Goal: Task Accomplishment & Management: Manage account settings

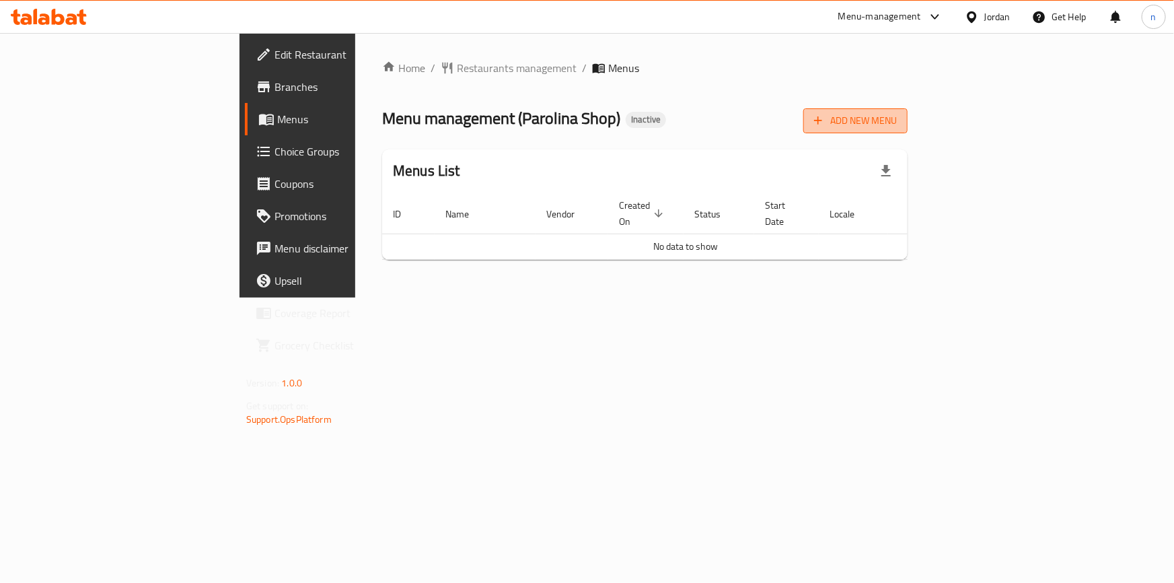
click at [897, 112] on span "Add New Menu" at bounding box center [855, 120] width 83 height 17
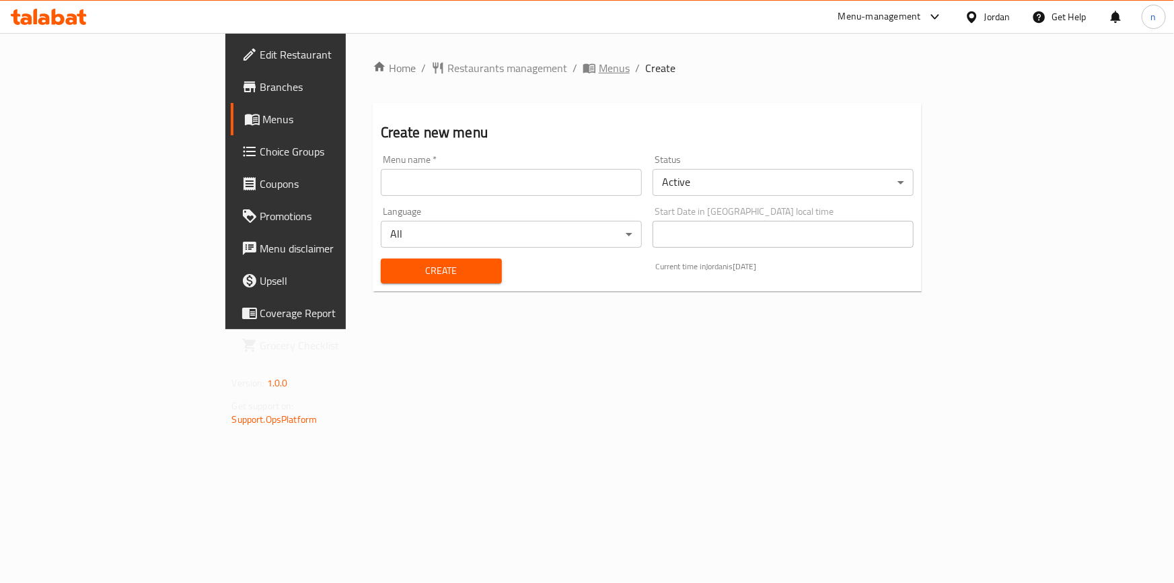
click at [599, 76] on span "Menus" at bounding box center [614, 68] width 31 height 16
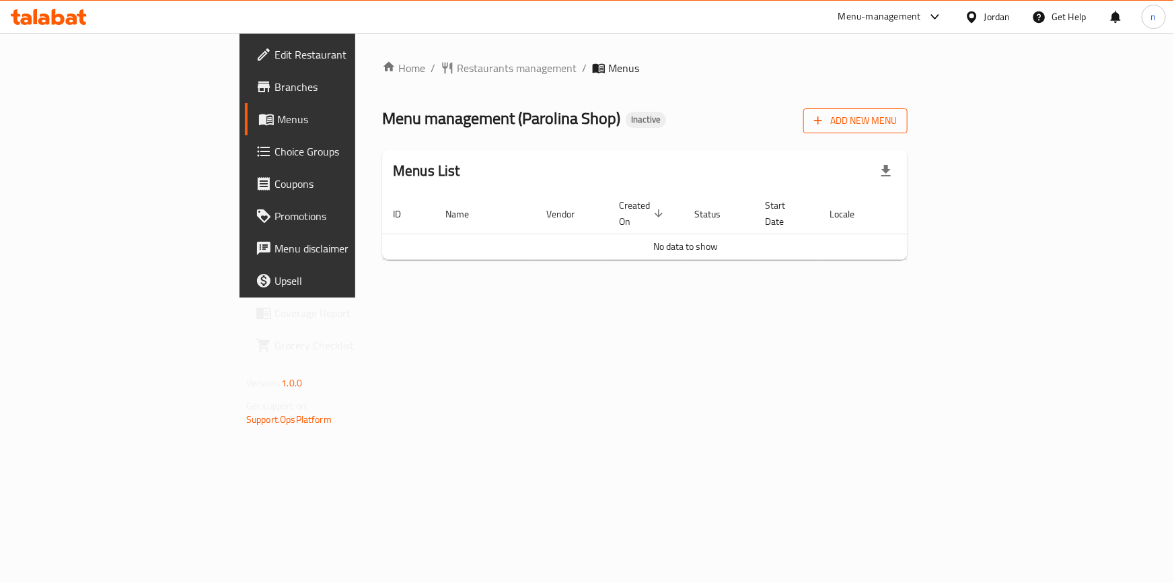
click at [897, 122] on span "Add New Menu" at bounding box center [855, 120] width 83 height 17
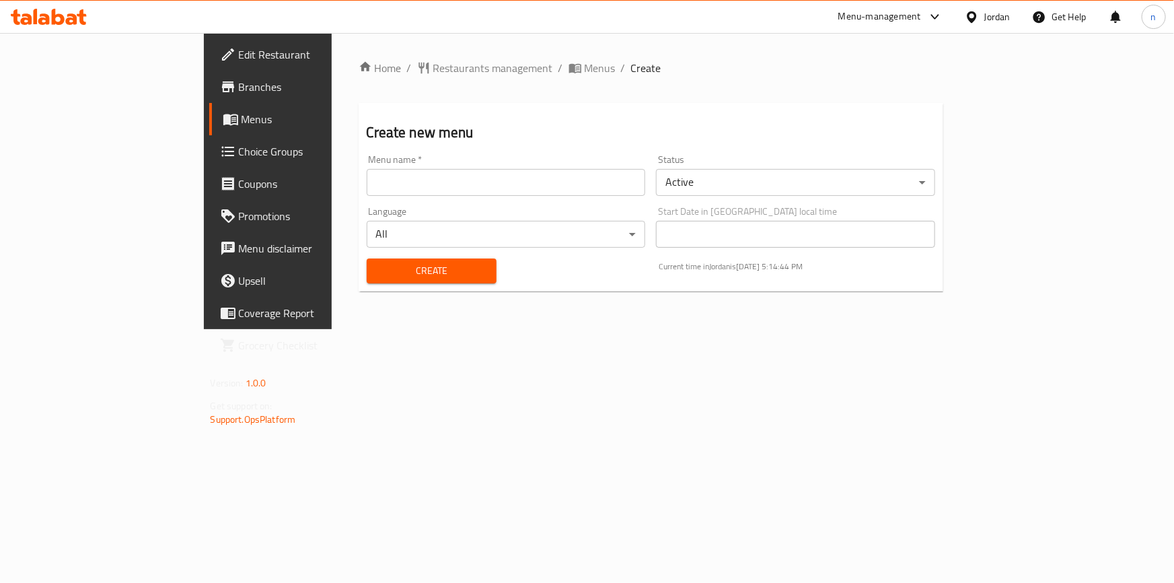
click at [604, 186] on input "text" at bounding box center [506, 182] width 279 height 27
type input "3/9"
click at [409, 276] on span "Create" at bounding box center [431, 270] width 108 height 17
click at [585, 68] on span "Menus" at bounding box center [600, 68] width 31 height 16
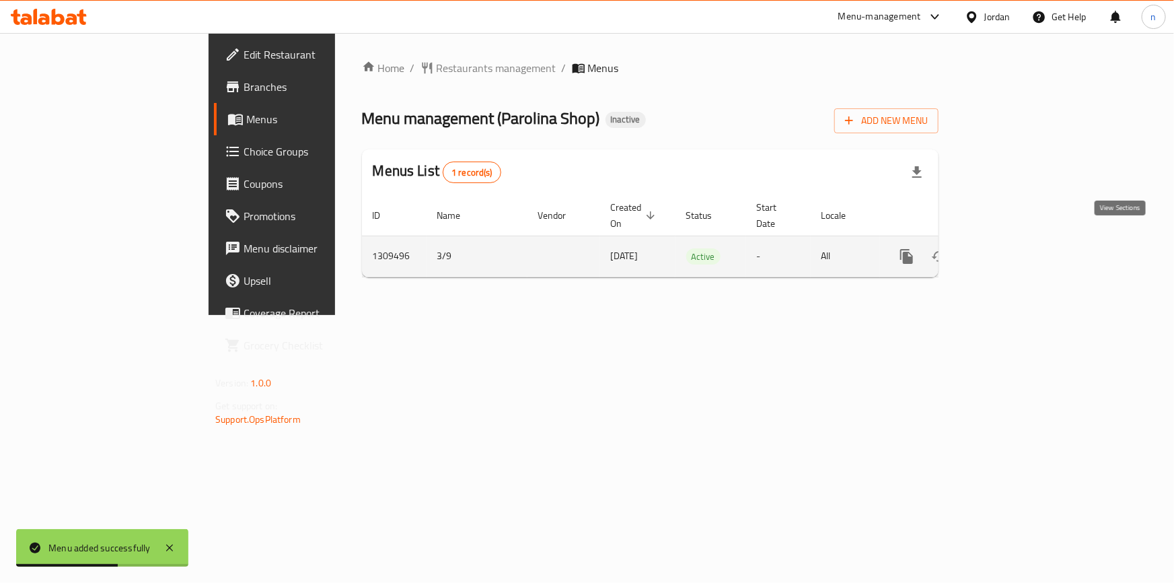
click at [1012, 248] on icon "enhanced table" at bounding box center [1004, 256] width 16 height 16
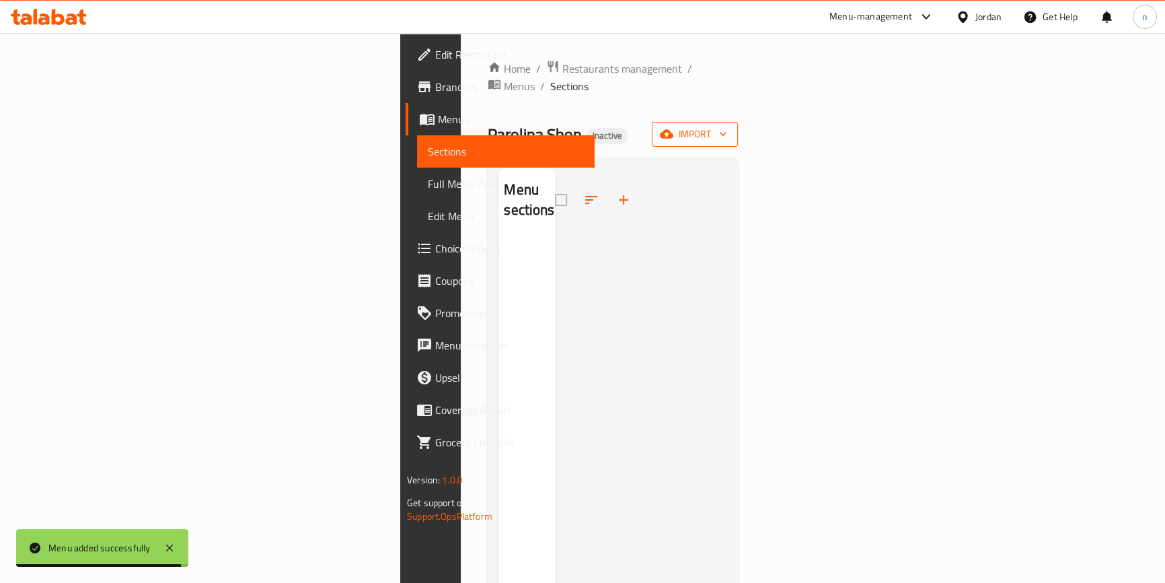
click at [727, 126] on span "import" at bounding box center [695, 134] width 65 height 17
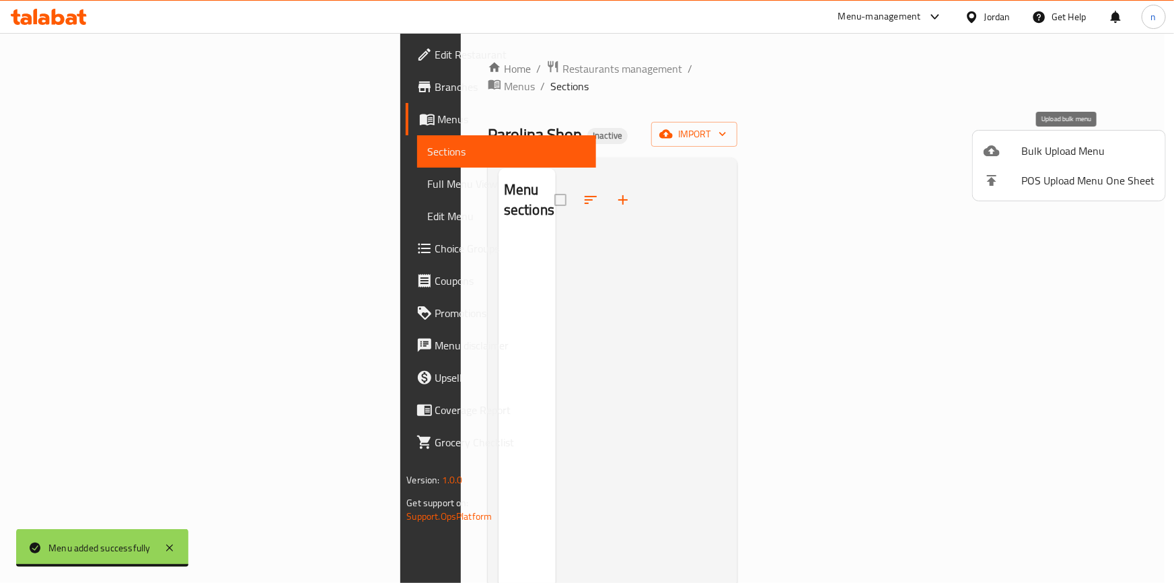
click at [1037, 153] on span "Bulk Upload Menu" at bounding box center [1087, 151] width 133 height 16
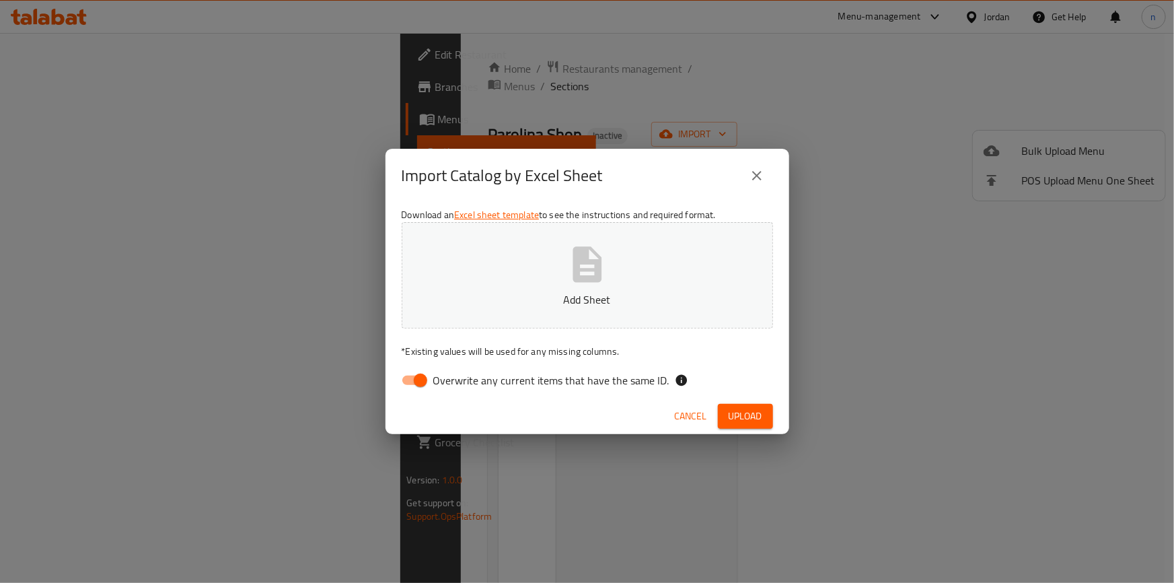
click at [414, 380] on input "Overwrite any current items that have the same ID." at bounding box center [420, 380] width 77 height 26
checkbox input "false"
click at [523, 301] on p "Add Sheet" at bounding box center [587, 299] width 330 height 16
click at [741, 419] on span "Upload" at bounding box center [746, 416] width 34 height 17
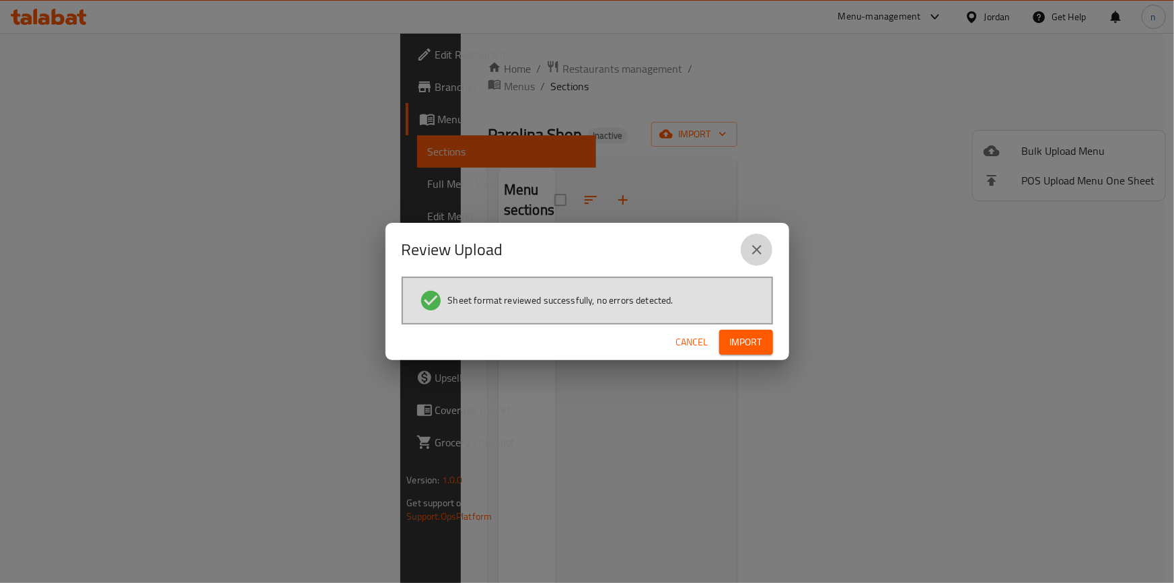
click at [753, 260] on button "close" at bounding box center [757, 249] width 32 height 32
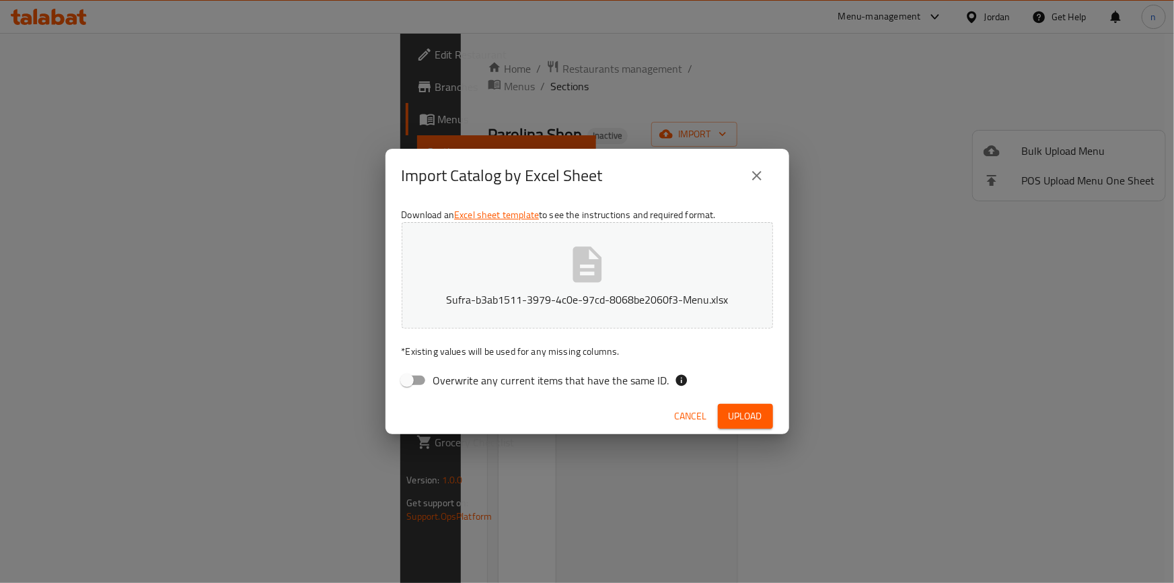
click at [762, 178] on icon "close" at bounding box center [757, 176] width 16 height 16
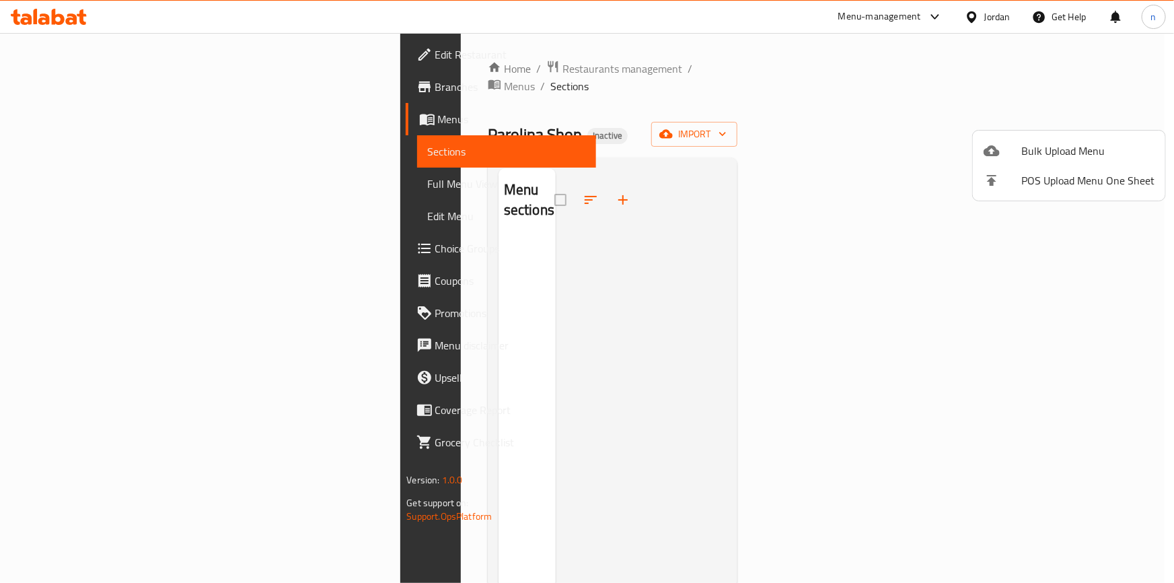
click at [90, 52] on div at bounding box center [587, 291] width 1174 height 583
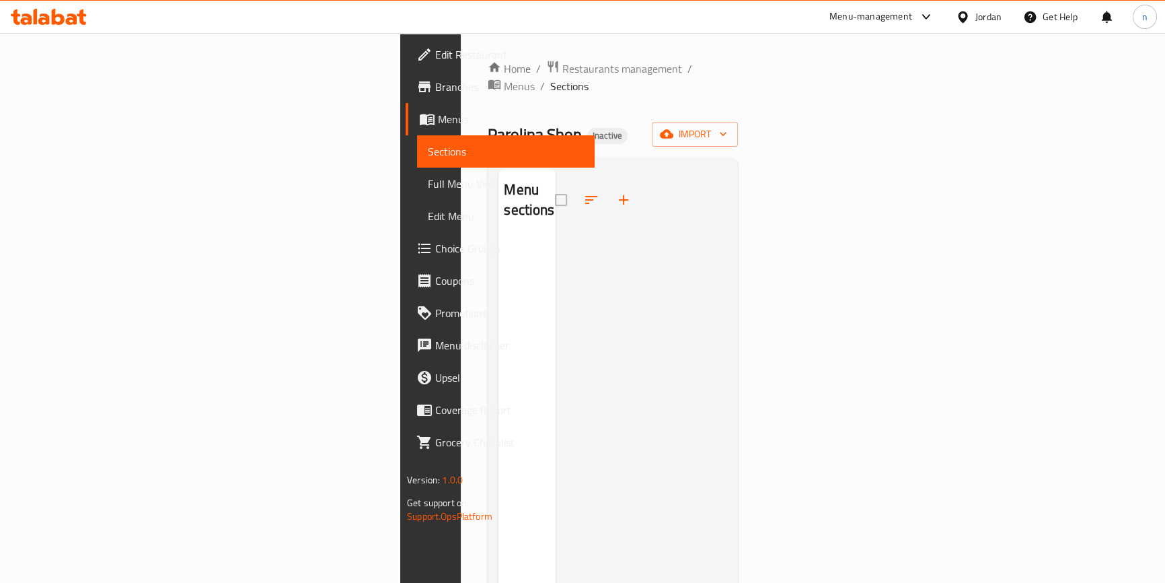
click at [435, 52] on span "Edit Restaurant" at bounding box center [509, 54] width 149 height 16
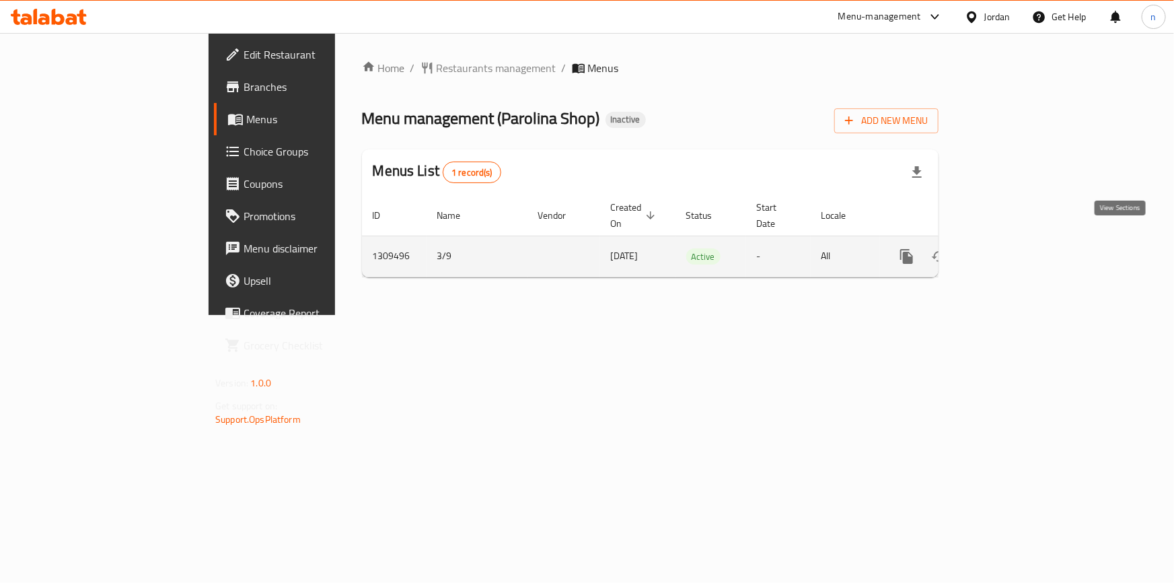
click at [1020, 249] on link "enhanced table" at bounding box center [1004, 256] width 32 height 32
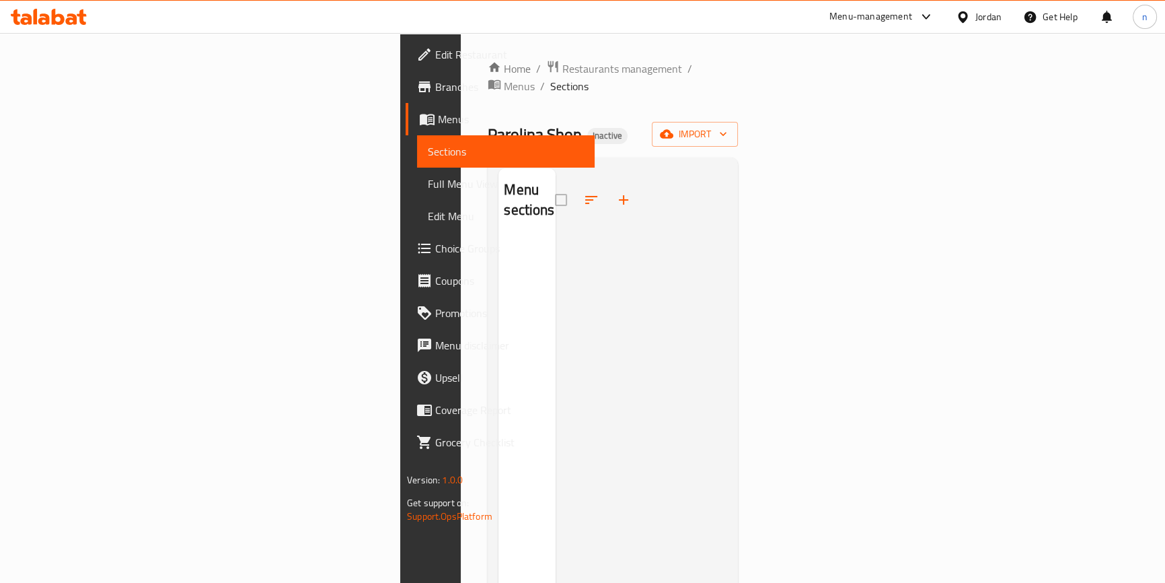
click at [727, 304] on div at bounding box center [642, 459] width 172 height 583
click at [673, 127] on icon "button" at bounding box center [666, 133] width 13 height 13
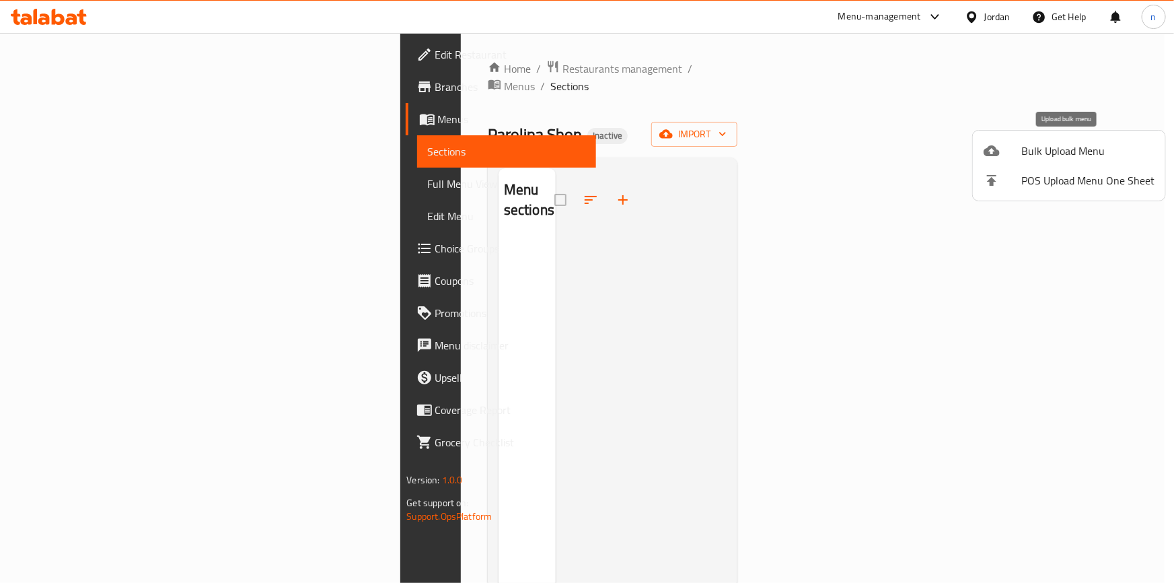
click at [1033, 155] on span "Bulk Upload Menu" at bounding box center [1087, 151] width 133 height 16
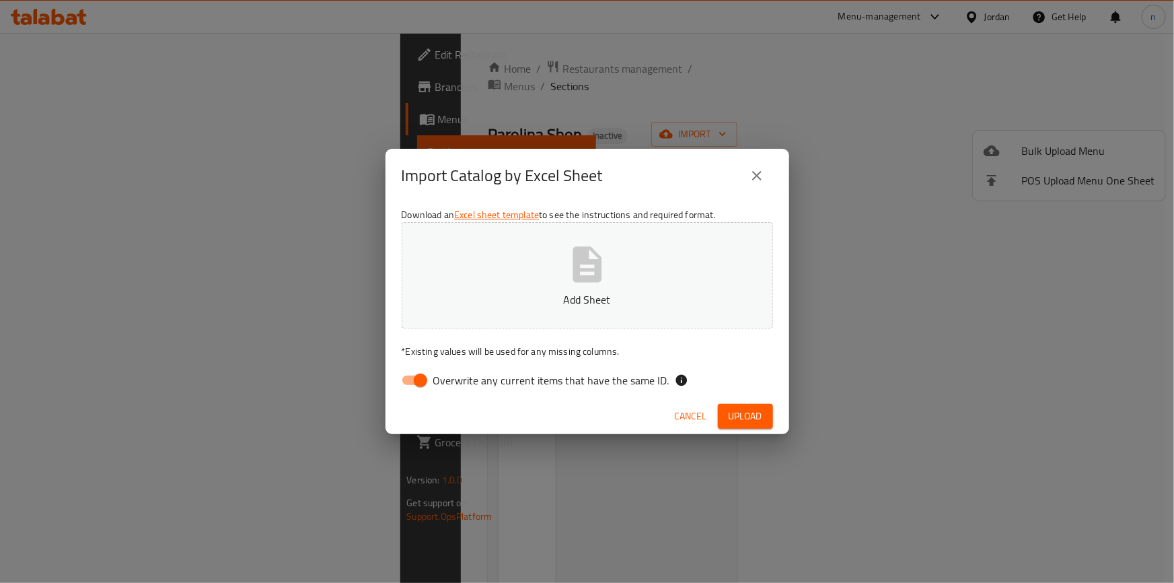
click at [417, 376] on input "Overwrite any current items that have the same ID." at bounding box center [420, 380] width 77 height 26
checkbox input "false"
click at [750, 422] on span "Upload" at bounding box center [746, 416] width 34 height 17
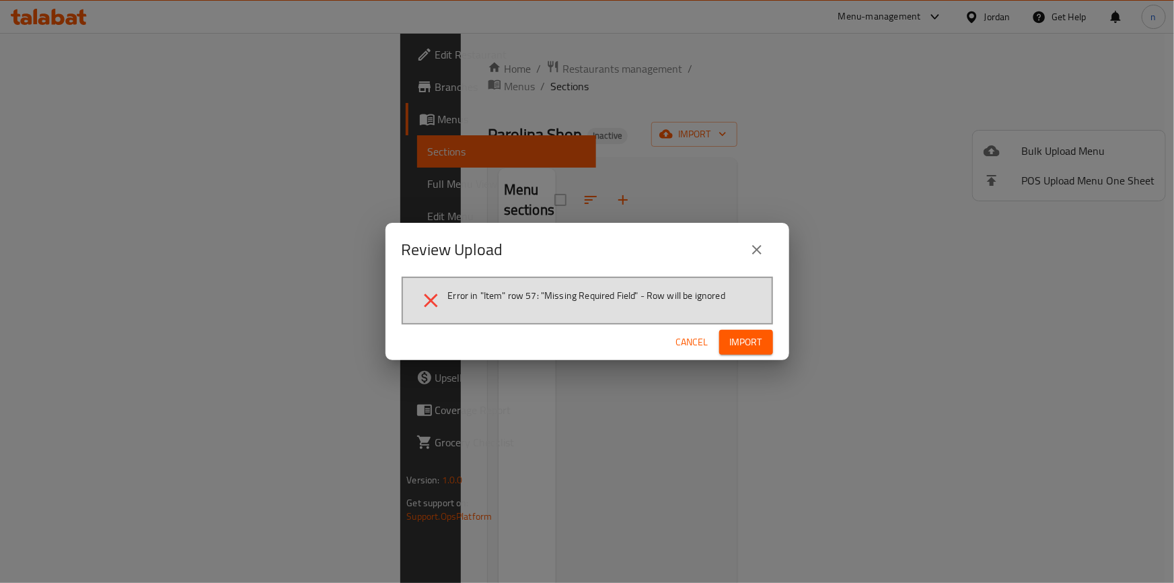
click at [741, 340] on span "Import" at bounding box center [746, 342] width 32 height 17
click at [710, 330] on button "Cancel" at bounding box center [702, 342] width 43 height 25
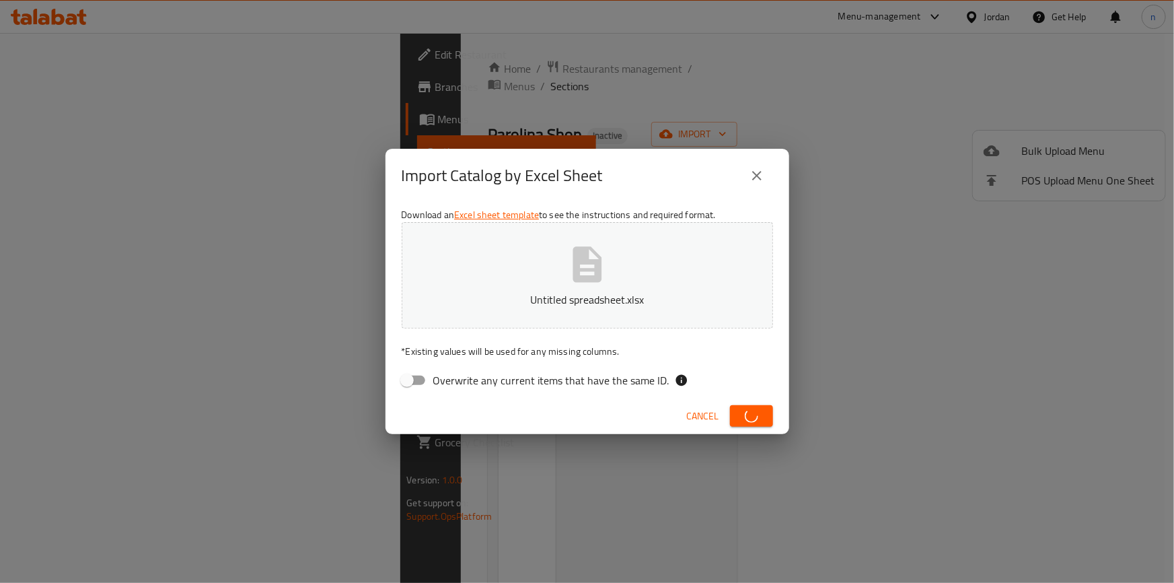
click at [760, 179] on icon "close" at bounding box center [757, 176] width 16 height 16
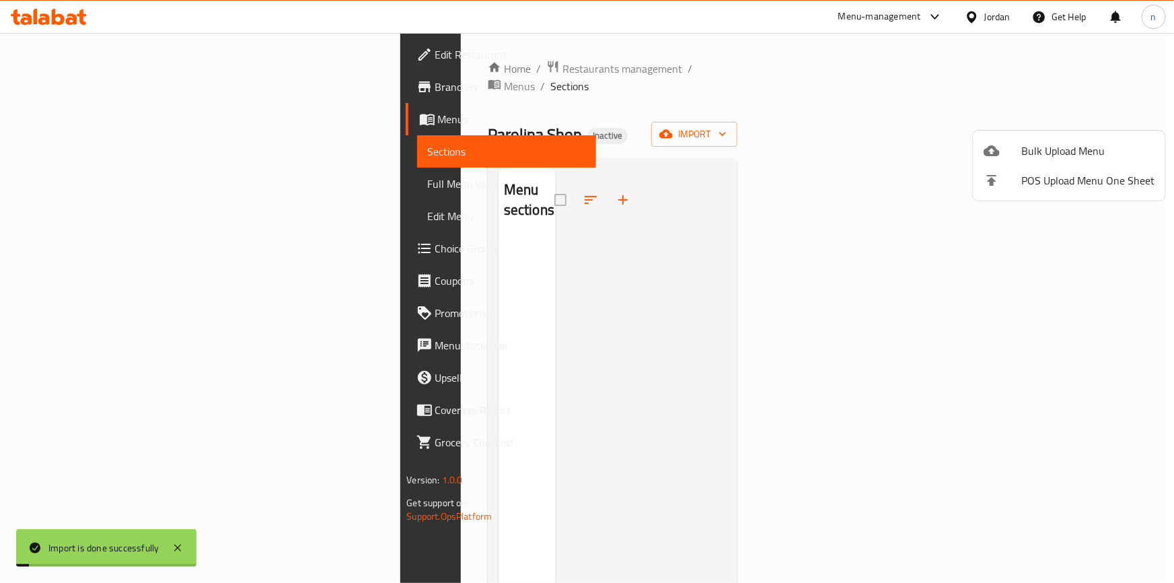
click at [1051, 161] on li "Bulk Upload Menu" at bounding box center [1069, 151] width 192 height 30
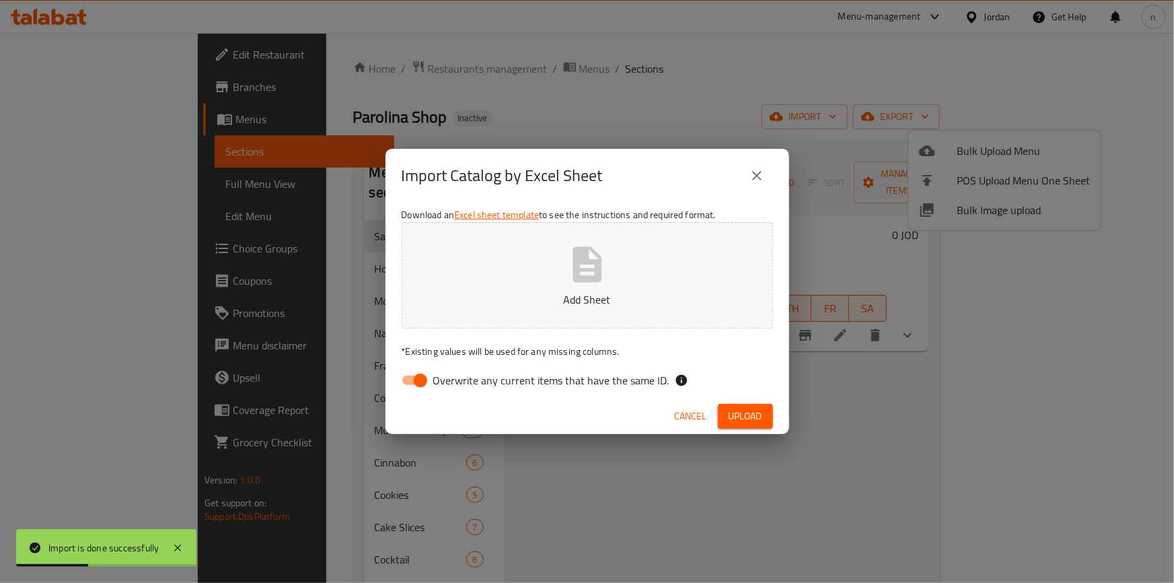
click at [408, 388] on input "Overwrite any current items that have the same ID." at bounding box center [420, 380] width 77 height 26
checkbox input "false"
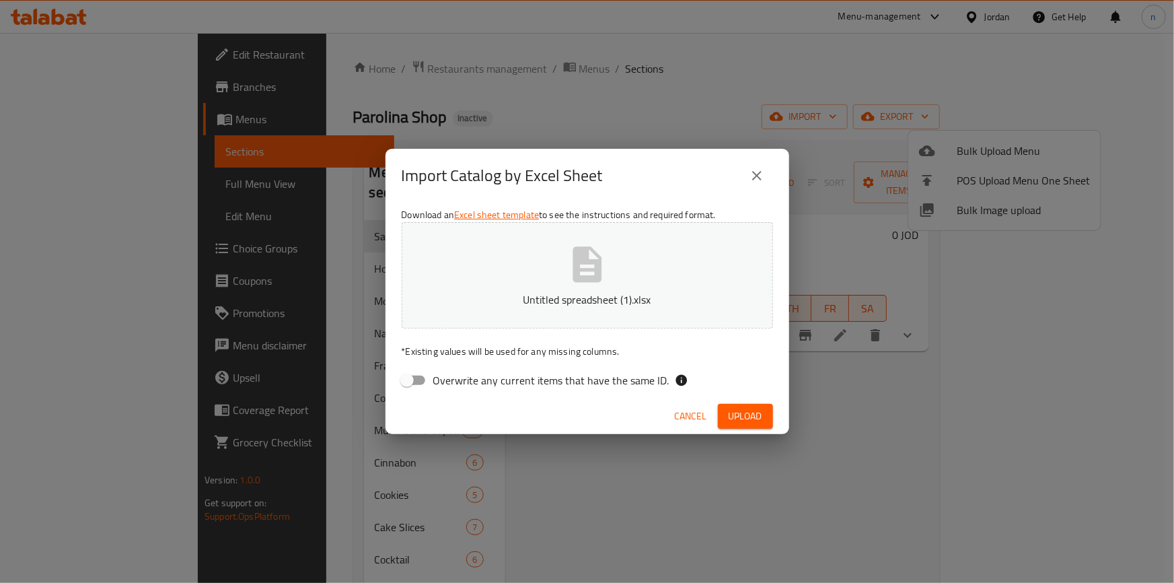
click at [796, 482] on div "Import Catalog by Excel Sheet Download an Excel sheet template to see the instr…" at bounding box center [587, 291] width 1174 height 583
click at [754, 172] on icon "close" at bounding box center [757, 176] width 16 height 16
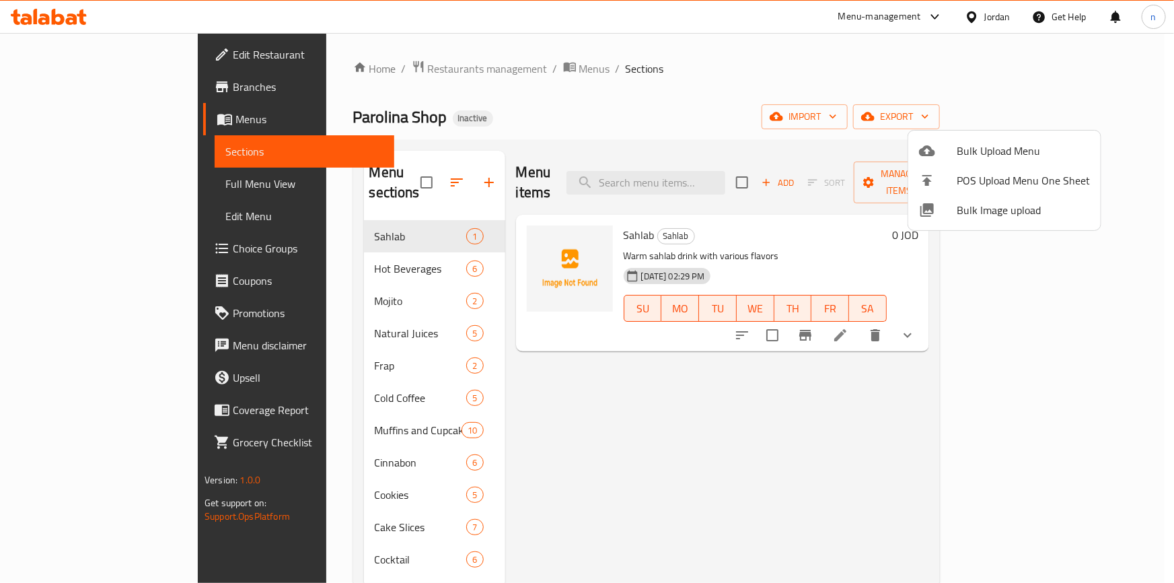
click at [379, 174] on div at bounding box center [587, 291] width 1174 height 583
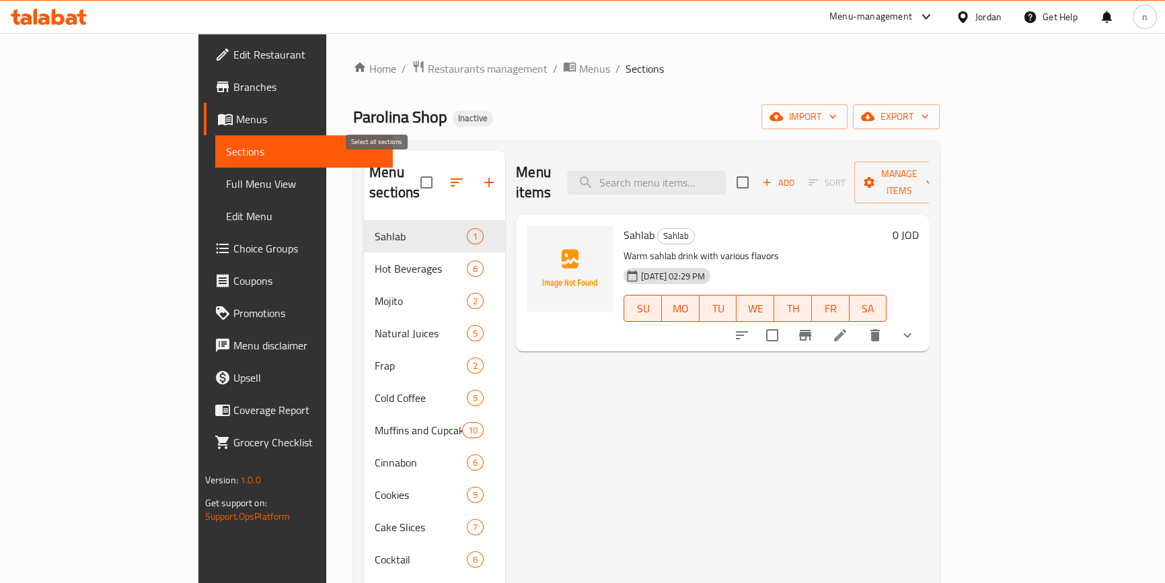
click at [412, 174] on input "checkbox" at bounding box center [426, 182] width 28 height 28
click at [690, 431] on div "Menu items Add Sort Manage items Sahlab Sahlab Warm sahlab drink with various f…" at bounding box center [717, 442] width 424 height 583
click at [412, 168] on input "checkbox" at bounding box center [426, 182] width 28 height 28
checkbox input "false"
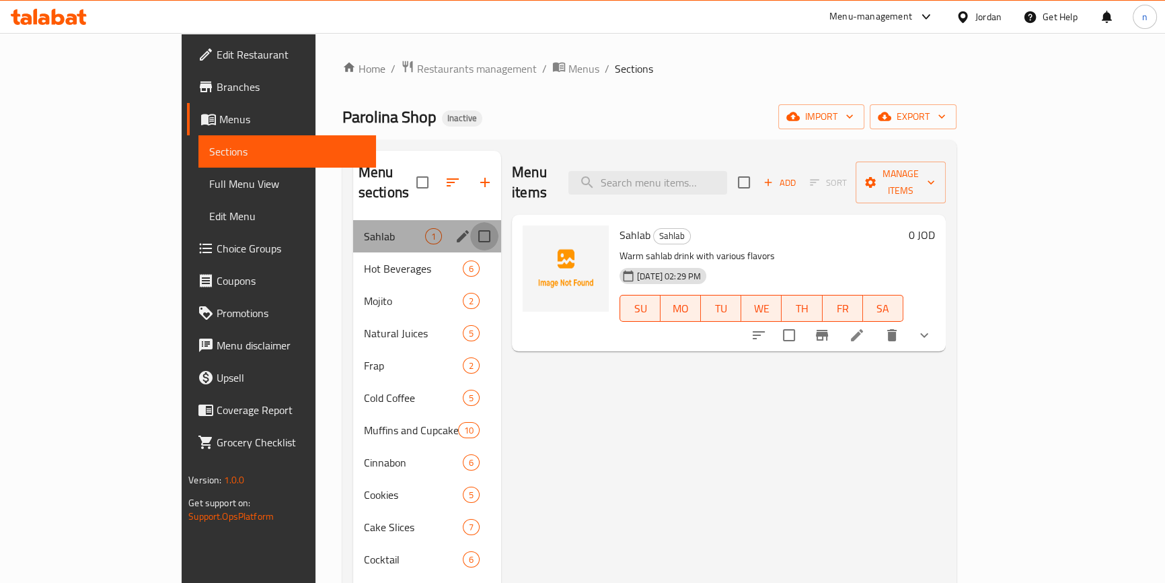
click at [470, 222] on input "Menu sections" at bounding box center [484, 236] width 28 height 28
checkbox input "true"
click at [470, 254] on input "Menu sections" at bounding box center [484, 268] width 28 height 28
checkbox input "true"
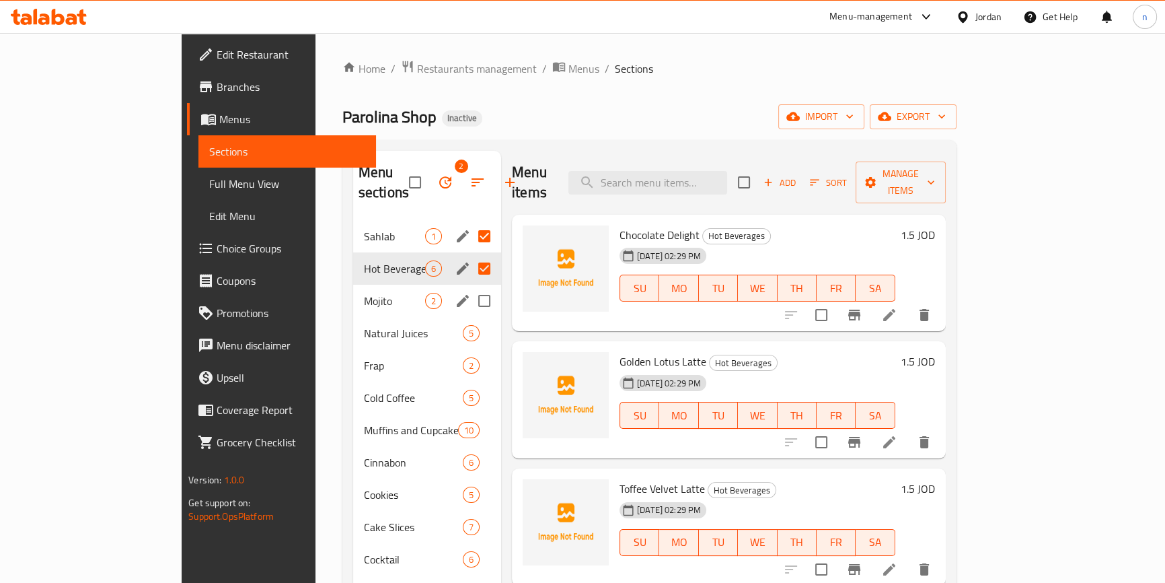
click at [470, 287] on input "Menu sections" at bounding box center [484, 301] width 28 height 28
checkbox input "true"
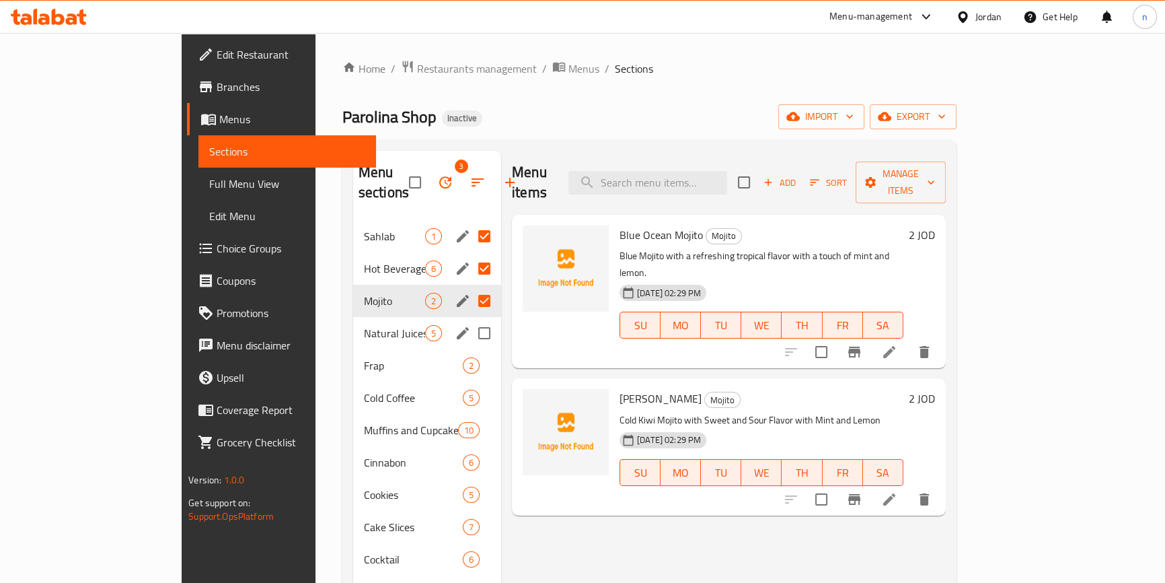
click at [470, 321] on input "Menu sections" at bounding box center [484, 333] width 28 height 28
checkbox input "true"
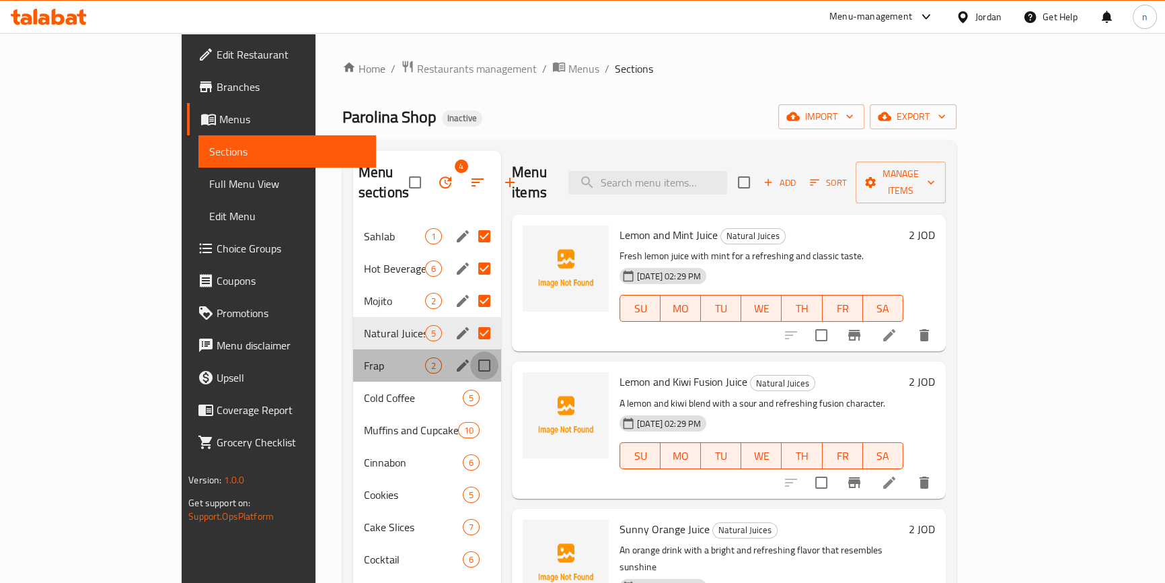
click at [470, 351] on input "Menu sections" at bounding box center [484, 365] width 28 height 28
checkbox input "true"
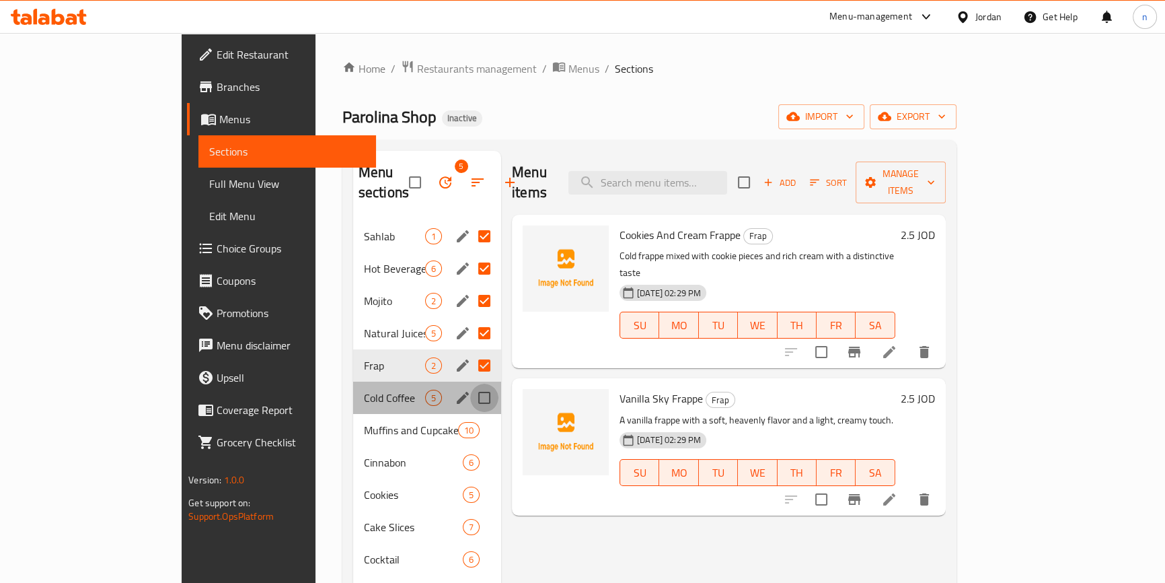
click at [470, 387] on input "Menu sections" at bounding box center [484, 397] width 28 height 28
checkbox input "true"
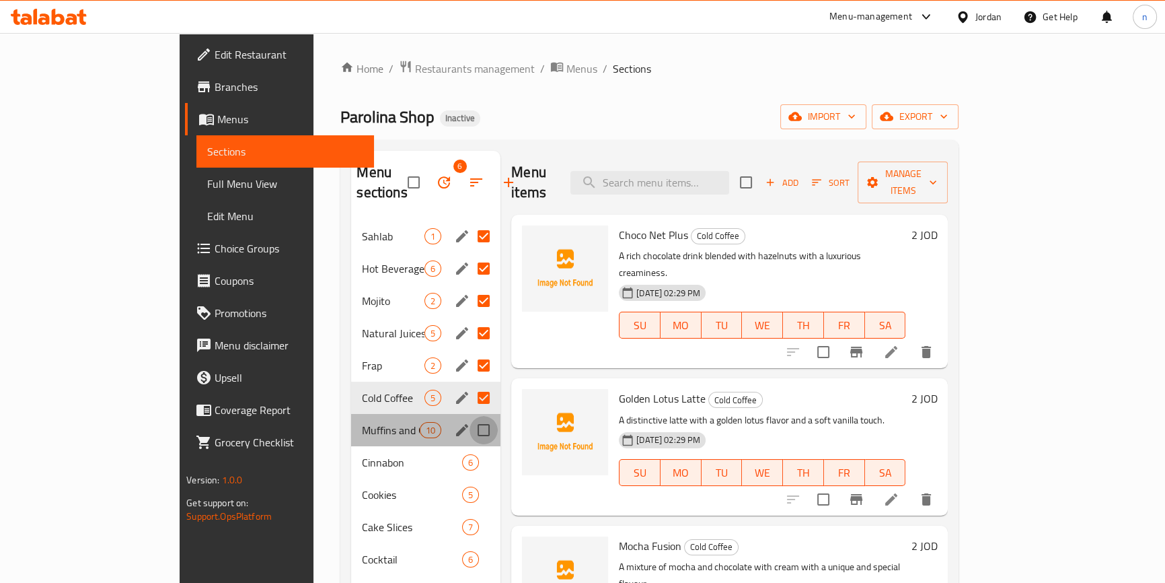
click at [470, 416] on input "Menu sections" at bounding box center [484, 430] width 28 height 28
checkbox input "true"
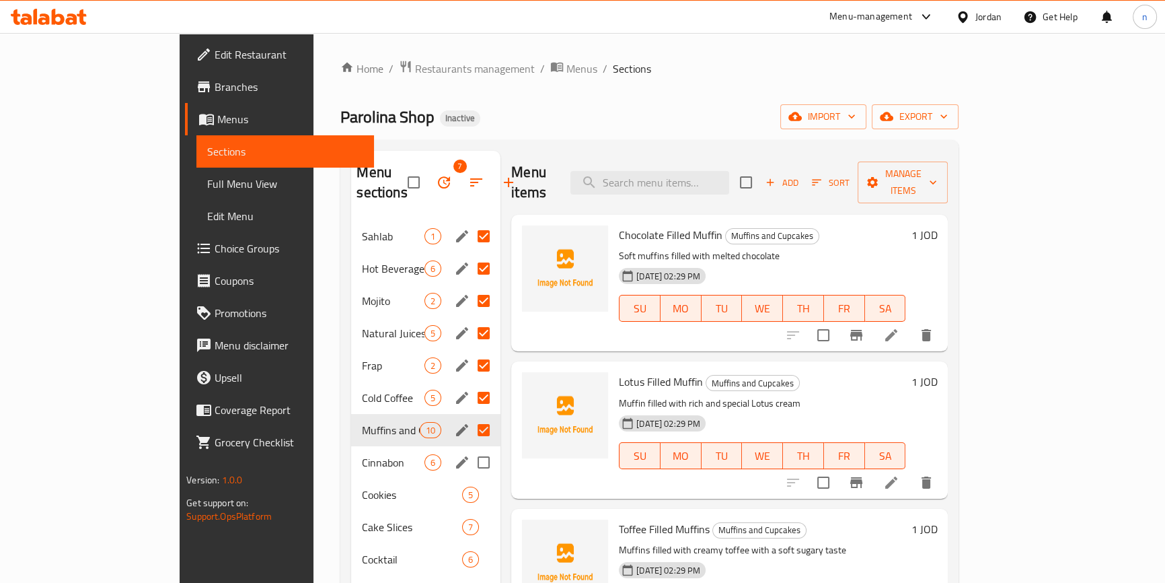
click at [470, 448] on input "Menu sections" at bounding box center [484, 462] width 28 height 28
checkbox input "true"
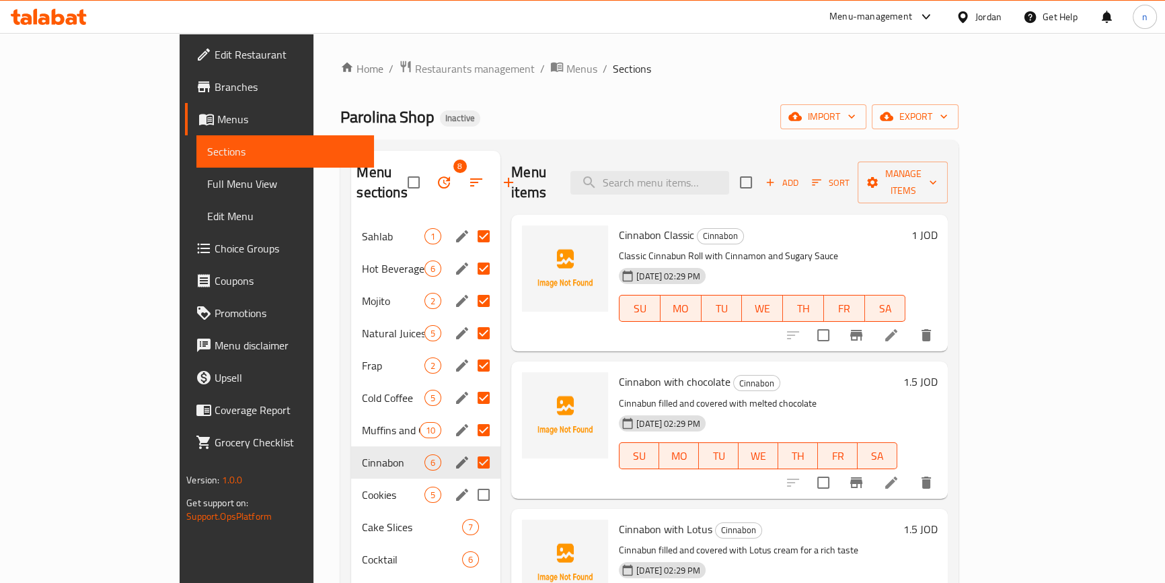
click at [470, 480] on input "Menu sections" at bounding box center [484, 494] width 28 height 28
checkbox input "true"
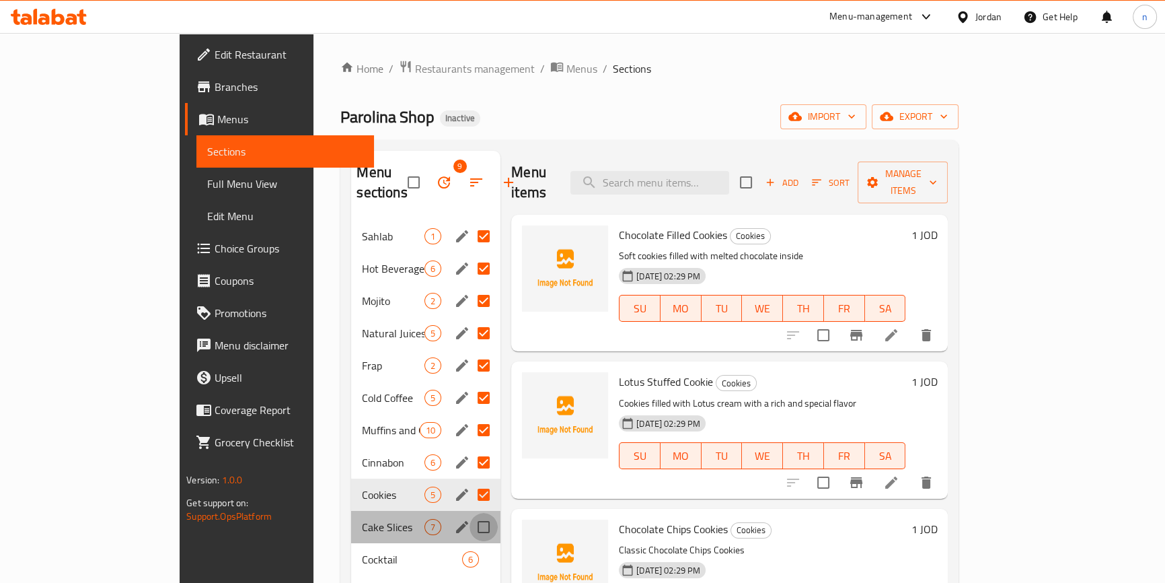
click at [470, 513] on input "Menu sections" at bounding box center [484, 527] width 28 height 28
checkbox input "true"
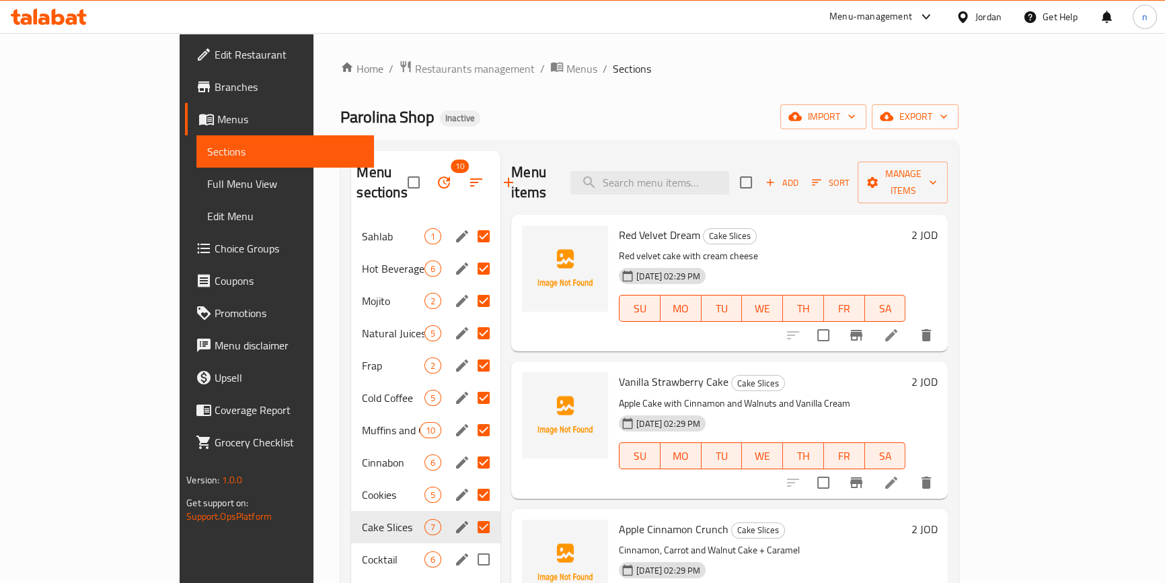
click at [470, 545] on input "Menu sections" at bounding box center [484, 559] width 28 height 28
checkbox input "true"
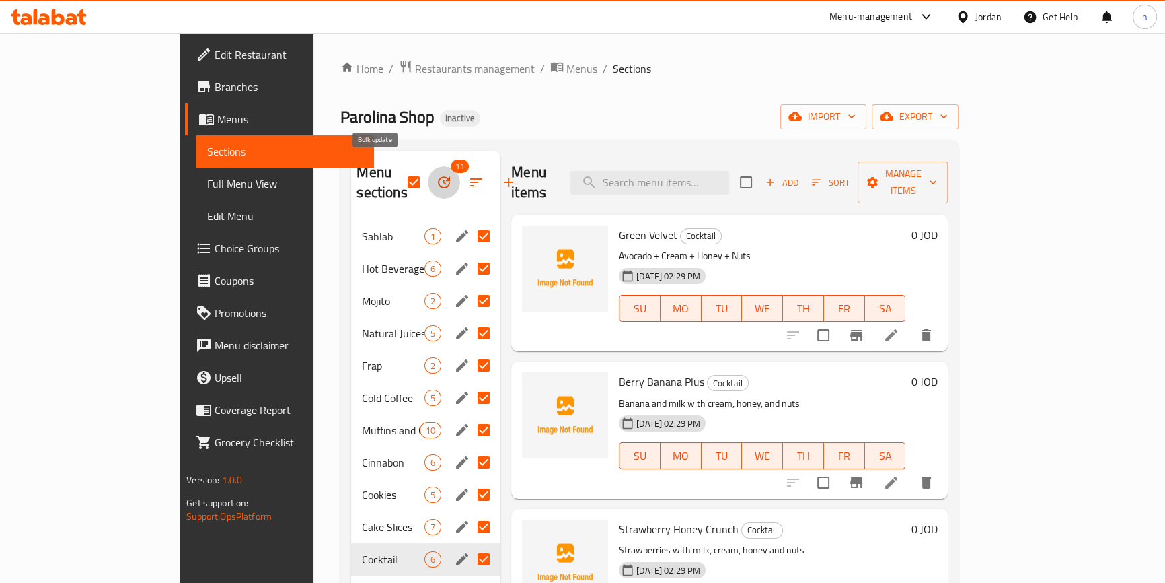
click at [428, 166] on button "button" at bounding box center [444, 182] width 32 height 32
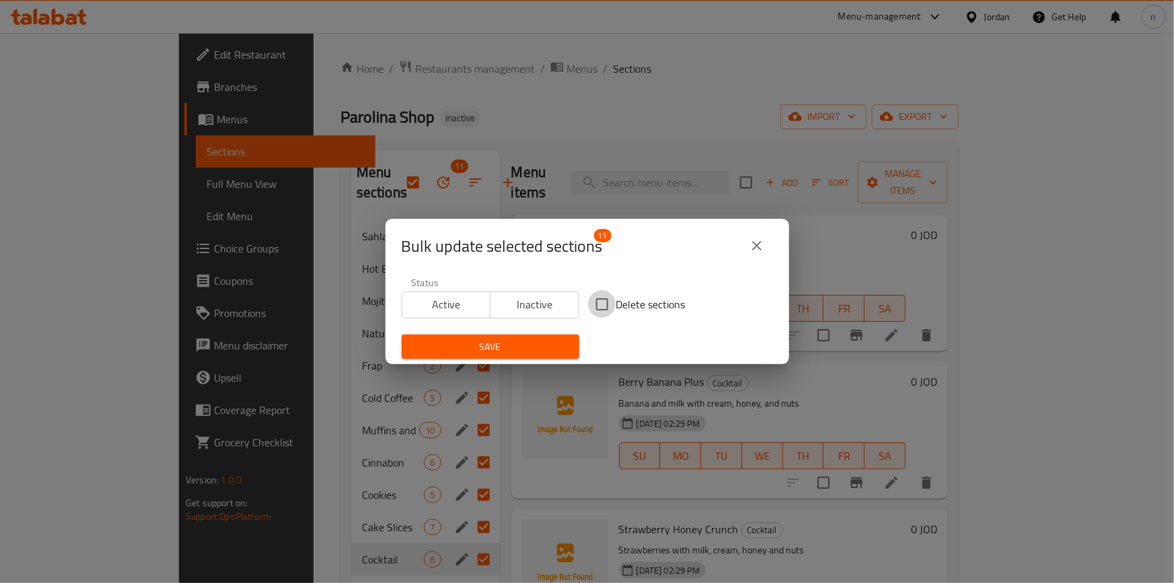
click at [590, 305] on input "Delete sections" at bounding box center [602, 304] width 28 height 28
checkbox input "true"
click at [522, 347] on span "Save" at bounding box center [490, 346] width 156 height 17
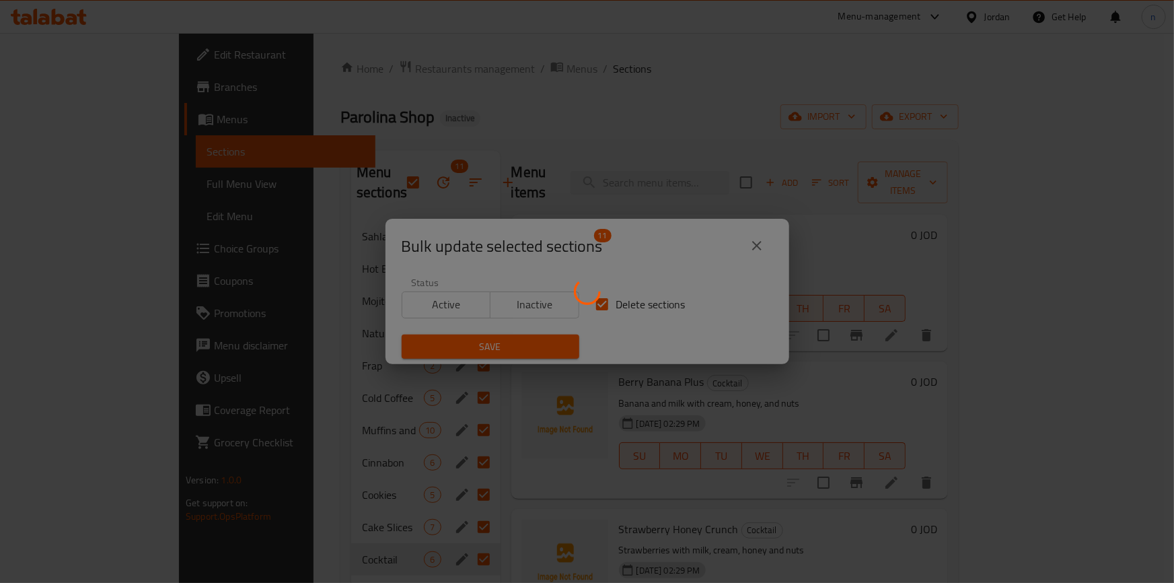
checkbox input "false"
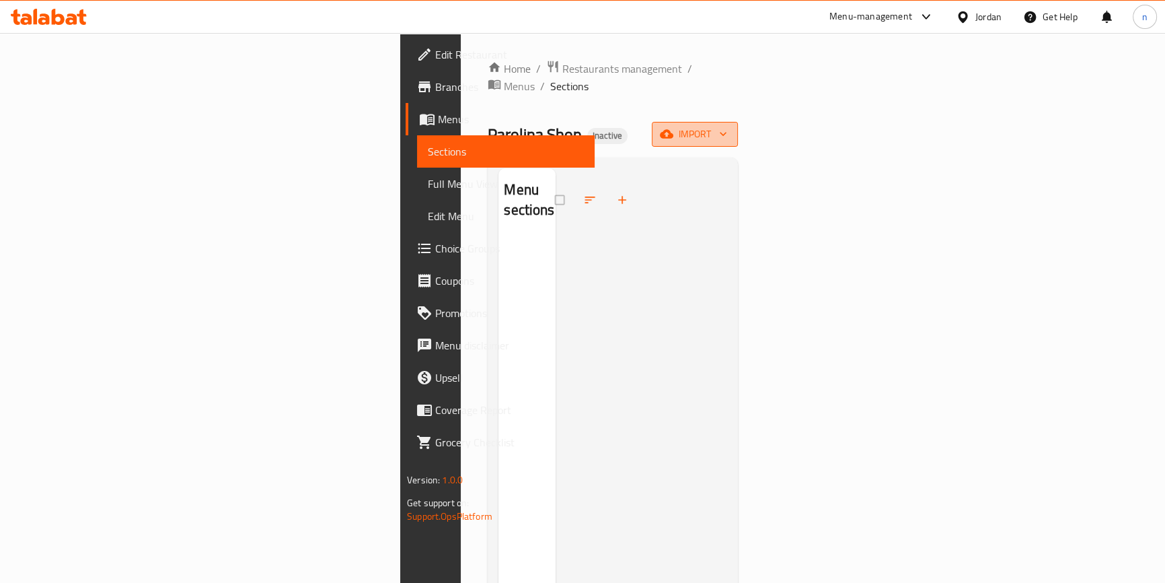
click at [673, 127] on icon "button" at bounding box center [666, 133] width 13 height 13
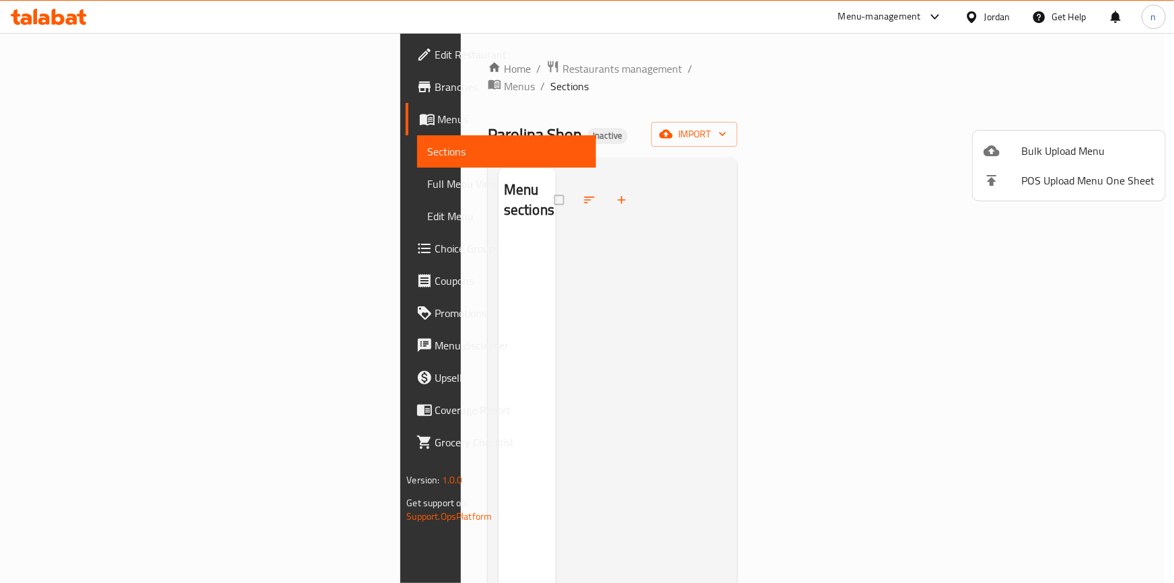
click at [1000, 150] on div at bounding box center [1002, 151] width 38 height 16
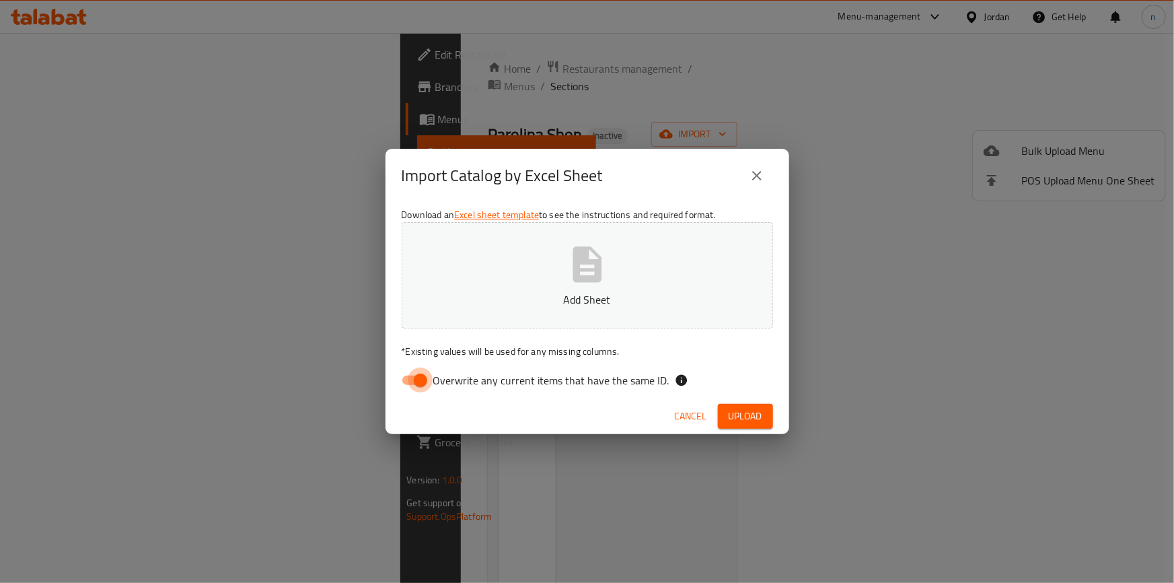
click at [403, 386] on input "Overwrite any current items that have the same ID." at bounding box center [420, 380] width 77 height 26
checkbox input "false"
click at [737, 410] on span "Upload" at bounding box center [746, 416] width 34 height 17
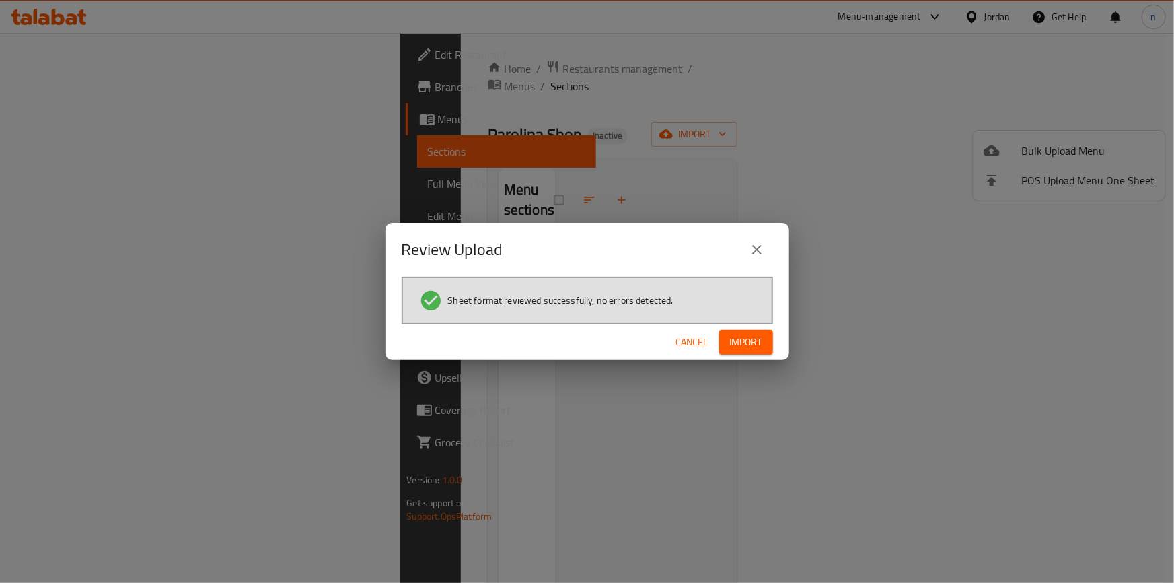
click at [759, 340] on span "Import" at bounding box center [746, 342] width 32 height 17
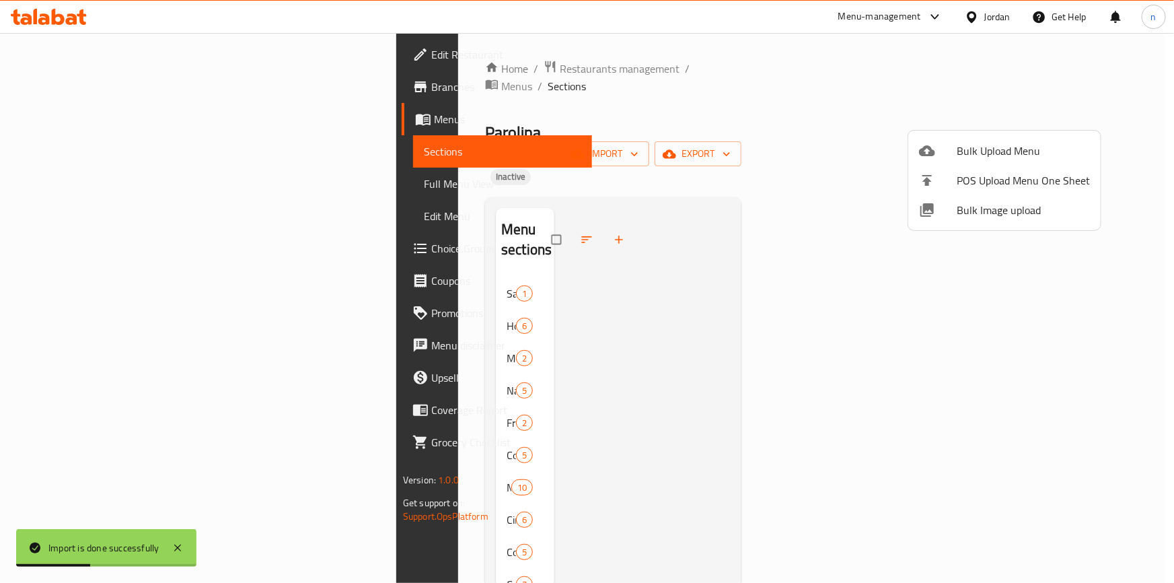
click at [877, 108] on div at bounding box center [587, 291] width 1174 height 583
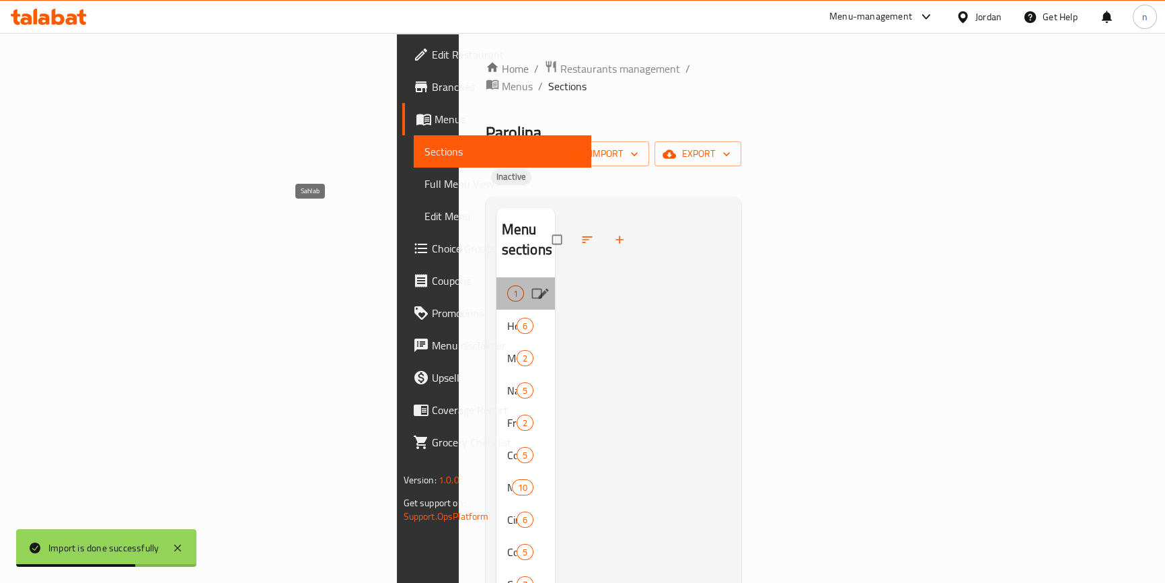
click at [507, 285] on span "Sahlab" at bounding box center [507, 293] width 0 height 16
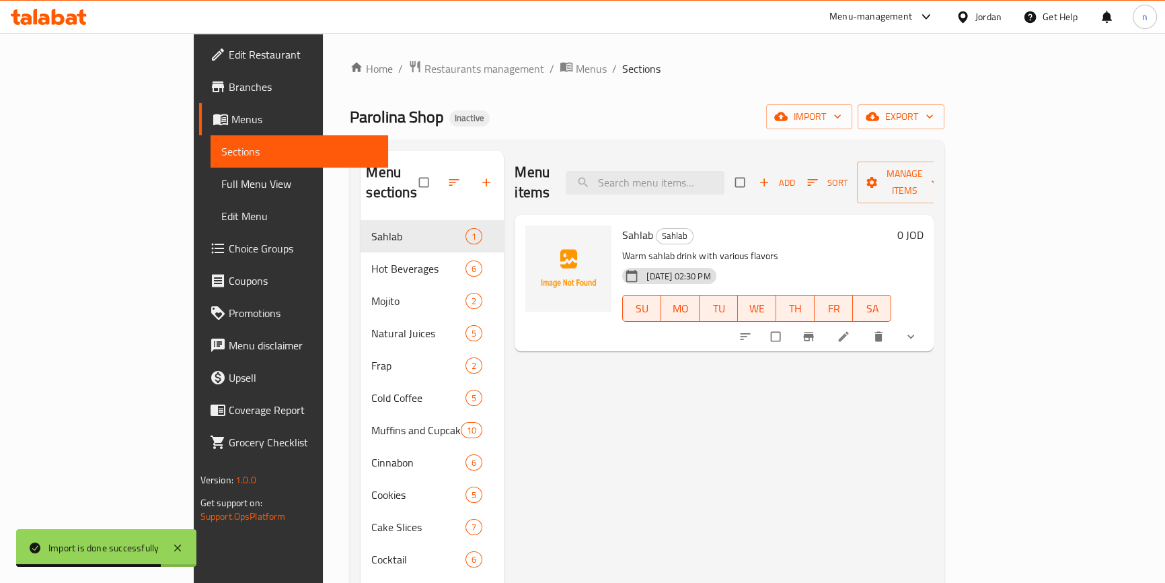
click at [625, 360] on div "Menu items Add Sort Manage items Sahlab Sahlab Warm sahlab drink with various f…" at bounding box center [719, 442] width 430 height 583
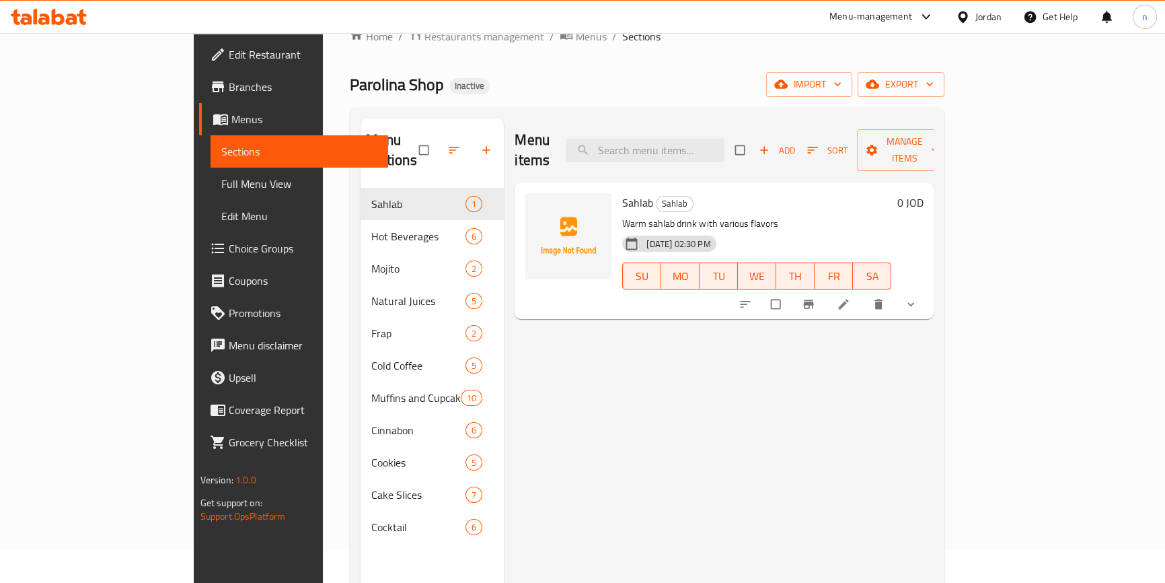
scroll to position [61, 0]
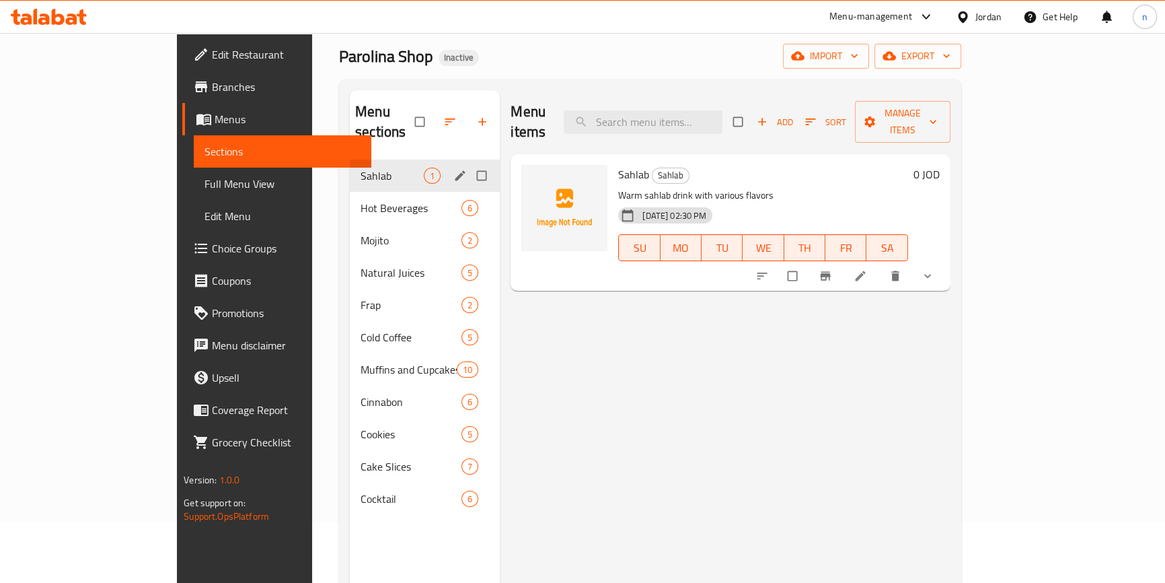
click at [453, 169] on icon "edit" at bounding box center [459, 175] width 13 height 13
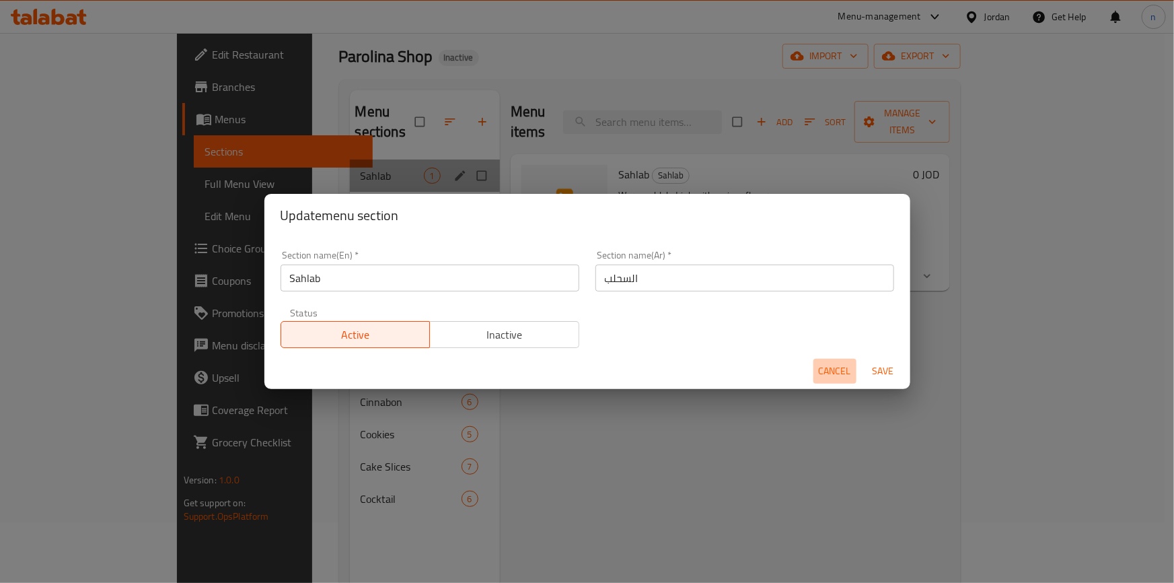
click at [831, 365] on span "Cancel" at bounding box center [835, 371] width 32 height 17
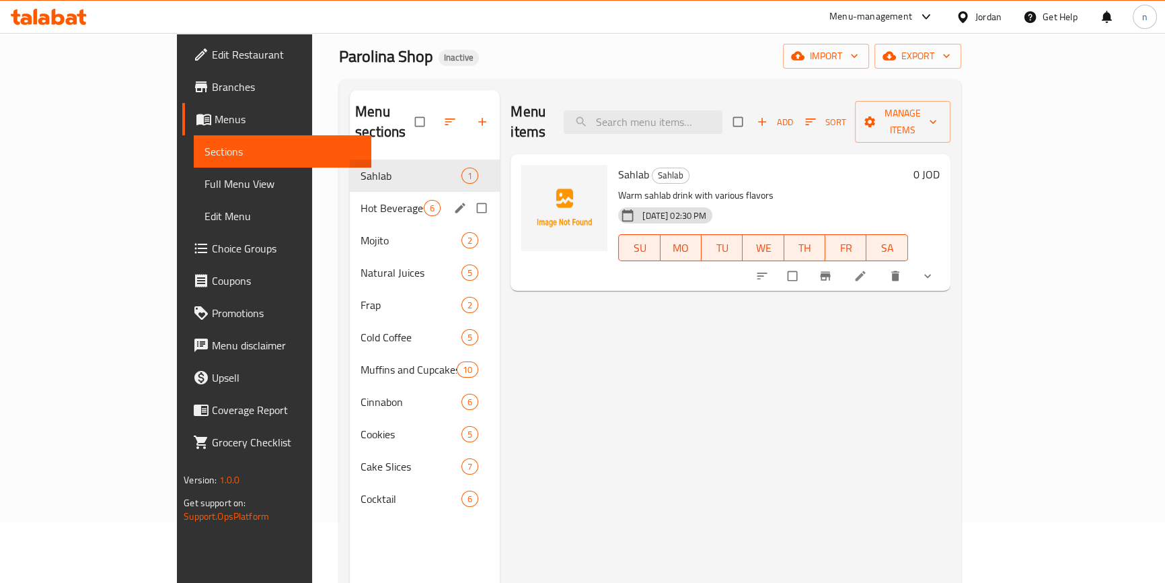
click at [453, 201] on icon "edit" at bounding box center [459, 207] width 13 height 13
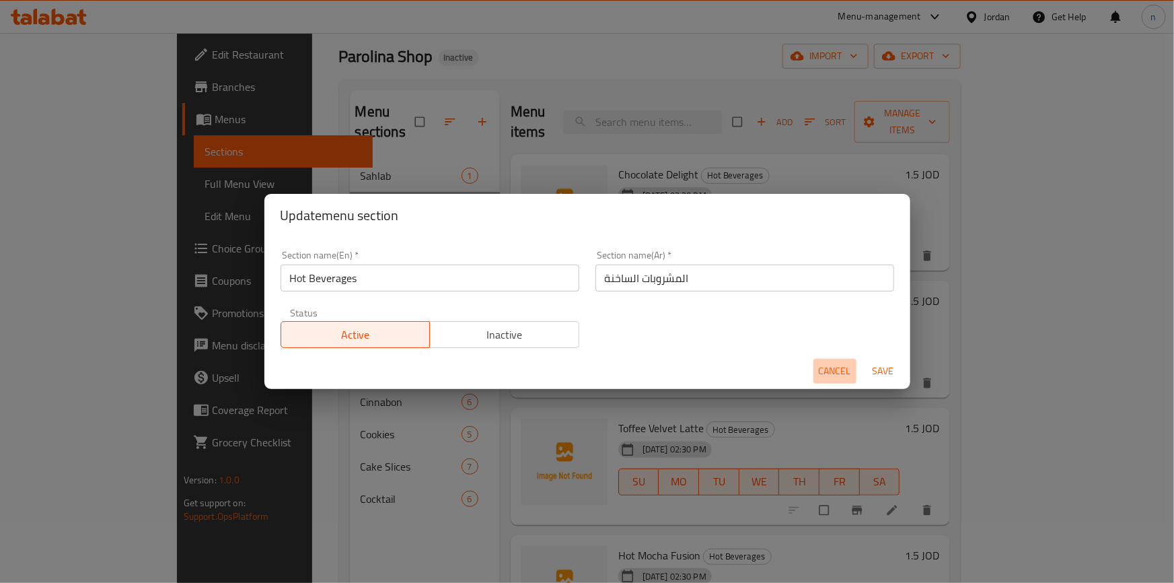
click at [834, 367] on span "Cancel" at bounding box center [835, 371] width 32 height 17
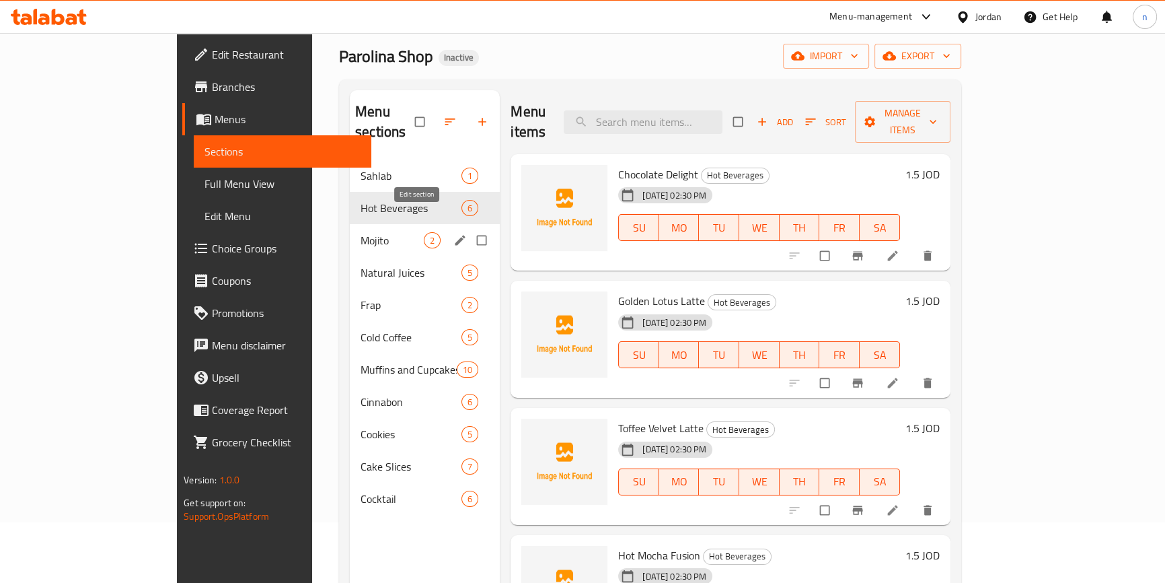
click at [453, 233] on icon "edit" at bounding box center [459, 239] width 13 height 13
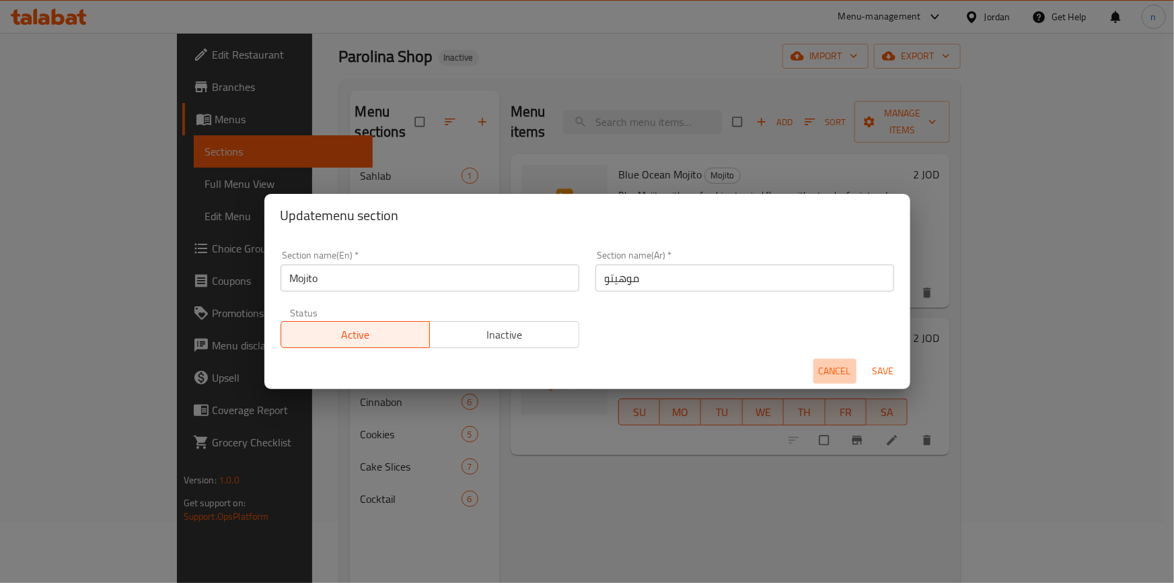
click at [848, 365] on span "Cancel" at bounding box center [835, 371] width 32 height 17
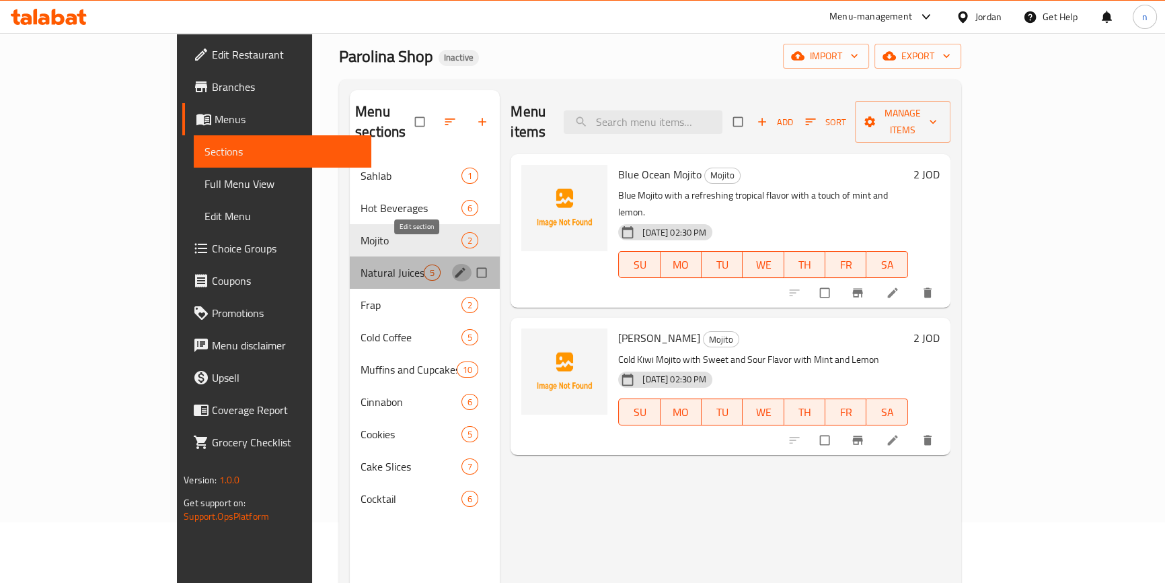
click at [453, 266] on icon "edit" at bounding box center [459, 272] width 13 height 13
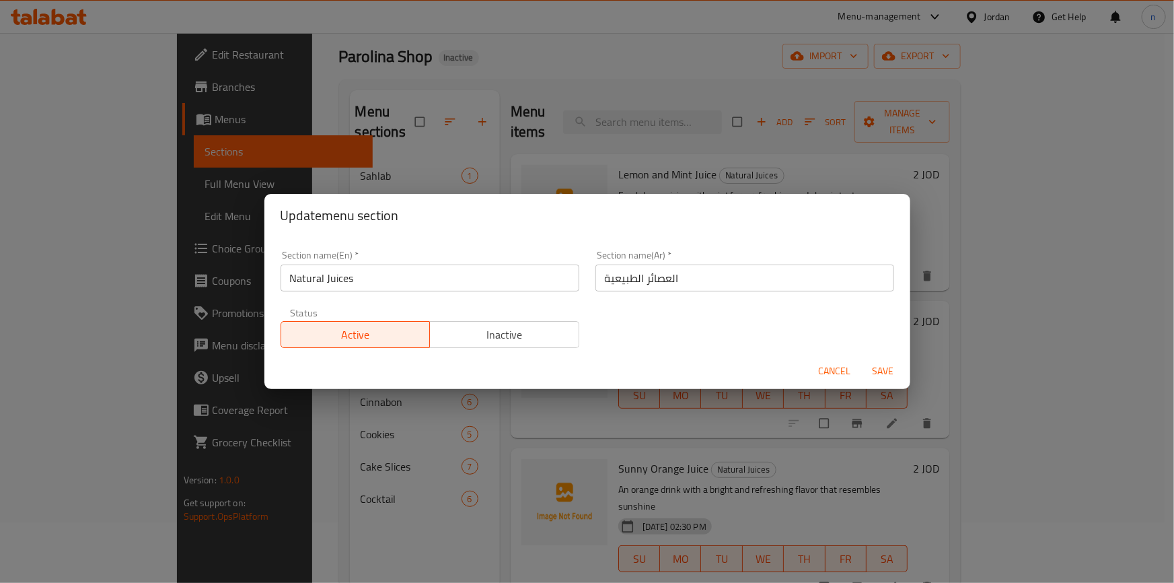
click at [844, 373] on span "Cancel" at bounding box center [835, 371] width 32 height 17
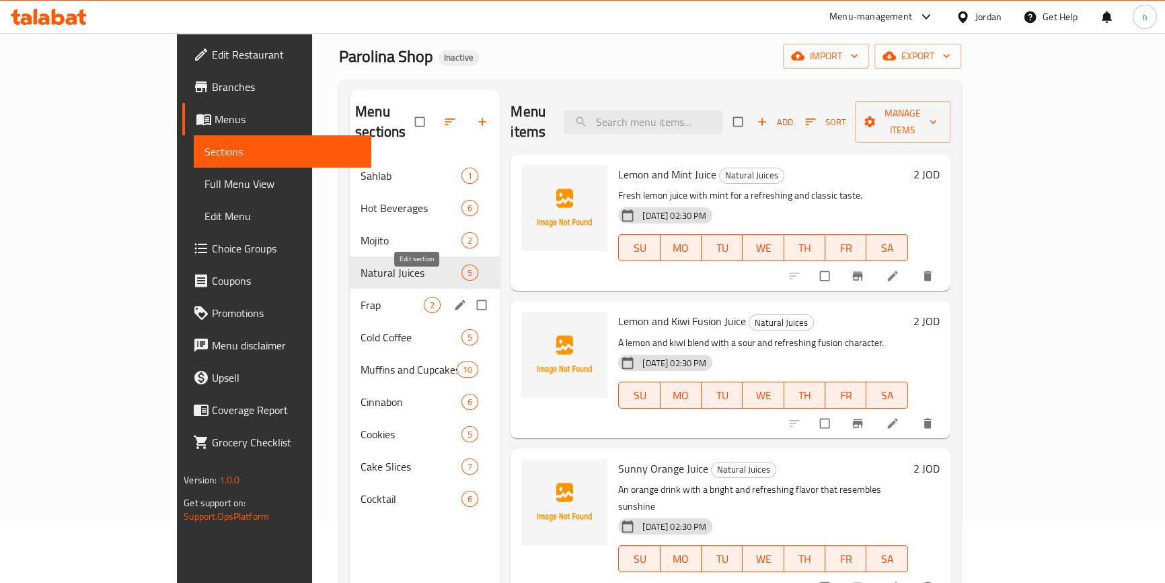
click at [451, 296] on button "edit" at bounding box center [461, 304] width 20 height 17
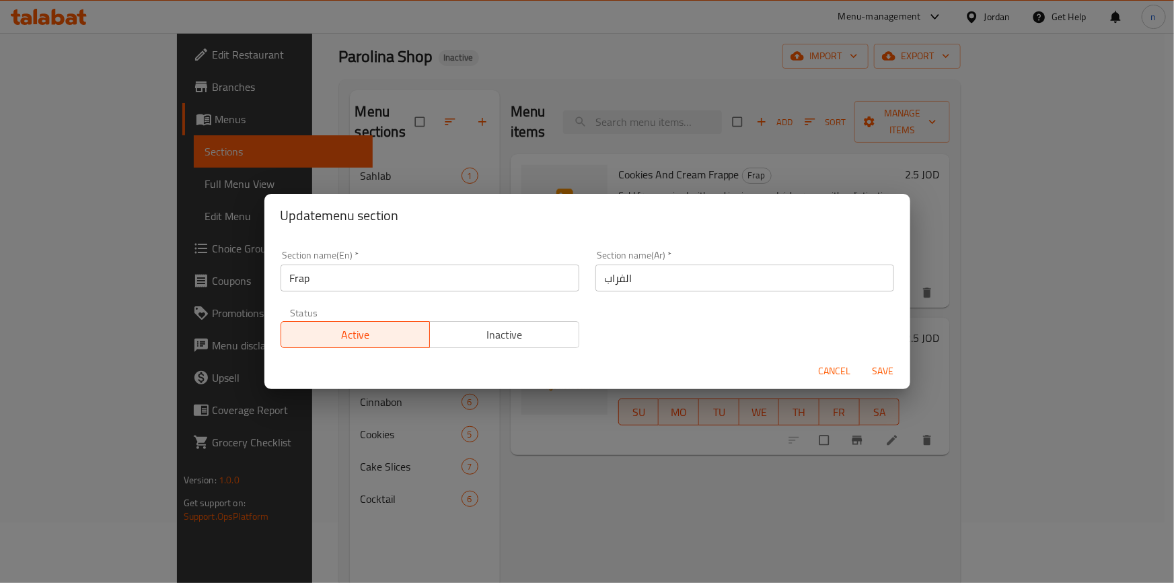
click at [833, 377] on span "Cancel" at bounding box center [835, 371] width 32 height 17
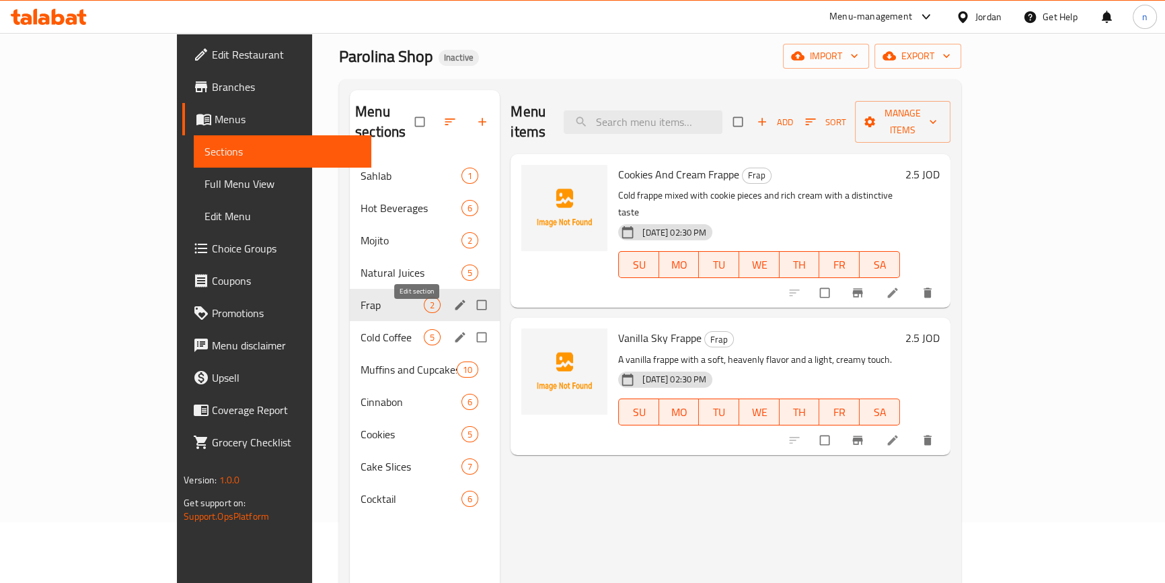
click at [453, 330] on icon "edit" at bounding box center [459, 336] width 13 height 13
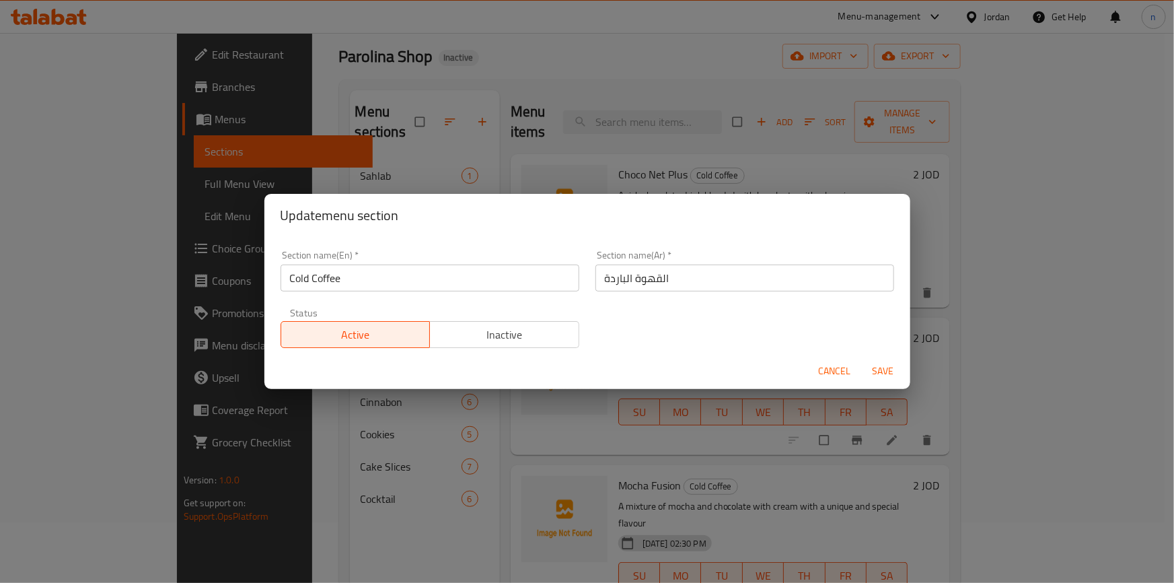
click at [827, 373] on span "Cancel" at bounding box center [835, 371] width 32 height 17
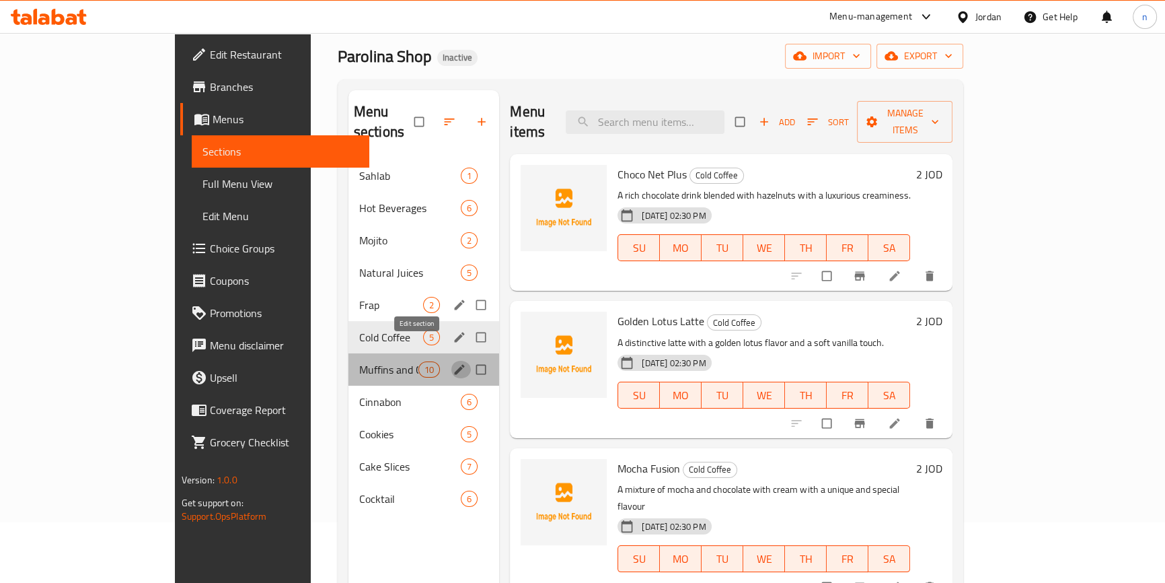
click at [453, 363] on icon "edit" at bounding box center [459, 369] width 13 height 13
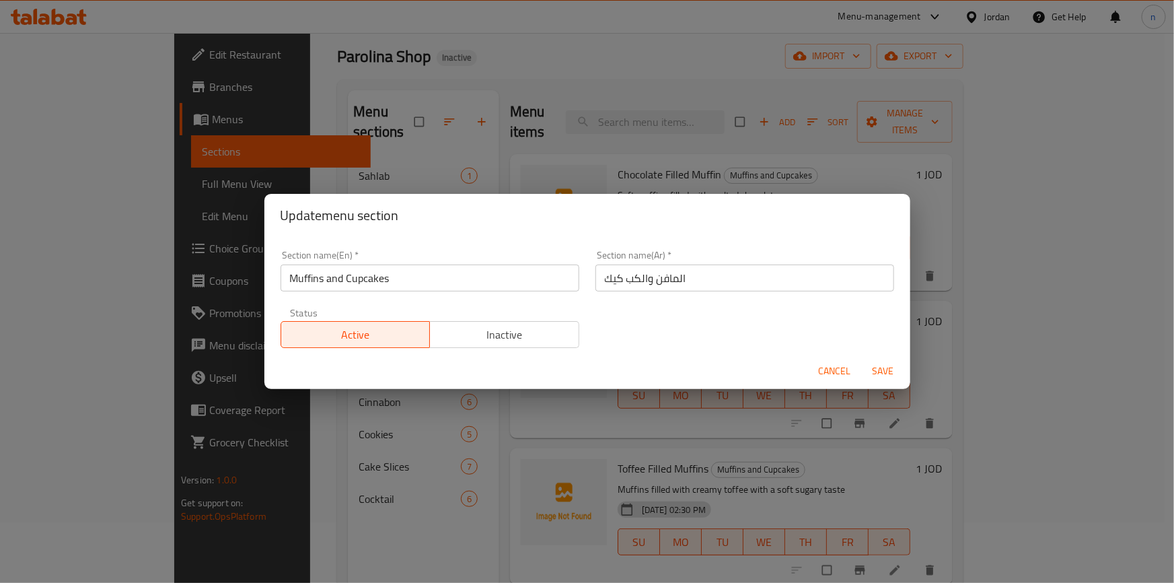
click at [826, 373] on span "Cancel" at bounding box center [835, 371] width 32 height 17
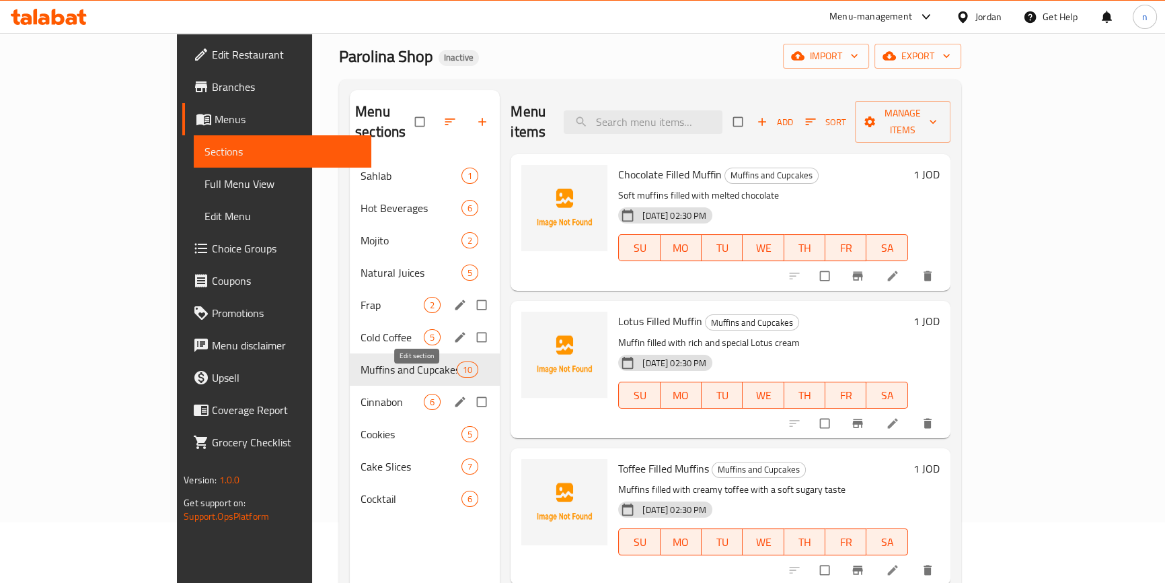
click at [455, 396] on icon "edit" at bounding box center [460, 401] width 10 height 10
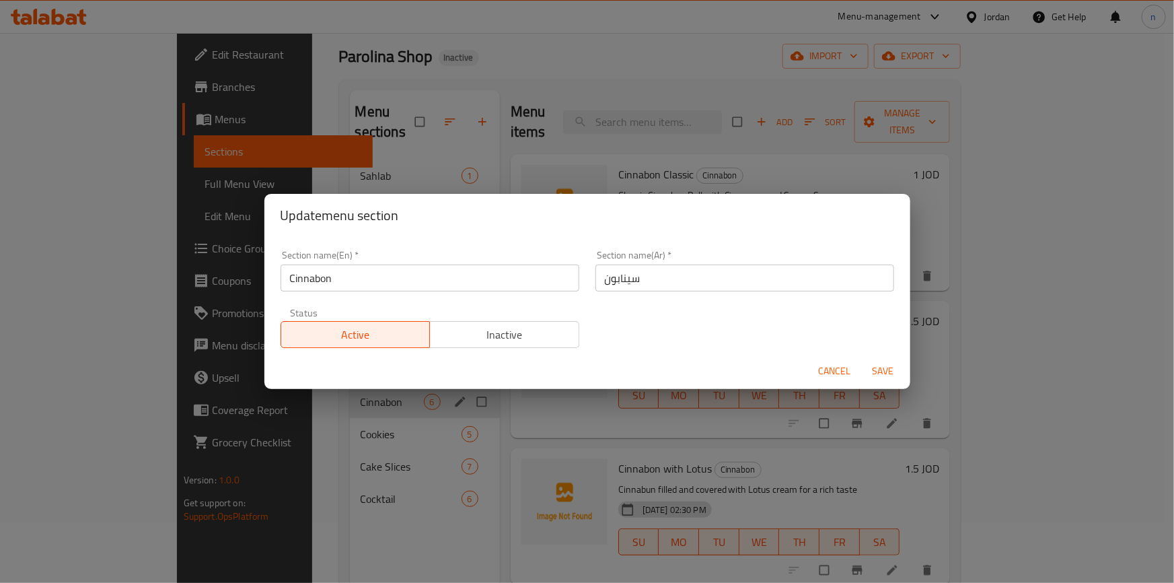
click at [833, 374] on span "Cancel" at bounding box center [835, 371] width 32 height 17
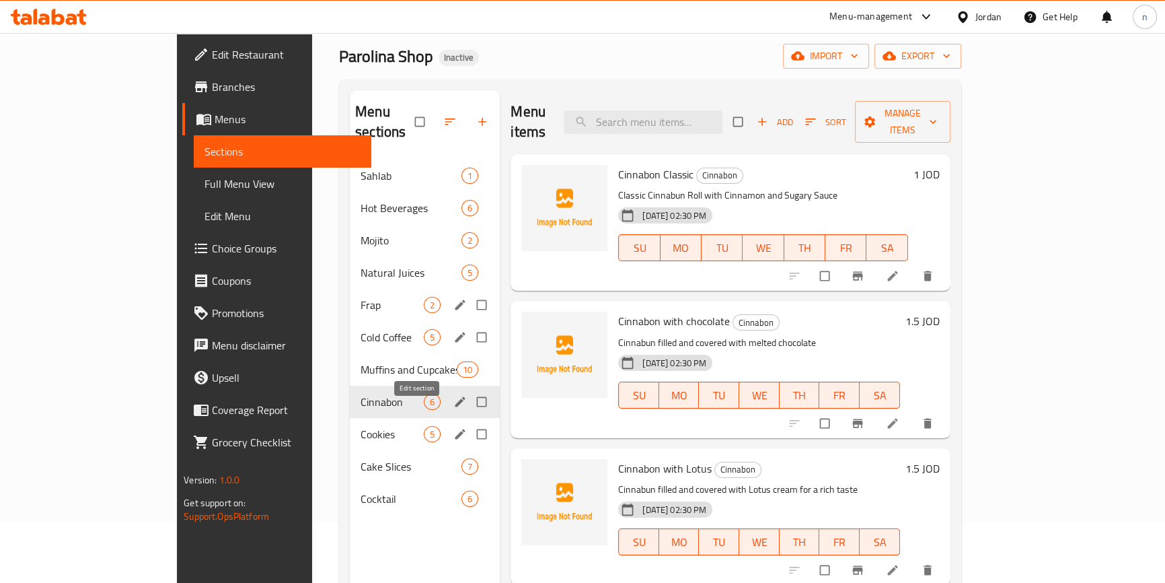
click at [455, 429] on icon "edit" at bounding box center [460, 434] width 10 height 10
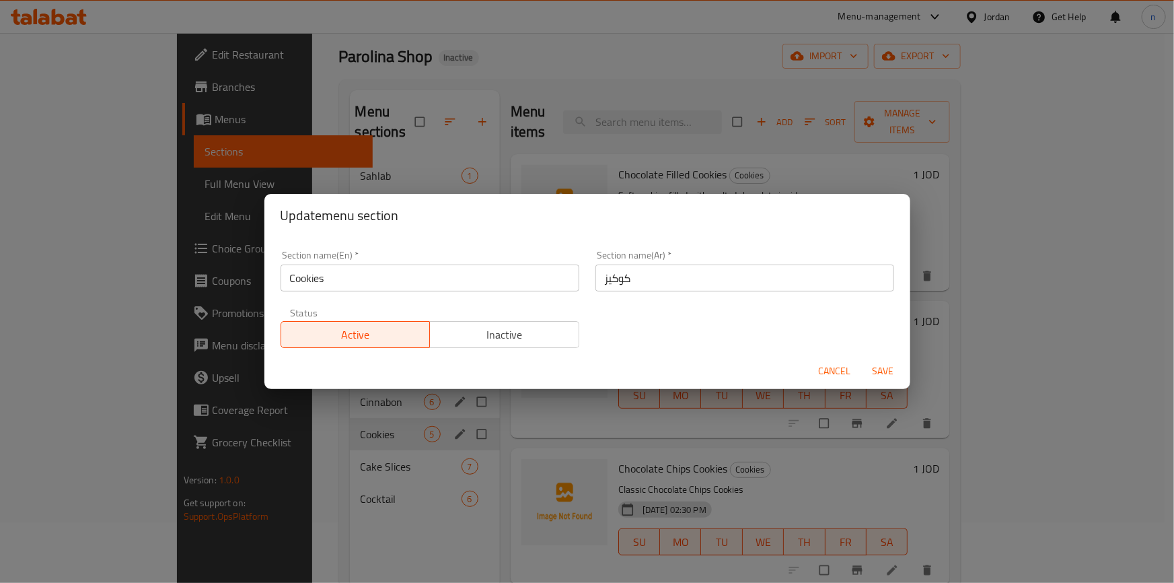
click at [828, 374] on span "Cancel" at bounding box center [835, 371] width 32 height 17
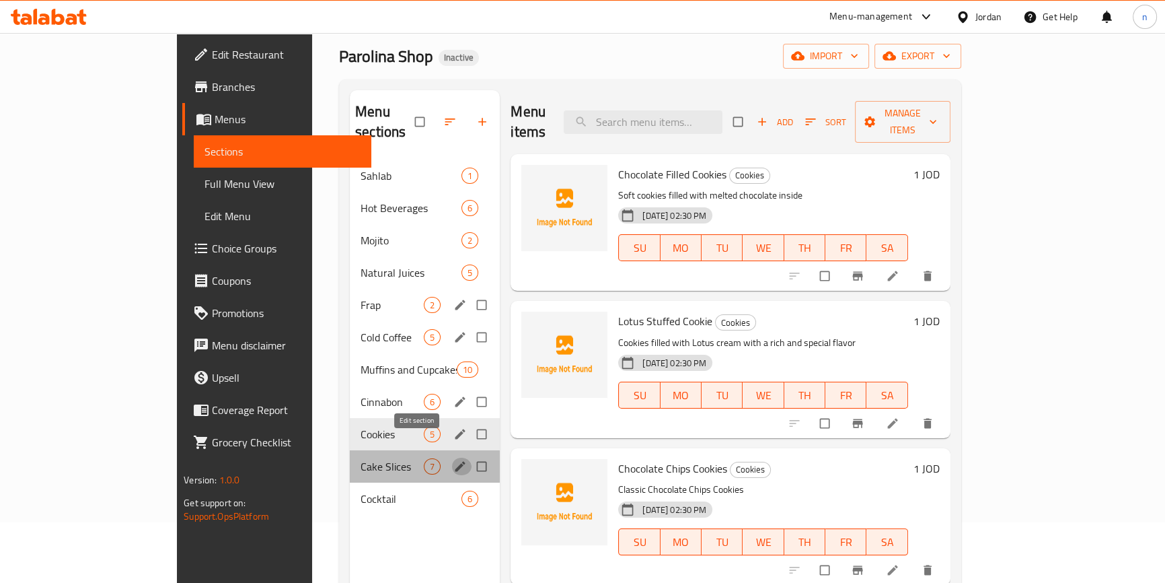
click at [453, 459] on icon "edit" at bounding box center [459, 465] width 13 height 13
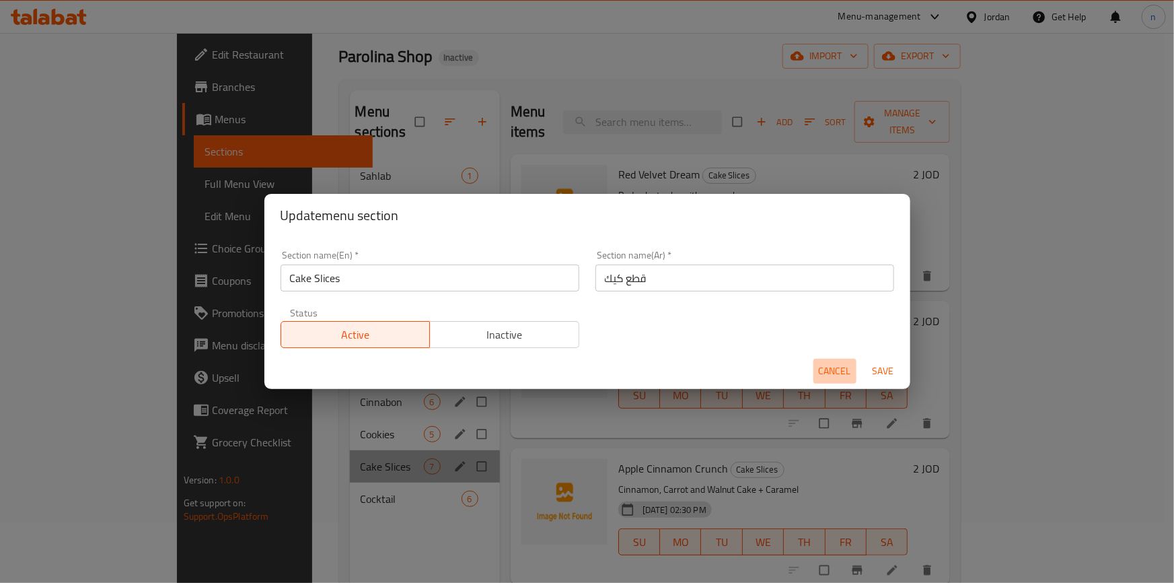
click at [826, 369] on span "Cancel" at bounding box center [835, 371] width 32 height 17
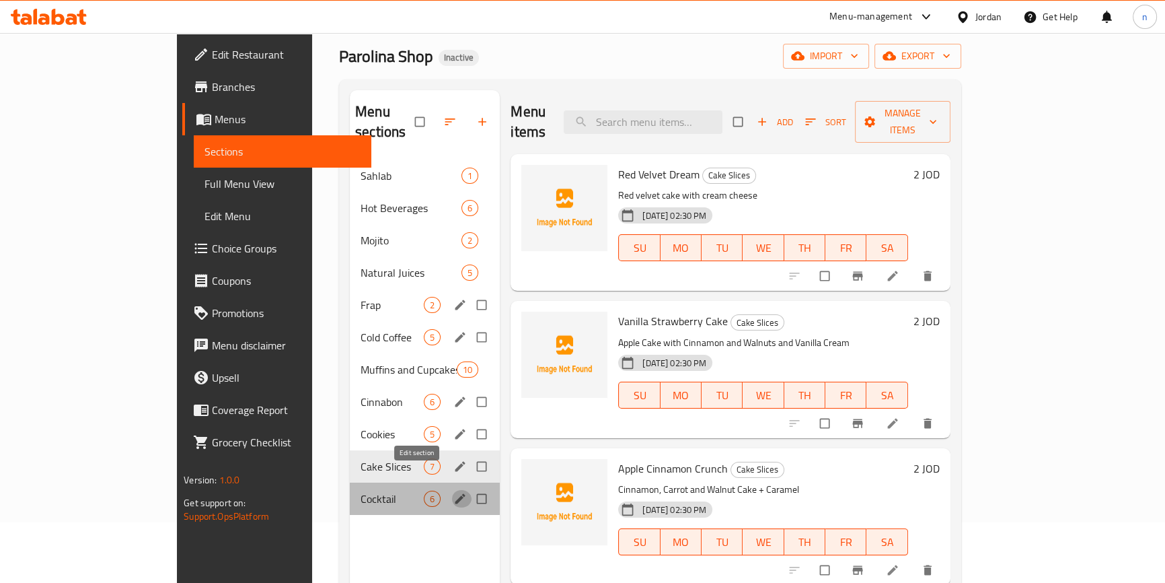
click at [453, 492] on icon "edit" at bounding box center [459, 498] width 13 height 13
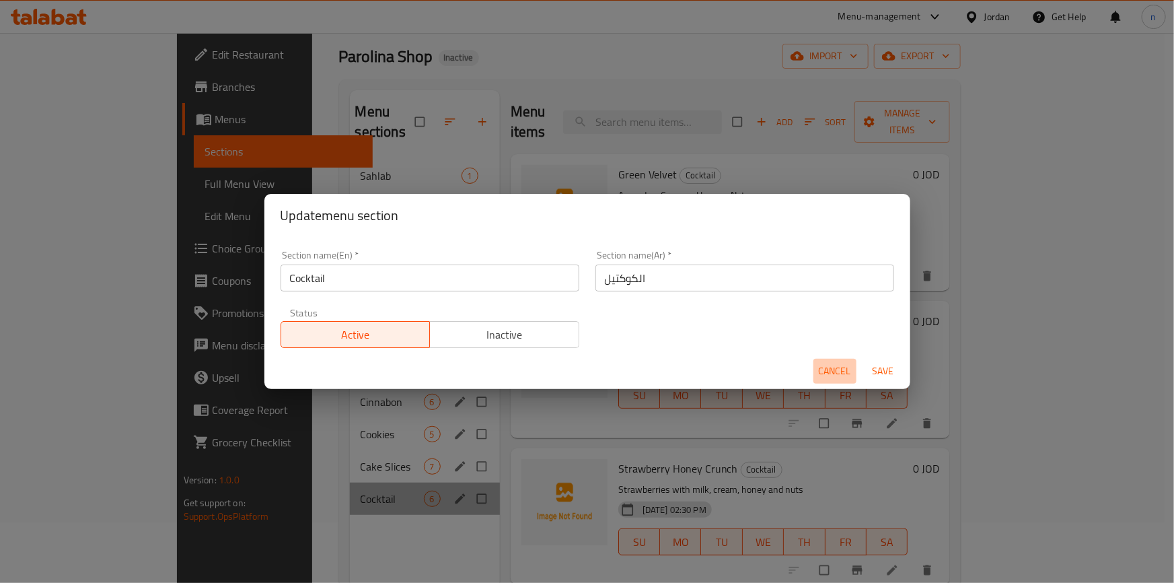
click at [840, 371] on span "Cancel" at bounding box center [835, 371] width 32 height 17
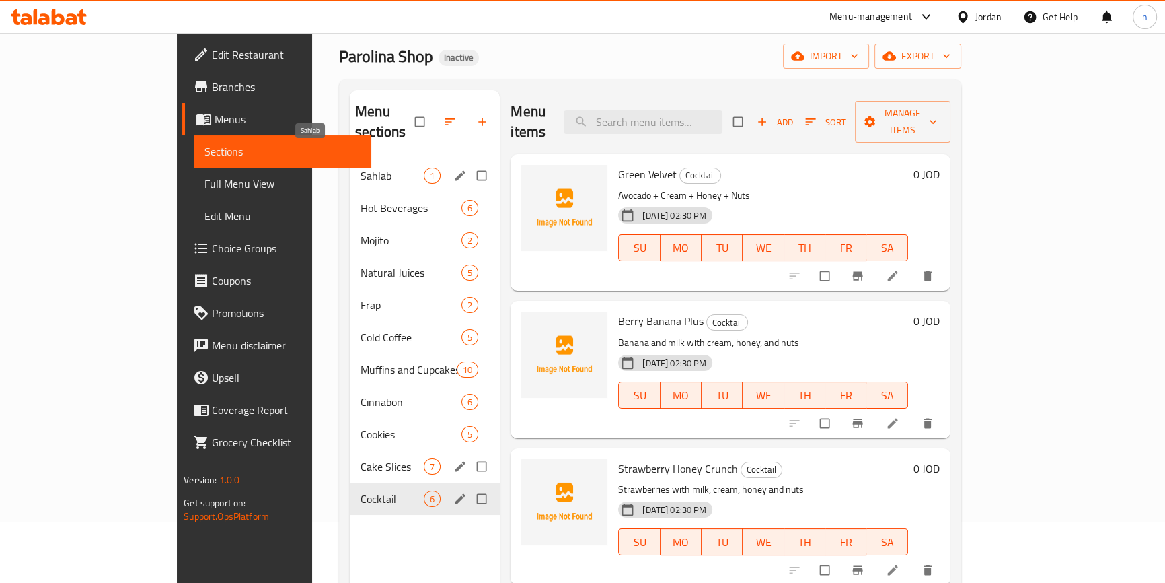
click at [361, 168] on span "Sahlab" at bounding box center [392, 176] width 63 height 16
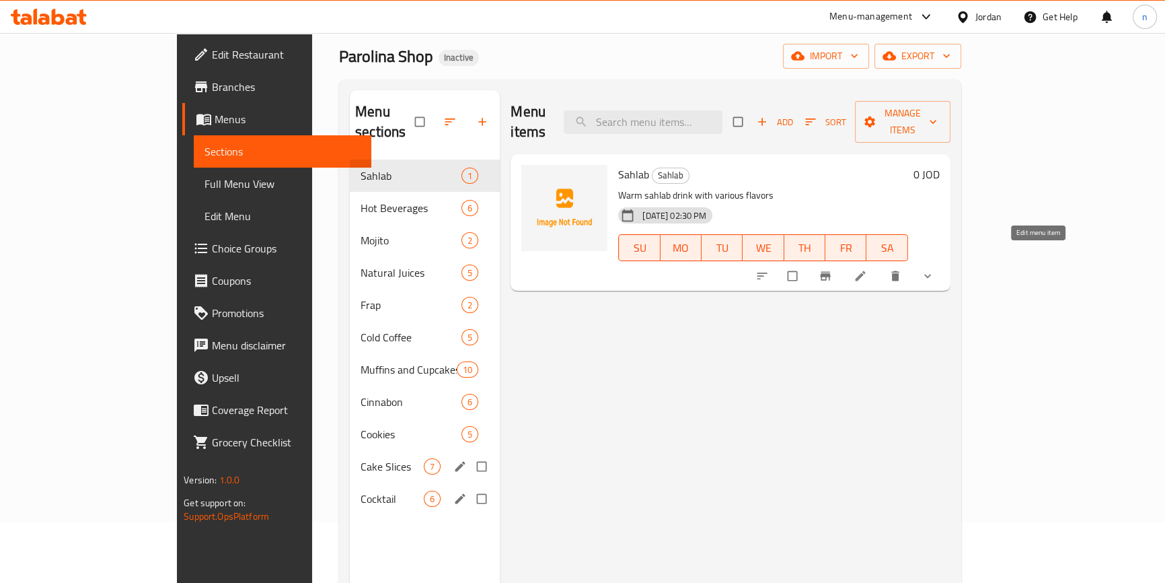
click at [867, 269] on icon at bounding box center [860, 275] width 13 height 13
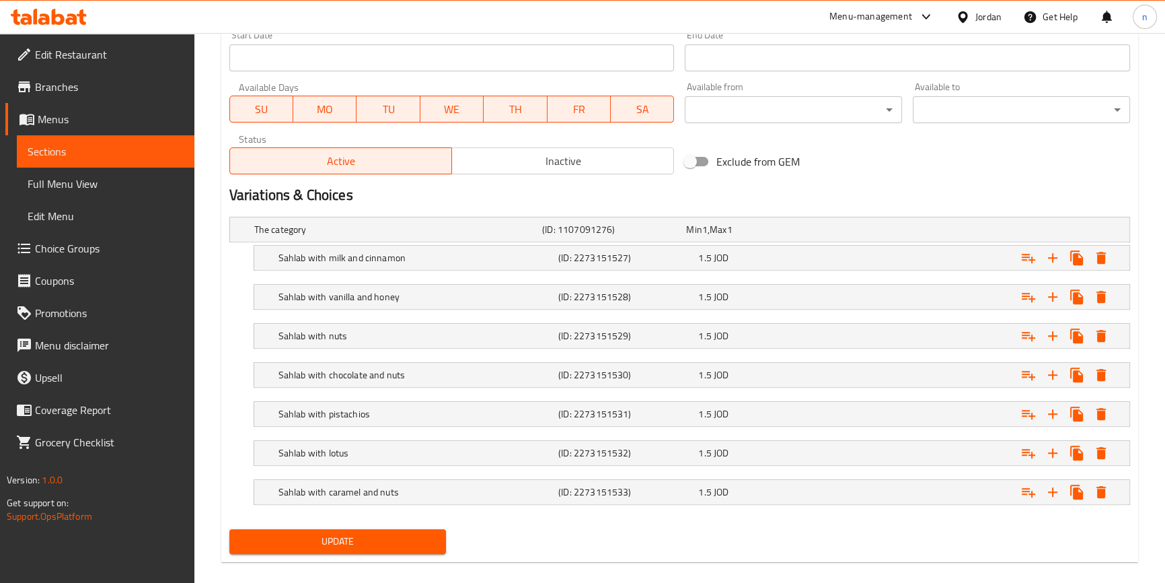
scroll to position [591, 0]
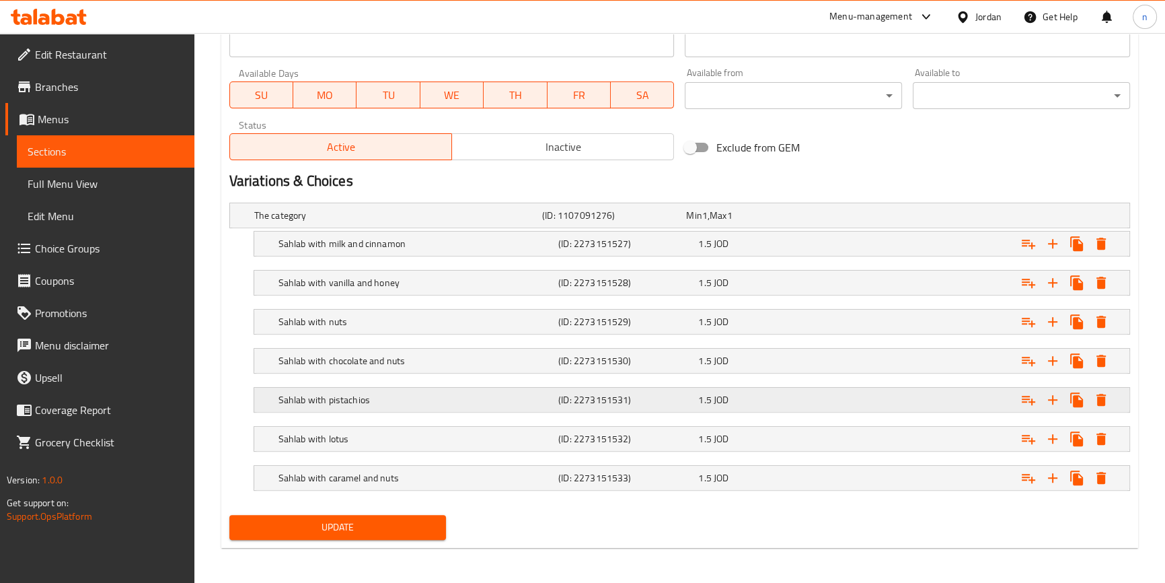
click at [380, 222] on h5 "Sahlab with pistachios" at bounding box center [395, 215] width 283 height 13
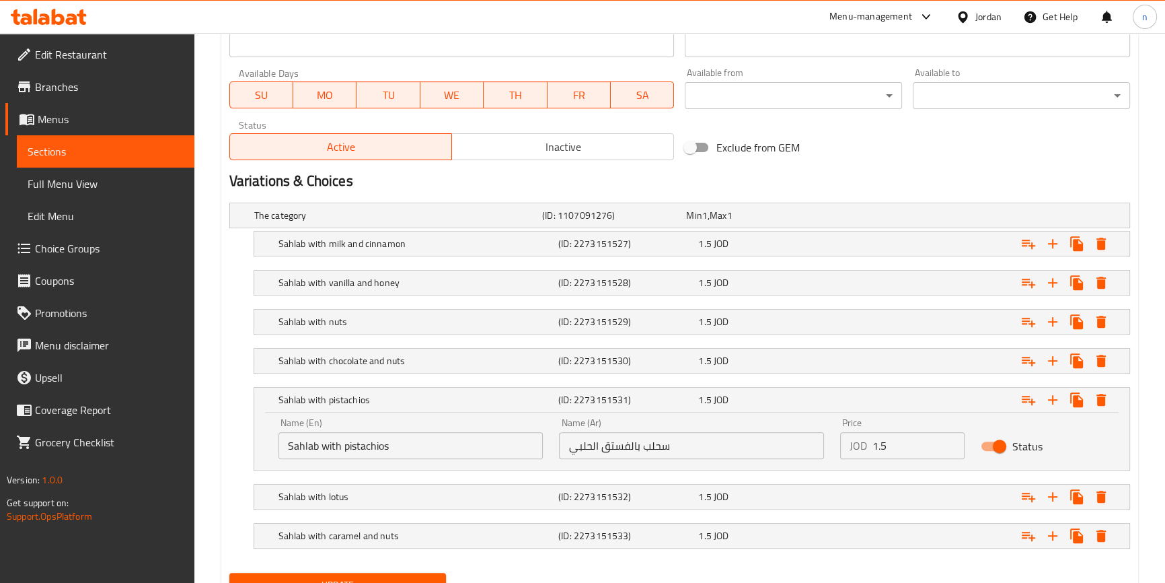
click at [439, 451] on input "Sahlab with pistachios" at bounding box center [410, 445] width 265 height 27
click at [575, 448] on input "سحلب بالفستق الحلبي" at bounding box center [691, 445] width 265 height 27
click at [406, 445] on input "Sahlab with pistachios alhalapy" at bounding box center [410, 445] width 265 height 27
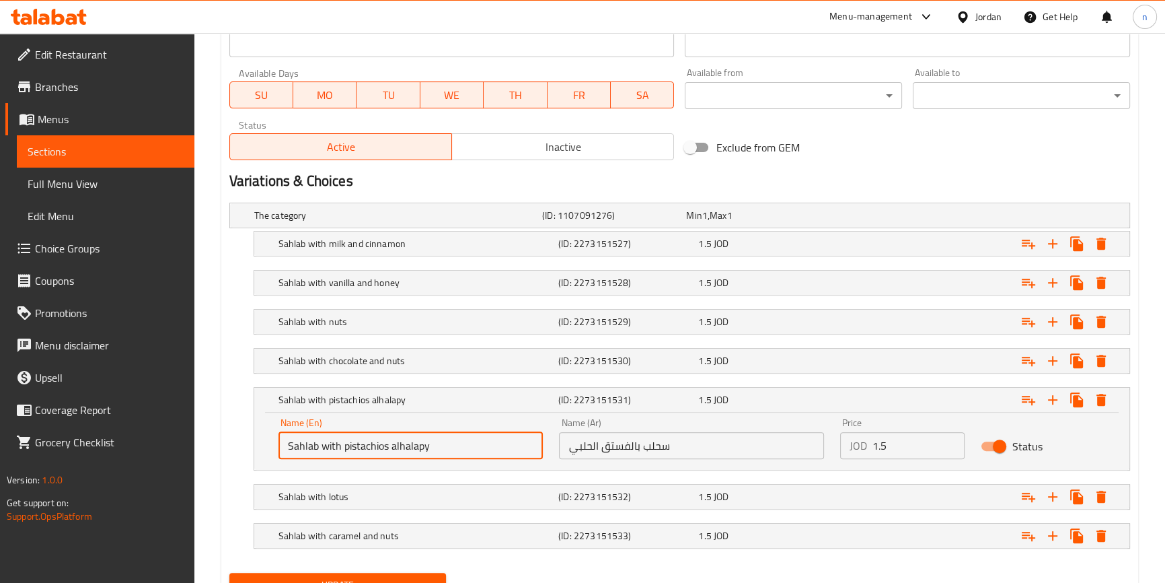
paste input "-Halabi"
click at [406, 445] on input "Sahlab with pistachios al-Halabi" at bounding box center [410, 445] width 265 height 27
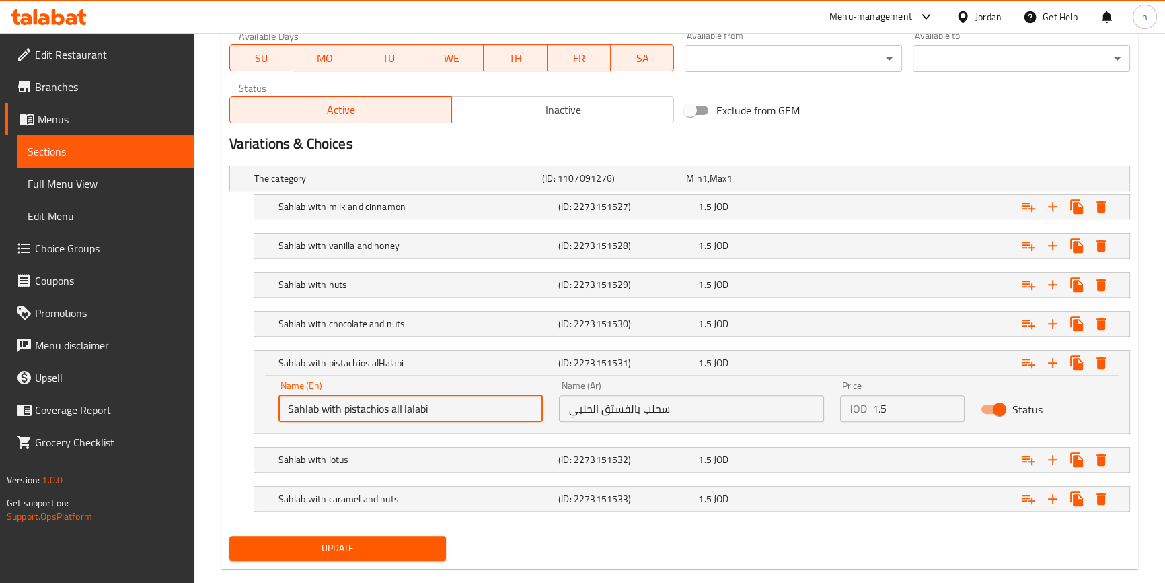
scroll to position [648, 0]
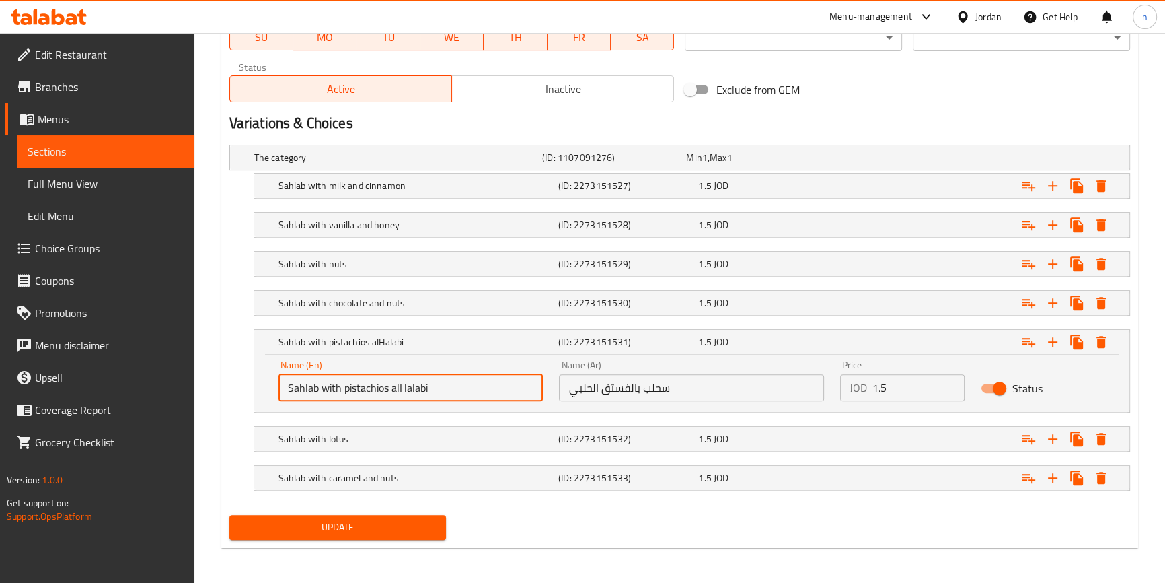
type input "Sahlab with pistachios alHalabi"
click at [519, 525] on div "Update" at bounding box center [680, 527] width 912 height 36
click at [388, 525] on span "Update" at bounding box center [338, 527] width 196 height 17
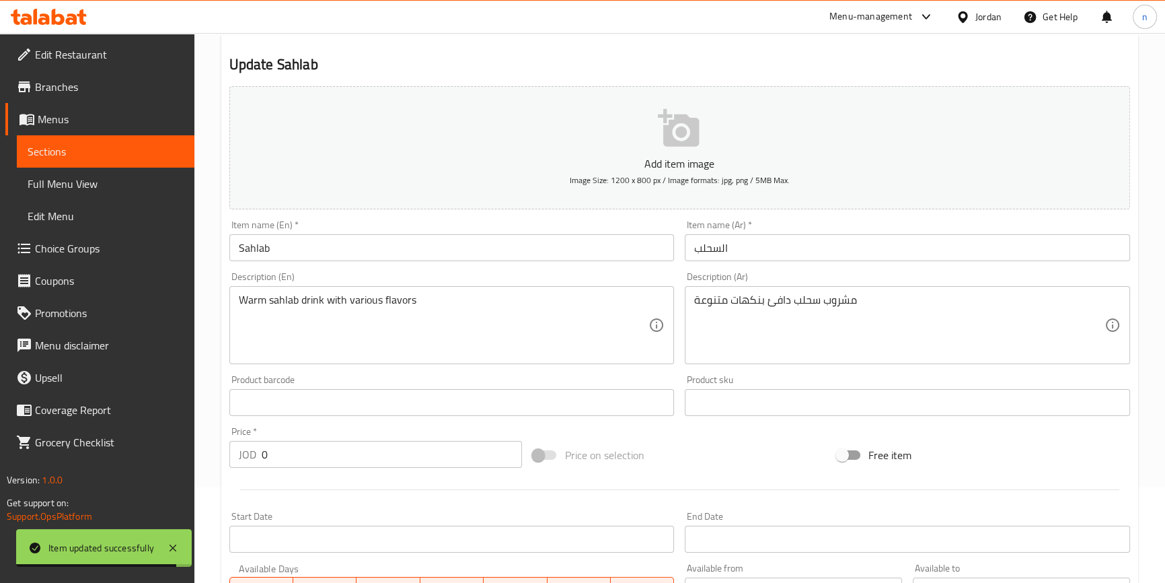
scroll to position [0, 0]
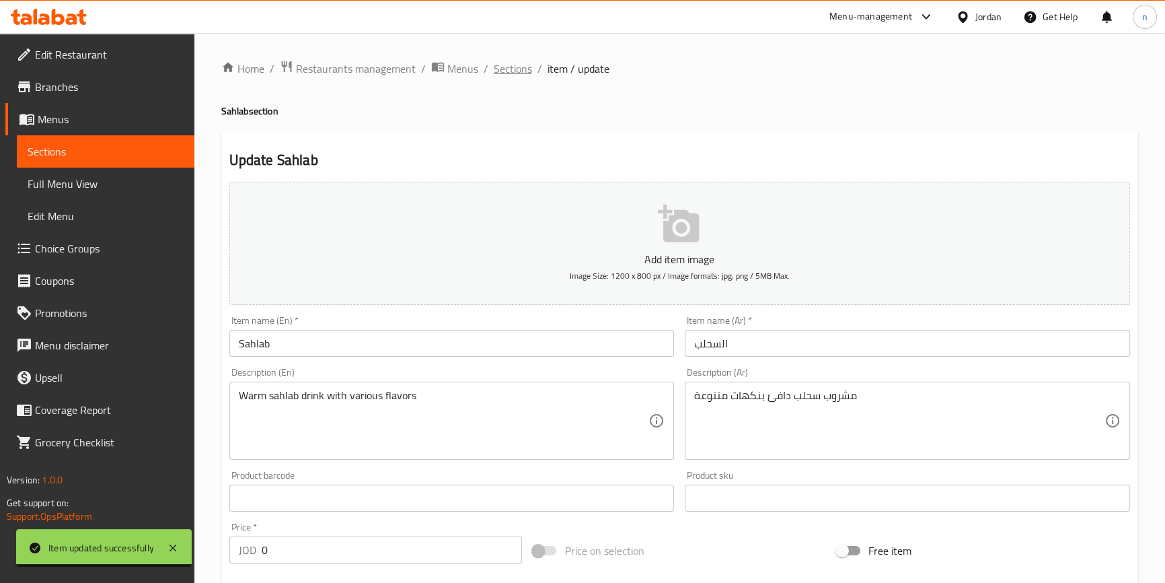
click at [504, 71] on span "Sections" at bounding box center [513, 69] width 38 height 16
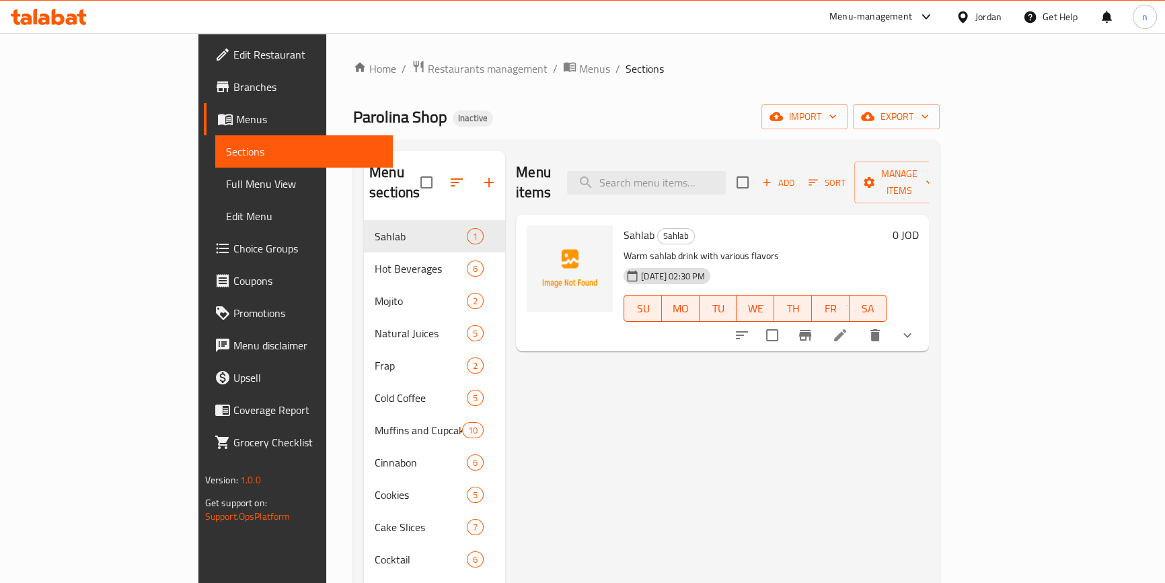
click at [940, 69] on ol "Home / Restaurants management / Menus / Sections" at bounding box center [646, 68] width 587 height 17
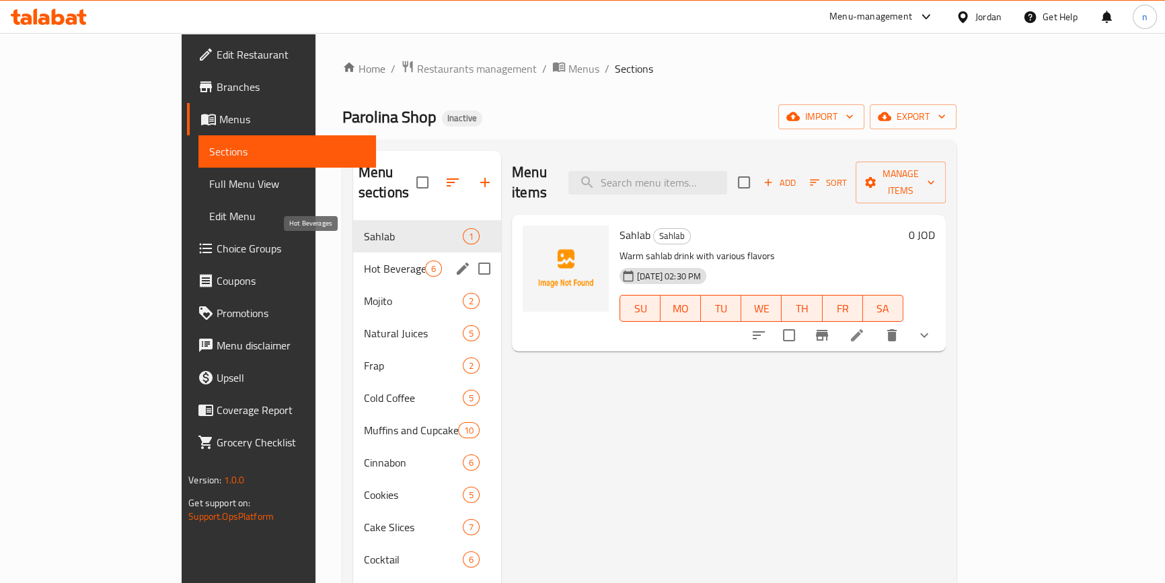
click at [364, 260] on span "Hot Beverages" at bounding box center [394, 268] width 61 height 16
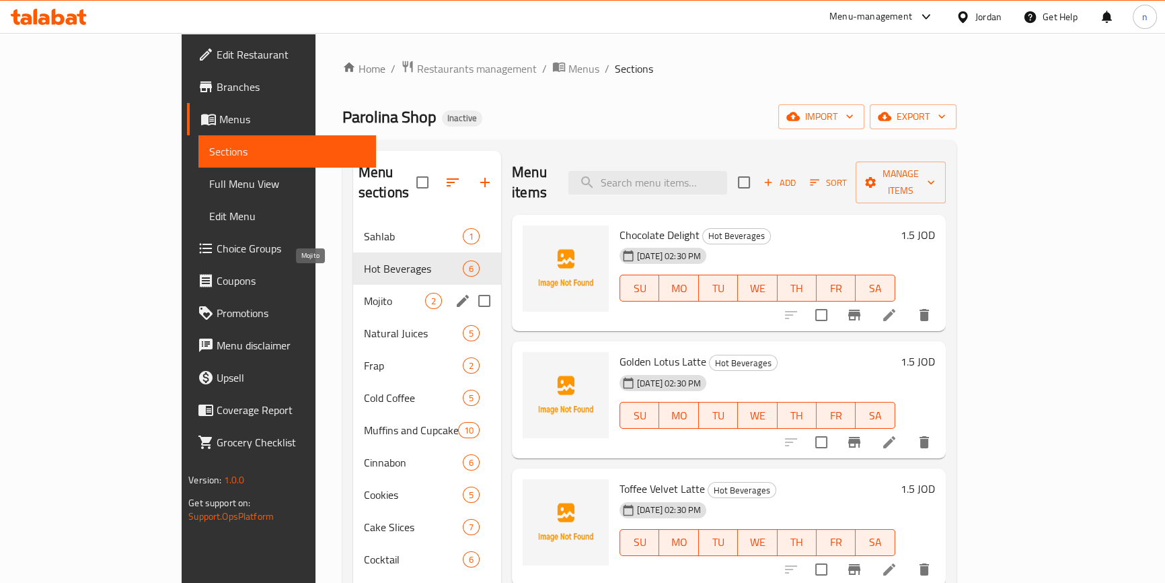
click at [364, 293] on span "Mojito" at bounding box center [394, 301] width 61 height 16
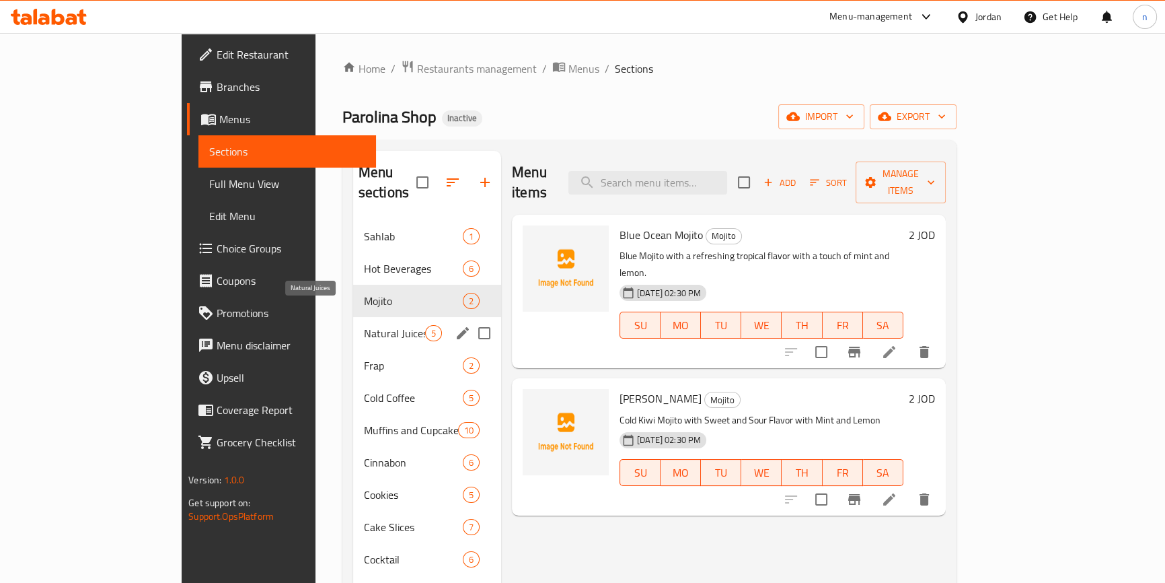
click at [364, 325] on span "Natural Juices" at bounding box center [394, 333] width 61 height 16
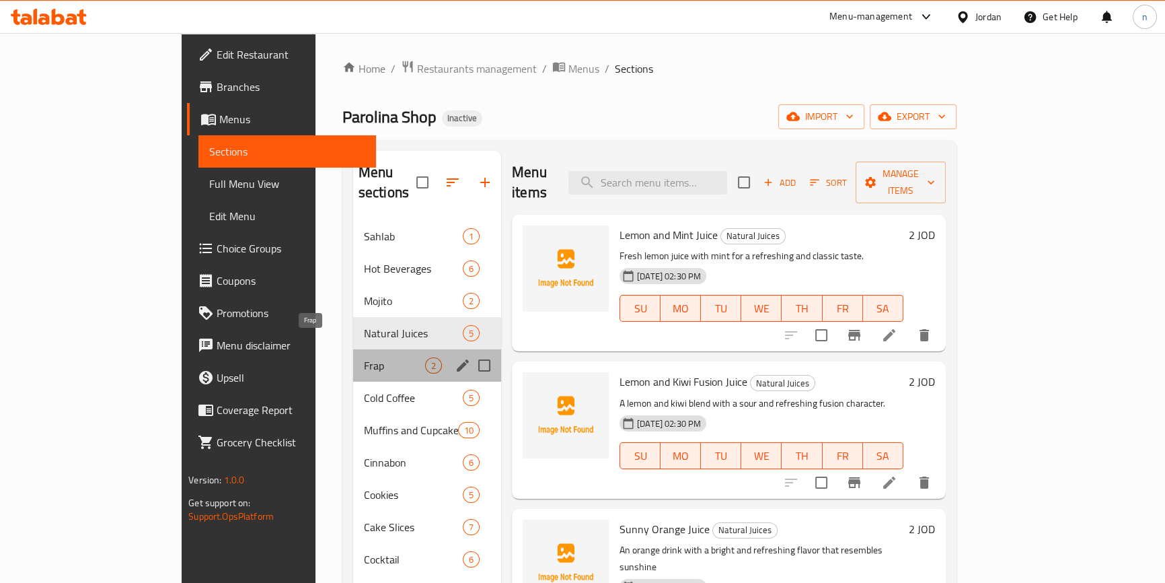
click at [364, 357] on span "Frap" at bounding box center [394, 365] width 61 height 16
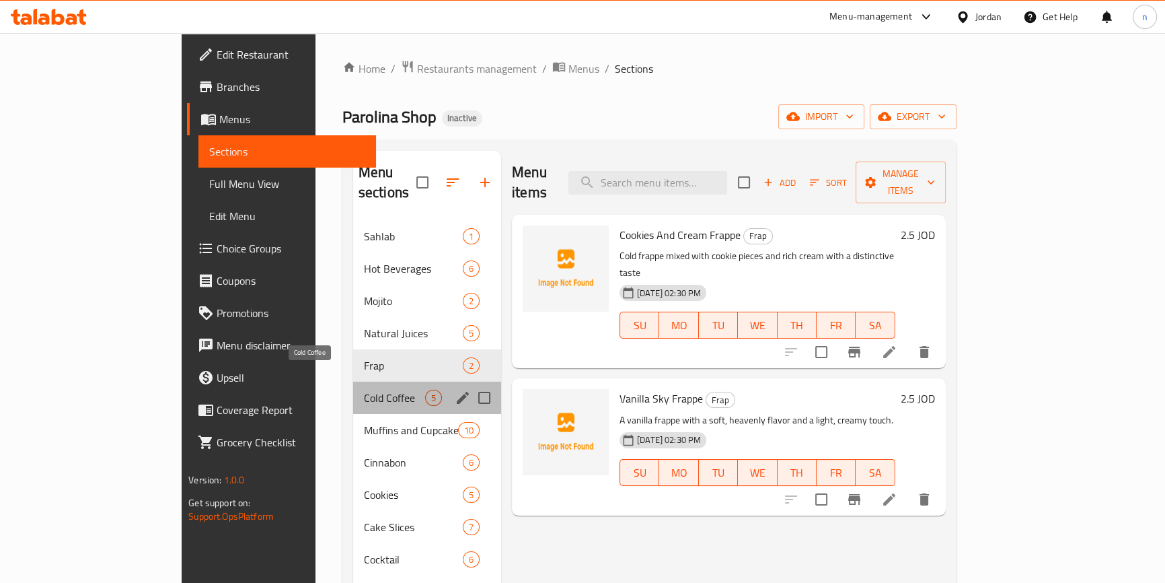
click at [364, 389] on span "Cold Coffee" at bounding box center [394, 397] width 61 height 16
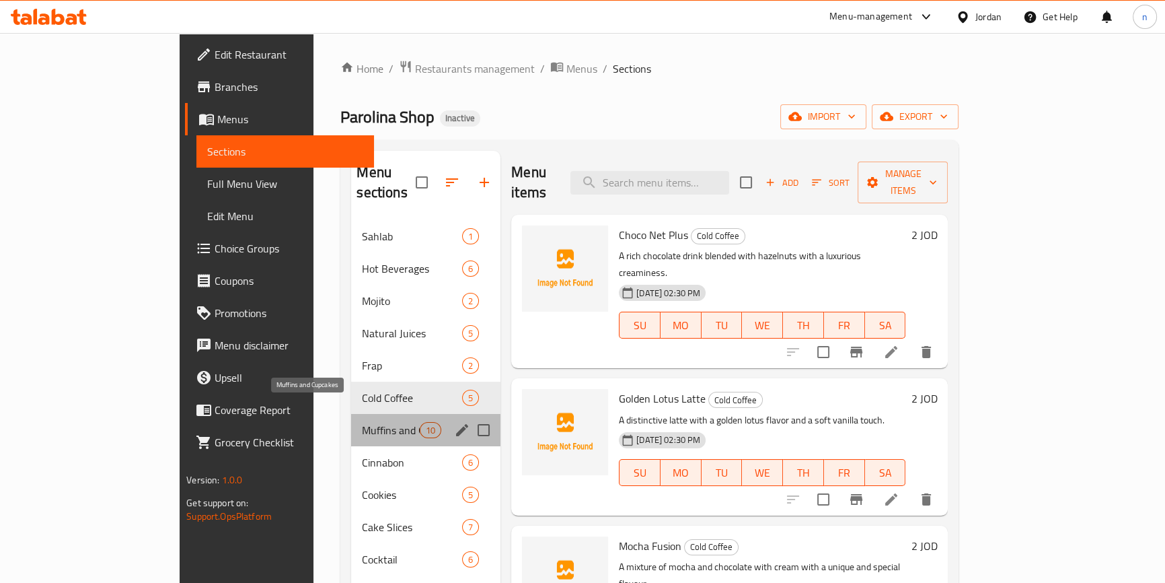
click at [362, 422] on span "Muffins and Cupcakes" at bounding box center [390, 430] width 57 height 16
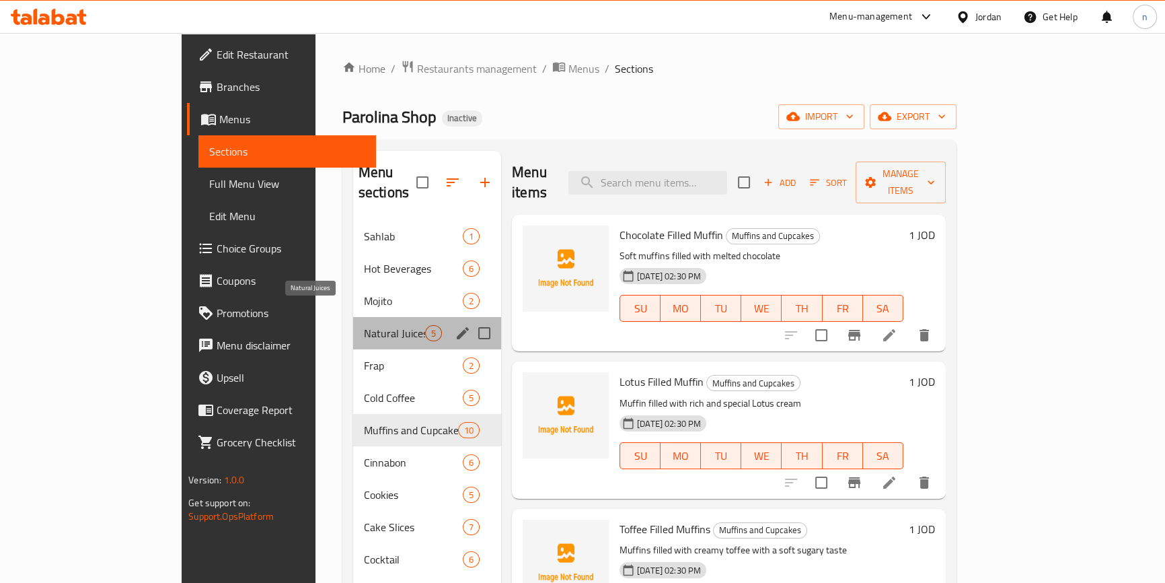
click at [364, 325] on span "Natural Juices" at bounding box center [394, 333] width 61 height 16
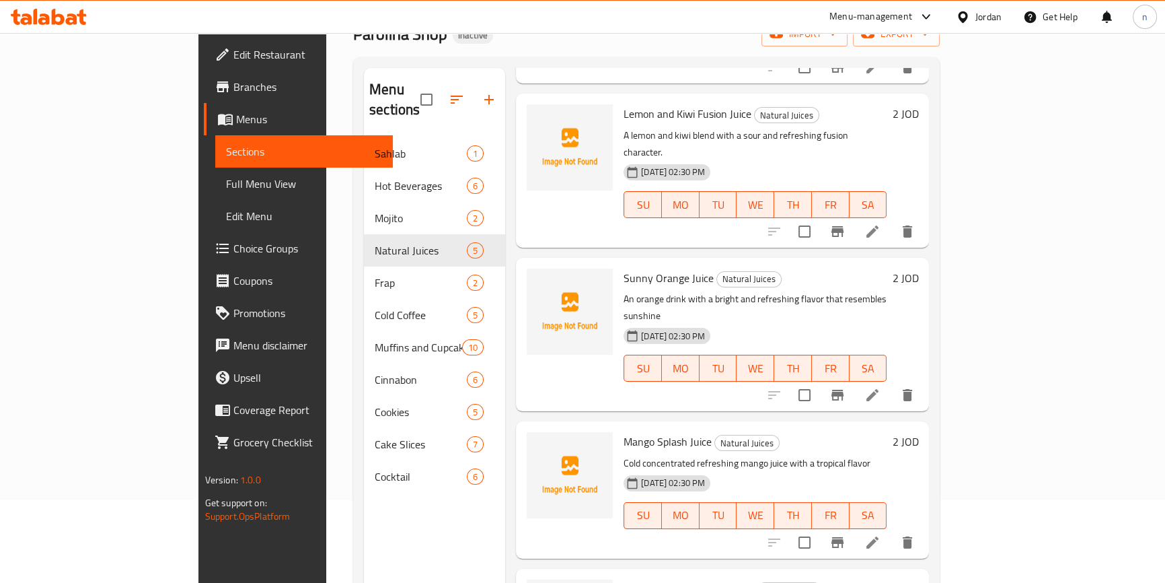
scroll to position [188, 0]
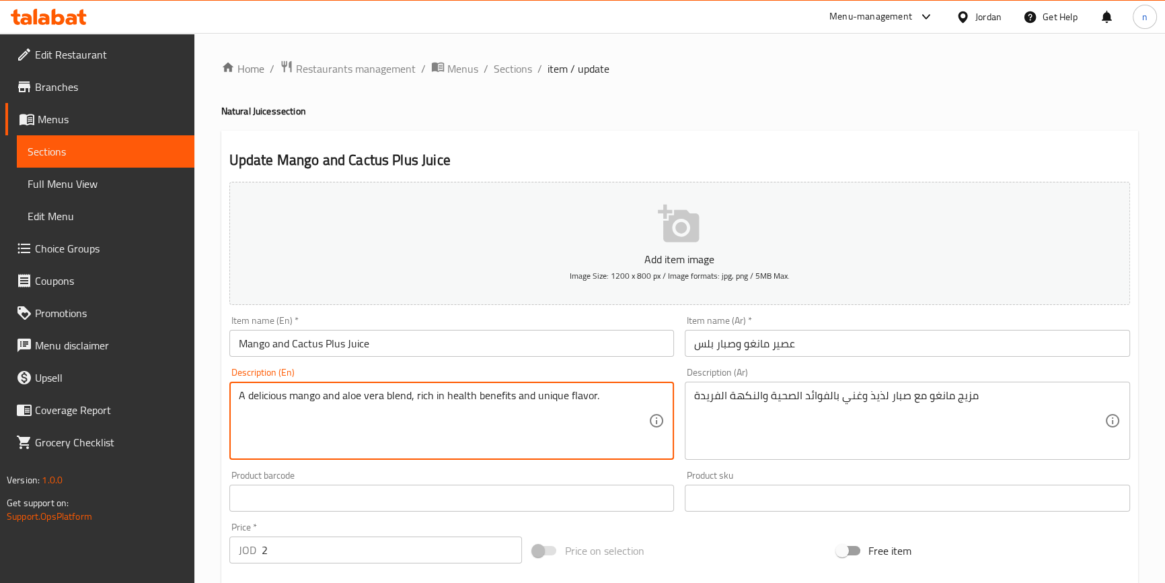
drag, startPoint x: 343, startPoint y: 396, endPoint x: 381, endPoint y: 418, distance: 44.3
click at [309, 342] on input "Mango and Cactus Plus Juice" at bounding box center [451, 343] width 445 height 27
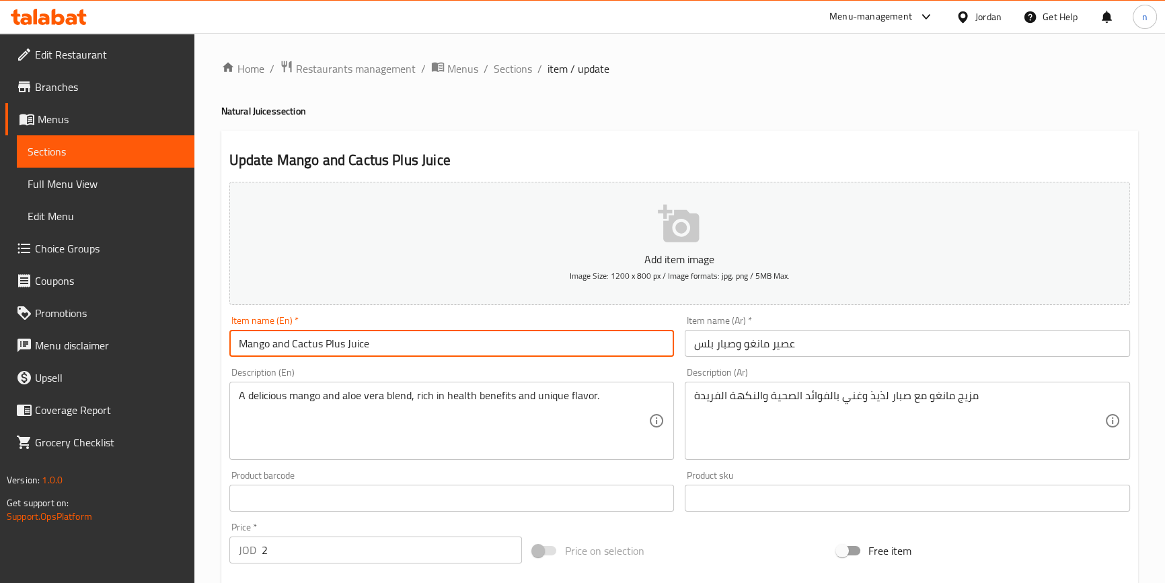
click at [309, 342] on input "Mango and Cactus Plus Juice" at bounding box center [451, 343] width 445 height 27
paste input "aloe vera"
type input "Mango and aloe vera Plus Juice"
click at [217, 447] on div "Home / Restaurants management / Menus / Sections / item / update Natural Juices…" at bounding box center [679, 492] width 971 height 918
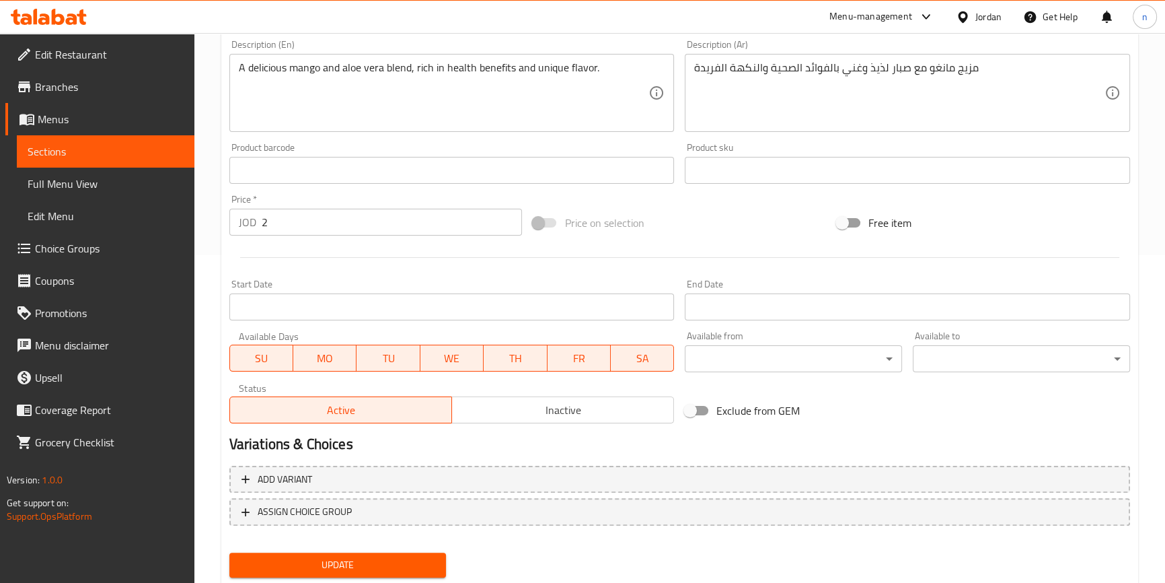
scroll to position [367, 0]
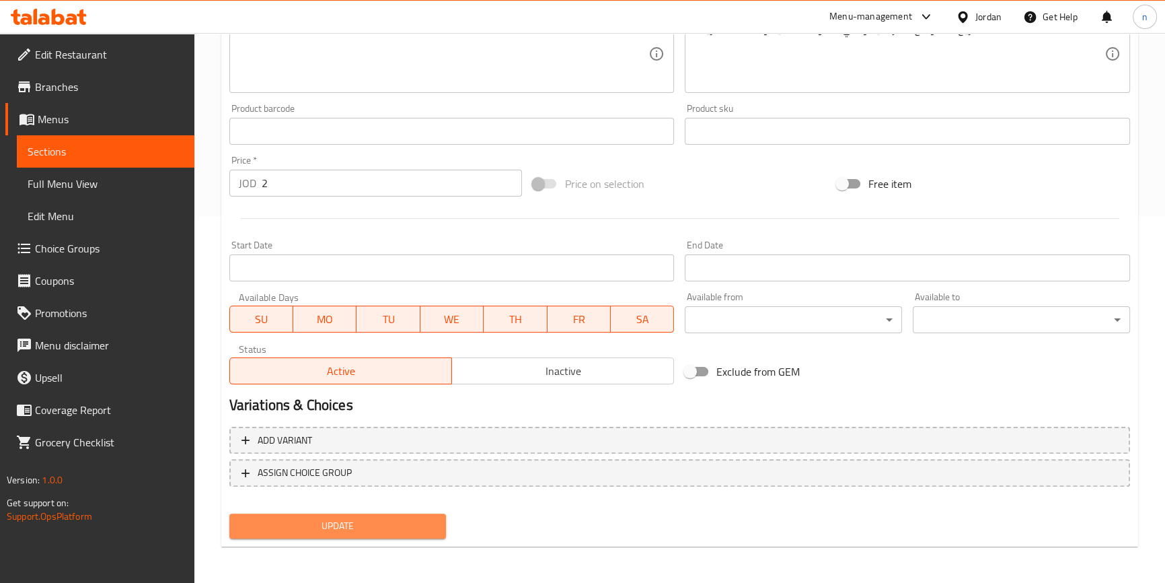
click at [373, 521] on span "Update" at bounding box center [338, 525] width 196 height 17
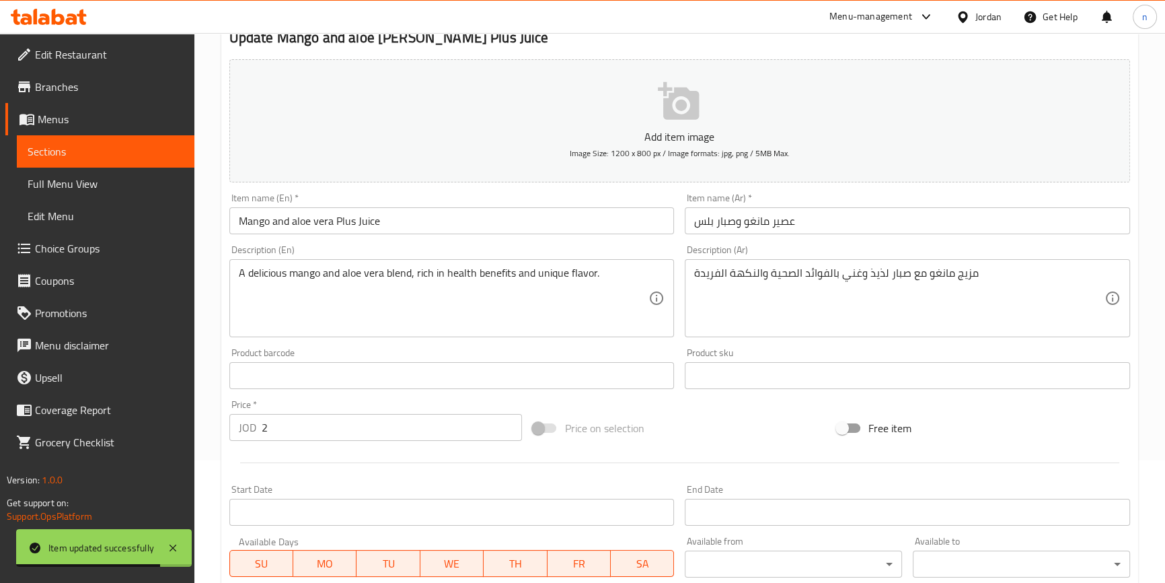
scroll to position [0, 0]
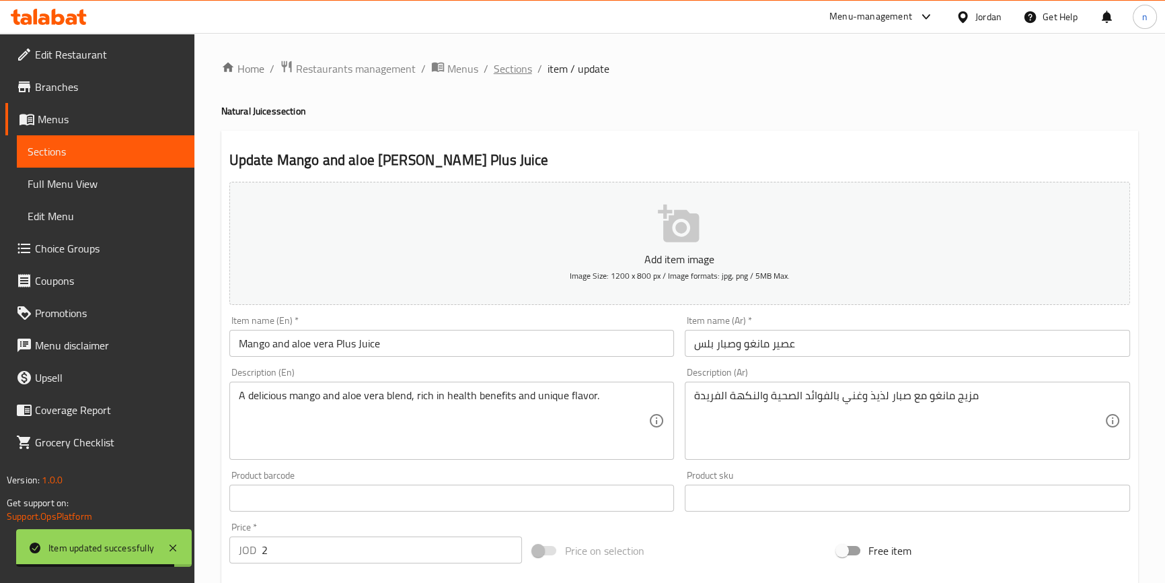
click at [517, 65] on span "Sections" at bounding box center [513, 69] width 38 height 16
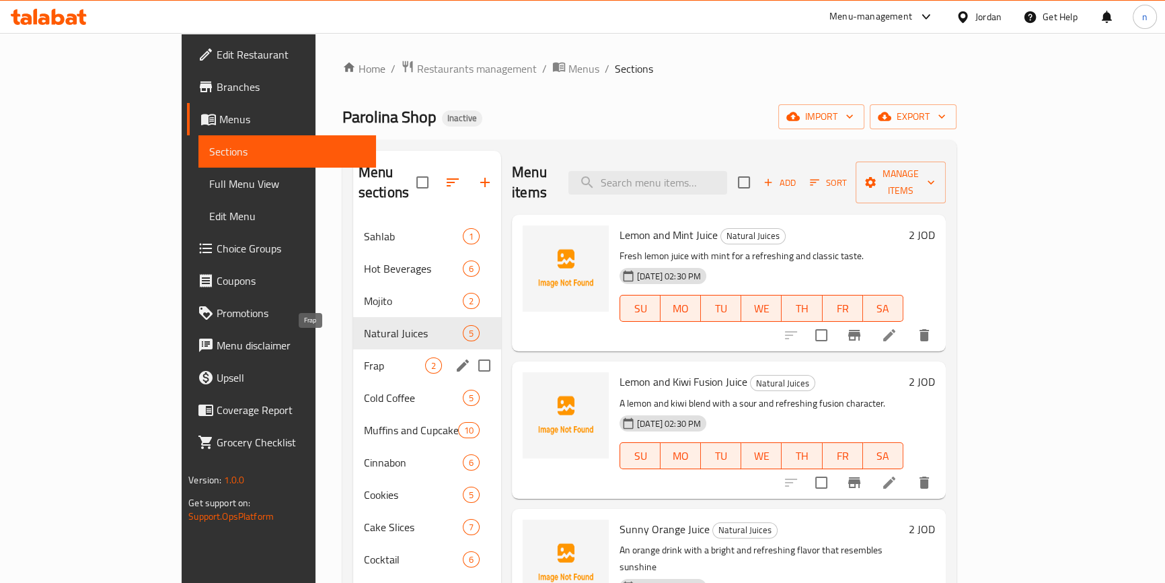
click at [364, 357] on span "Frap" at bounding box center [394, 365] width 61 height 16
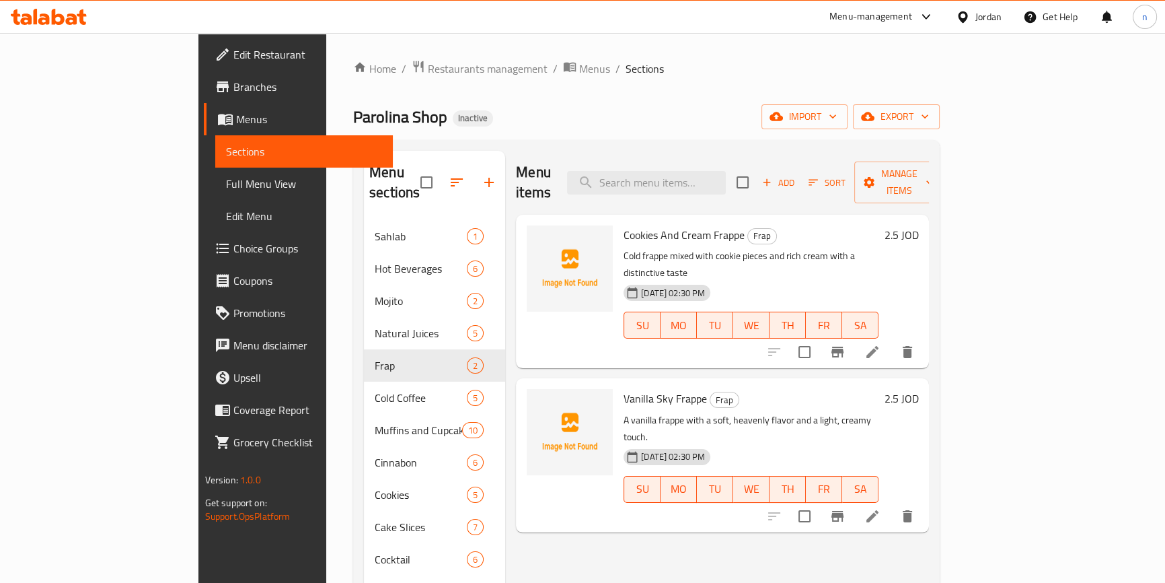
click at [891, 340] on li at bounding box center [873, 352] width 38 height 24
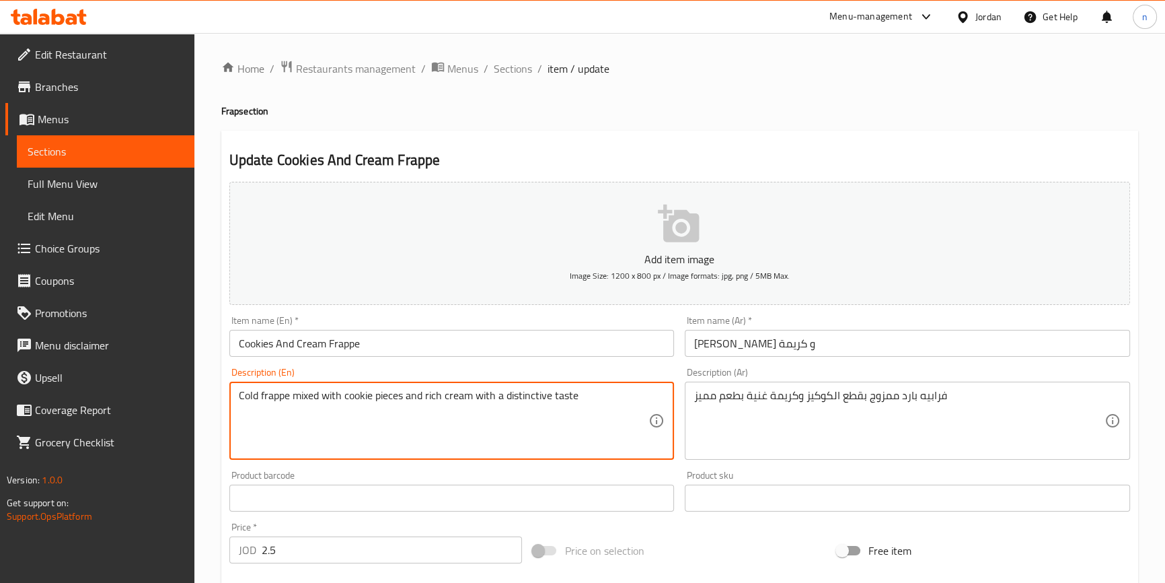
click at [531, 397] on textarea "Cold frappe mixed with cookie pieces and rich cream with a distinctive taste" at bounding box center [444, 421] width 410 height 64
paste textarea "special"
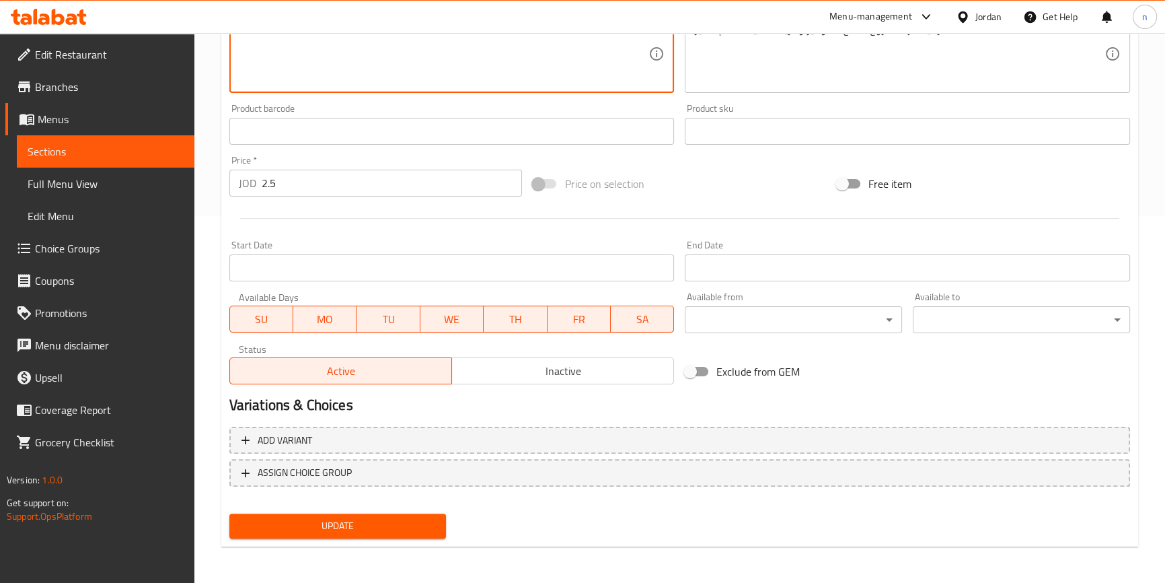
type textarea "Cold frappe mixed with cookie pieces and rich cream with a special taste"
click at [381, 518] on button "Update" at bounding box center [337, 525] width 217 height 25
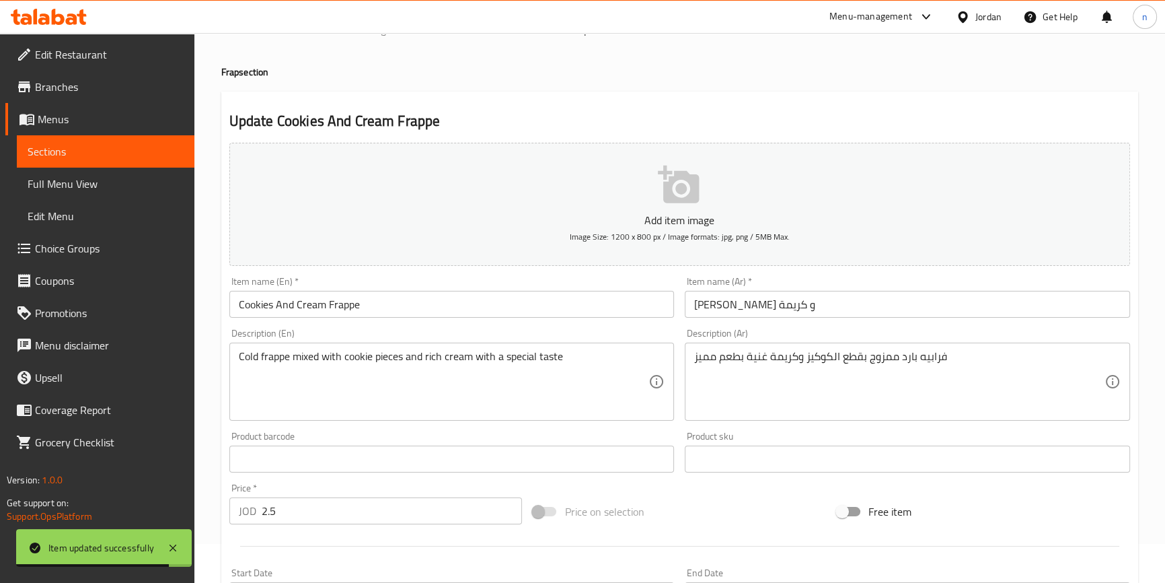
scroll to position [0, 0]
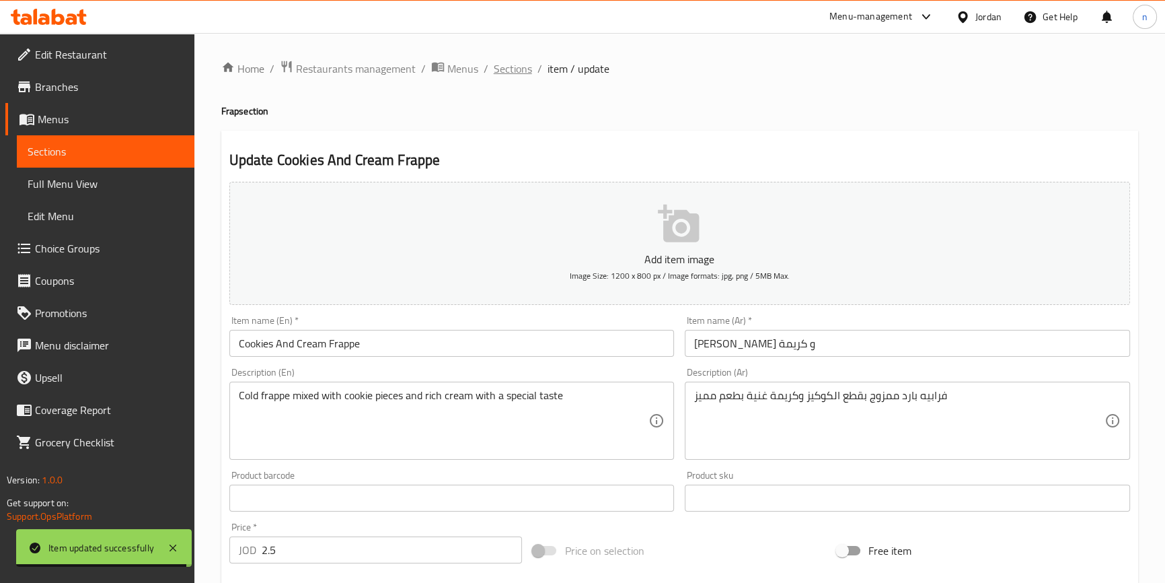
click at [503, 75] on span "Sections" at bounding box center [513, 69] width 38 height 16
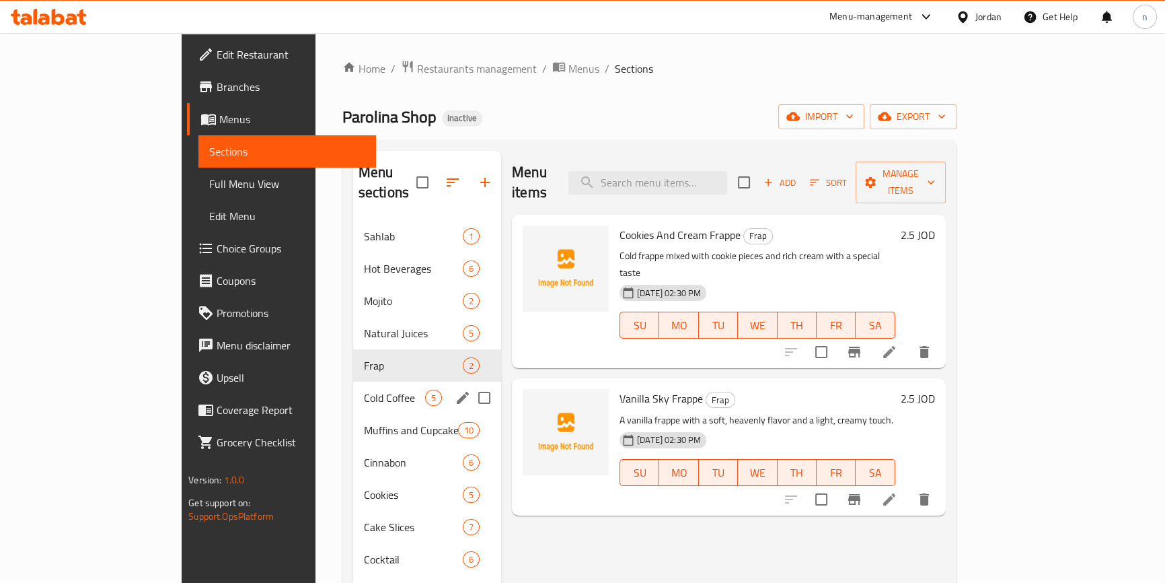
click at [364, 389] on span "Cold Coffee" at bounding box center [394, 397] width 61 height 16
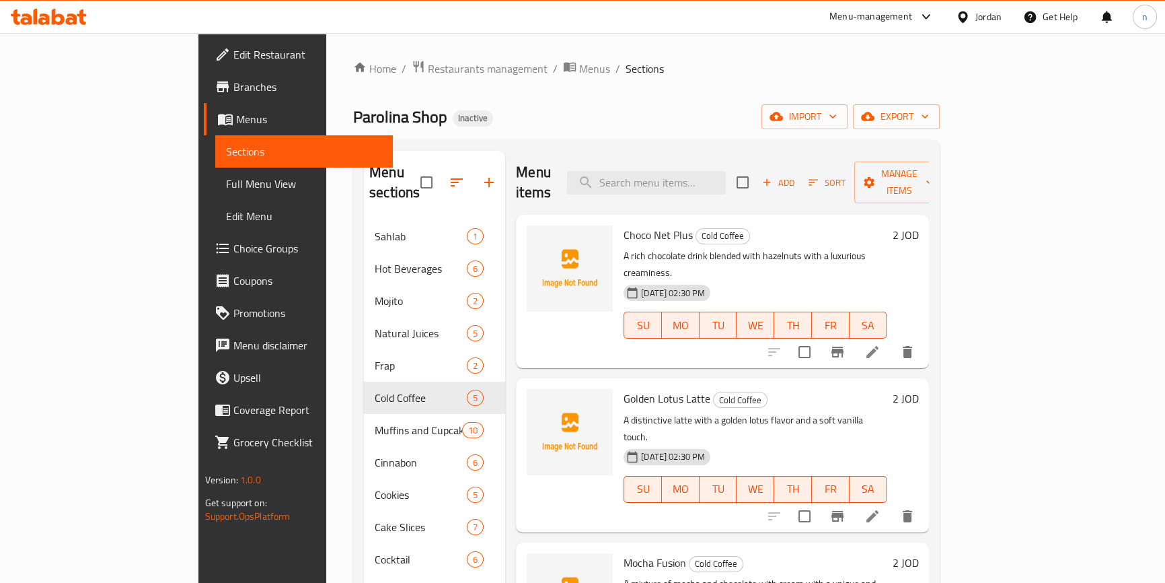
click at [891, 340] on li at bounding box center [873, 352] width 38 height 24
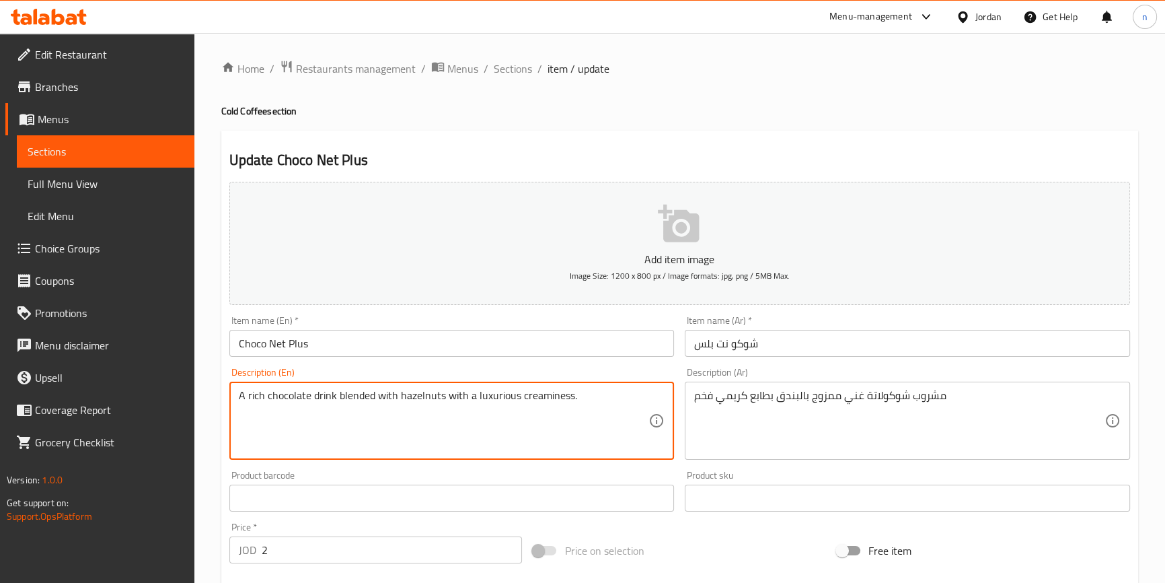
click at [562, 411] on textarea "A rich chocolate drink blended with hazelnuts with a luxurious creaminess." at bounding box center [444, 421] width 410 height 64
paste textarea "mixed with hazelnuts with a luxurious, creamy character"
type textarea "A rich chocolate drink mixed with hazelnuts with a luxurious, creamy character"
click at [642, 532] on div "Price on selection" at bounding box center [679, 550] width 304 height 36
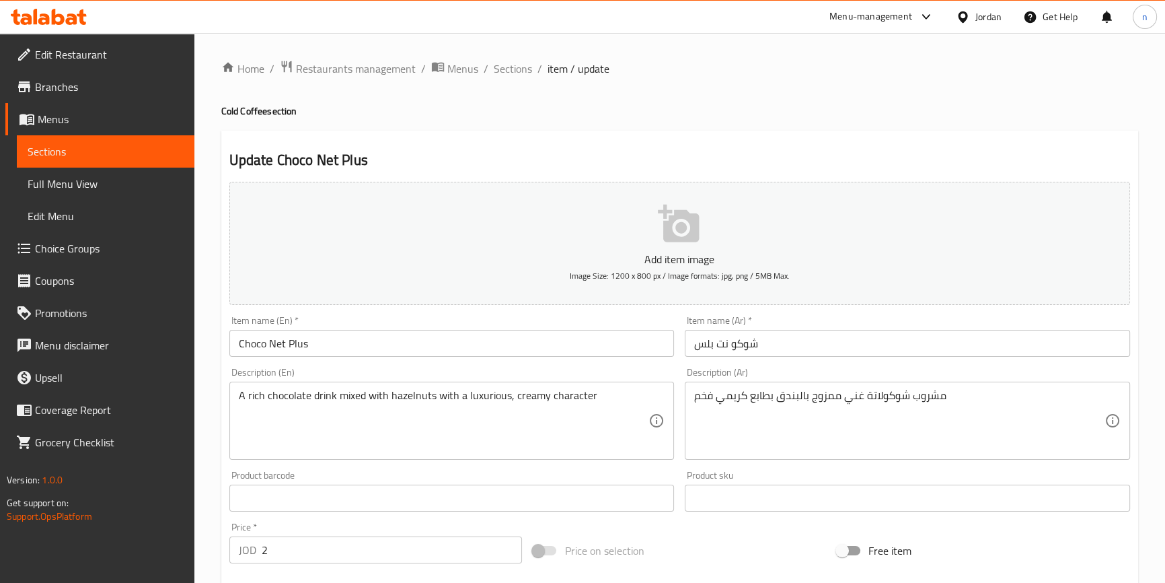
scroll to position [367, 0]
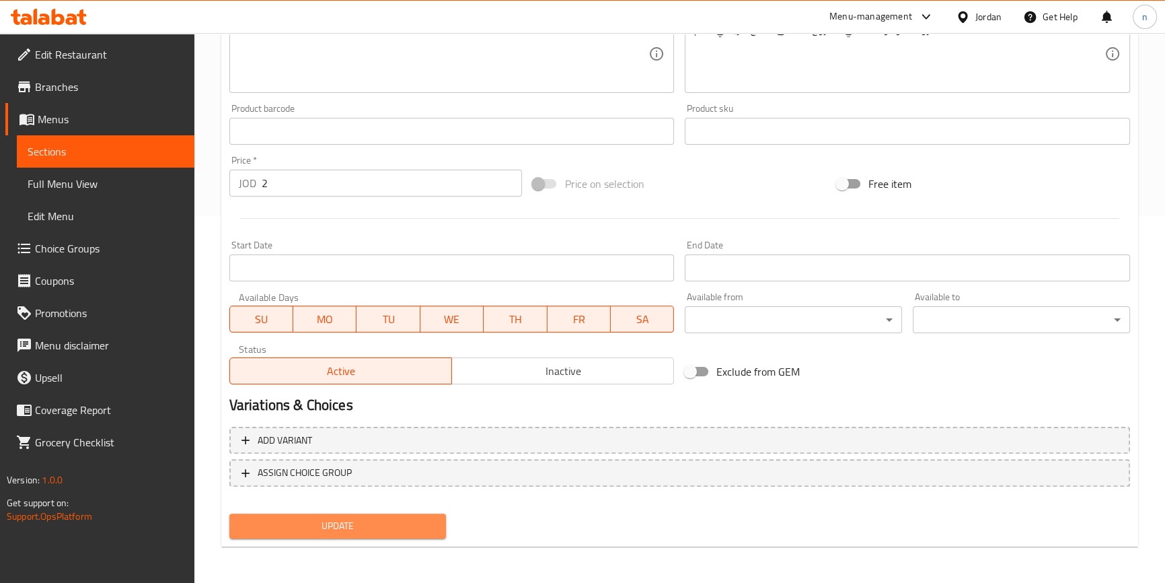
click at [345, 520] on span "Update" at bounding box center [338, 525] width 196 height 17
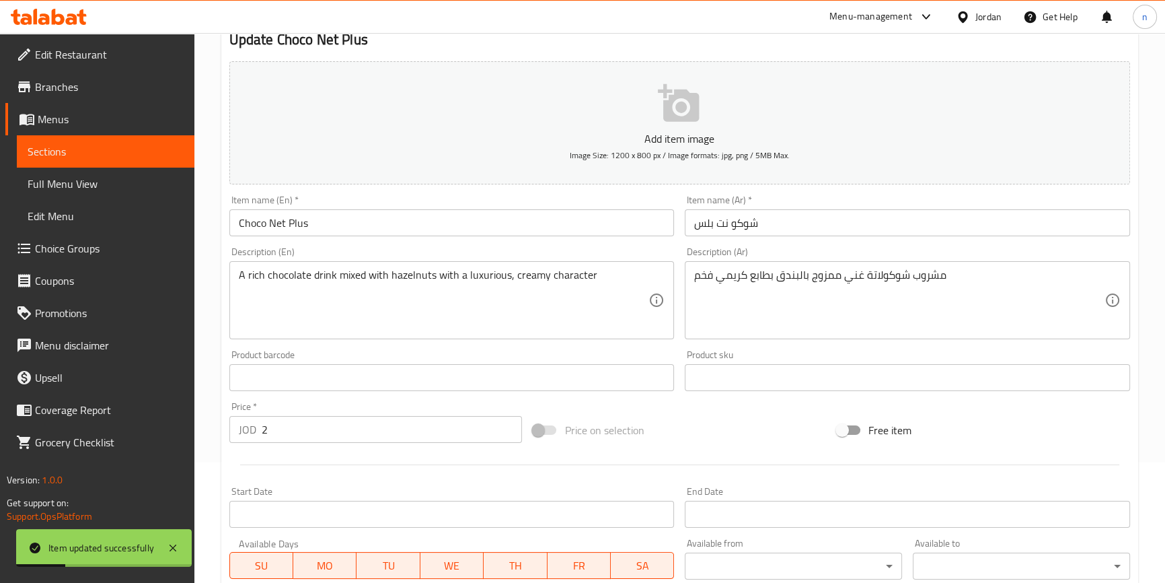
scroll to position [0, 0]
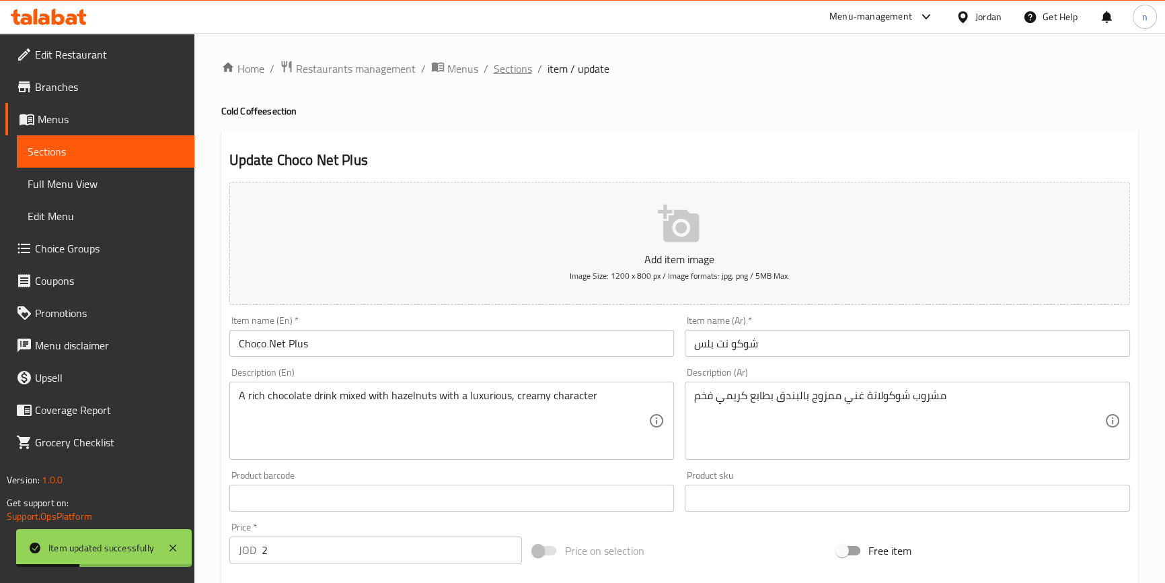
click at [504, 69] on span "Sections" at bounding box center [513, 69] width 38 height 16
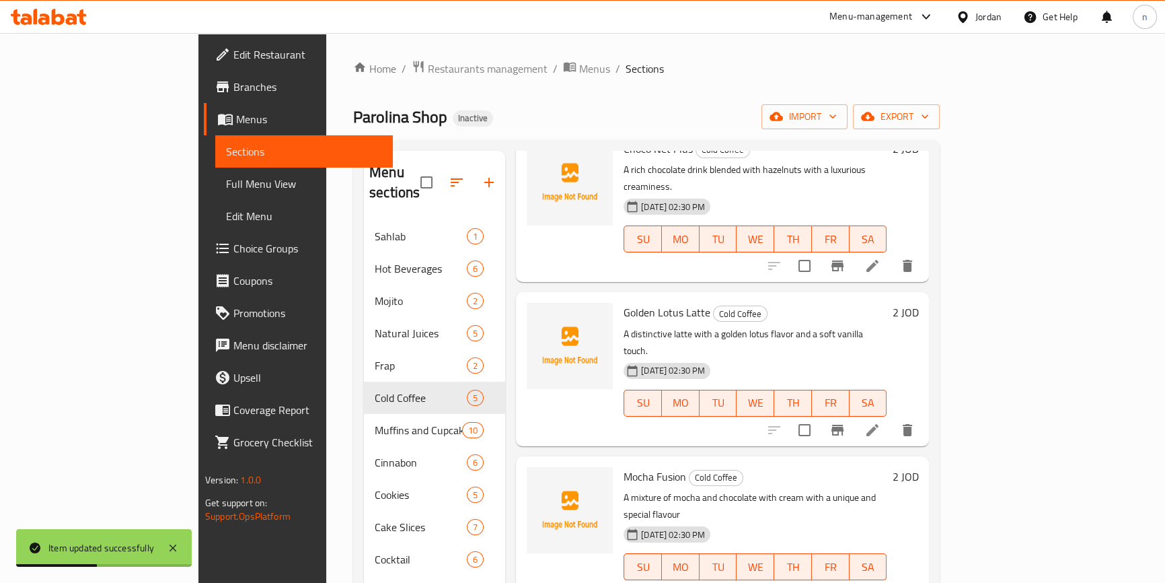
scroll to position [122, 0]
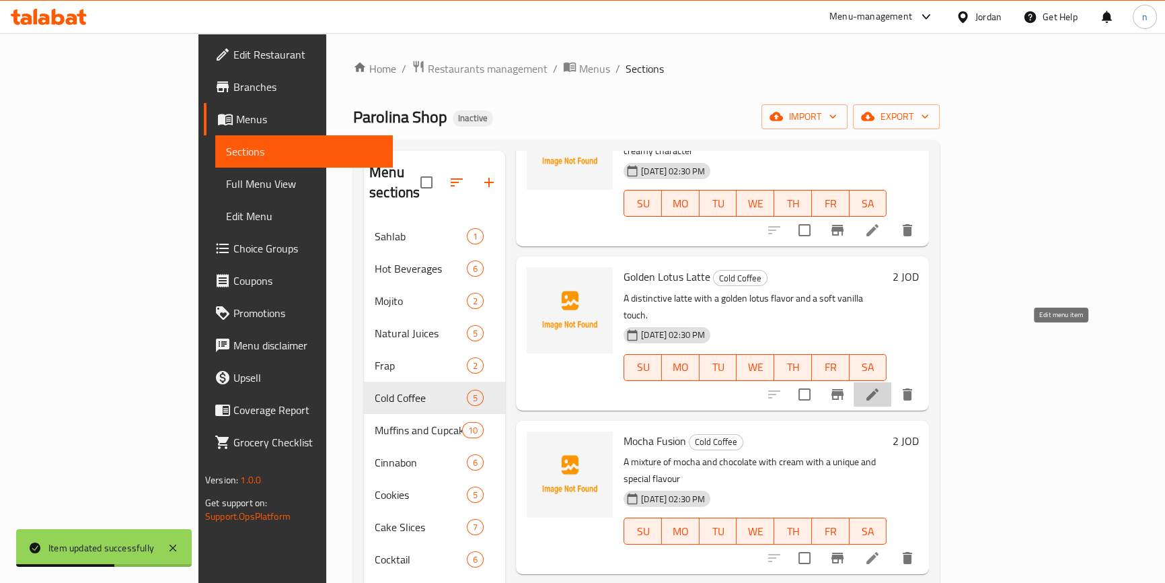
click at [881, 386] on icon at bounding box center [872, 394] width 16 height 16
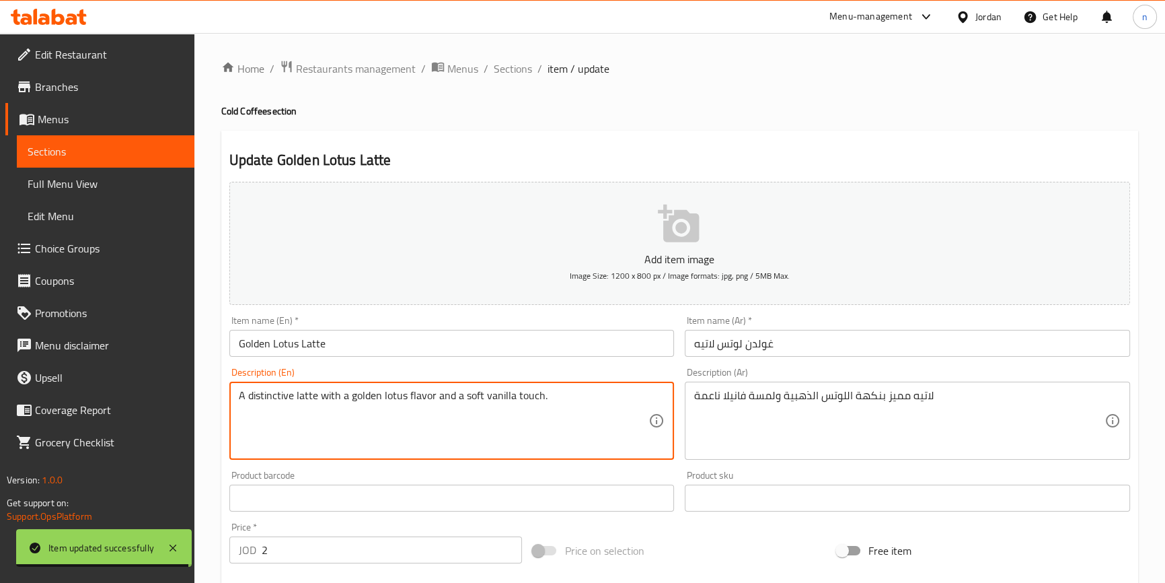
click at [276, 403] on textarea "A distinctive latte with a golden lotus flavor and a soft vanilla touch." at bounding box center [444, 421] width 410 height 64
paste textarea "special"
type textarea "A special latte with a golden lotus flavor and a soft vanilla touch."
click at [689, 523] on div "Add item image Image Size: 1200 x 800 px / Image formats: jpg, png / 5MB Max. I…" at bounding box center [680, 466] width 912 height 580
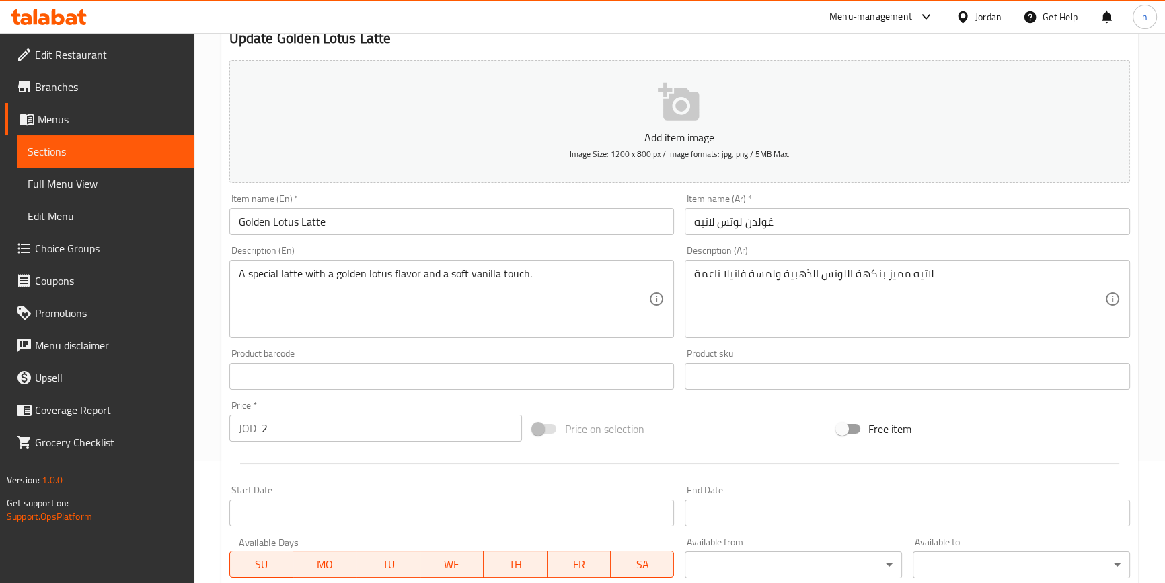
scroll to position [367, 0]
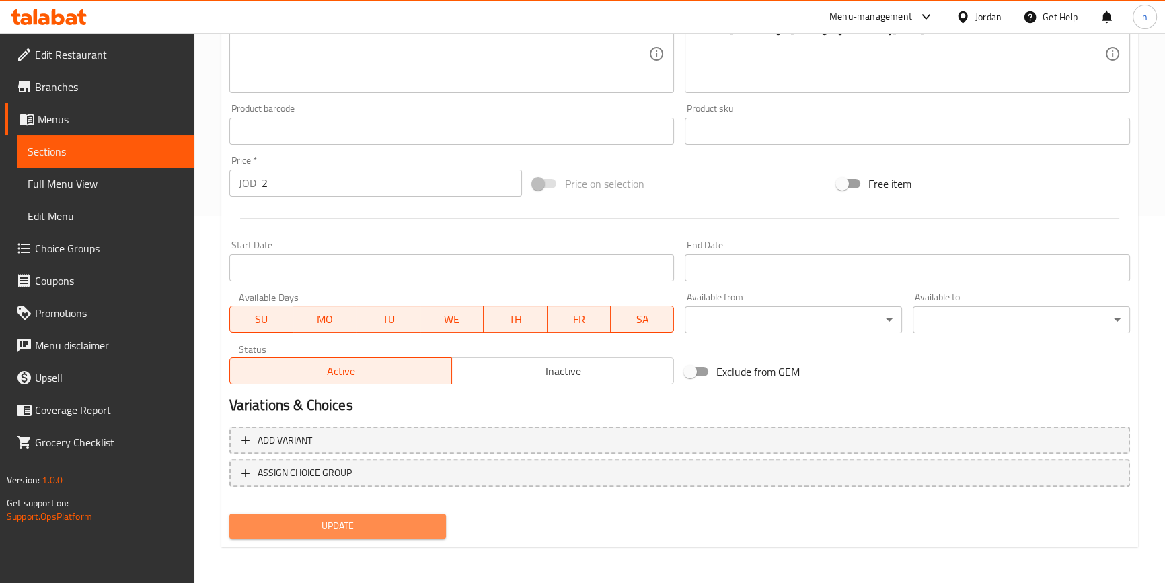
click at [398, 528] on span "Update" at bounding box center [338, 525] width 196 height 17
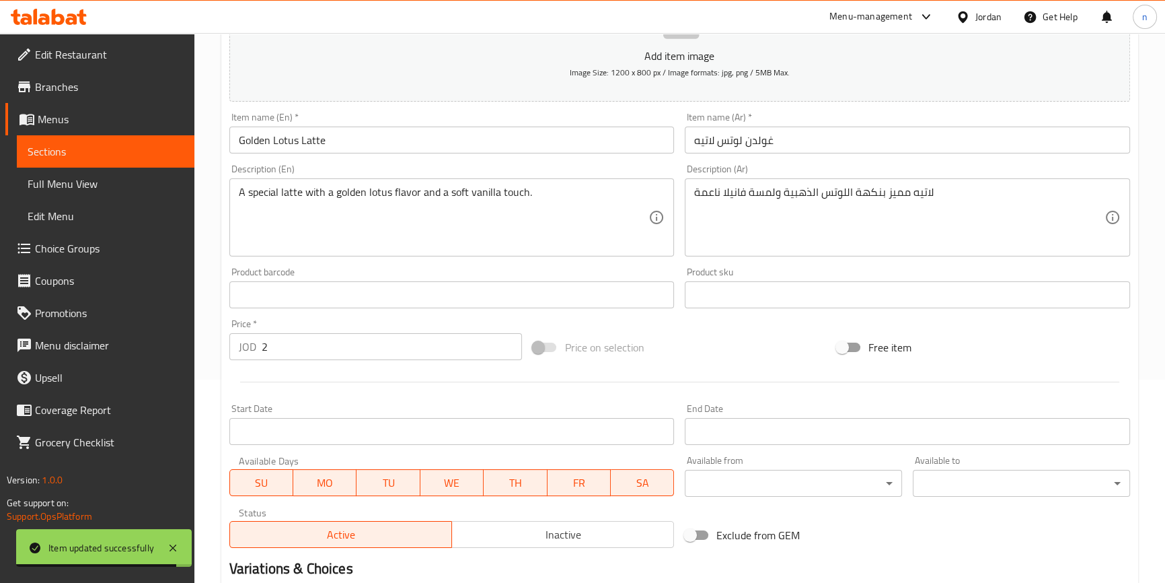
scroll to position [0, 0]
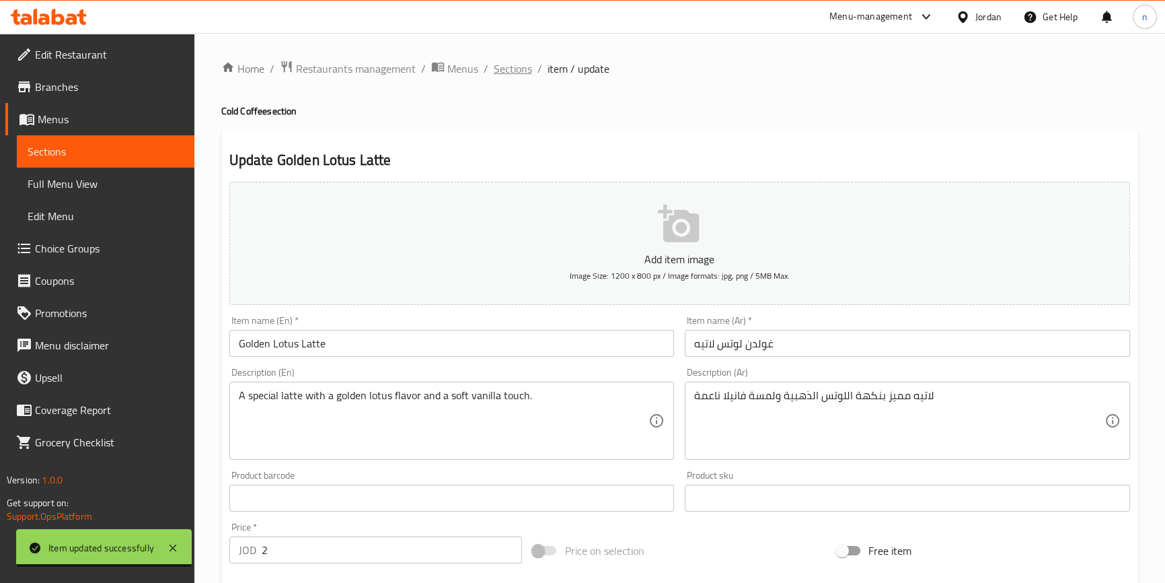
click at [521, 62] on span "Sections" at bounding box center [513, 69] width 38 height 16
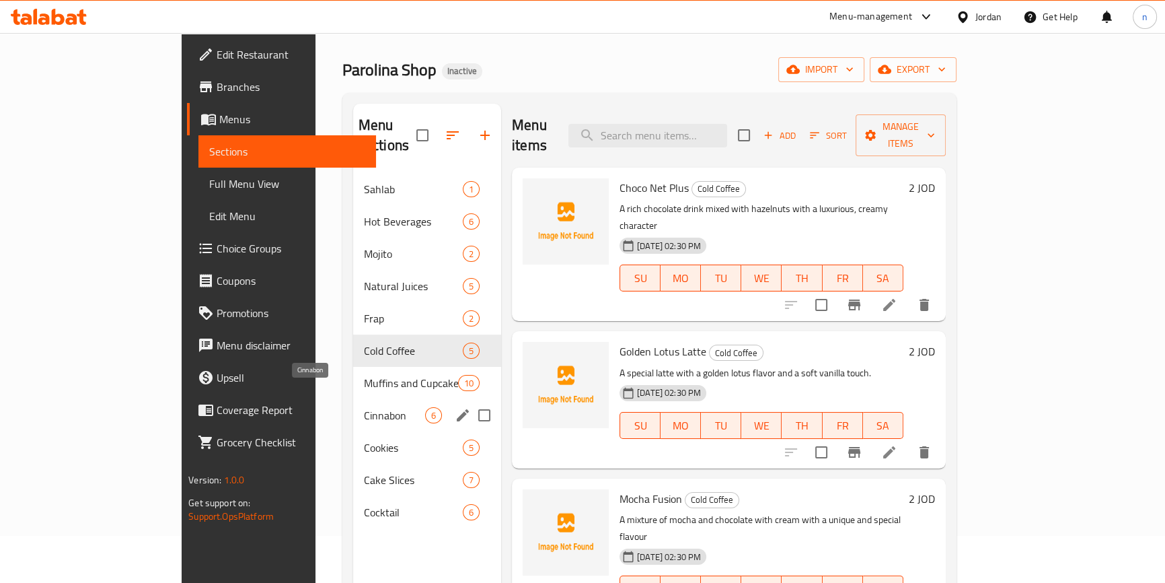
scroll to position [61, 0]
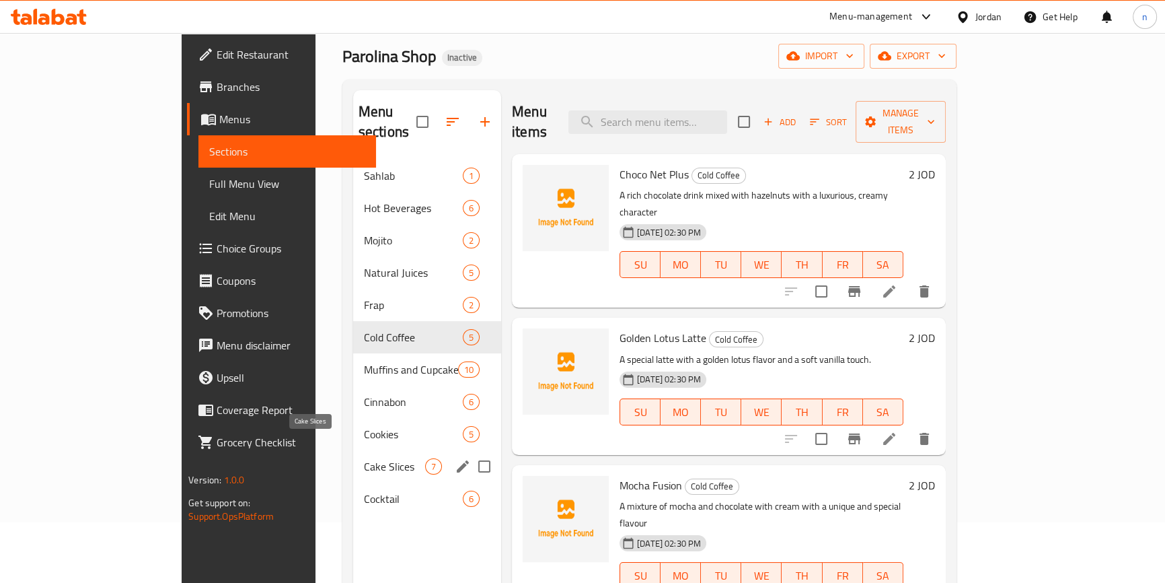
click at [364, 458] on span "Cake Slices" at bounding box center [394, 466] width 61 height 16
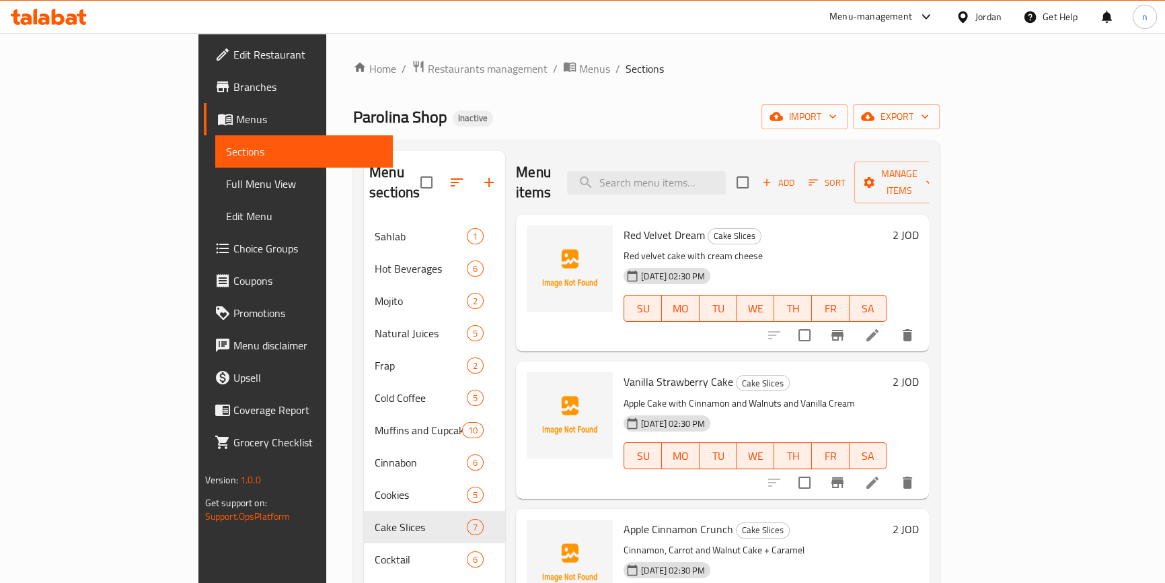
click at [891, 324] on li at bounding box center [873, 335] width 38 height 24
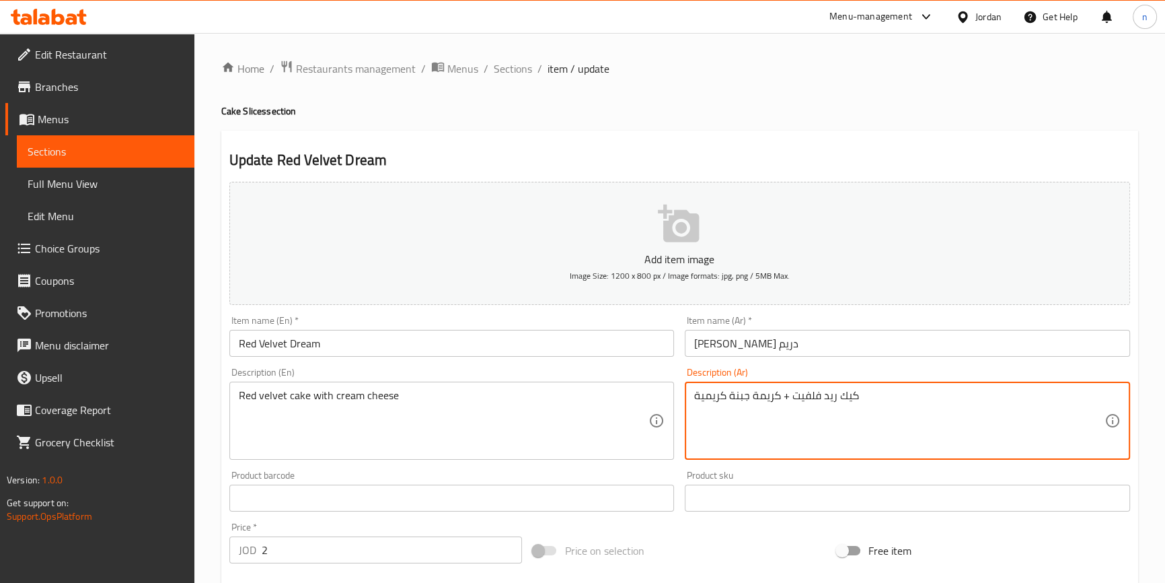
drag, startPoint x: 777, startPoint y: 395, endPoint x: 690, endPoint y: 423, distance: 91.3
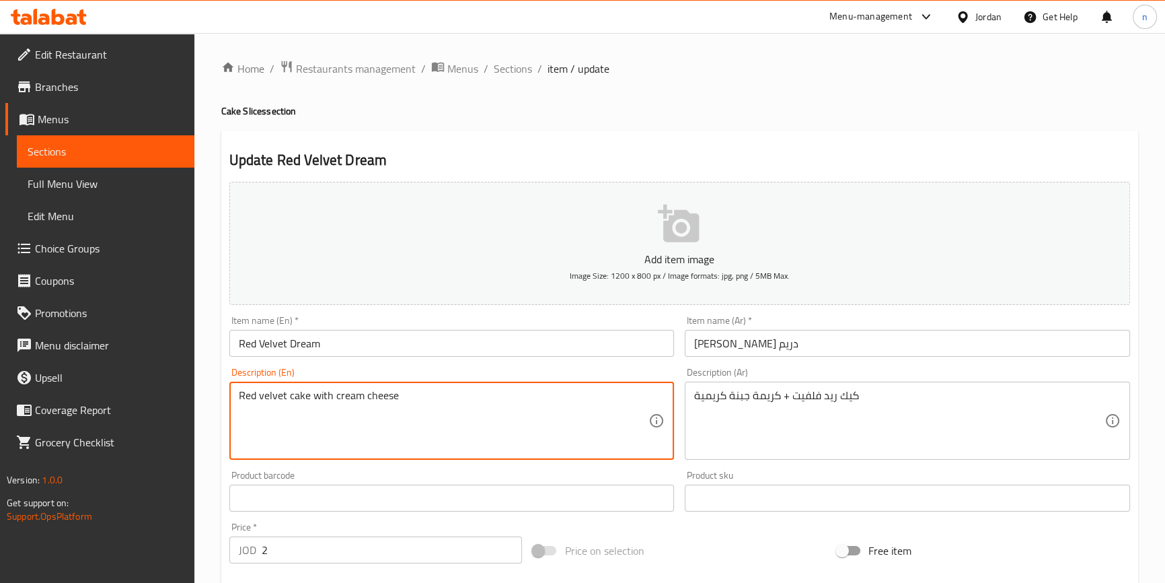
drag, startPoint x: 334, startPoint y: 398, endPoint x: 429, endPoint y: 439, distance: 103.1
paste textarea "Creamy cheese cream"
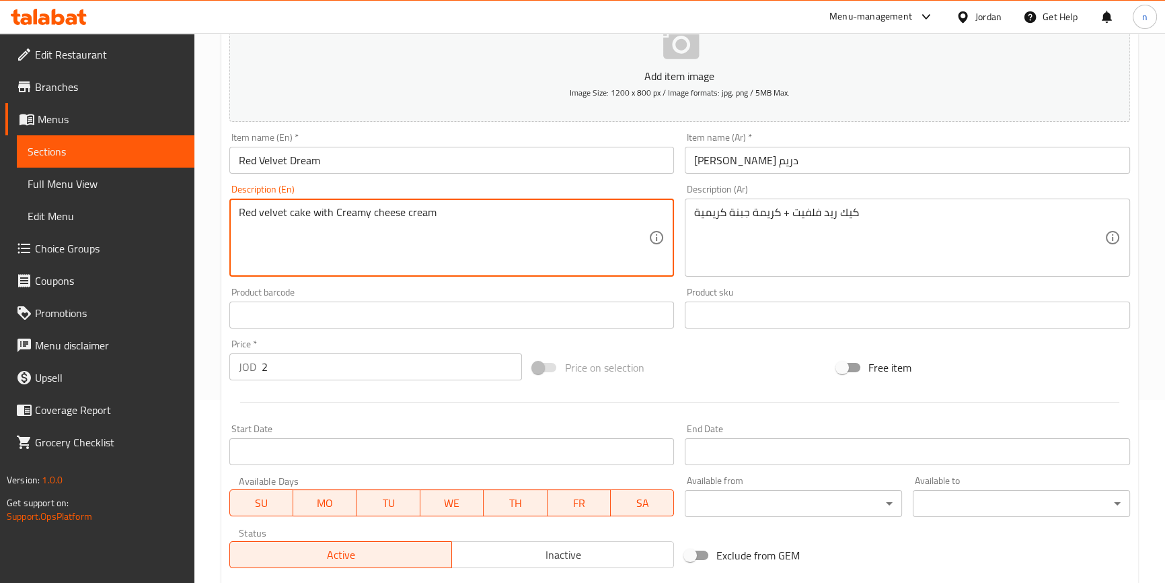
scroll to position [367, 0]
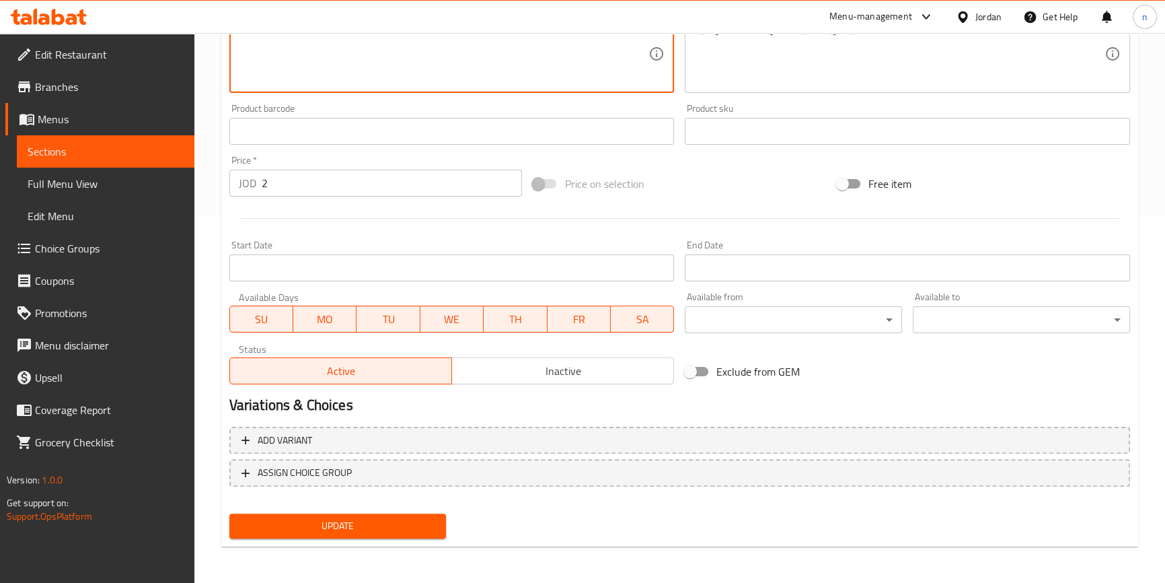
type textarea "Red velvet cake with Creamy cheese cream"
click at [367, 526] on span "Update" at bounding box center [338, 525] width 196 height 17
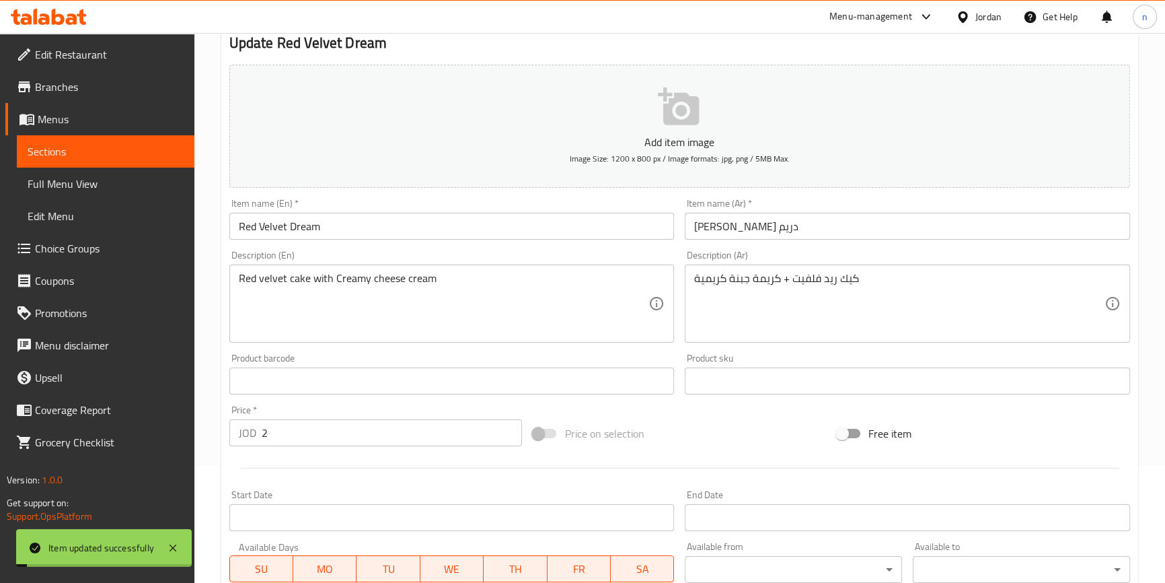
scroll to position [0, 0]
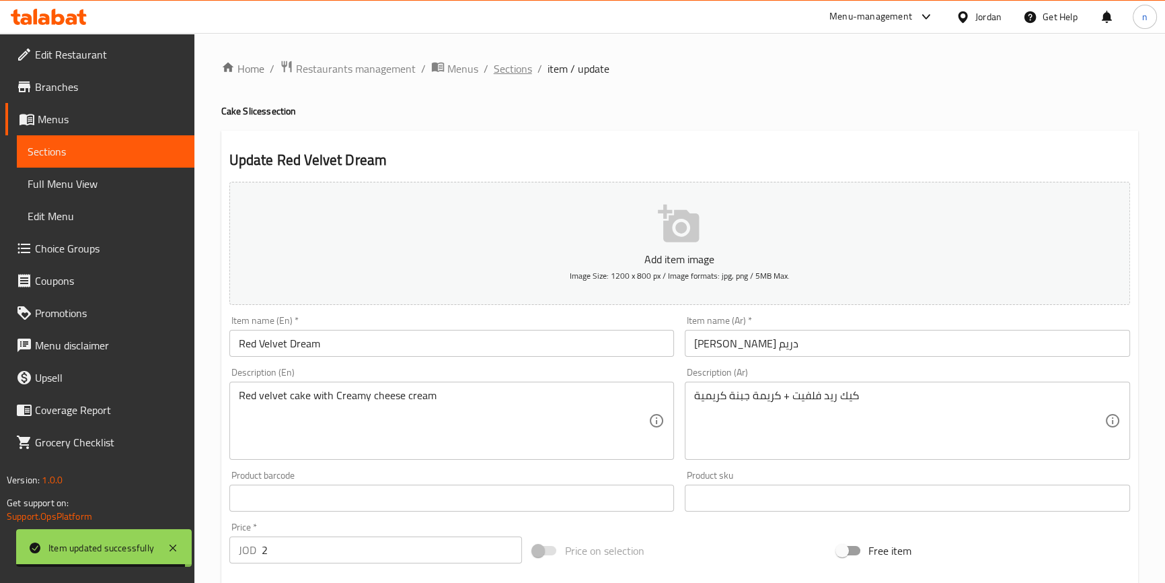
click at [500, 75] on span "Sections" at bounding box center [513, 69] width 38 height 16
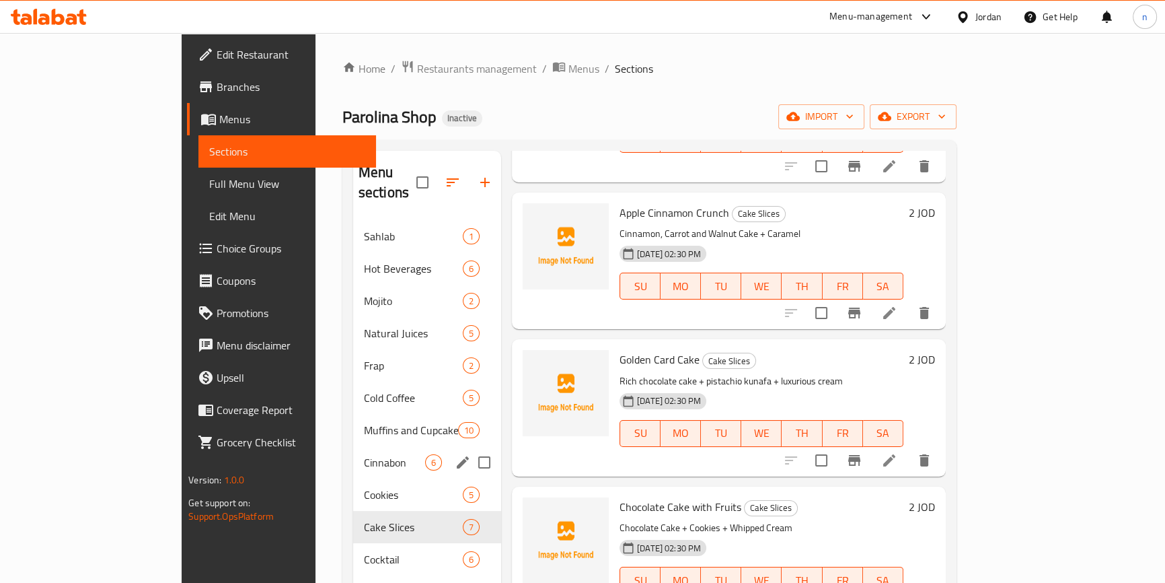
scroll to position [367, 0]
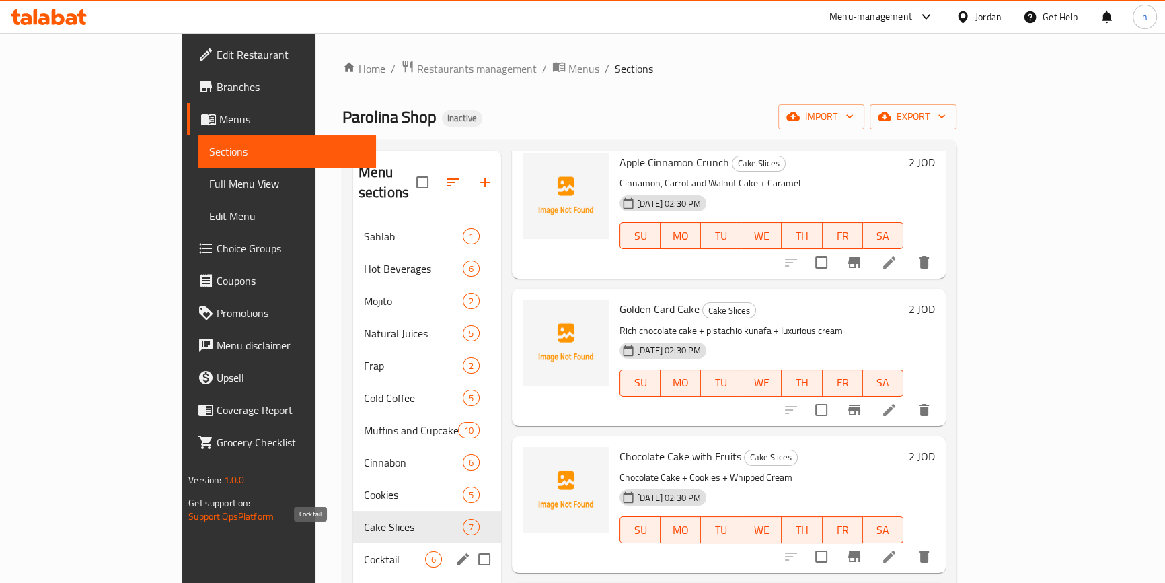
click at [364, 551] on span "Cocktail" at bounding box center [394, 559] width 61 height 16
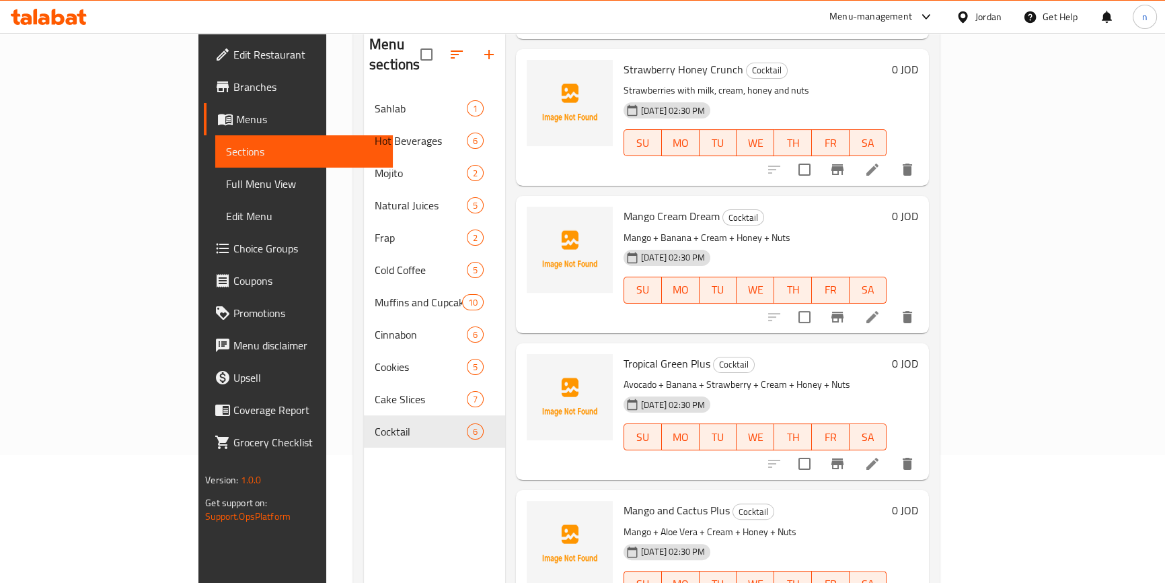
scroll to position [188, 0]
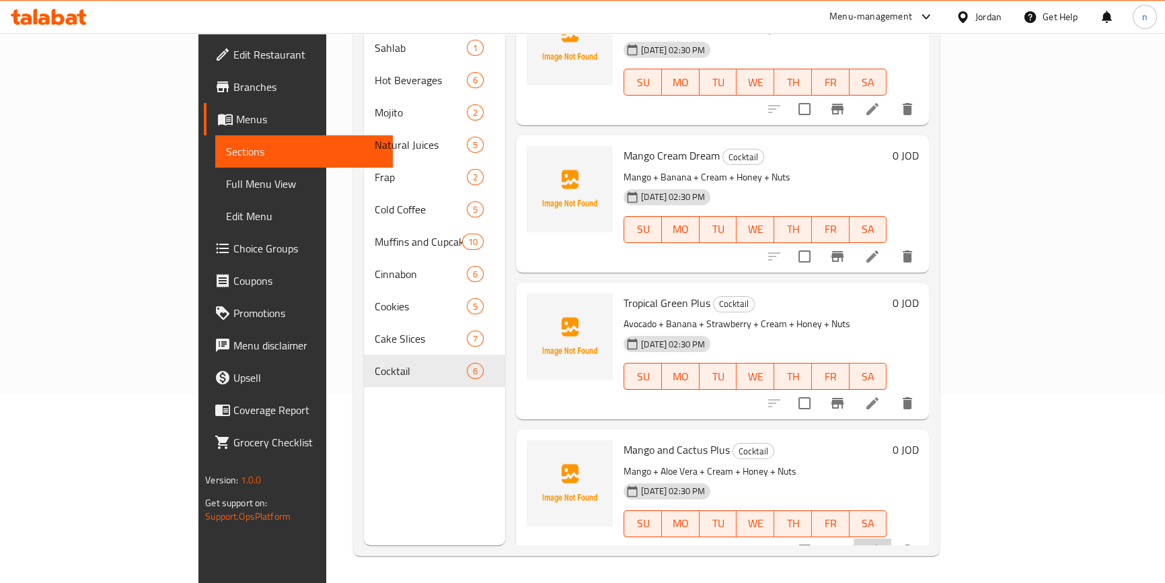
click at [891, 538] on li at bounding box center [873, 550] width 38 height 24
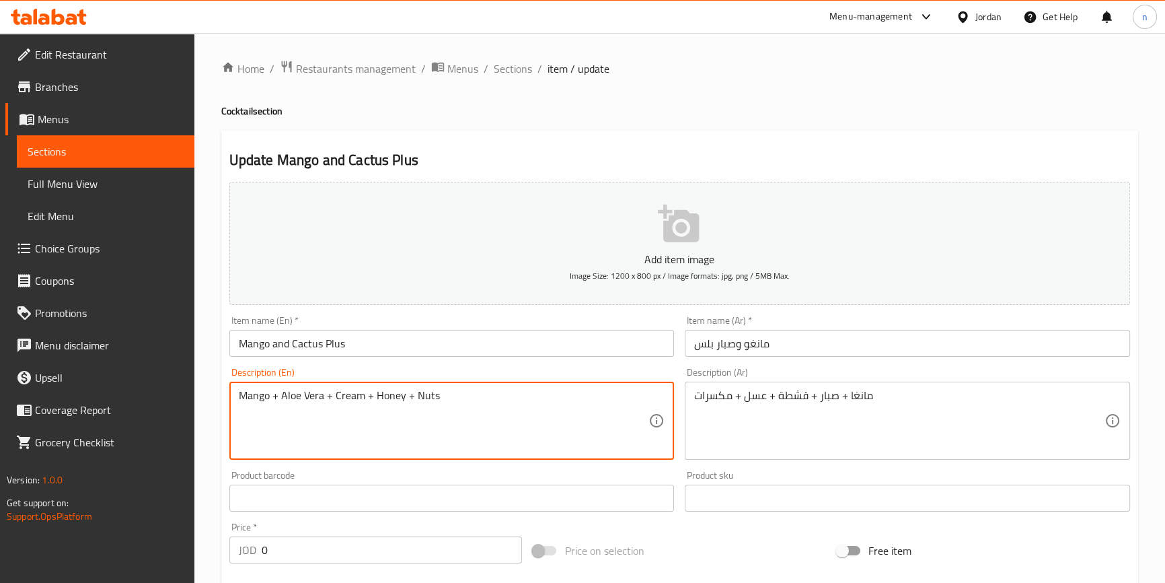
drag, startPoint x: 283, startPoint y: 395, endPoint x: 323, endPoint y: 410, distance: 43.2
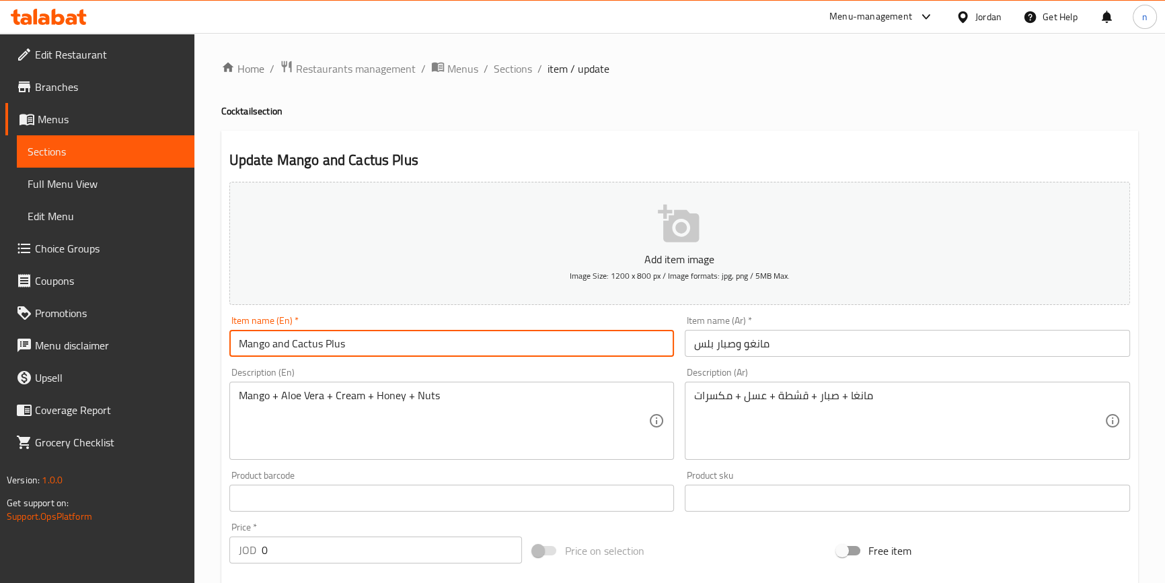
click at [303, 344] on input "Mango and Cactus Plus" at bounding box center [451, 343] width 445 height 27
paste input "Aloe Vera"
type input "Mango and Aloe Vera Plus"
click at [712, 542] on div "Price on selection" at bounding box center [679, 550] width 304 height 36
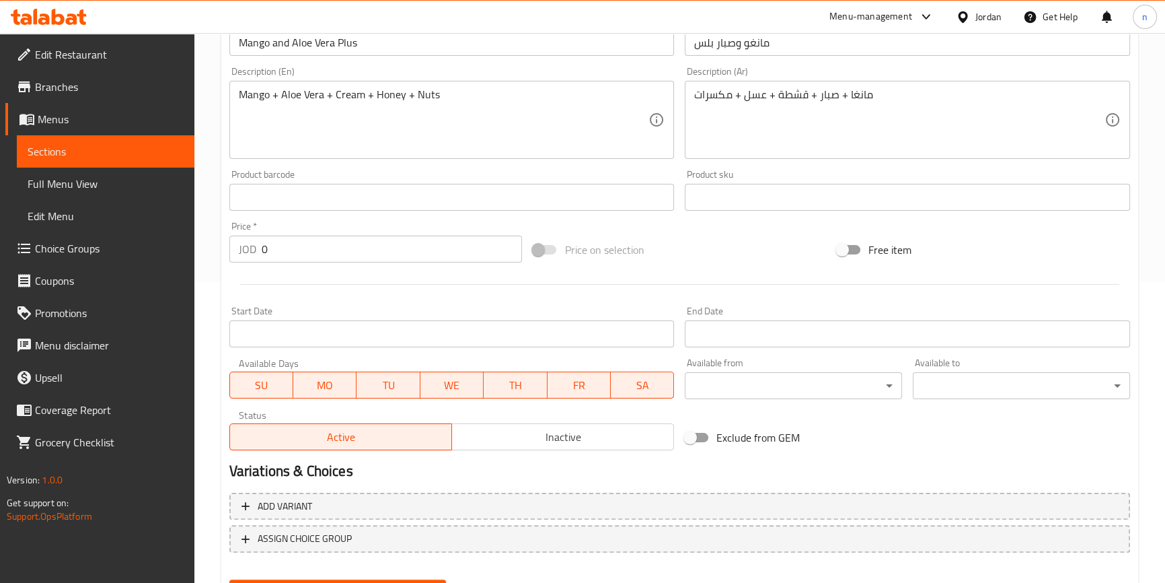
scroll to position [367, 0]
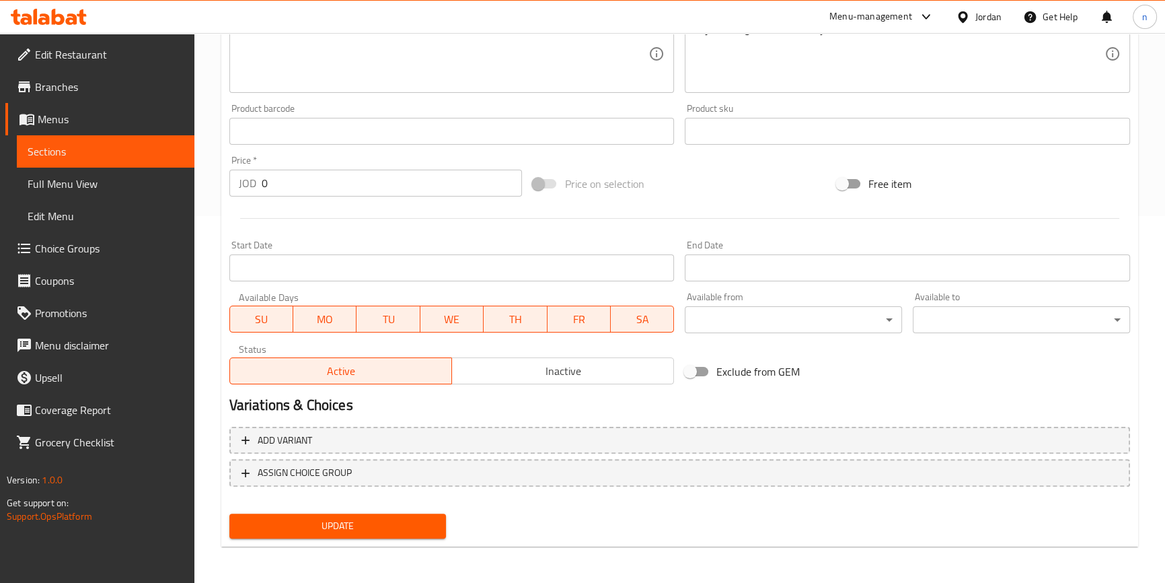
click at [396, 524] on span "Update" at bounding box center [338, 525] width 196 height 17
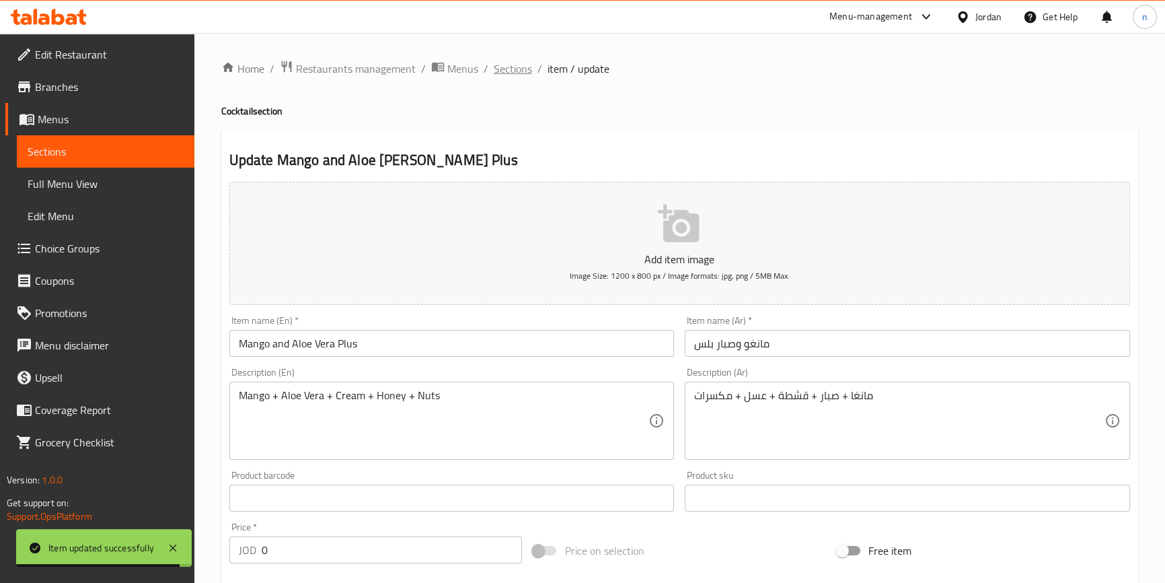
scroll to position [0, 0]
click at [523, 67] on span "Sections" at bounding box center [513, 69] width 38 height 16
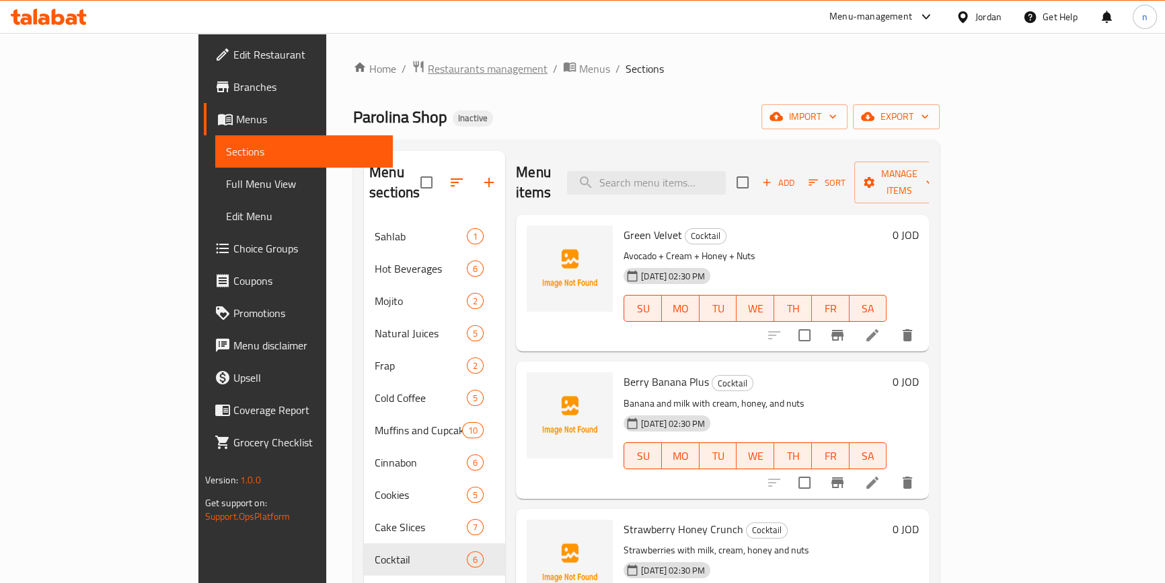
click at [412, 66] on span "breadcrumb" at bounding box center [420, 68] width 16 height 17
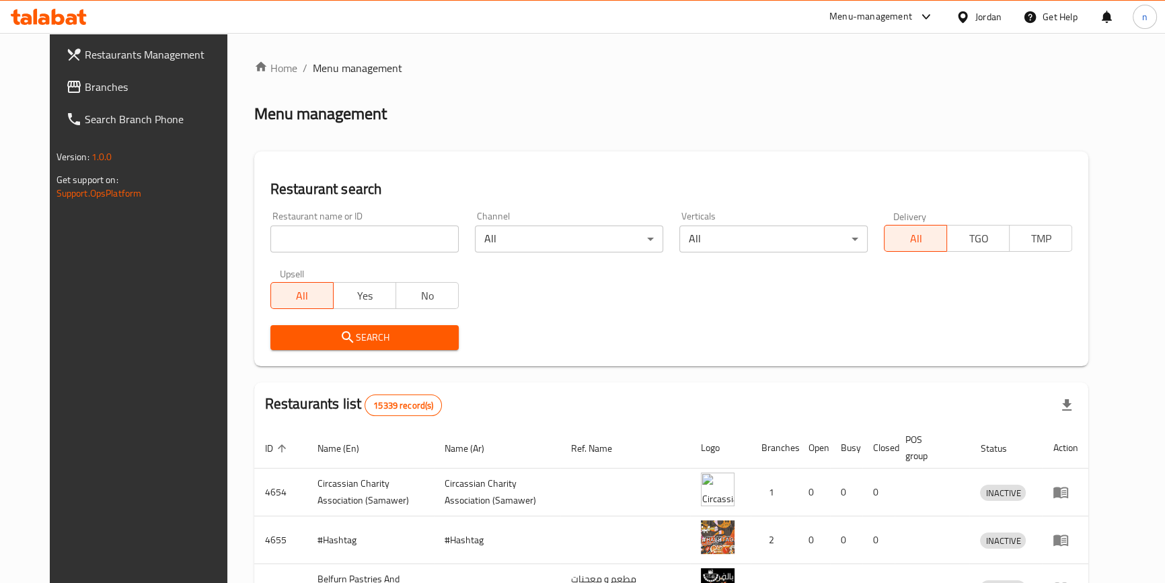
click at [893, 118] on div "Menu management" at bounding box center [671, 114] width 835 height 22
click at [983, 5] on div "Jordan" at bounding box center [978, 17] width 67 height 32
click at [986, 13] on div "Jordan" at bounding box center [988, 16] width 26 height 15
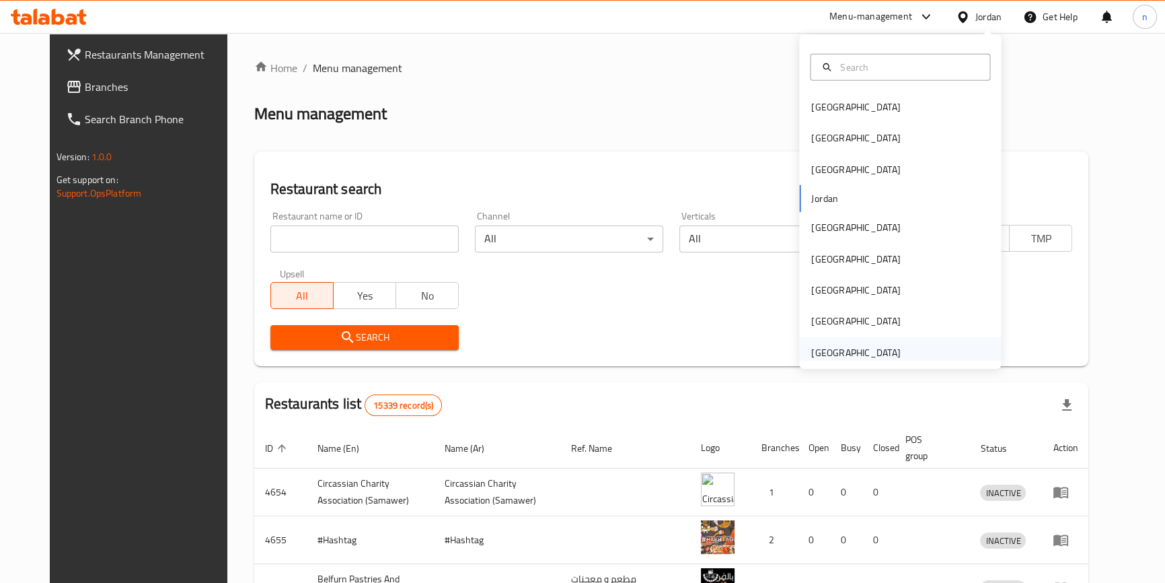
click at [838, 348] on div "[GEOGRAPHIC_DATA]" at bounding box center [855, 352] width 89 height 15
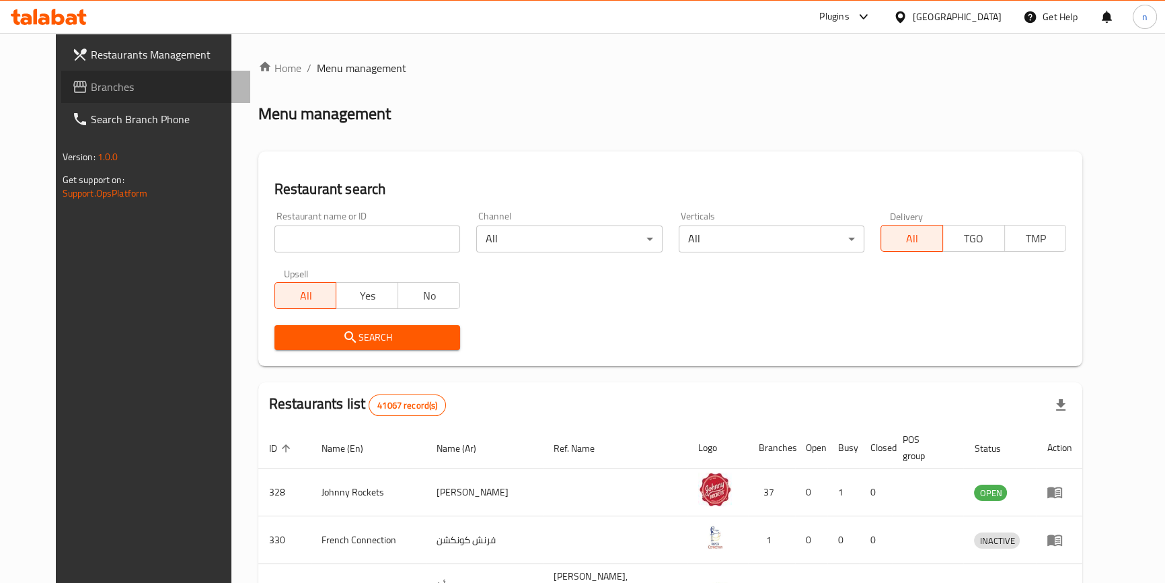
click at [91, 81] on span "Branches" at bounding box center [165, 87] width 149 height 16
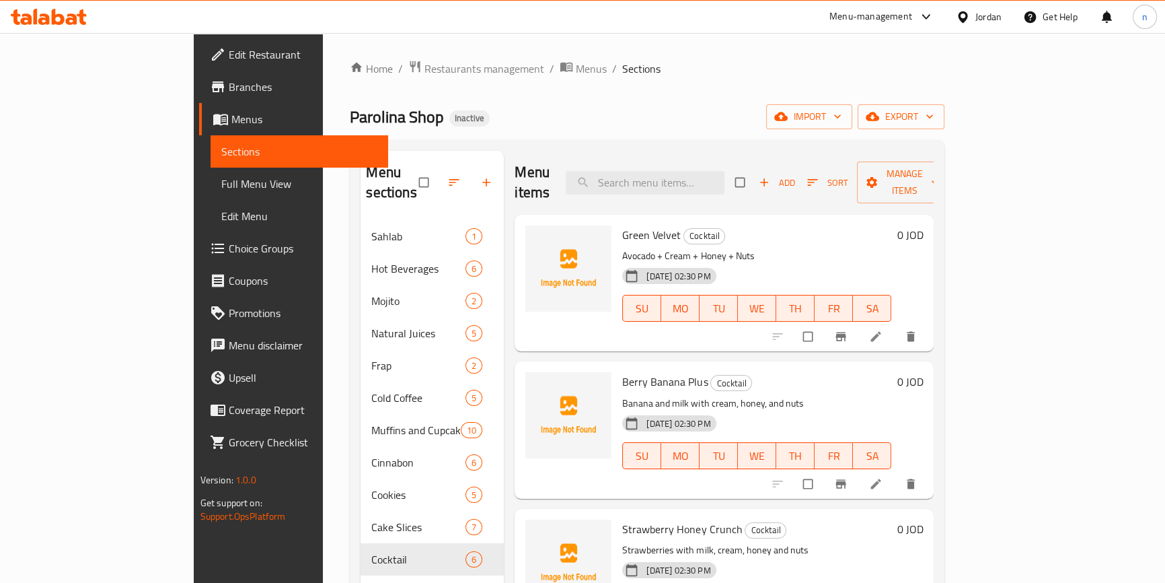
click at [221, 176] on span "Full Menu View" at bounding box center [299, 184] width 156 height 16
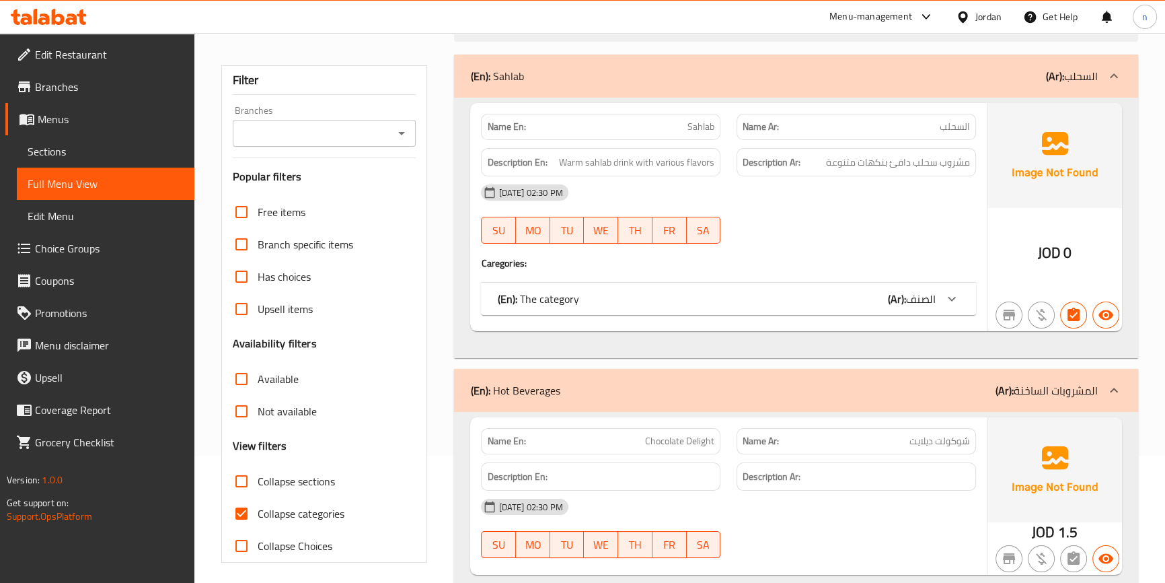
scroll to position [305, 0]
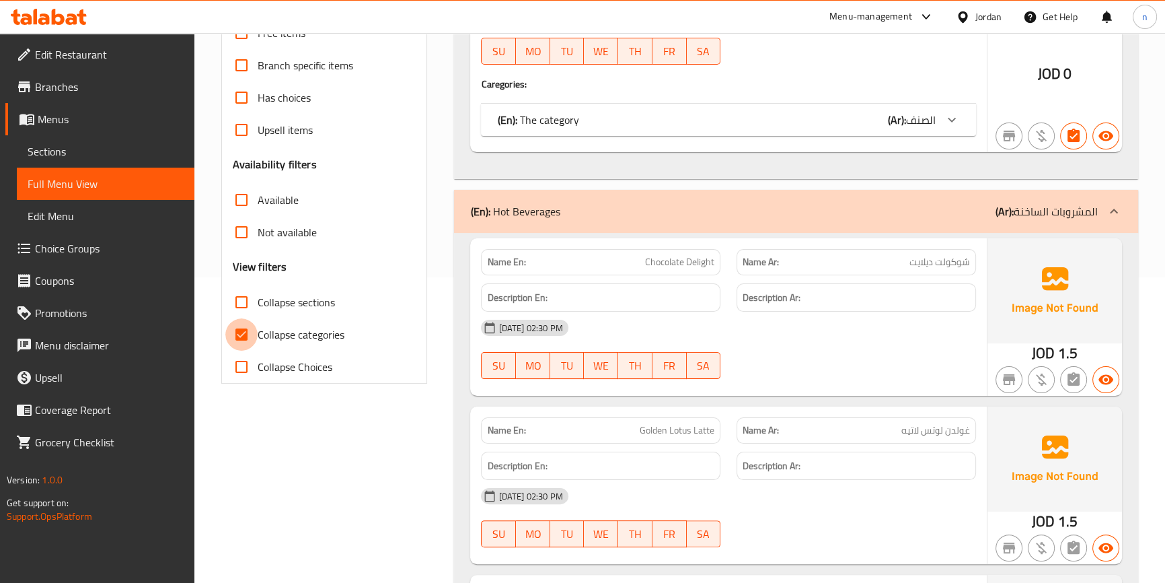
click at [241, 346] on input "Collapse categories" at bounding box center [241, 334] width 32 height 32
checkbox input "false"
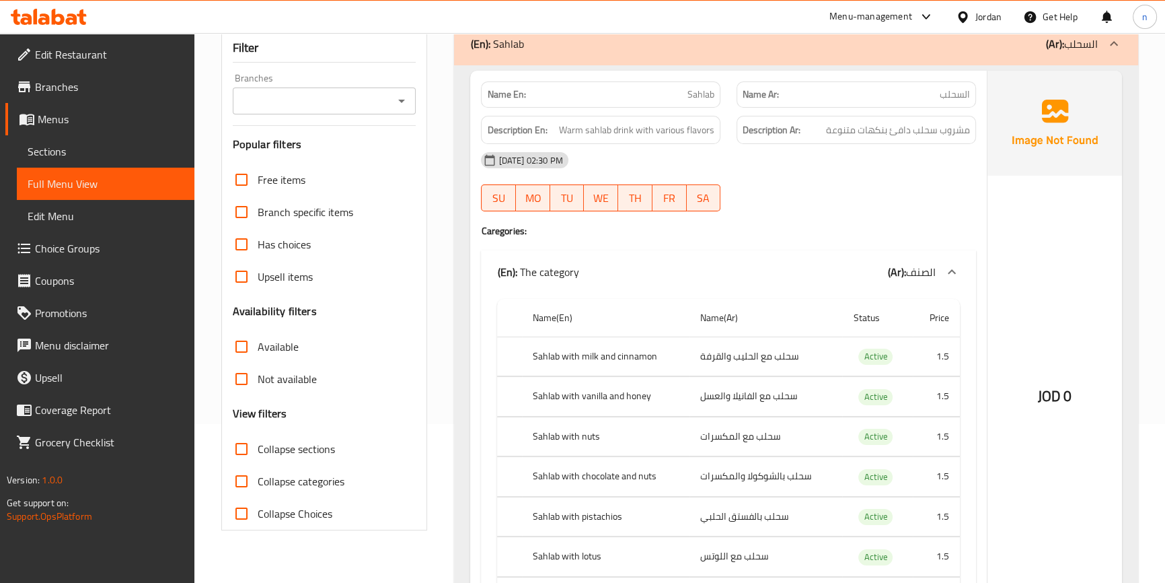
scroll to position [61, 0]
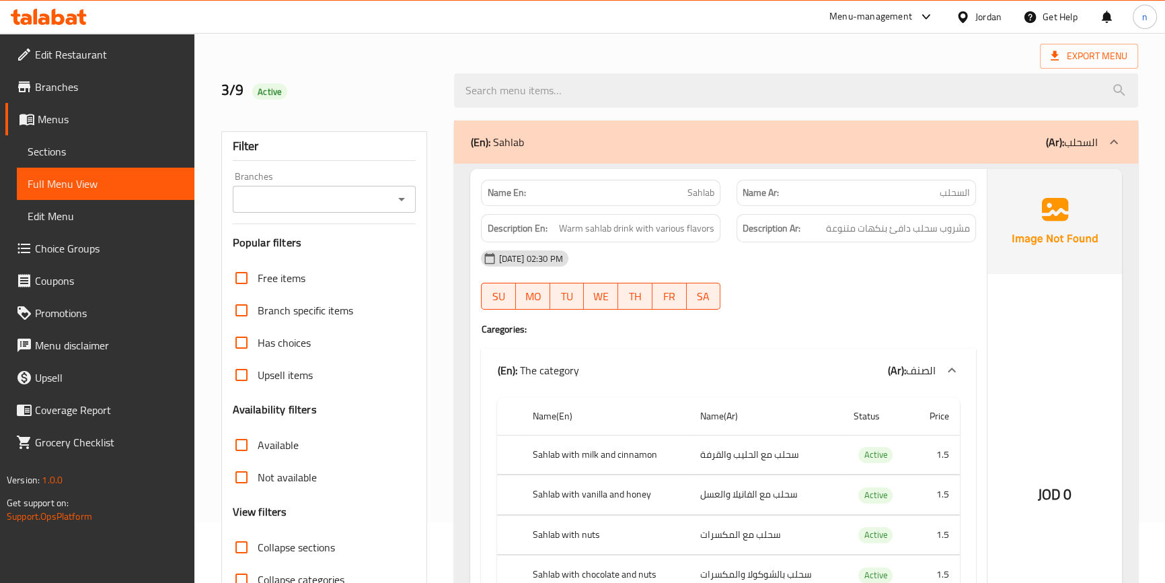
click at [868, 67] on div at bounding box center [796, 90] width 700 height 50
click at [848, 312] on div at bounding box center [857, 309] width 256 height 16
click at [881, 306] on div at bounding box center [857, 309] width 256 height 16
click at [844, 269] on div "[DATE] 02:30 PM" at bounding box center [728, 258] width 511 height 32
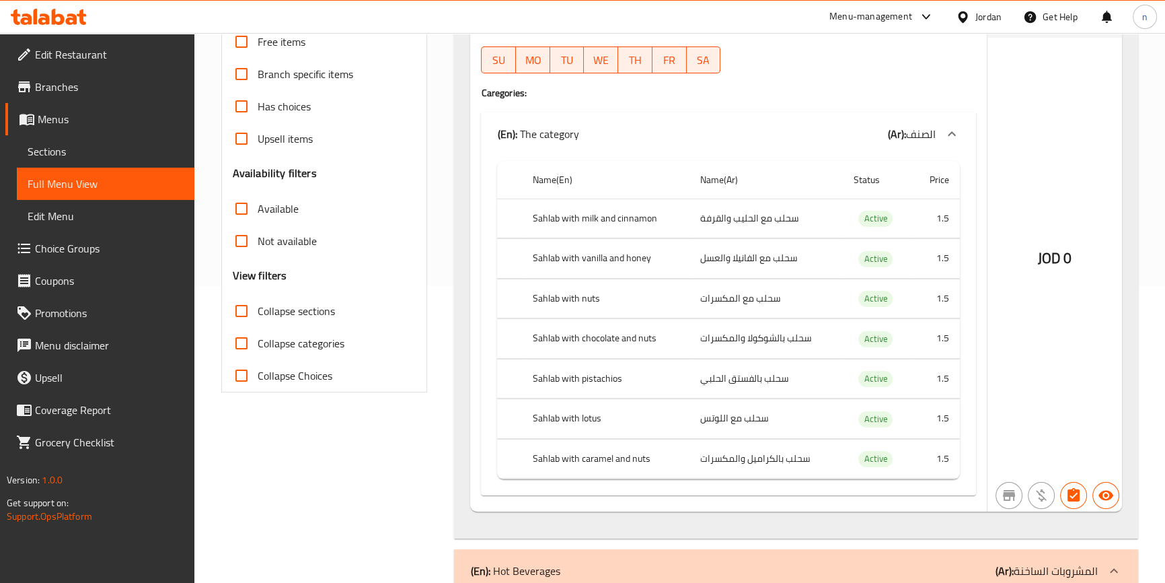
scroll to position [305, 0]
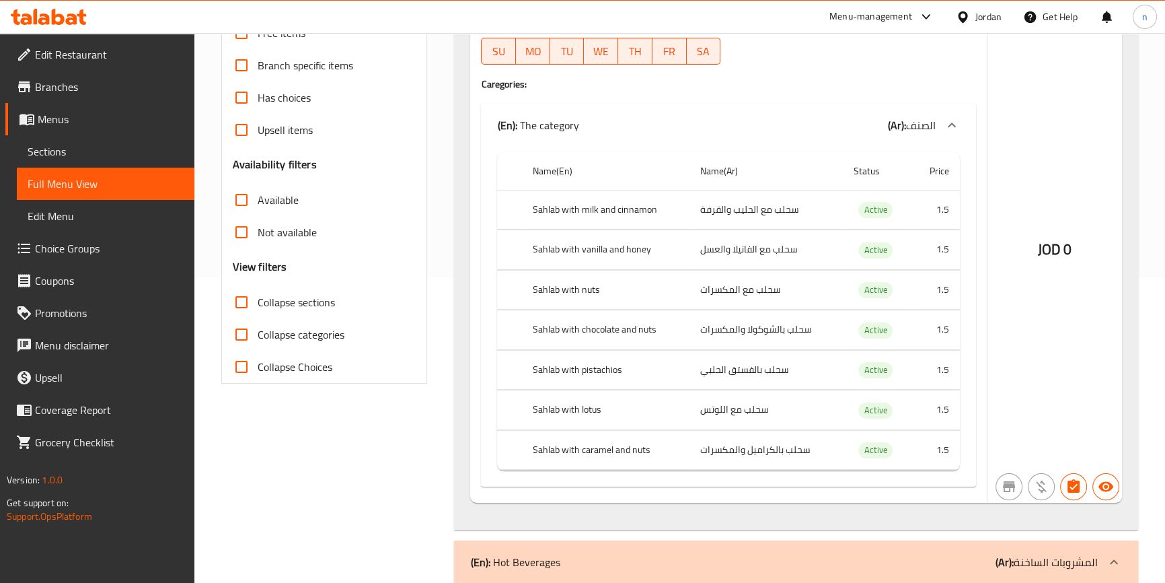
click at [657, 368] on th "Sahlab with pistachios" at bounding box center [606, 370] width 168 height 40
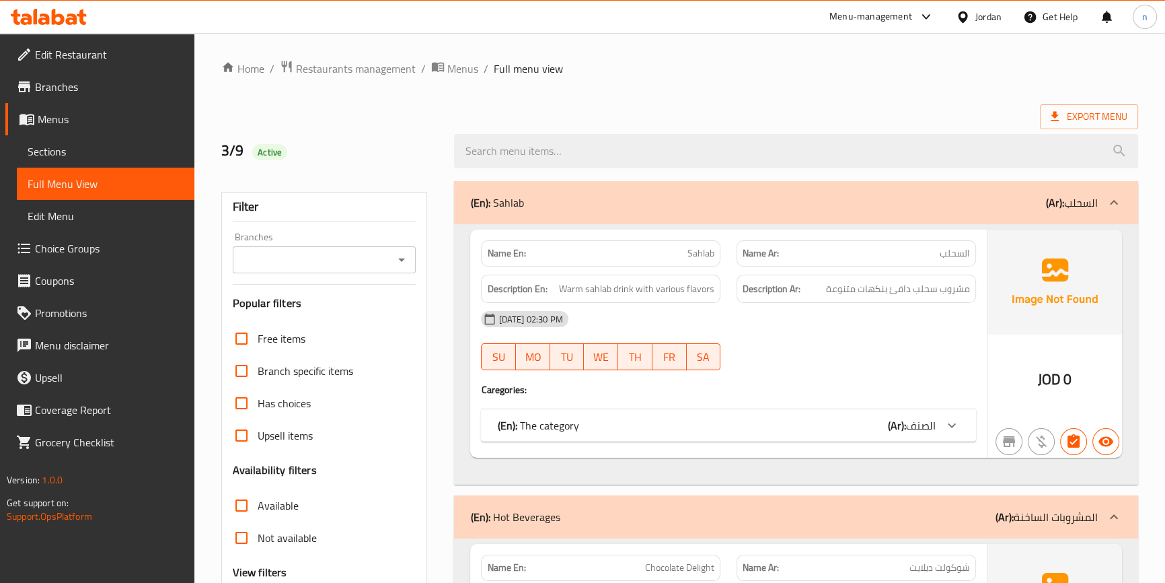
click at [72, 241] on span "Choice Groups" at bounding box center [109, 248] width 149 height 16
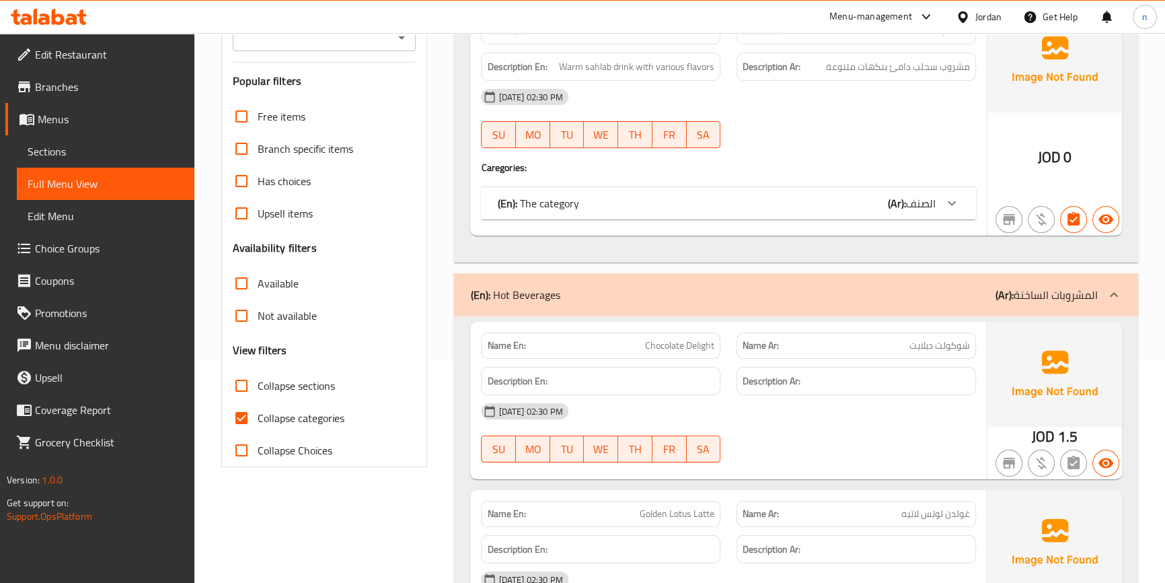
scroll to position [244, 0]
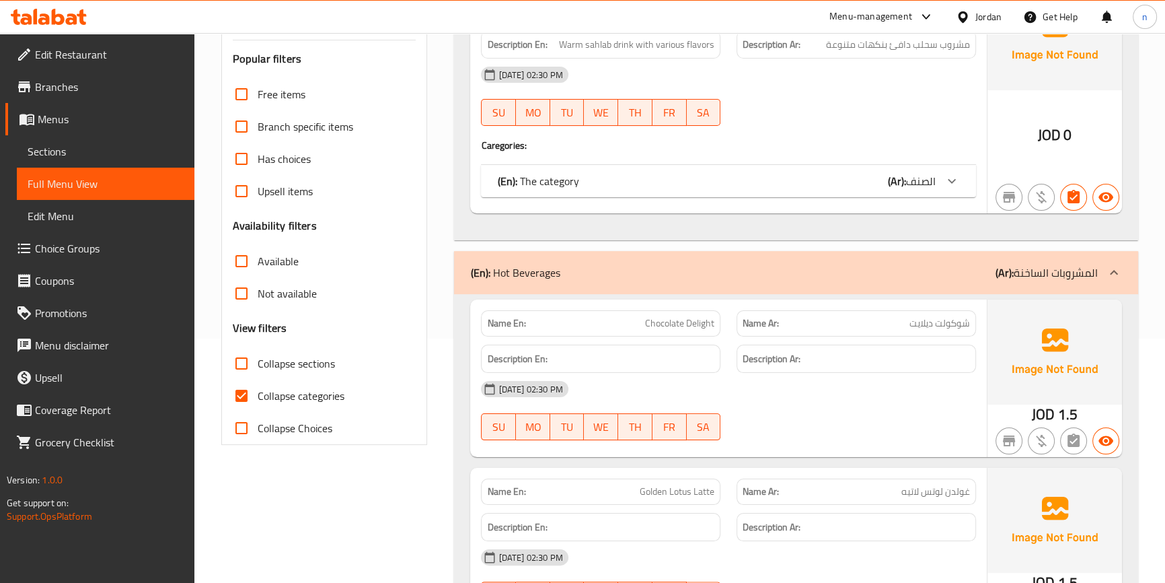
click at [260, 398] on span "Collapse categories" at bounding box center [301, 395] width 87 height 16
click at [258, 398] on input "Collapse categories" at bounding box center [241, 395] width 32 height 32
checkbox input "false"
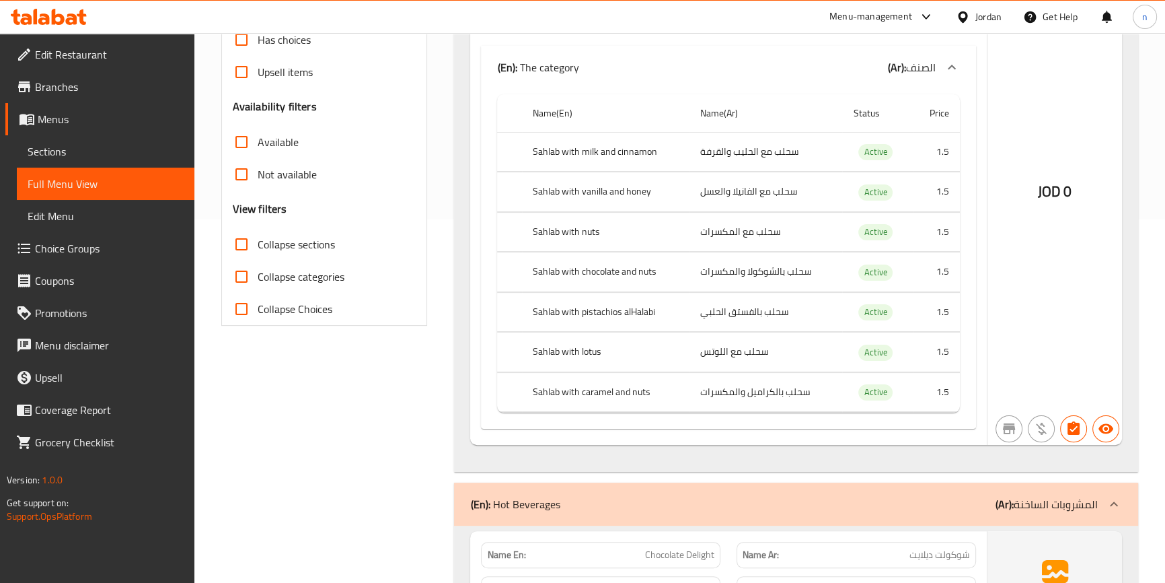
scroll to position [367, 0]
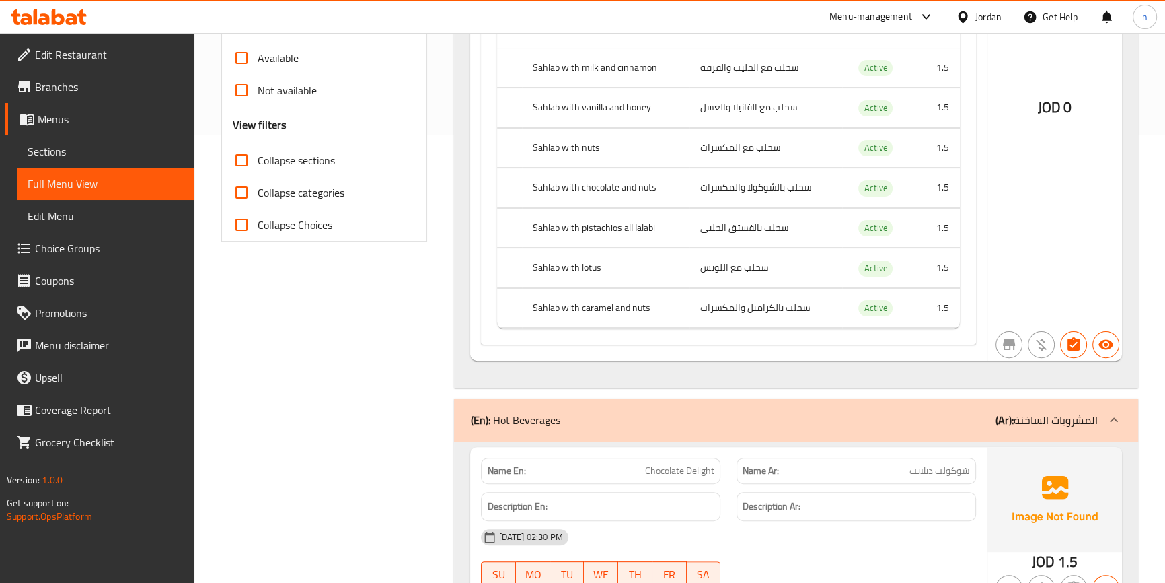
scroll to position [428, 0]
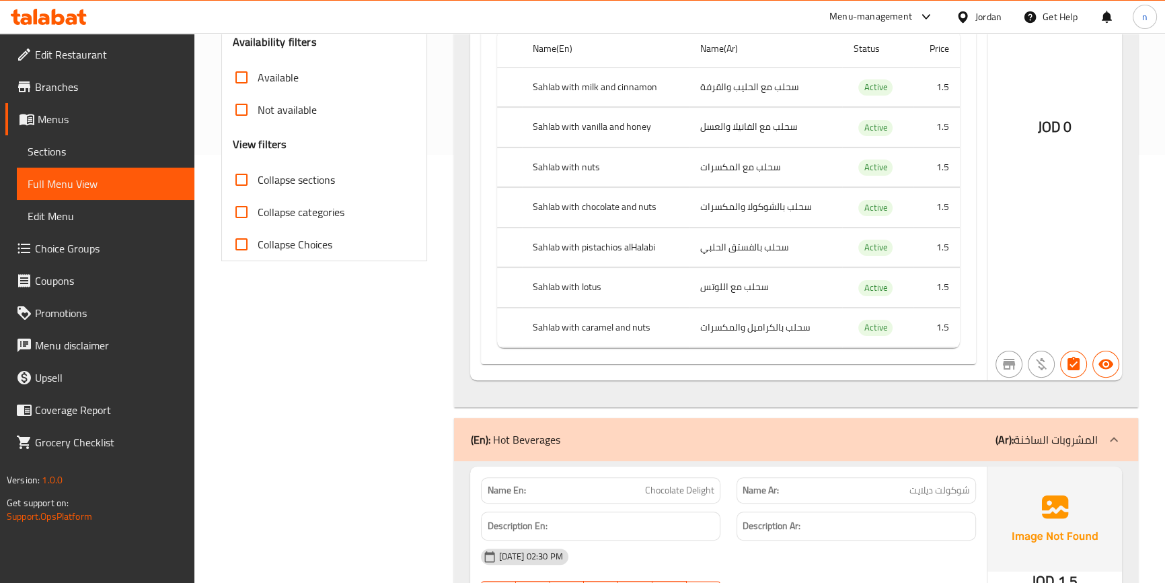
click at [868, 385] on div "Name En: Sahlab Name Ar: السحلب Description En: Warm sahlab drink with various …" at bounding box center [795, 101] width 683 height 611
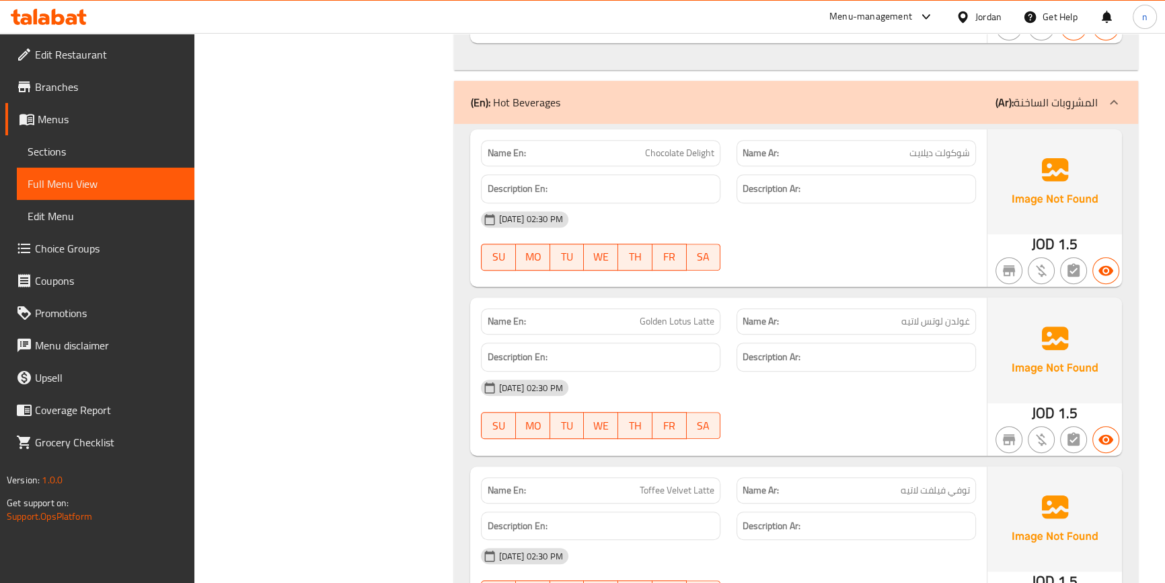
scroll to position [794, 0]
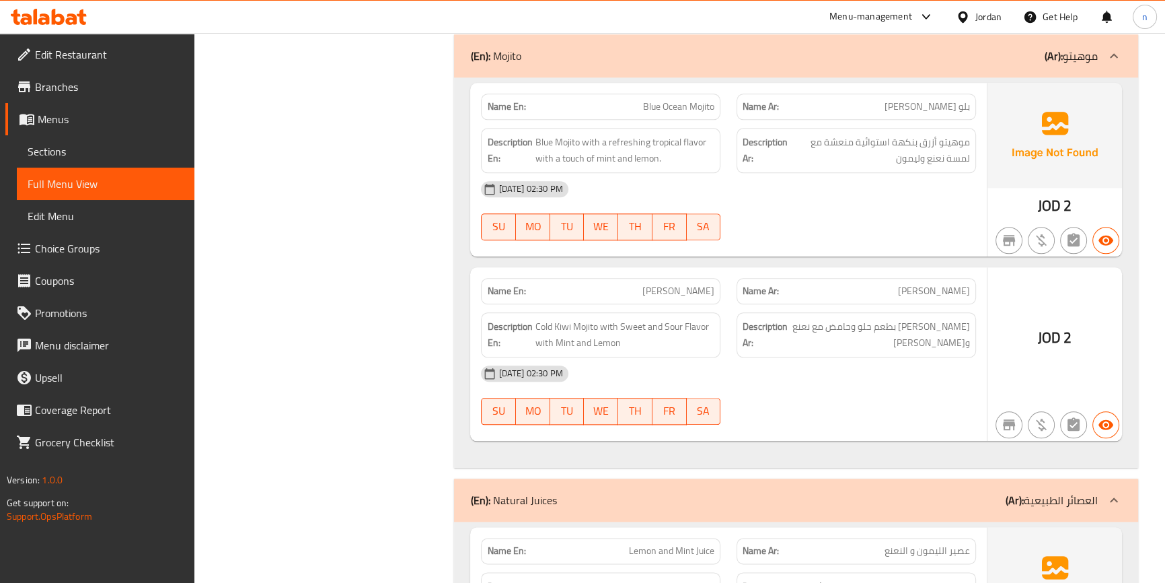
scroll to position [2018, 0]
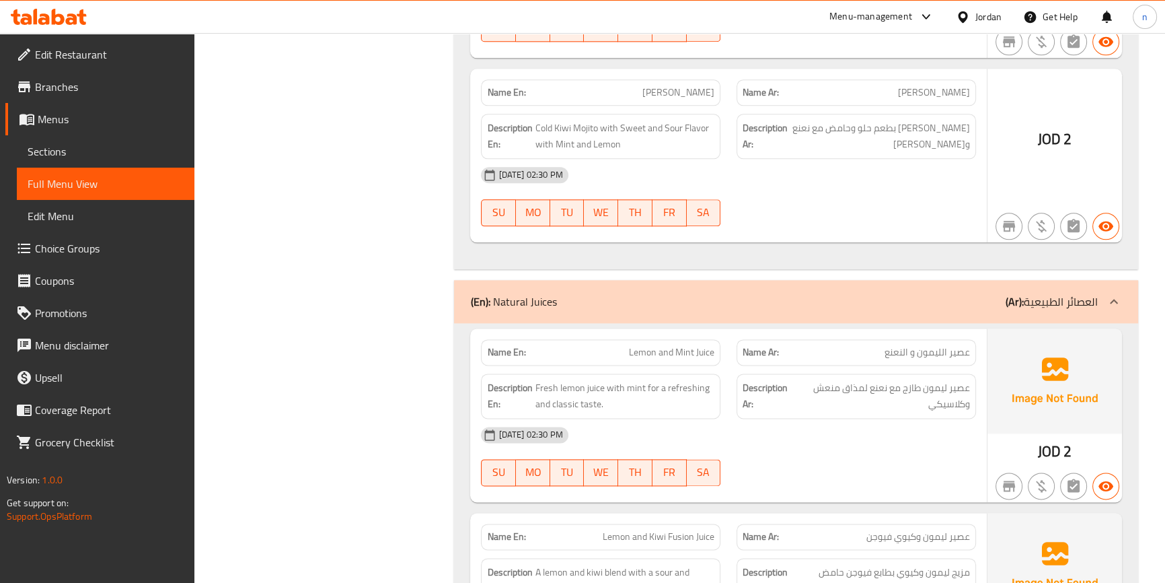
scroll to position [2323, 0]
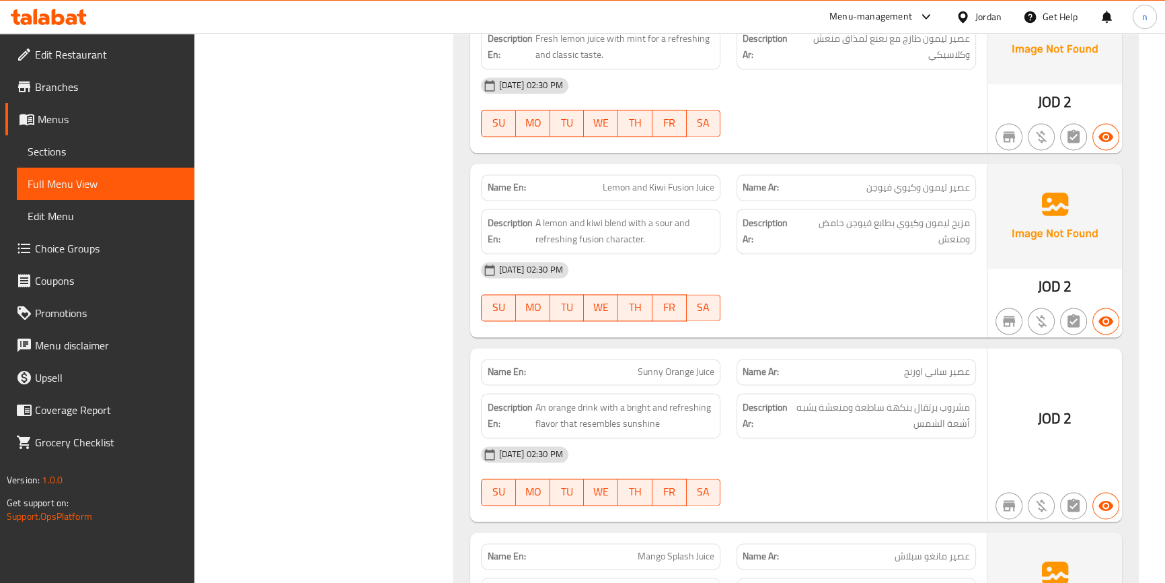
scroll to position [2446, 0]
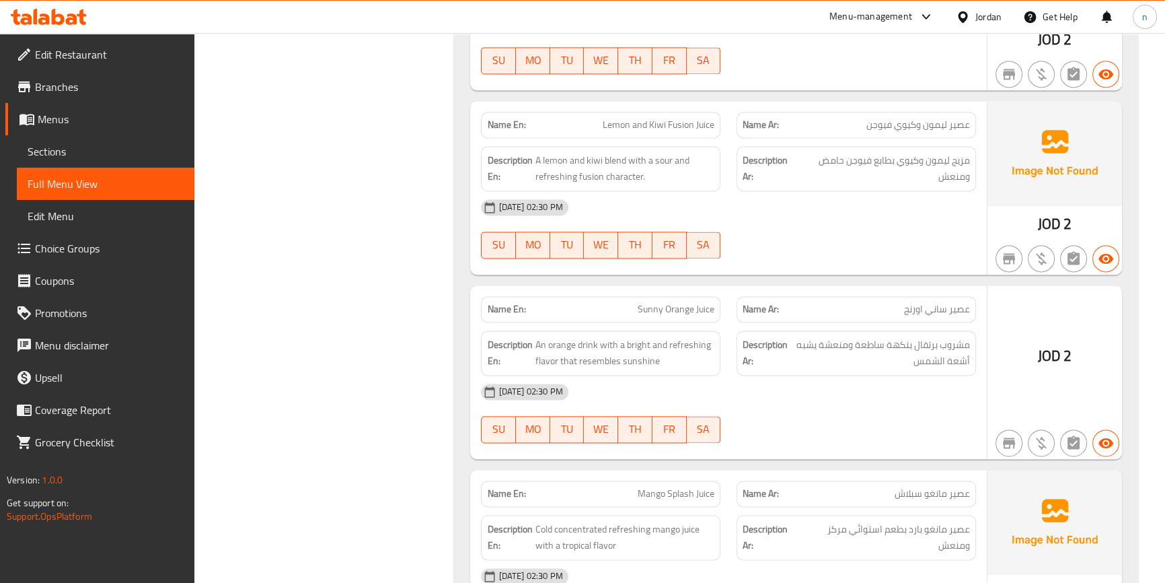
scroll to position [2630, 0]
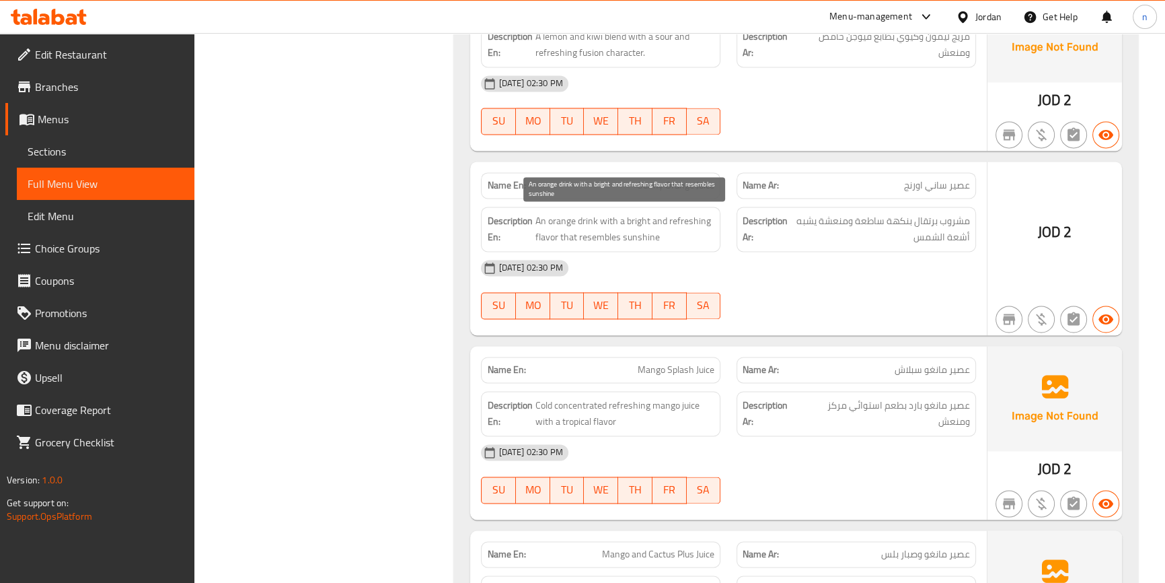
click at [630, 222] on span "An orange drink with a bright and refreshing flavor that resembles sunshine" at bounding box center [625, 229] width 180 height 33
click at [631, 222] on span "An orange drink with a bright and refreshing flavor that resembles sunshine" at bounding box center [625, 229] width 180 height 33
click at [591, 235] on span "An orange drink with a bright and refreshing flavor that resembles sunshine" at bounding box center [625, 229] width 180 height 33
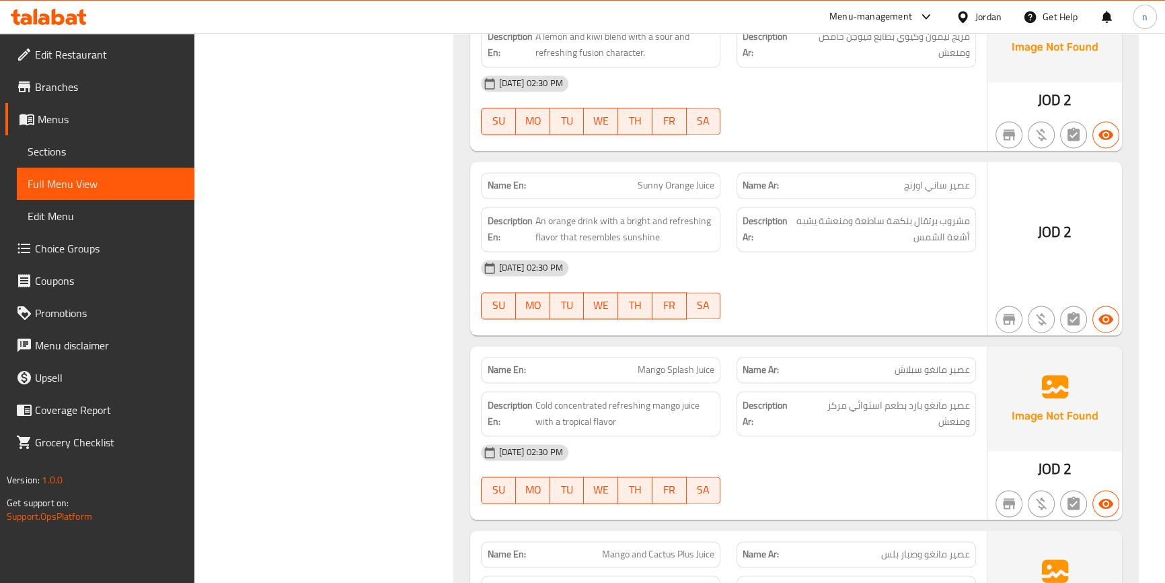
drag, startPoint x: 885, startPoint y: 291, endPoint x: 790, endPoint y: 276, distance: 95.2
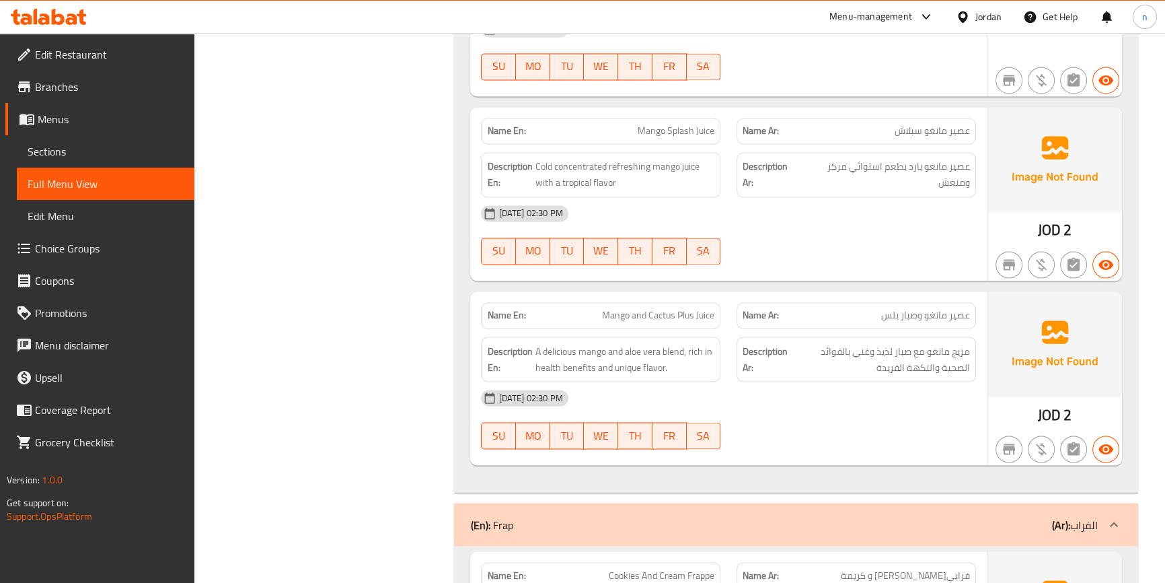
scroll to position [2874, 0]
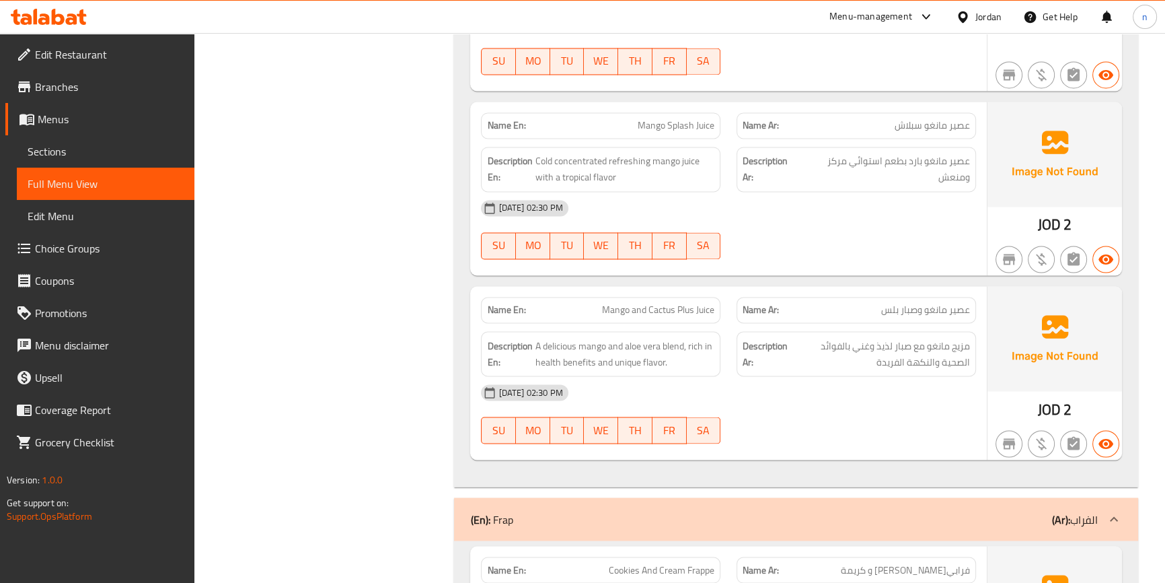
copy span "Cactus"
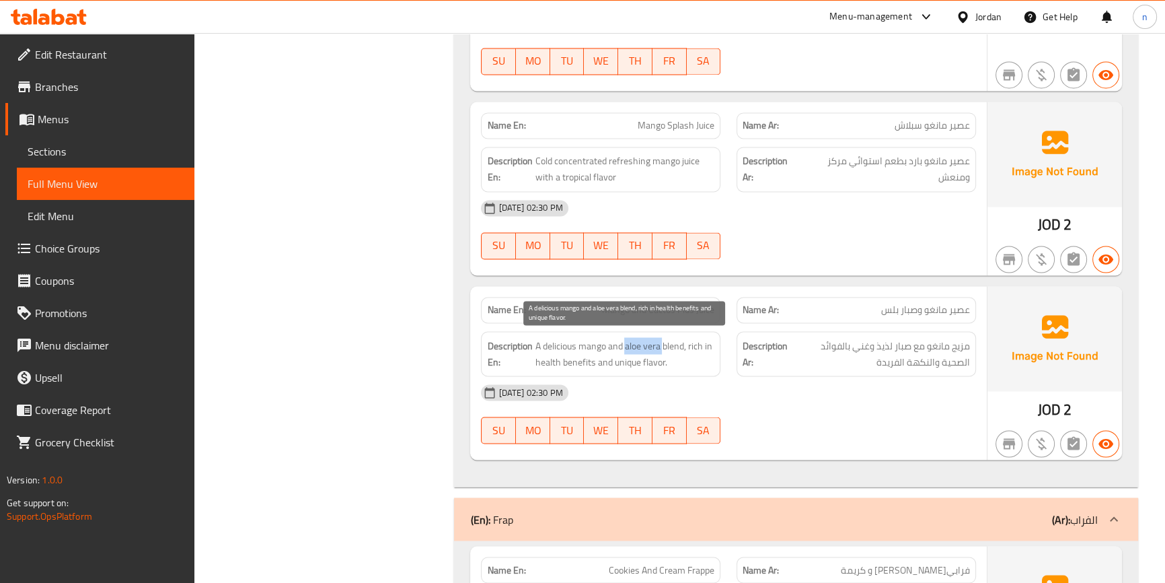
drag, startPoint x: 625, startPoint y: 340, endPoint x: 665, endPoint y: 340, distance: 39.7
click at [665, 340] on span "A delicious mango and aloe vera blend, rich in health benefits and unique flavo…" at bounding box center [625, 353] width 180 height 33
copy span "aloe vera"
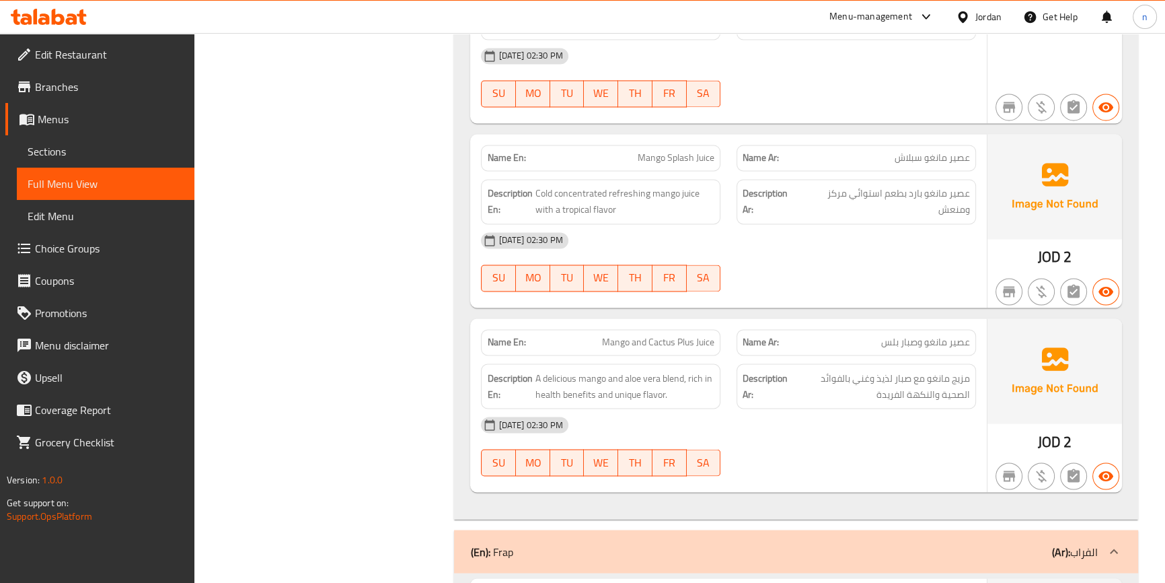
scroll to position [2813, 0]
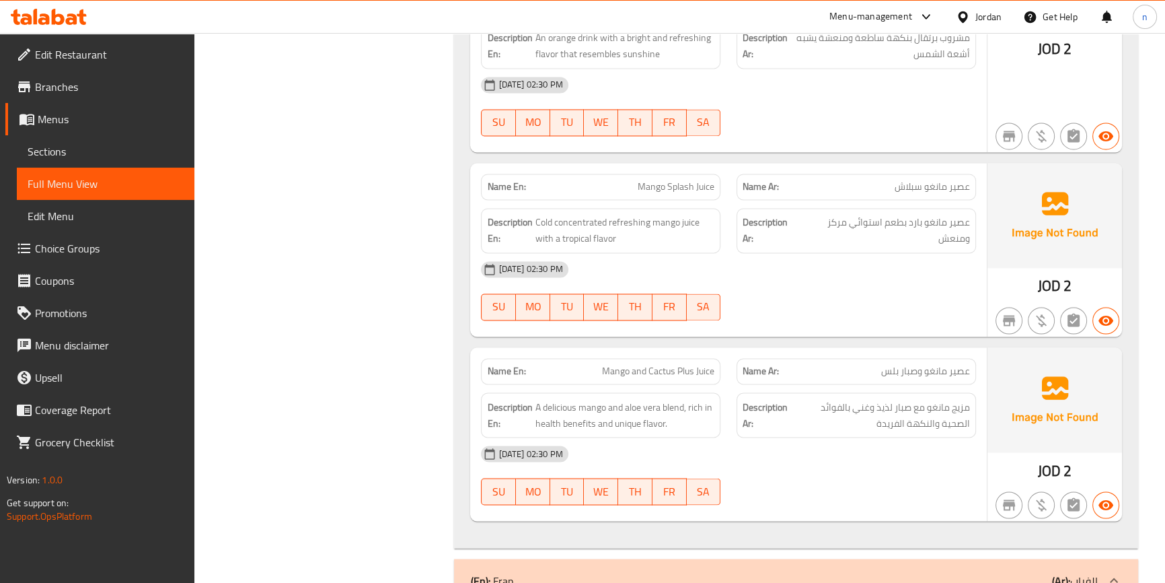
copy span "وصبار"
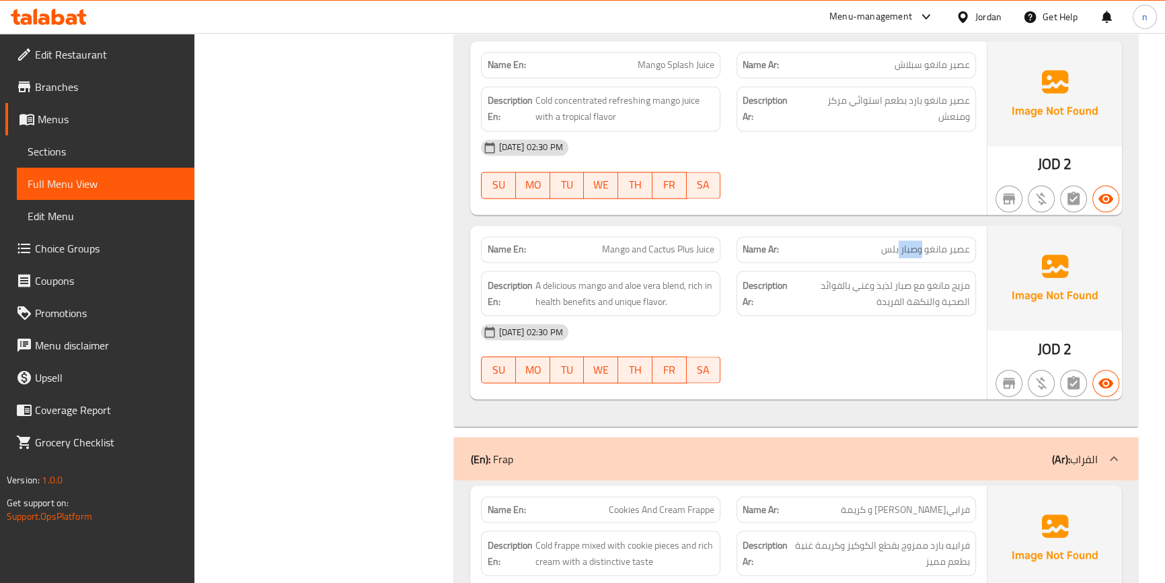
scroll to position [2935, 0]
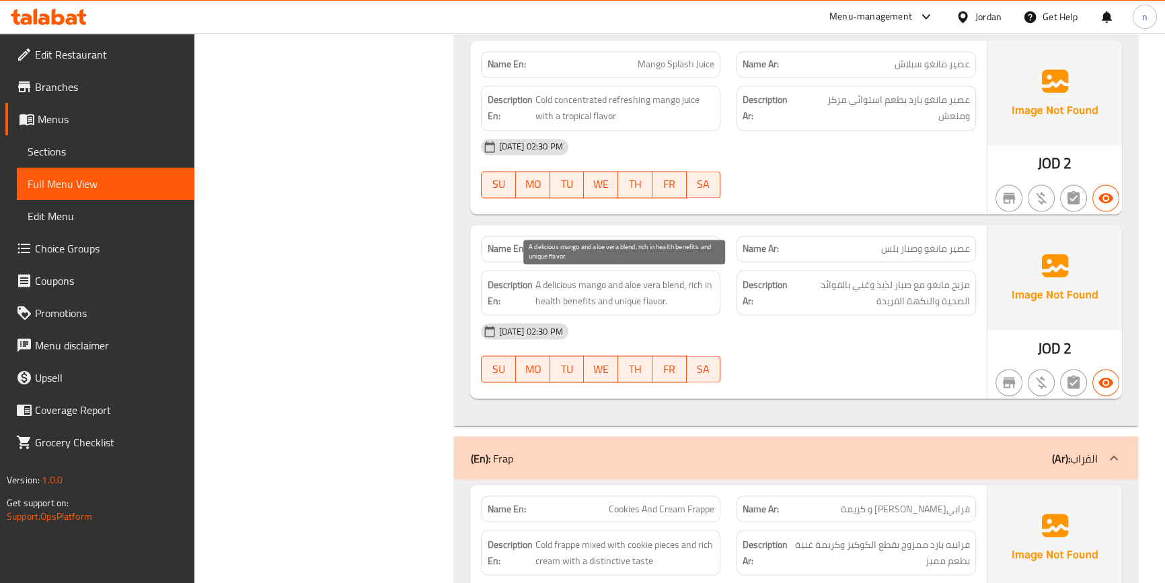
click at [571, 295] on span "A delicious mango and aloe vera blend, rich in health benefits and unique flavo…" at bounding box center [625, 292] width 180 height 33
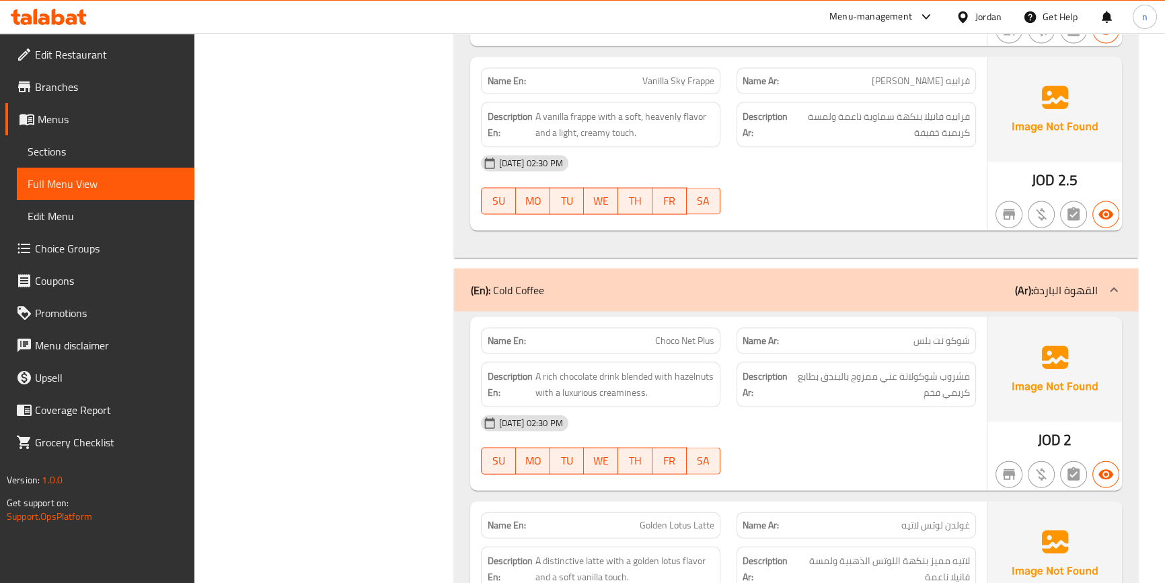
scroll to position [3853, 0]
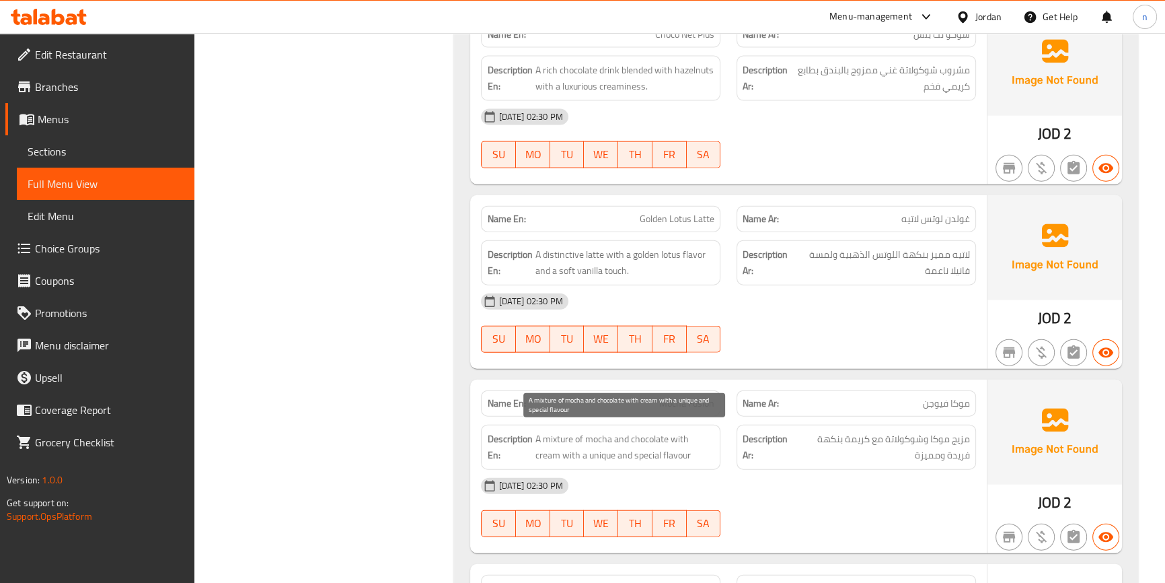
click at [641, 451] on span "A mixture of mocha and chocolate with cream with a unique and special flavour" at bounding box center [625, 447] width 180 height 33
copy span "special"
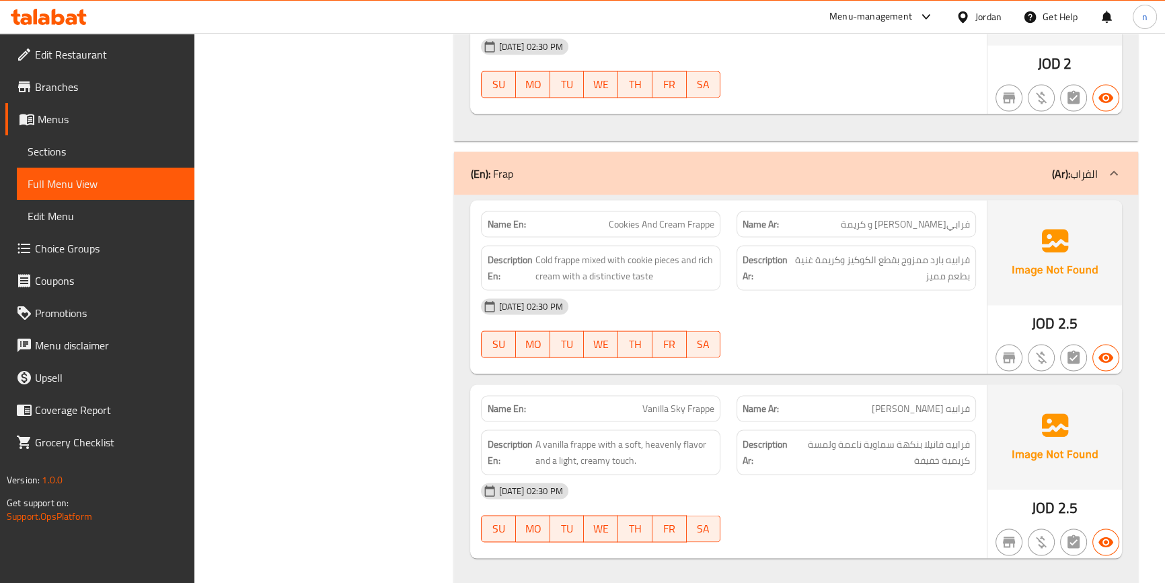
scroll to position [3241, 0]
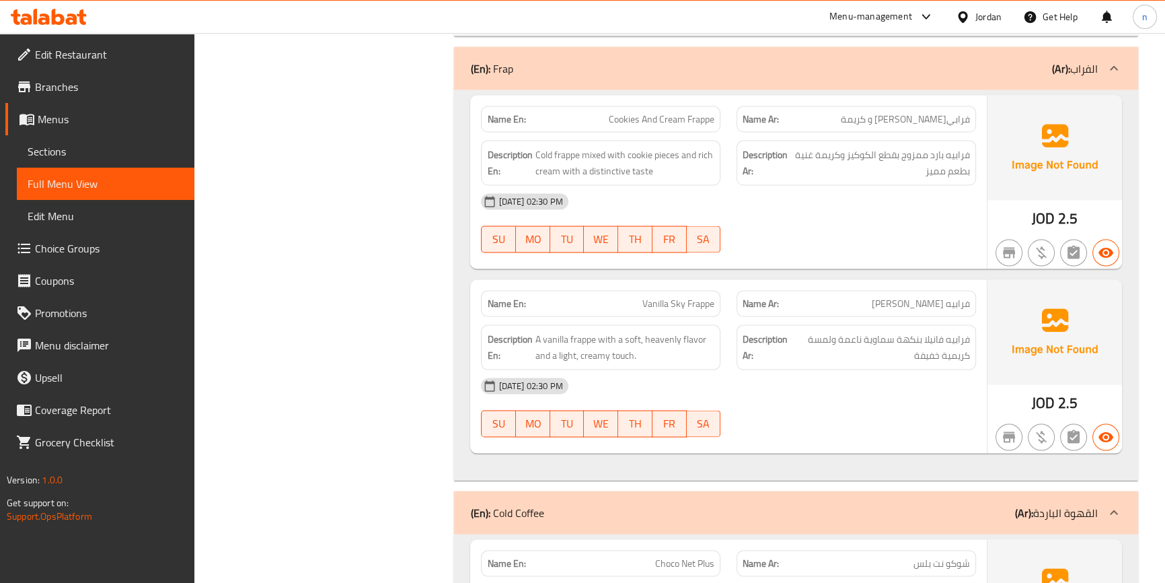
scroll to position [3485, 0]
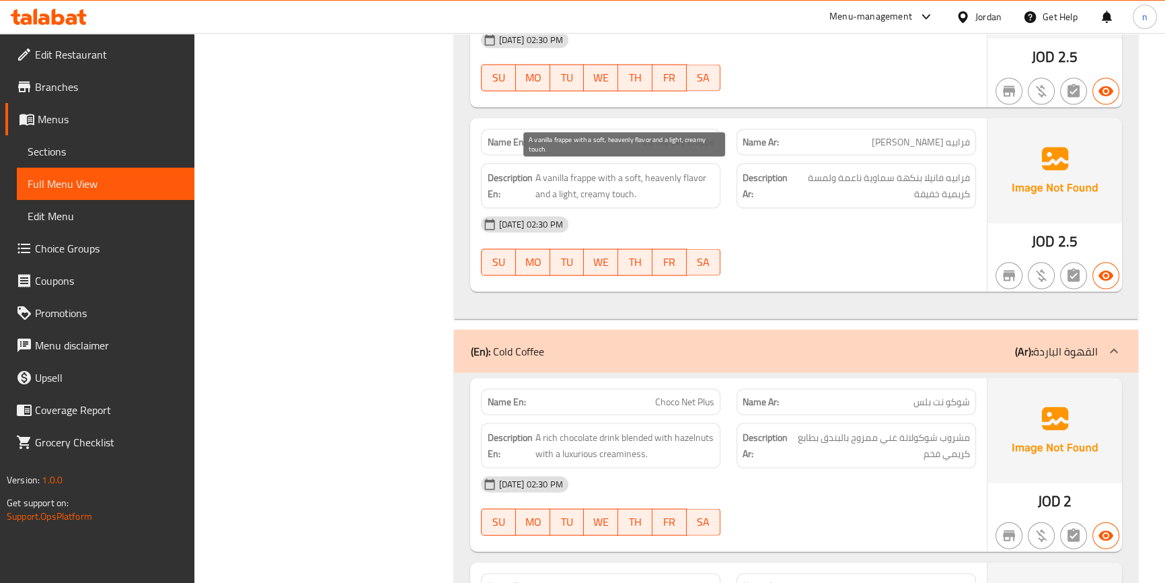
click at [653, 175] on span "A vanilla frappe with a soft, heavenly flavor and a light, creamy touch." at bounding box center [625, 186] width 180 height 33
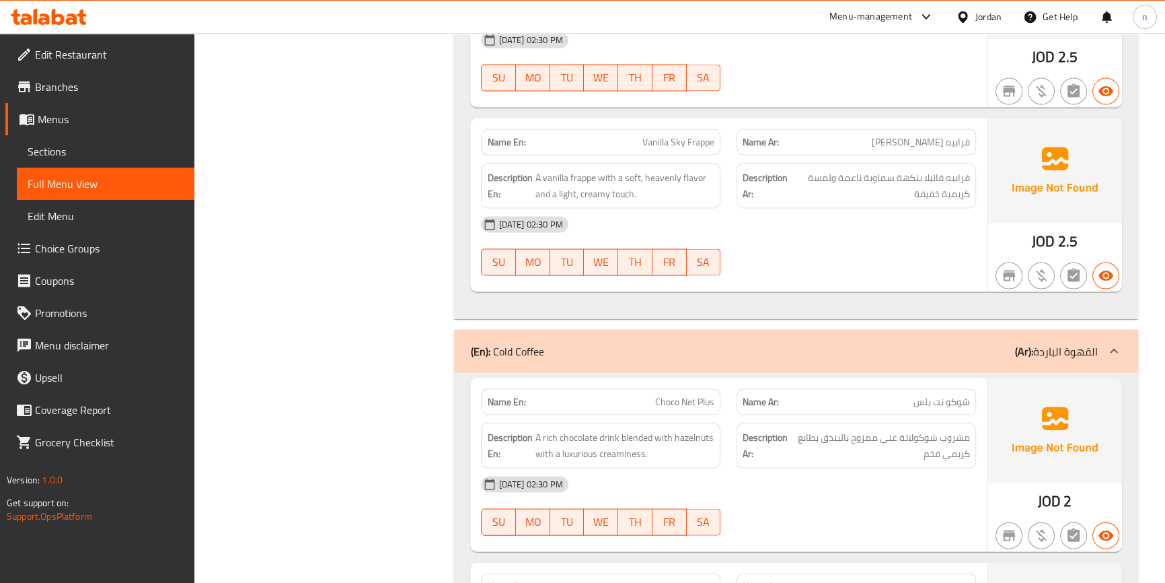
click at [887, 179] on span "فرابيه فانيلا بنكهة سماوية ناعمة ولمسة كريمية خفيفة" at bounding box center [881, 186] width 178 height 33
copy span "سماوية"
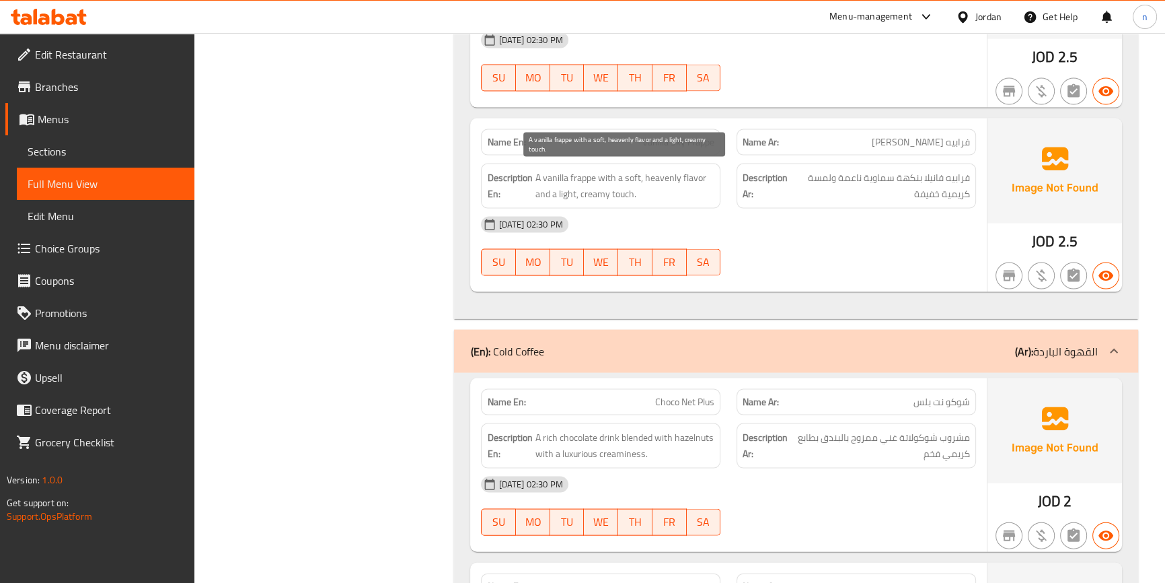
click at [562, 187] on span "A vanilla frappe with a soft, heavenly flavor and a light, creamy touch." at bounding box center [625, 186] width 180 height 33
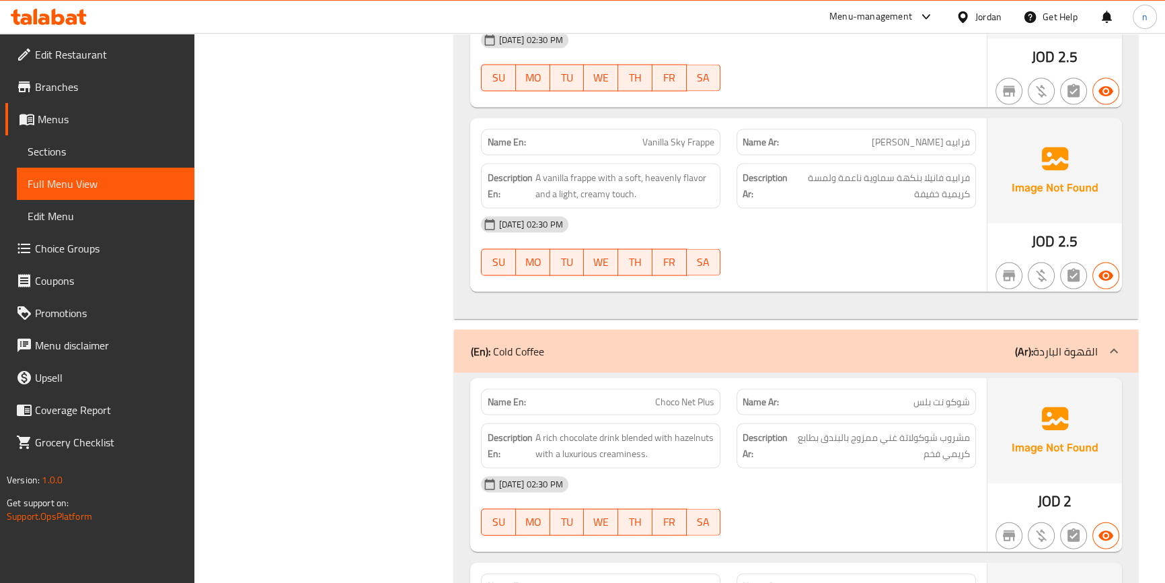
click at [934, 189] on span "فرابيه فانيلا بنكهة سماوية ناعمة ولمسة كريمية خفيفة" at bounding box center [881, 186] width 178 height 33
copy span "خفيفة"
drag, startPoint x: 358, startPoint y: 396, endPoint x: 466, endPoint y: 351, distance: 117.1
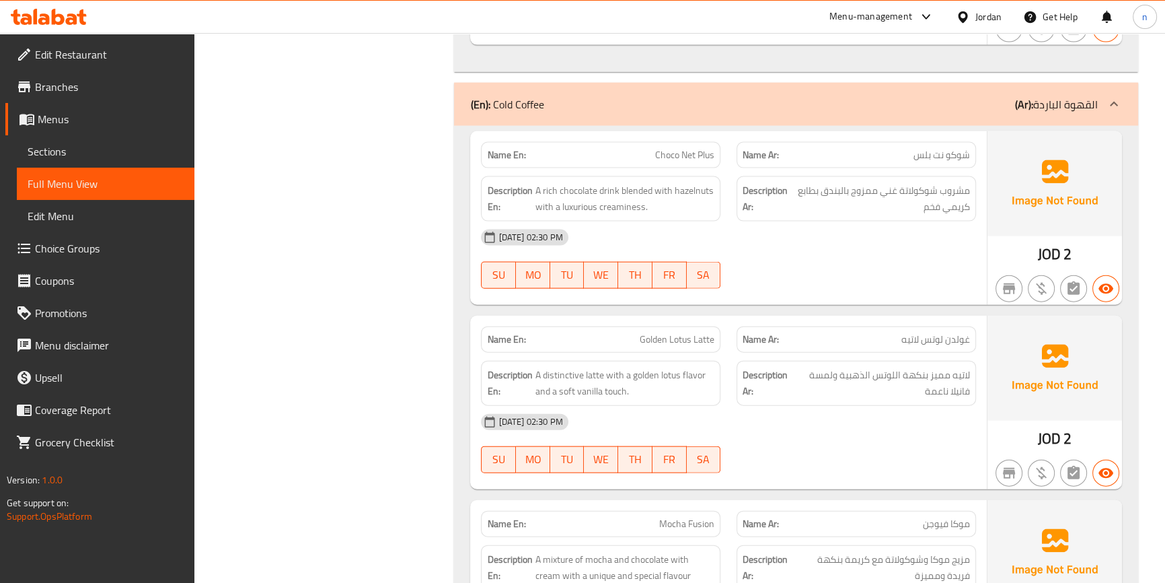
scroll to position [3791, 0]
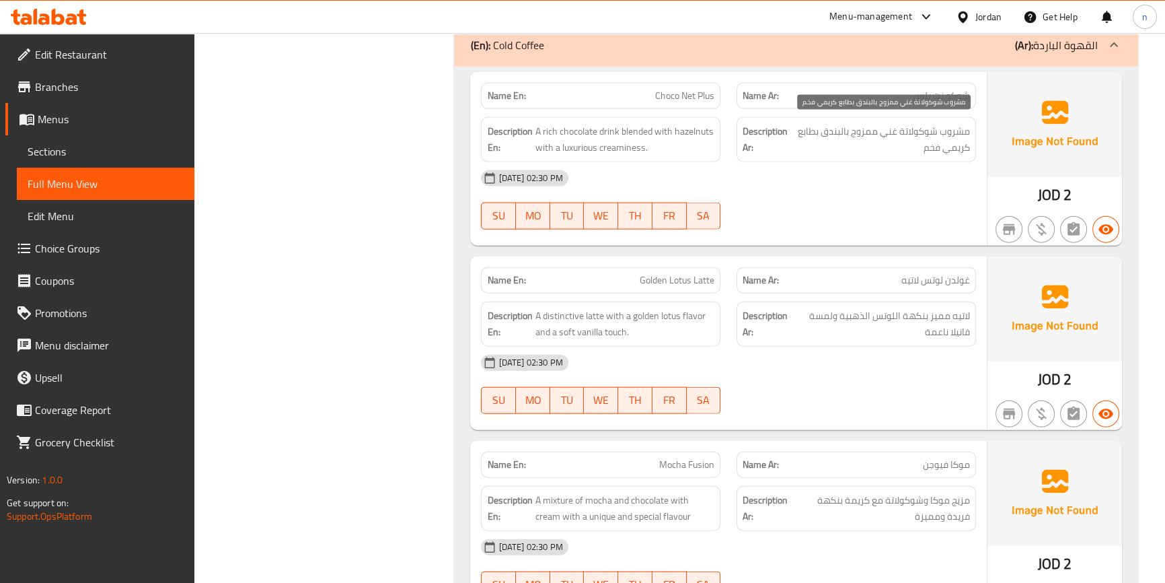
click at [869, 135] on span "مشروب شوكولاتة غني ممزوج بالبندق بطابع كريمي فخم" at bounding box center [881, 139] width 178 height 33
copy div "مشروب شوكولاتة غني ممزوج بالبندق بطابع كريمي فخم"
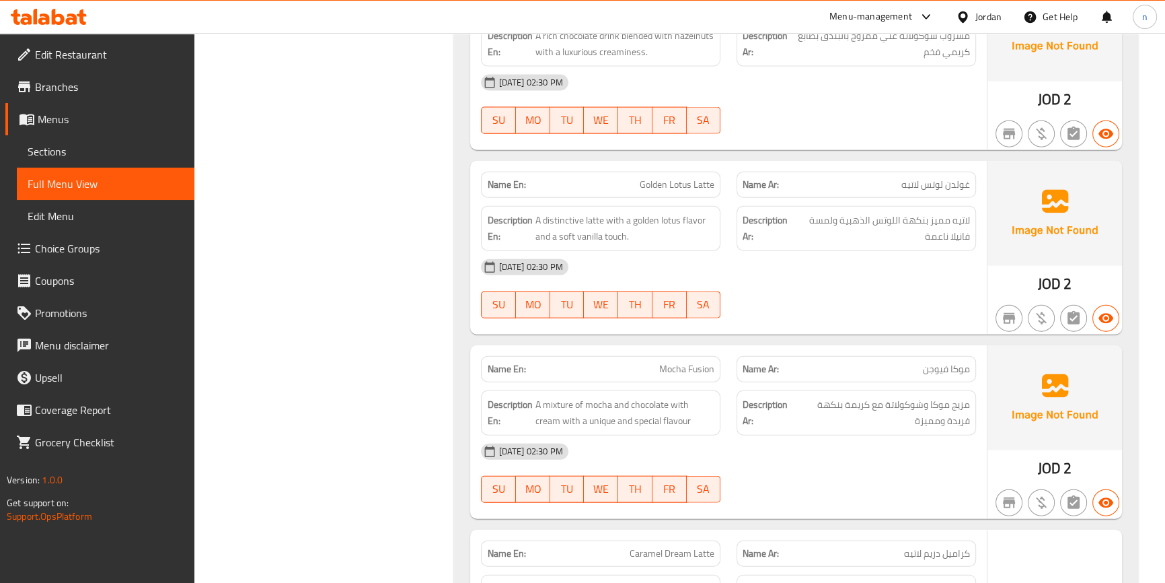
scroll to position [3914, 0]
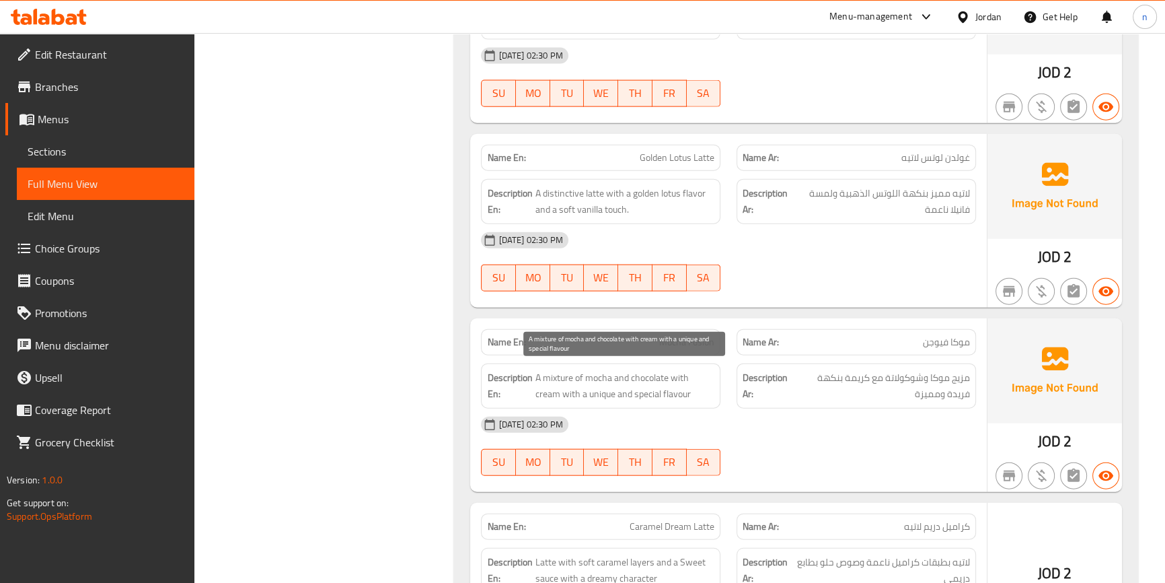
click at [645, 385] on span "A mixture of mocha and chocolate with cream with a unique and special flavour" at bounding box center [625, 385] width 180 height 33
copy span "special"
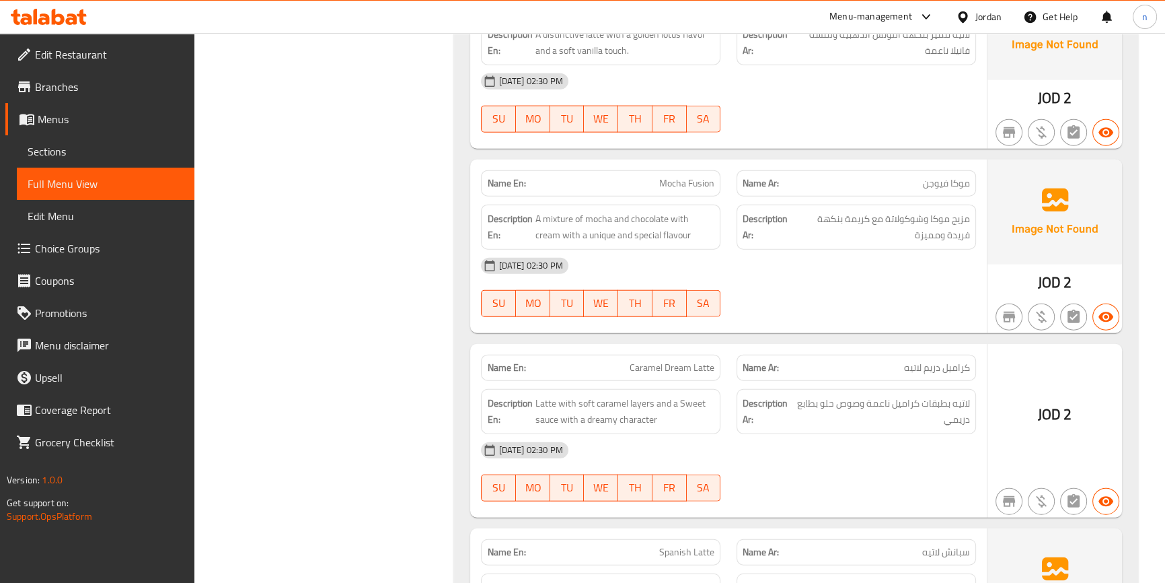
scroll to position [4097, 0]
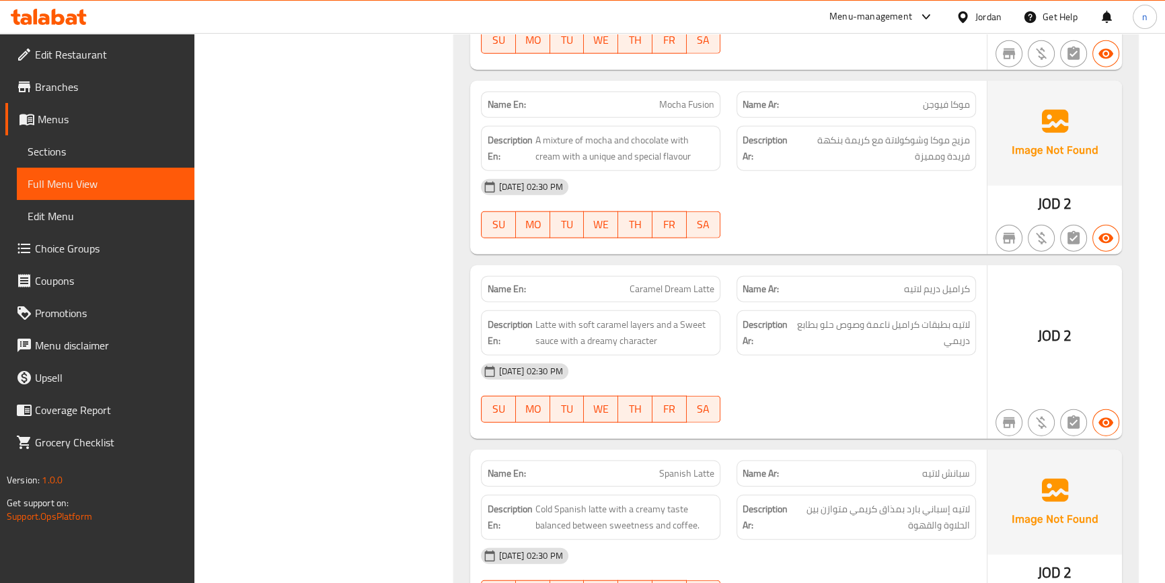
scroll to position [4280, 0]
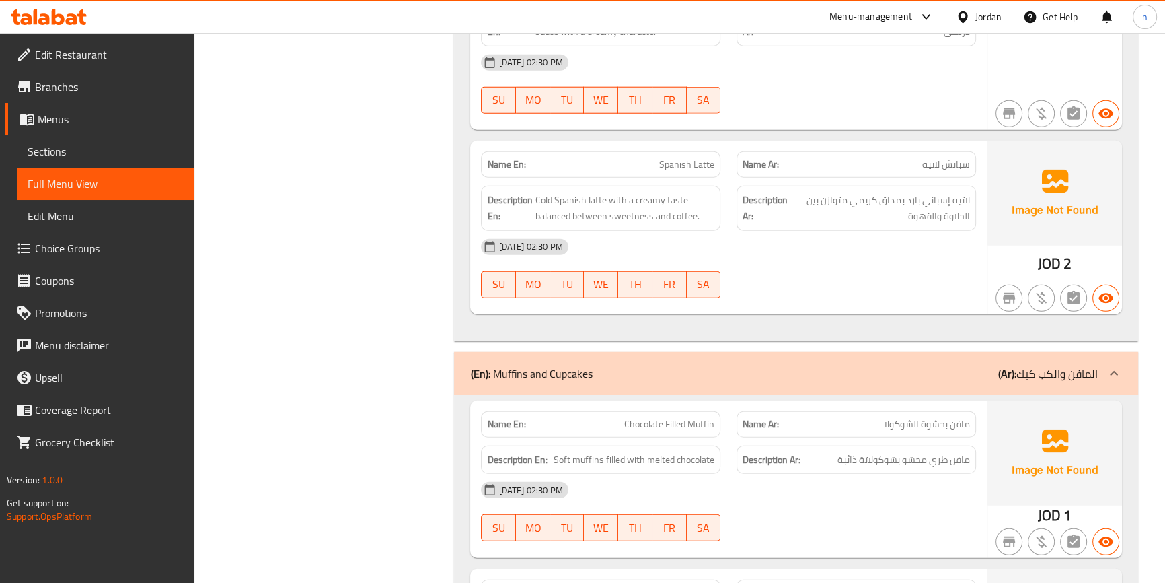
scroll to position [4464, 0]
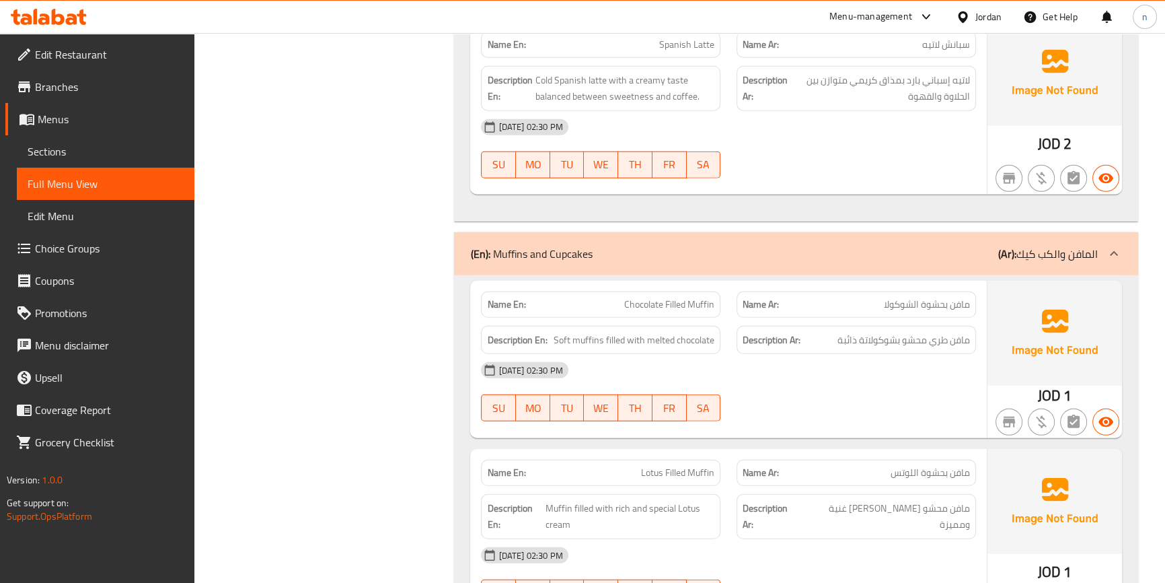
scroll to position [4709, 0]
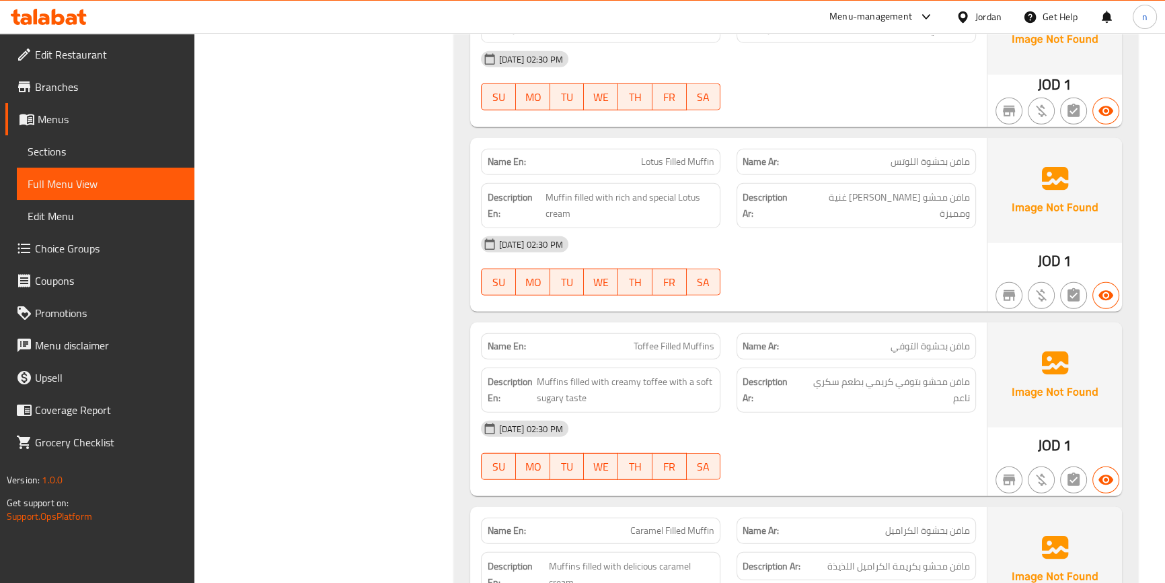
scroll to position [4892, 0]
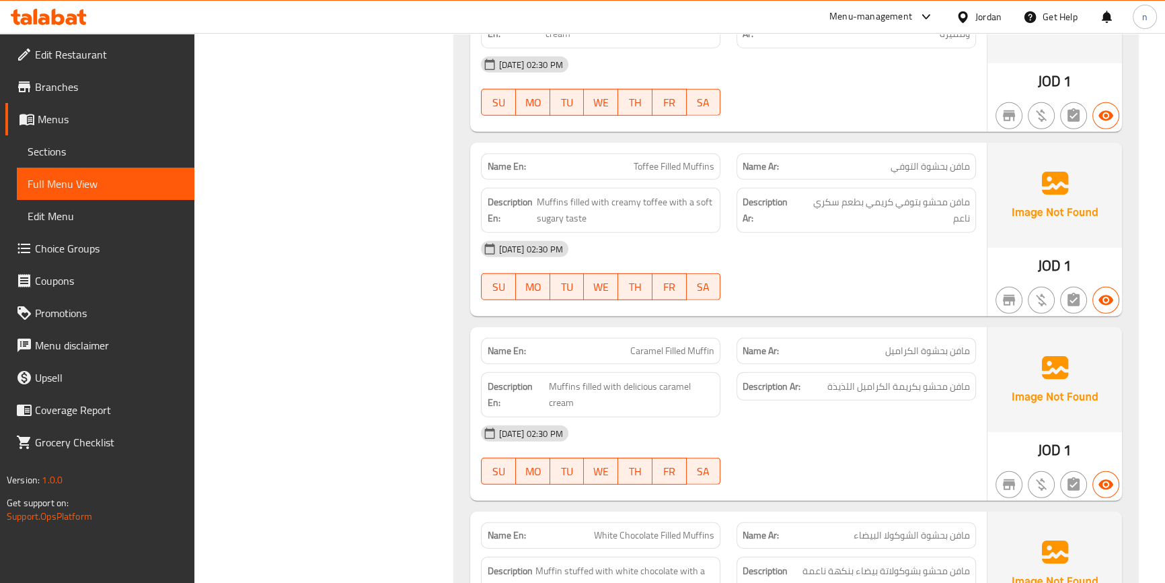
scroll to position [5075, 0]
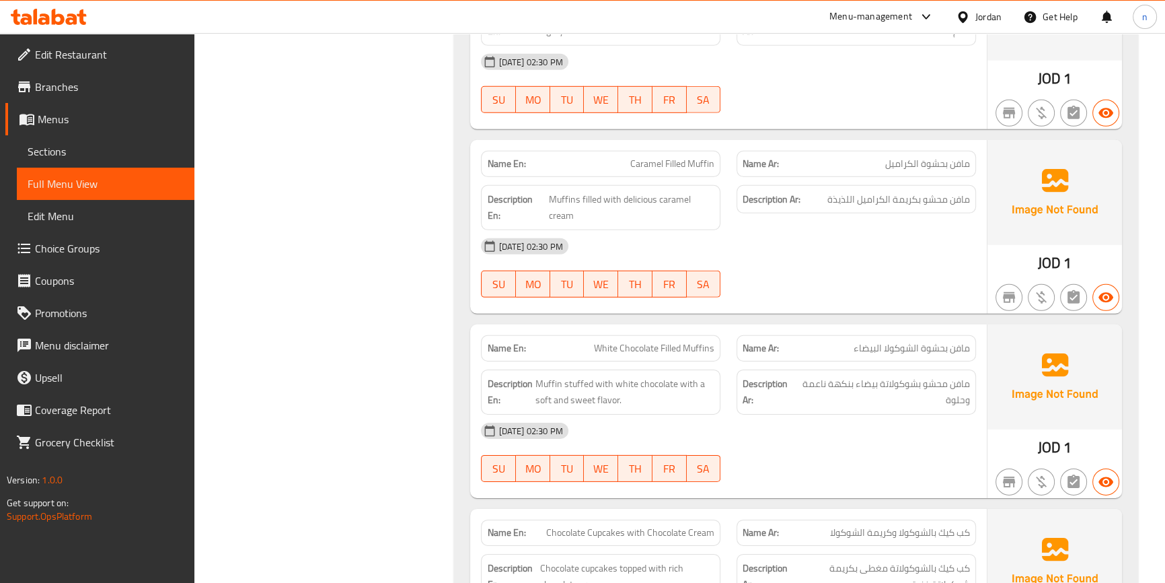
scroll to position [5259, 0]
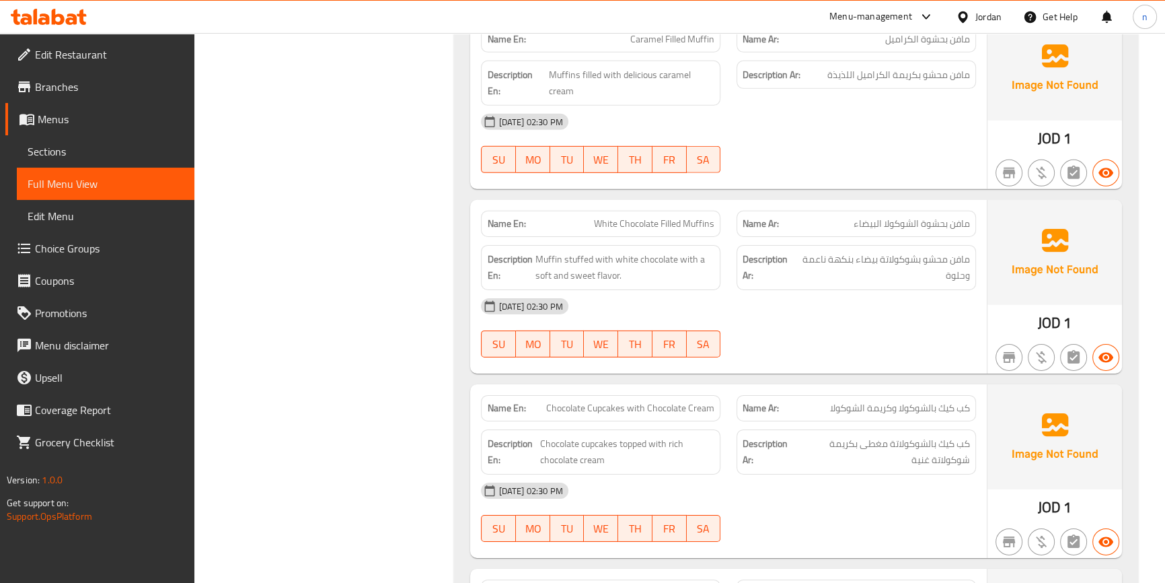
click at [423, 357] on div "Filter Branches Branches Popular filters Free items Branch specific items Has c…" at bounding box center [329, 215] width 233 height 11215
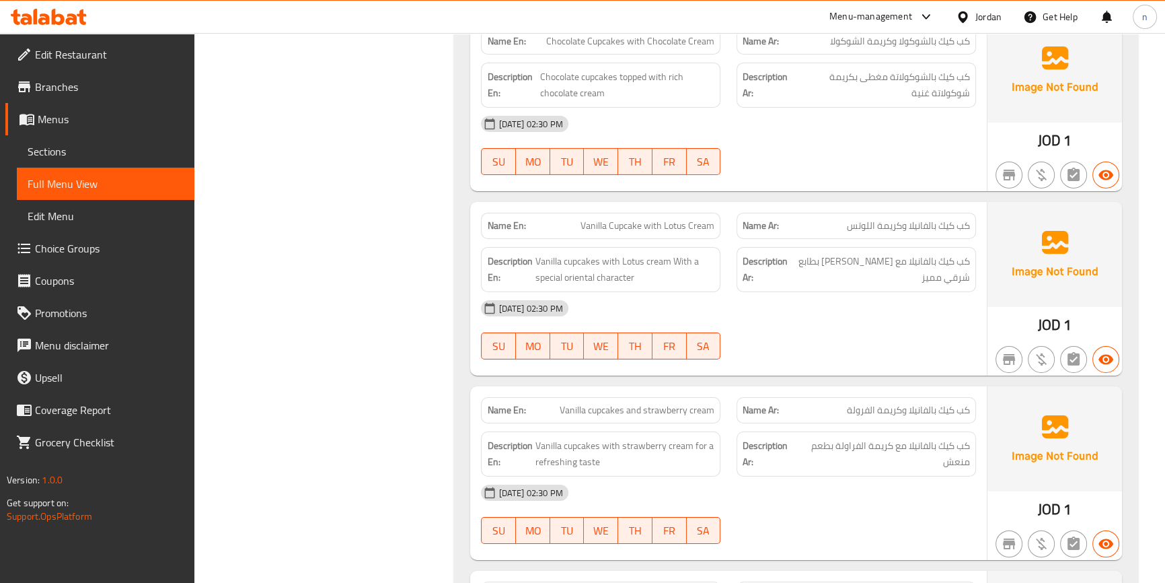
click at [888, 332] on div "03-09-2025 02:30 PM SU MO TU WE TH FR SA" at bounding box center [728, 329] width 511 height 75
click at [935, 309] on div "03-09-2025 02:30 PM" at bounding box center [728, 308] width 511 height 32
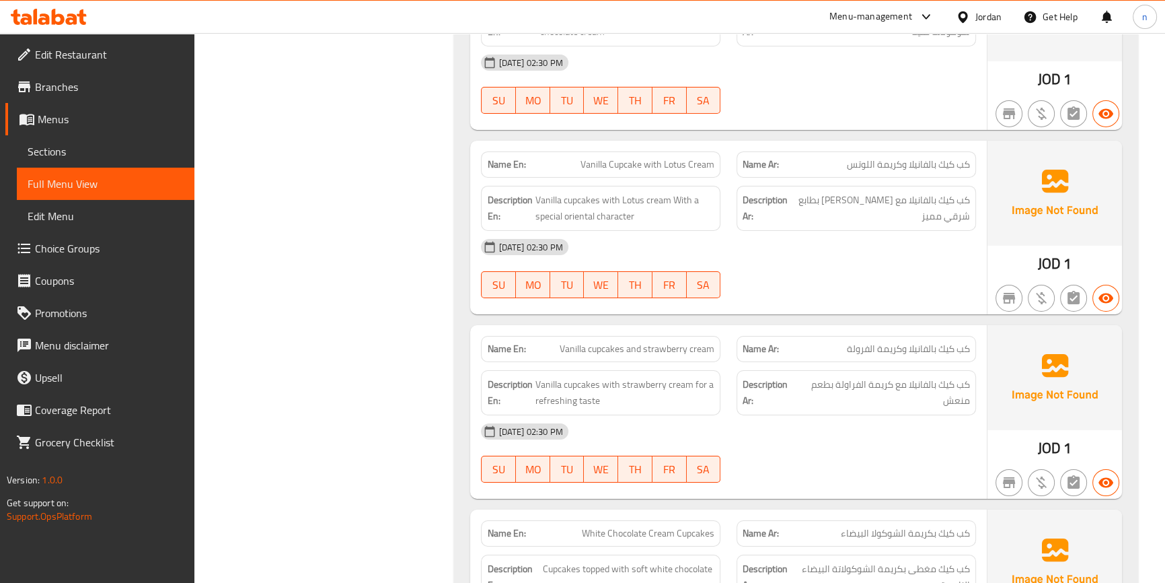
click at [762, 256] on div "03-09-2025 02:30 PM" at bounding box center [728, 247] width 511 height 32
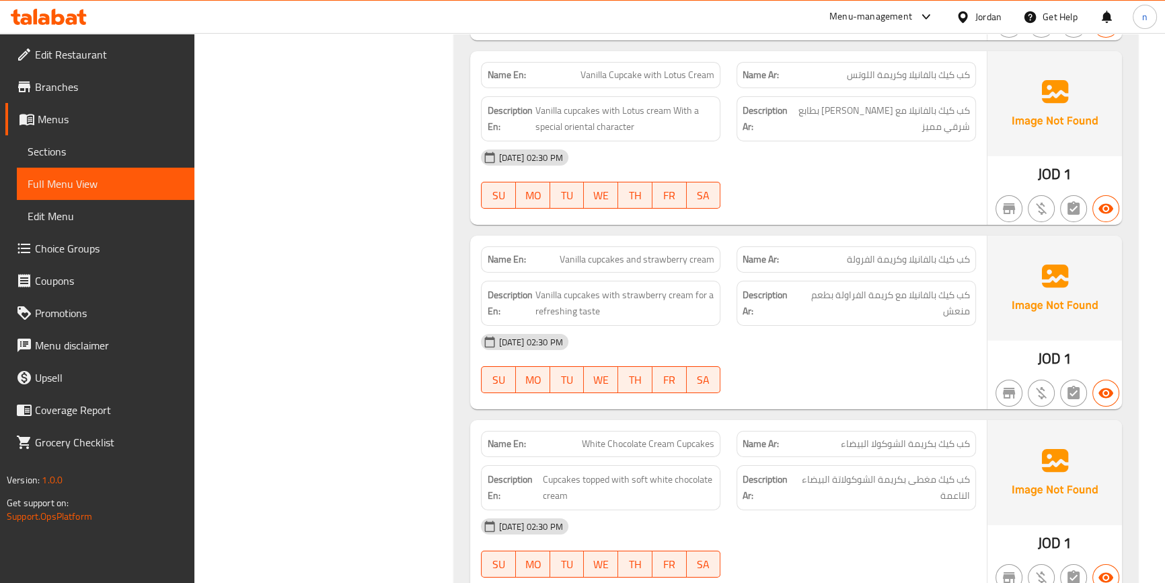
scroll to position [5993, 0]
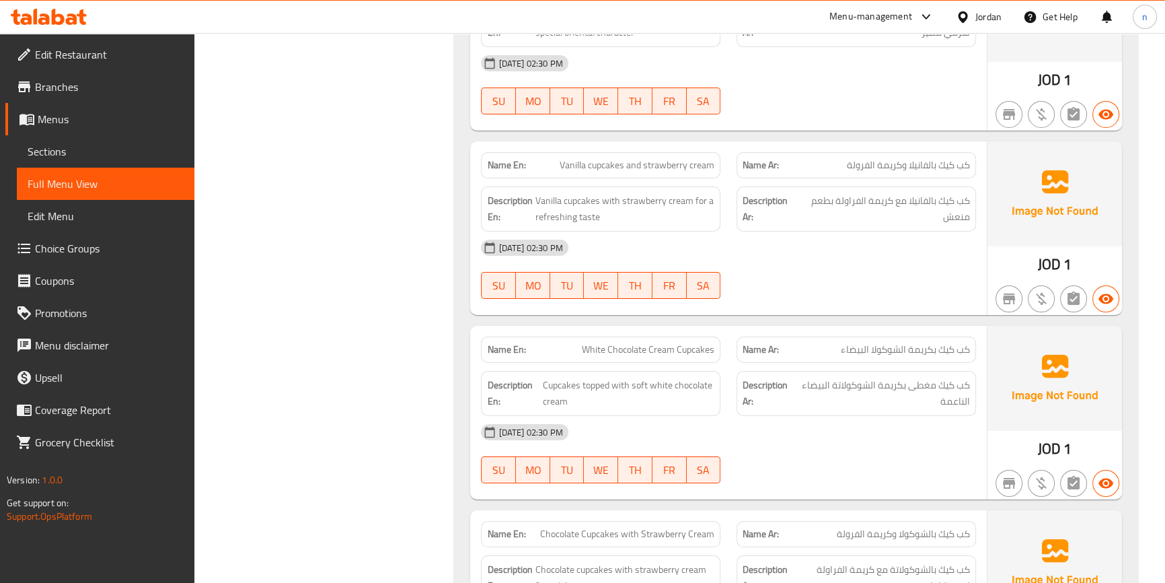
click at [786, 251] on div "03-09-2025 02:30 PM" at bounding box center [728, 247] width 511 height 32
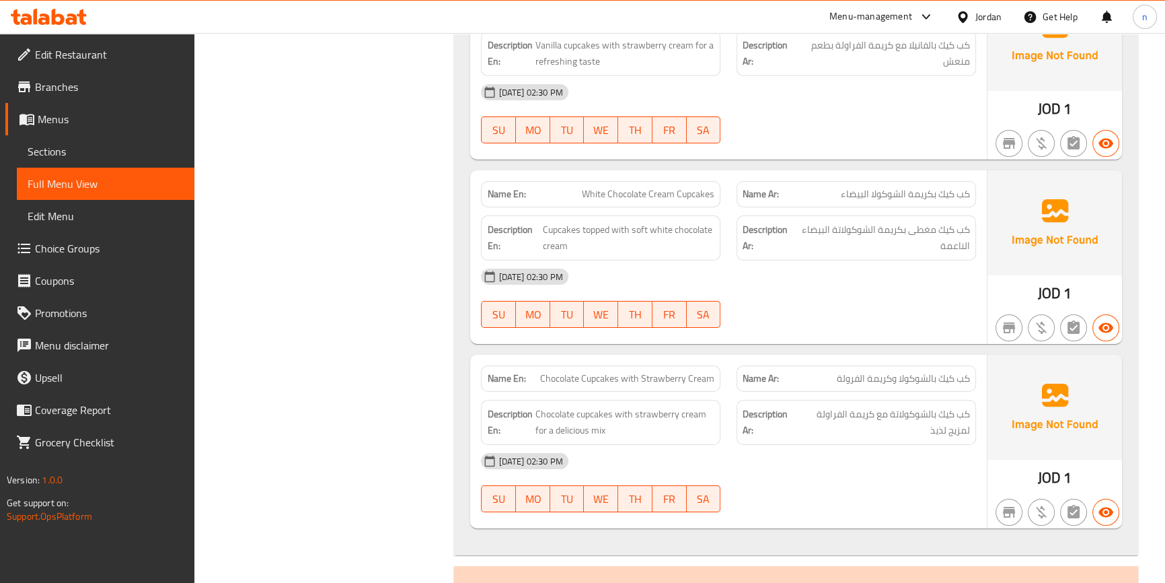
scroll to position [6115, 0]
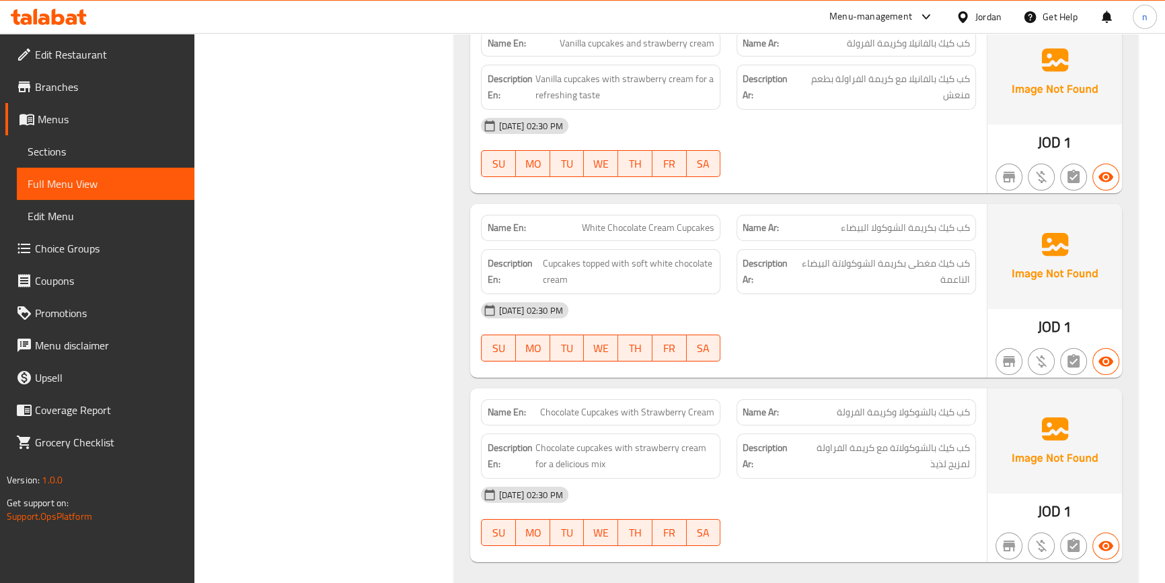
click at [789, 295] on div "03-09-2025 02:30 PM" at bounding box center [728, 310] width 511 height 32
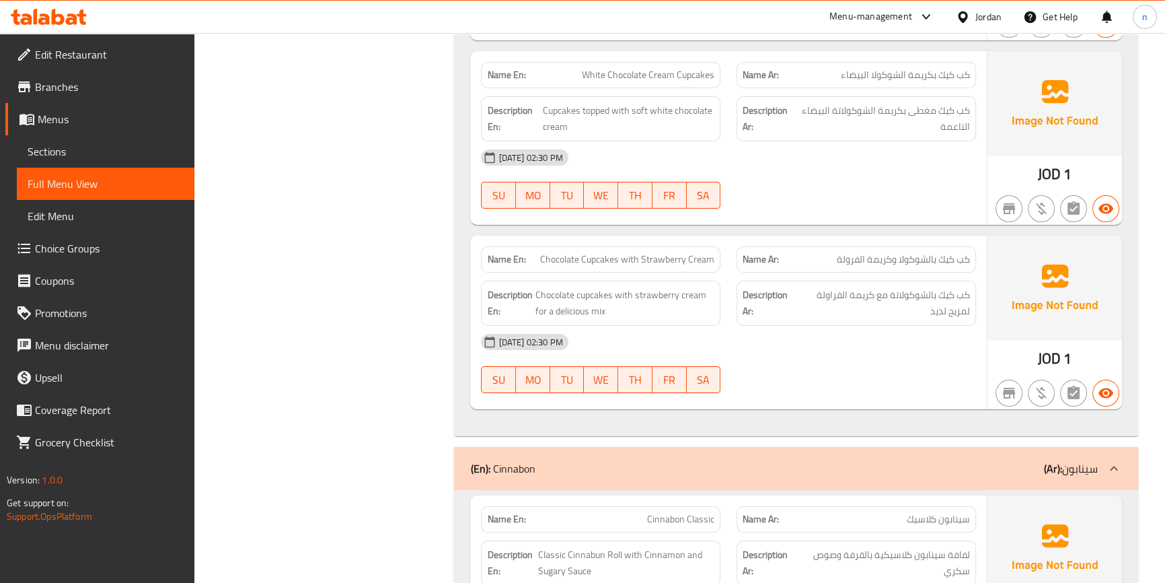
scroll to position [6360, 0]
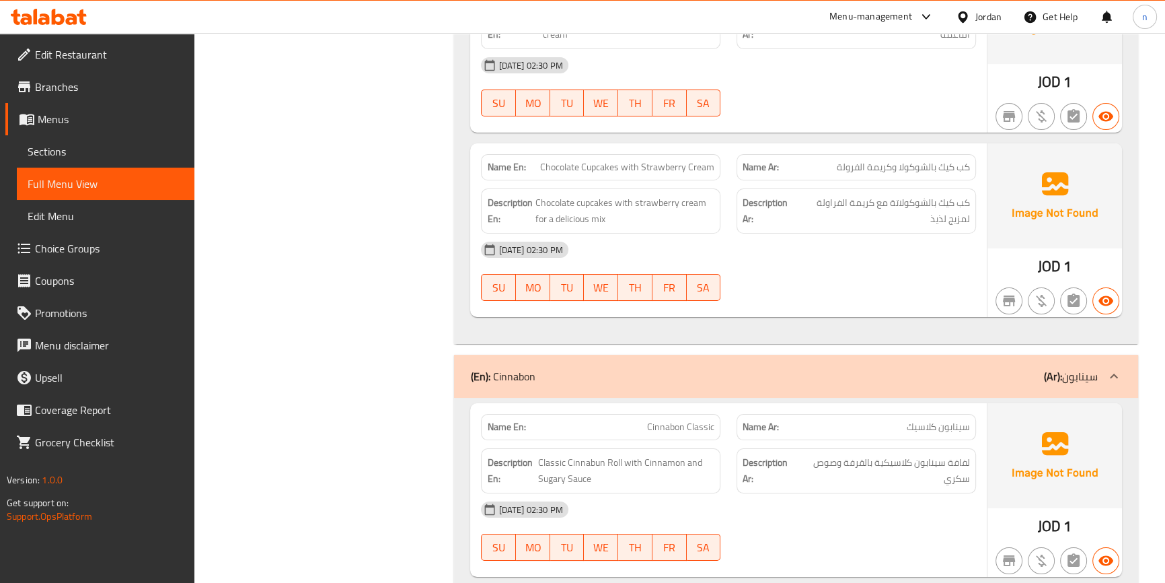
click at [765, 243] on div "03-09-2025 02:30 PM" at bounding box center [728, 249] width 511 height 32
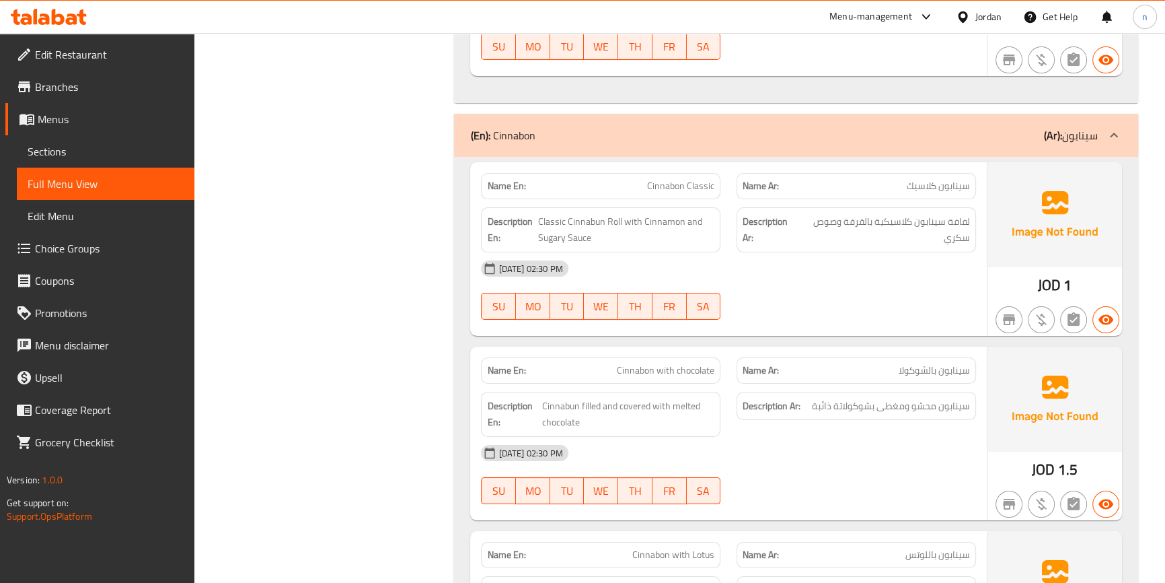
scroll to position [6666, 0]
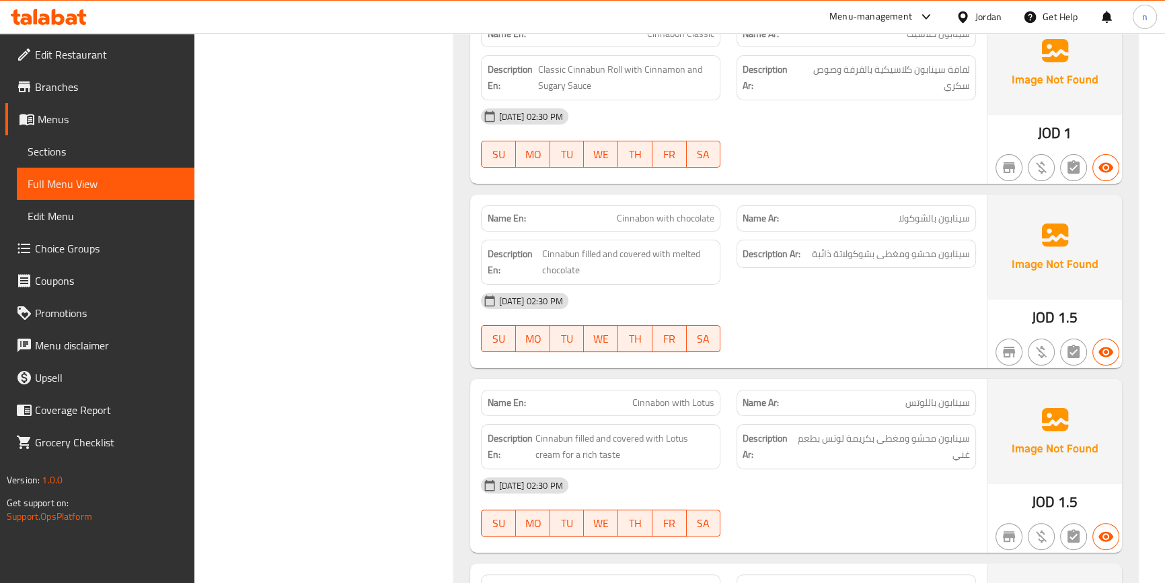
scroll to position [6787, 0]
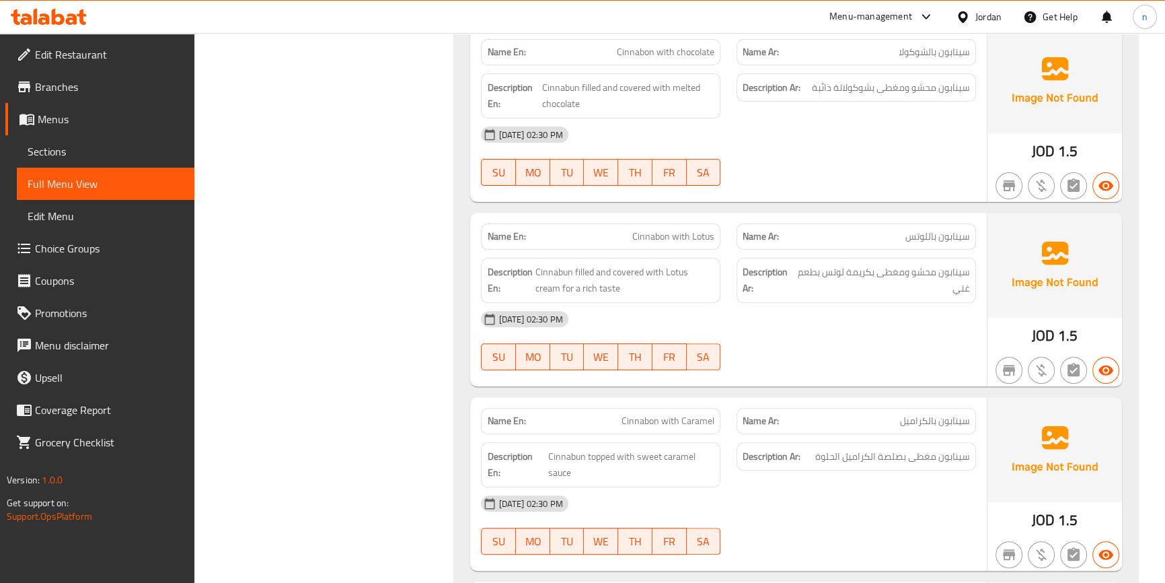
scroll to position [6971, 0]
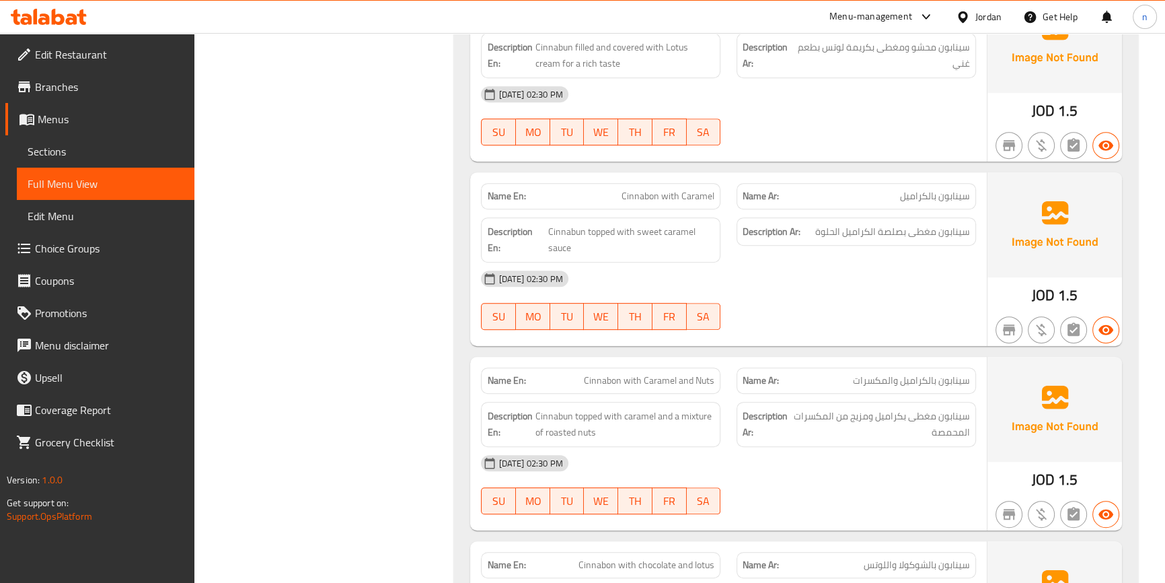
scroll to position [7155, 0]
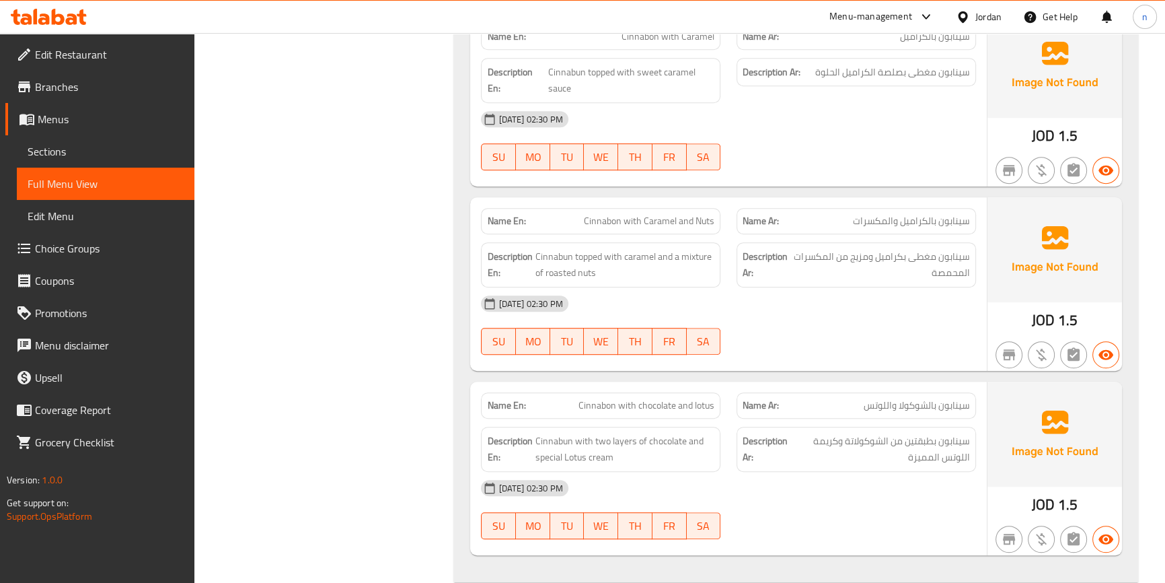
scroll to position [7338, 0]
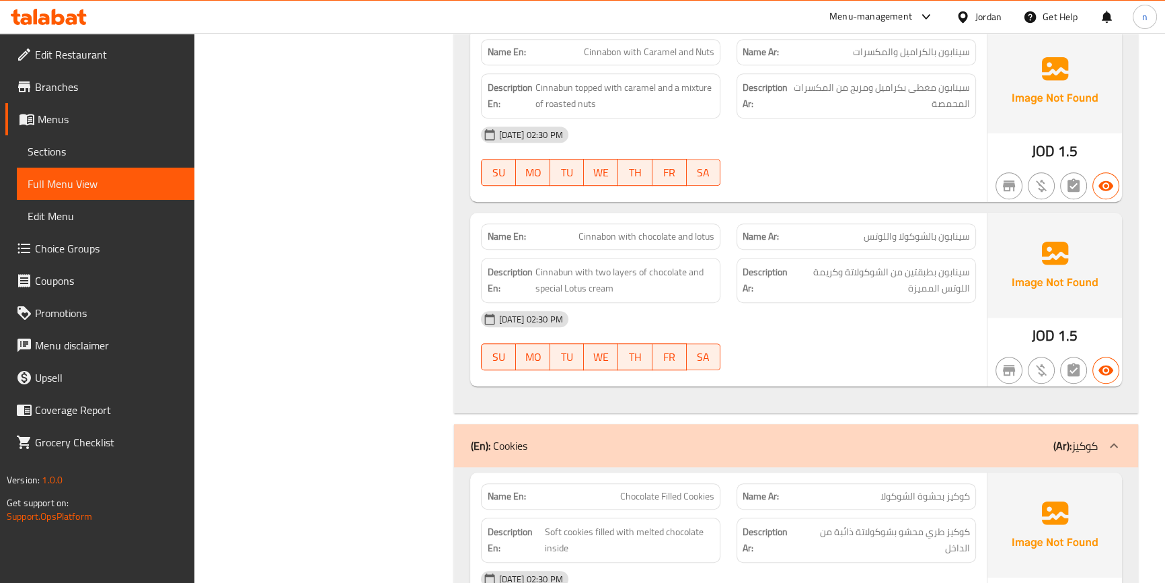
scroll to position [7583, 0]
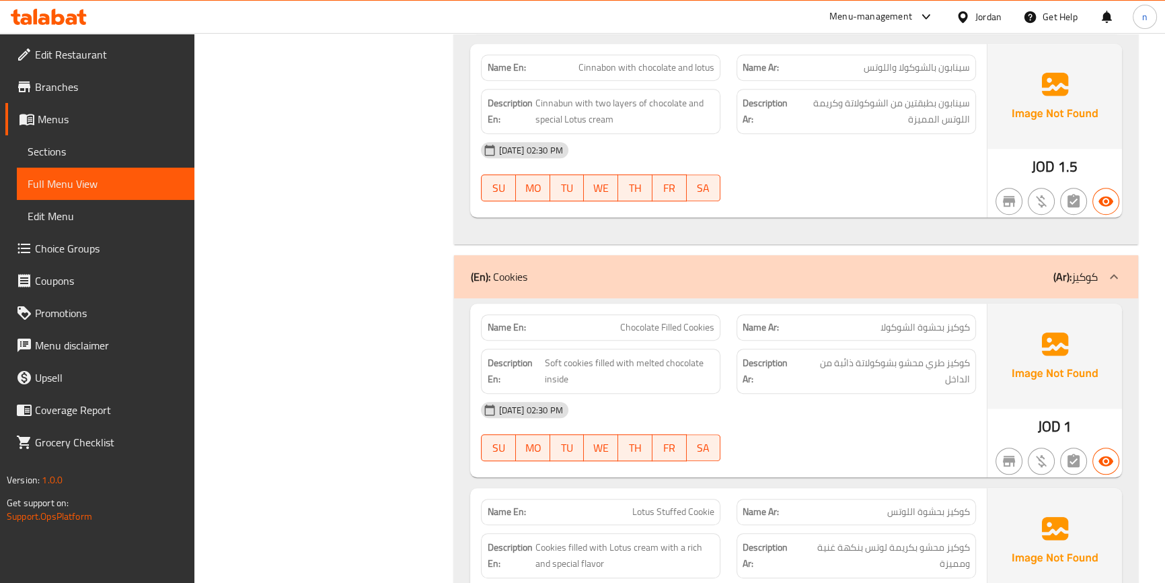
scroll to position [7827, 0]
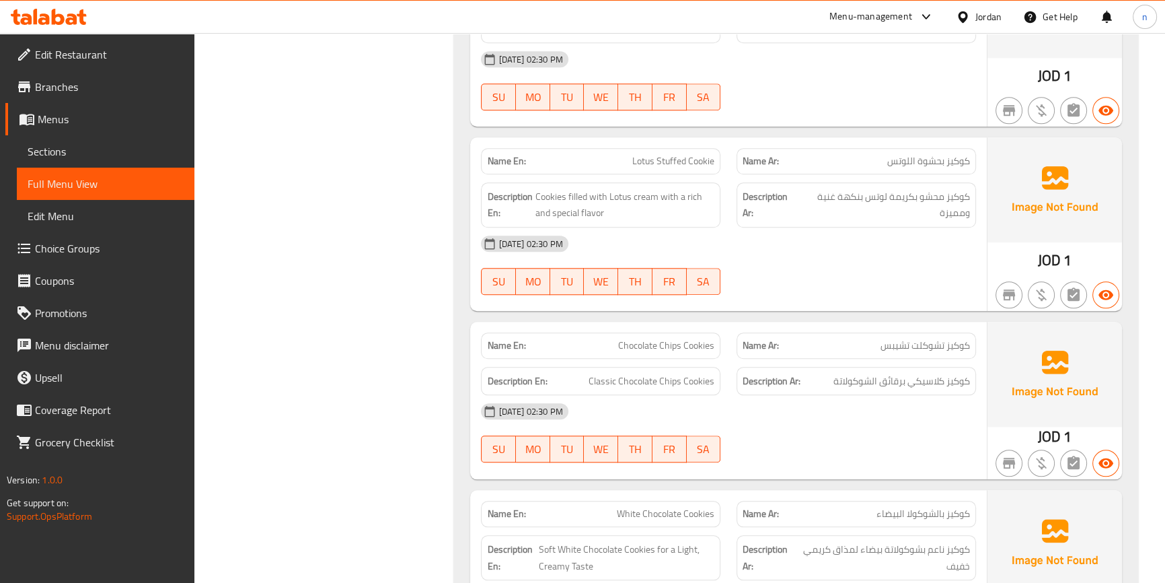
scroll to position [8011, 0]
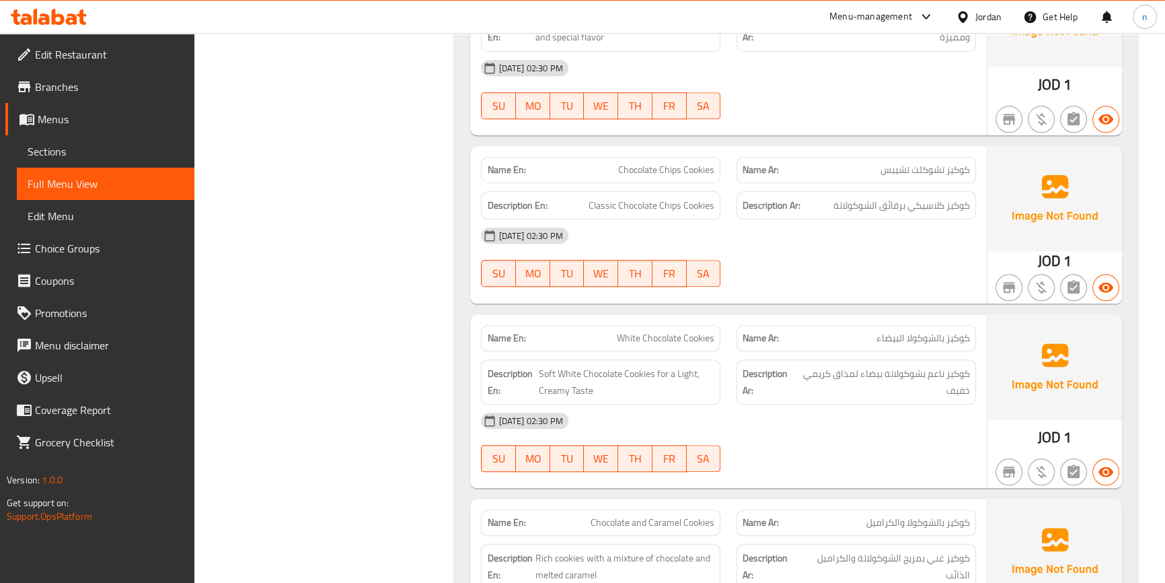
scroll to position [8194, 0]
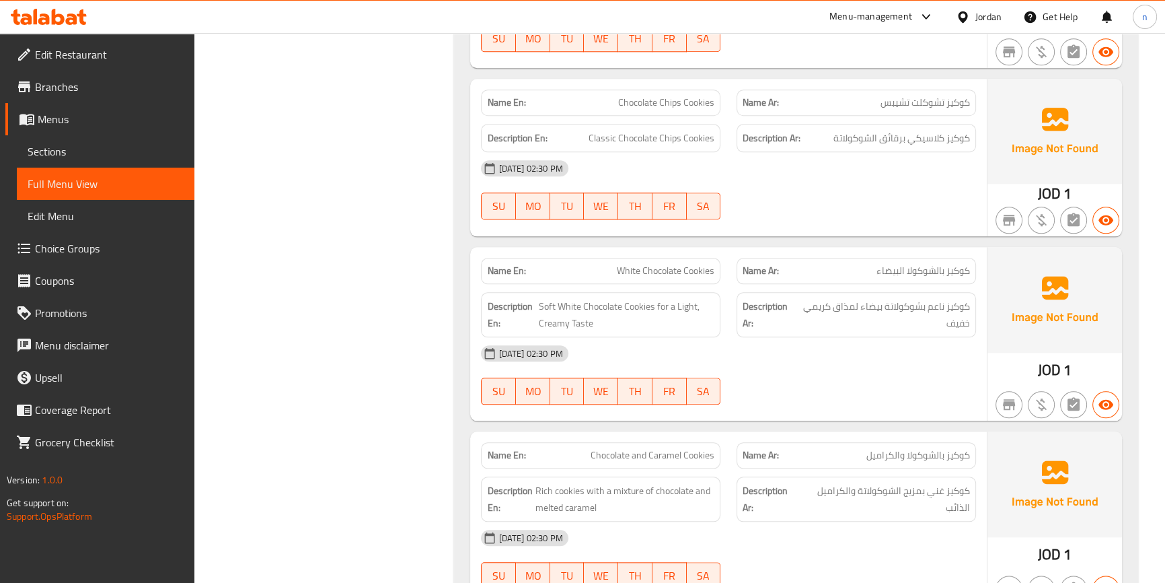
scroll to position [8255, 0]
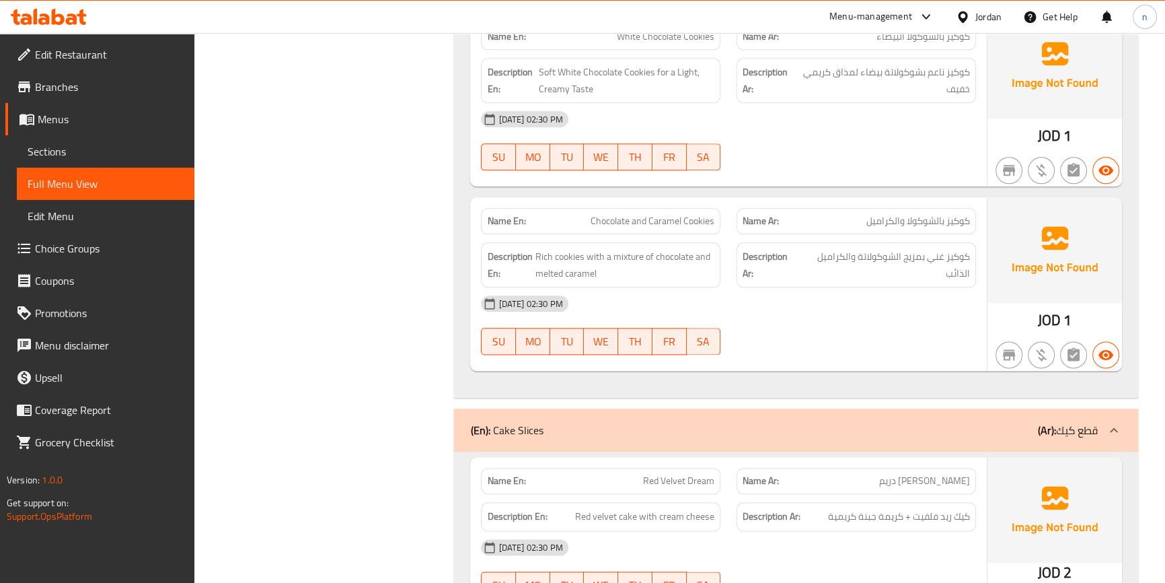
scroll to position [8439, 0]
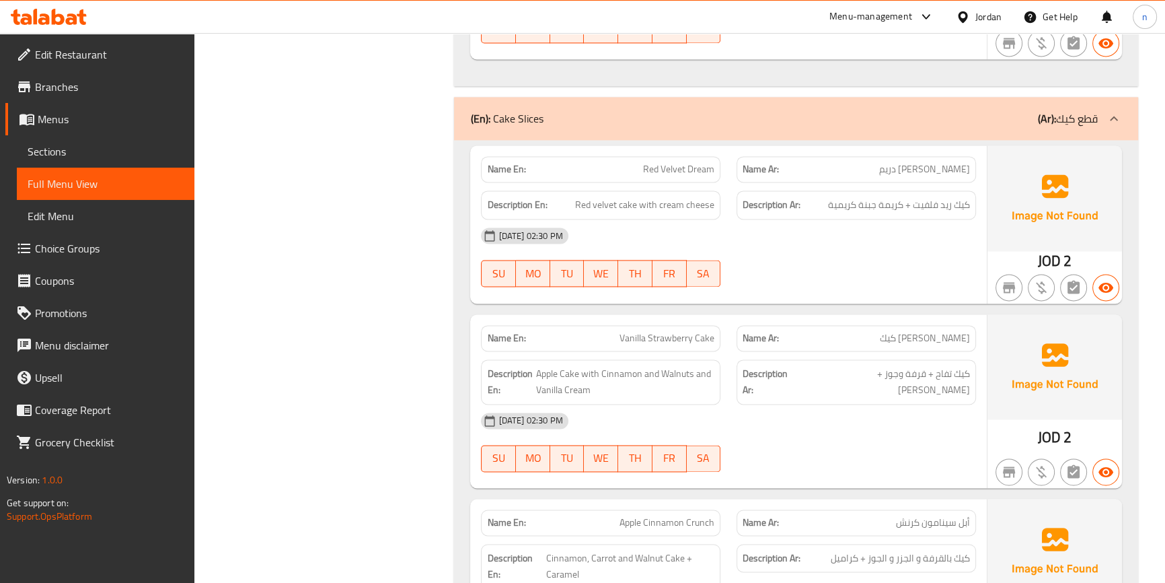
scroll to position [8806, 0]
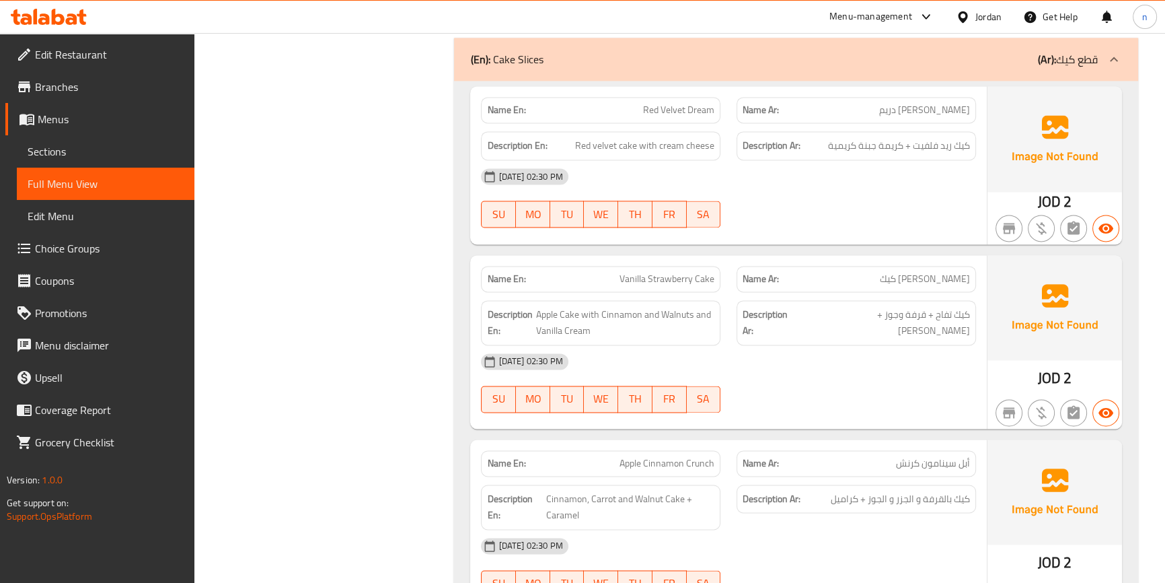
scroll to position [8867, 0]
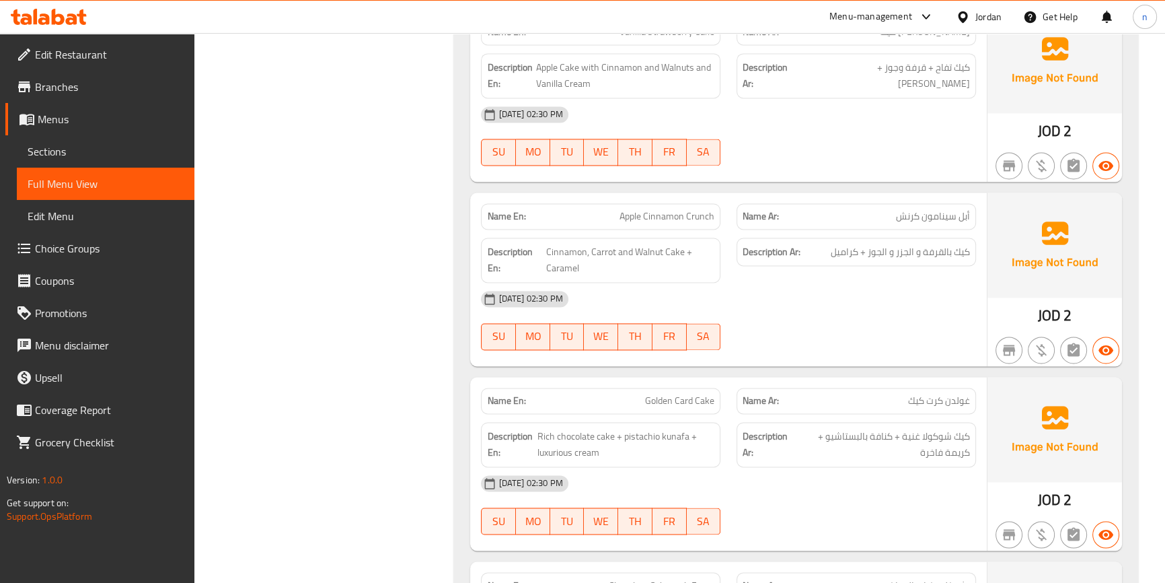
scroll to position [9112, 0]
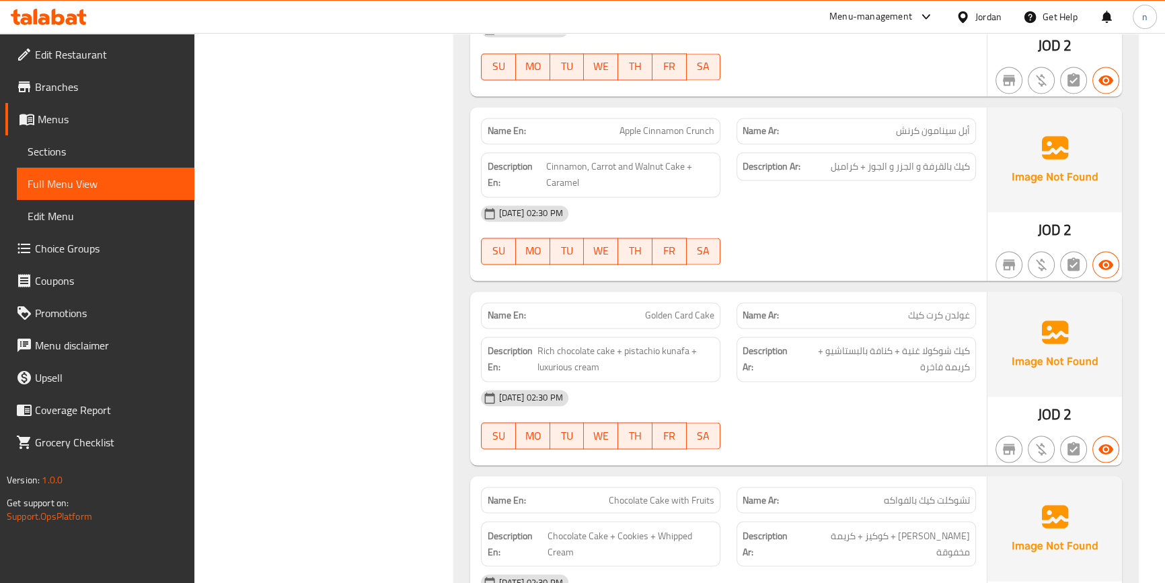
scroll to position [9295, 0]
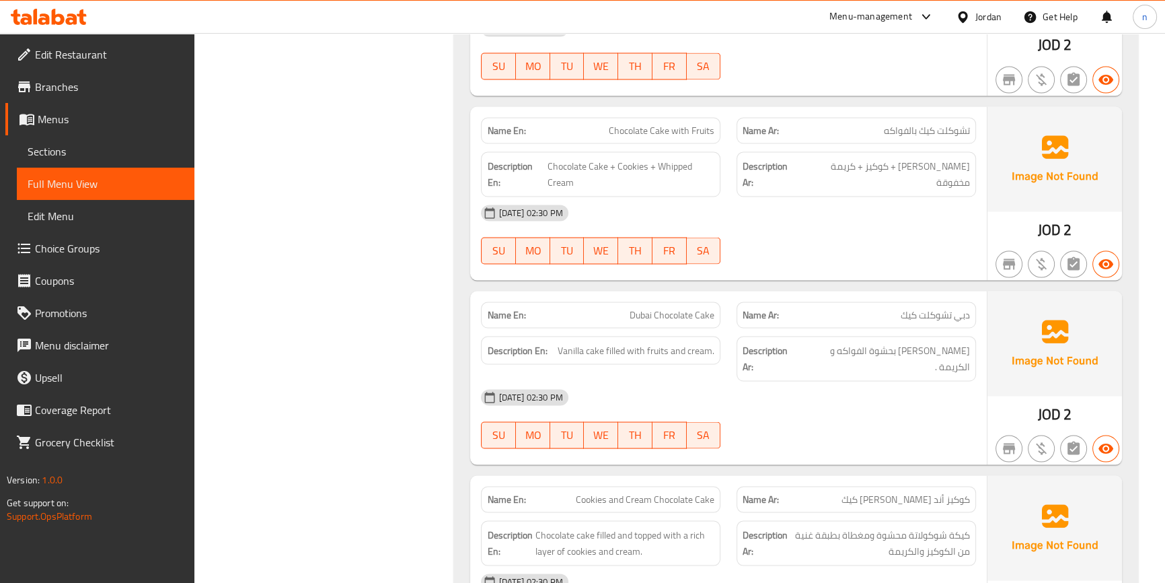
scroll to position [9539, 0]
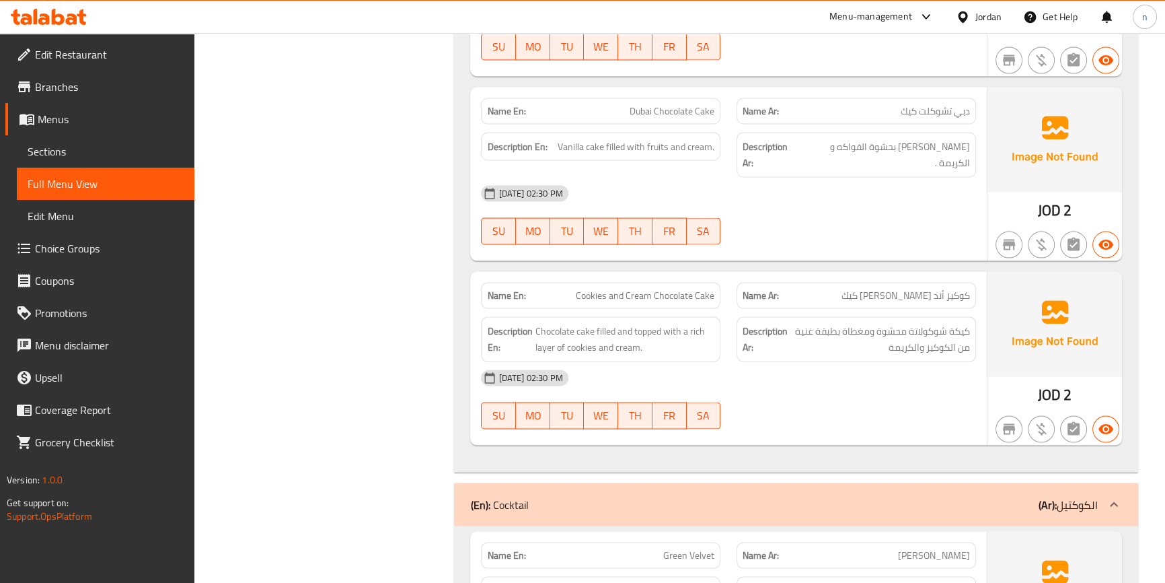
scroll to position [9907, 0]
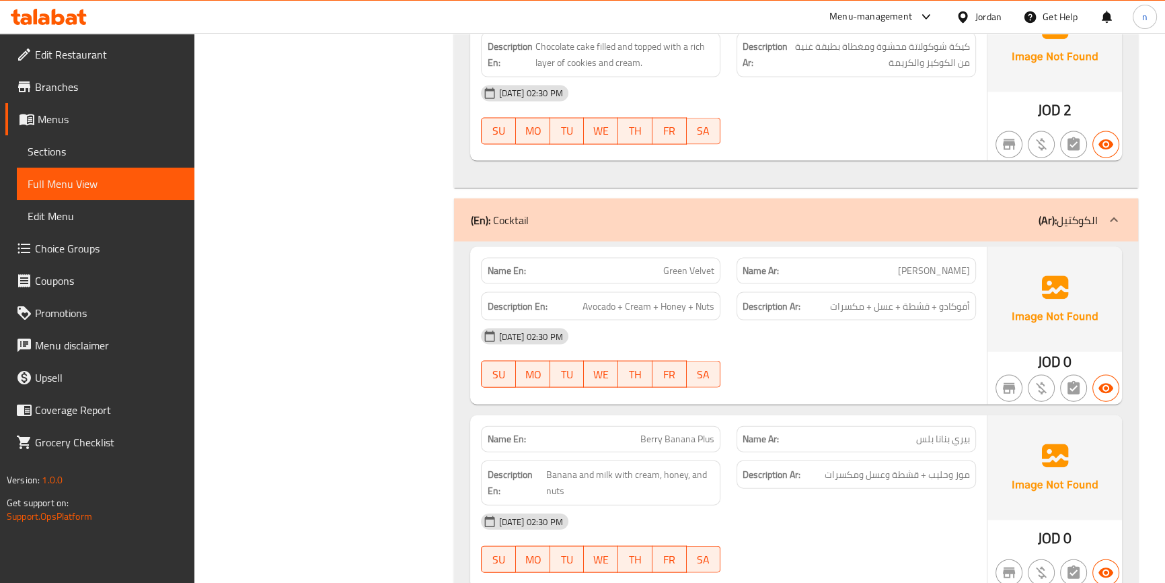
scroll to position [10151, 0]
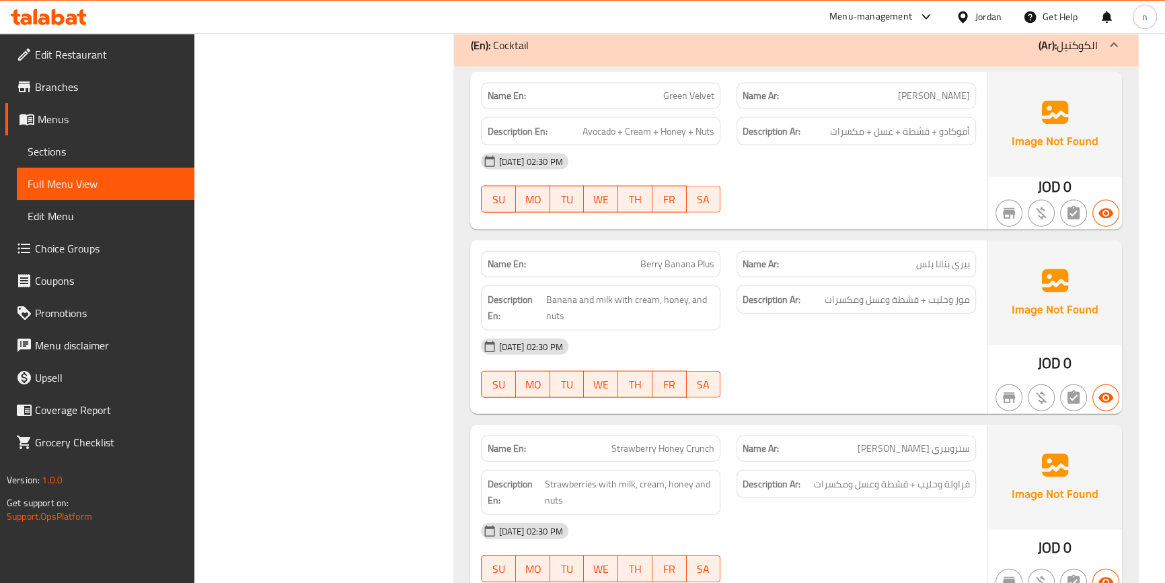
scroll to position [10273, 0]
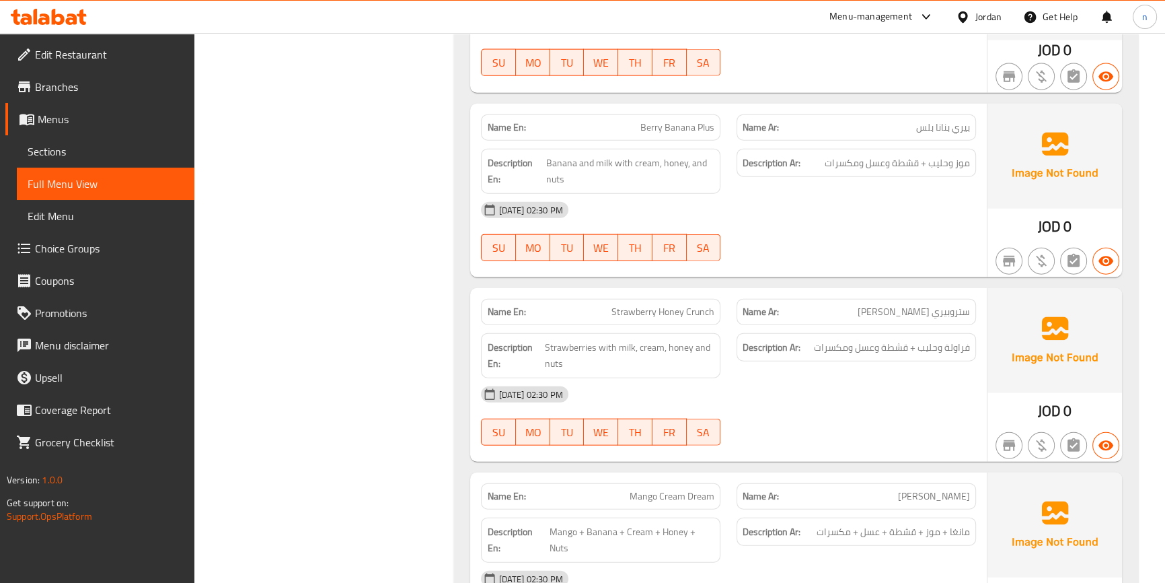
scroll to position [10457, 0]
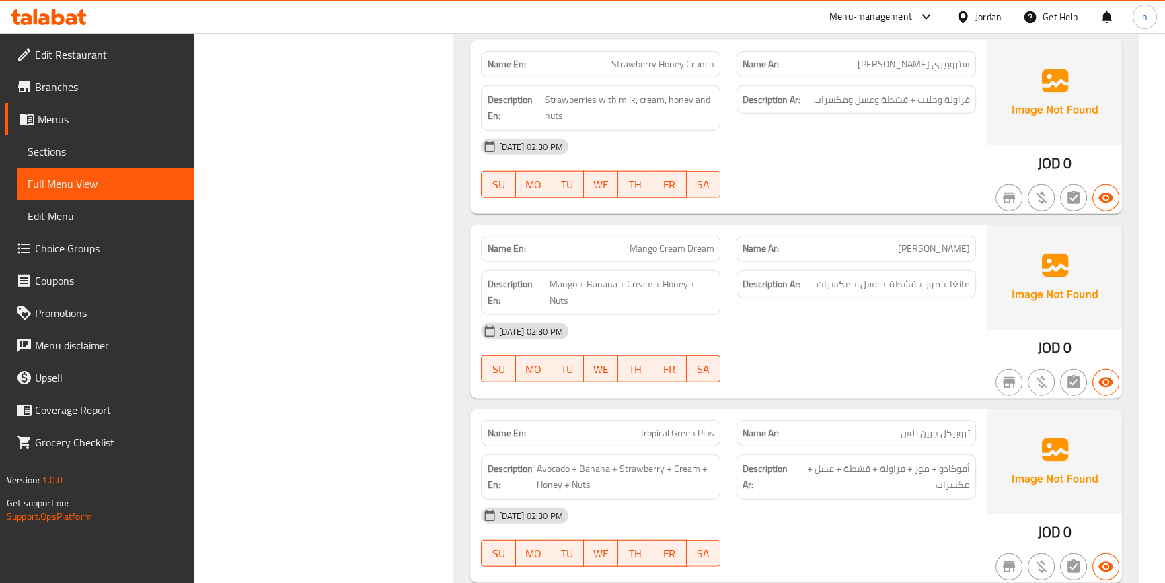
scroll to position [10641, 0]
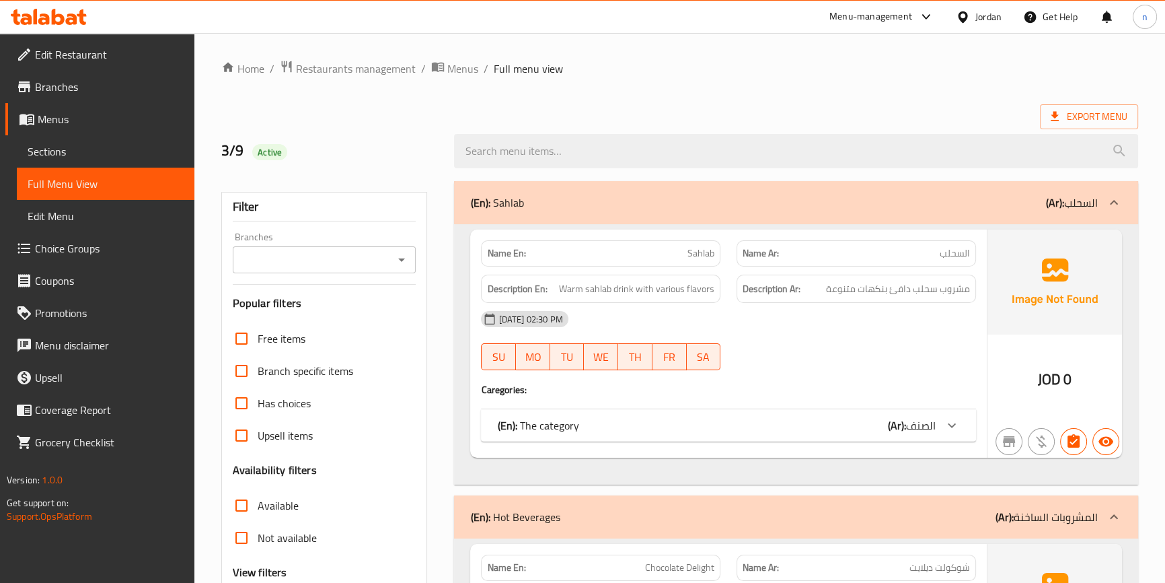
scroll to position [244, 0]
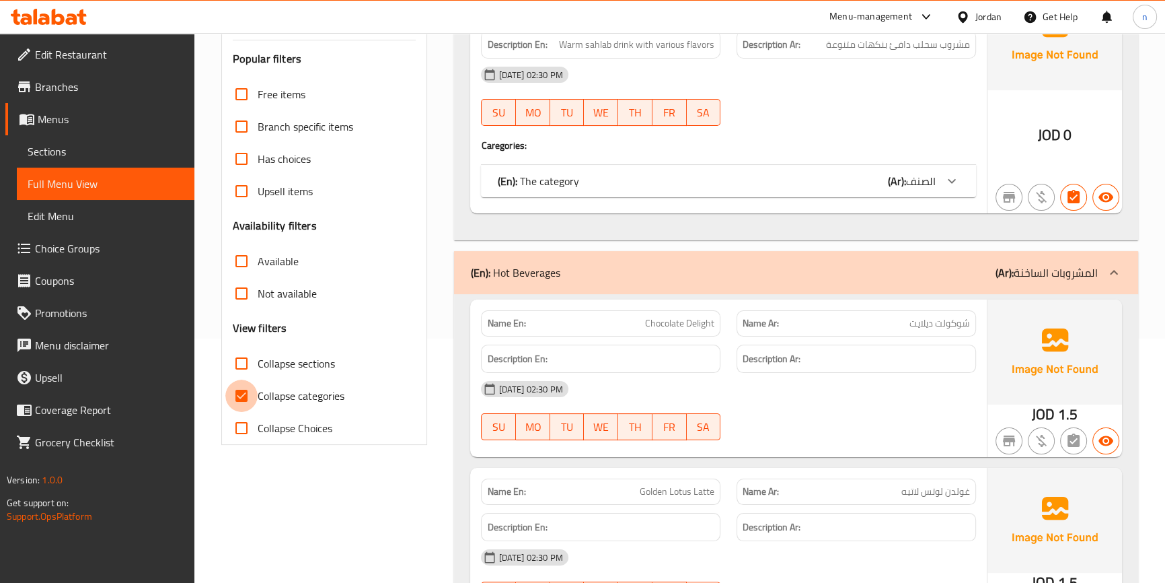
click at [237, 395] on input "Collapse categories" at bounding box center [241, 395] width 32 height 32
checkbox input "false"
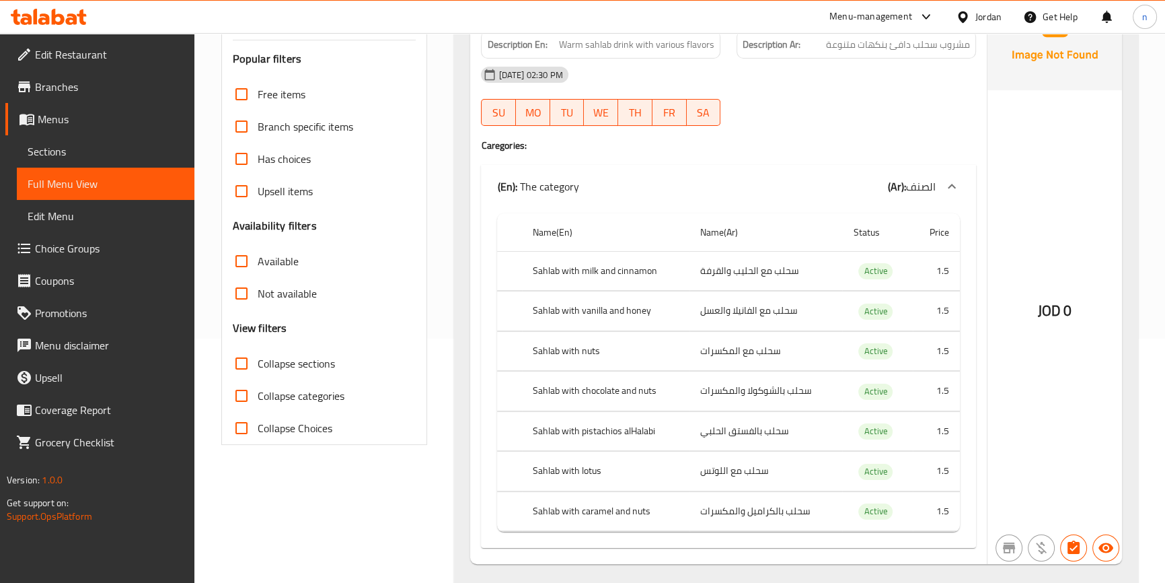
scroll to position [0, 0]
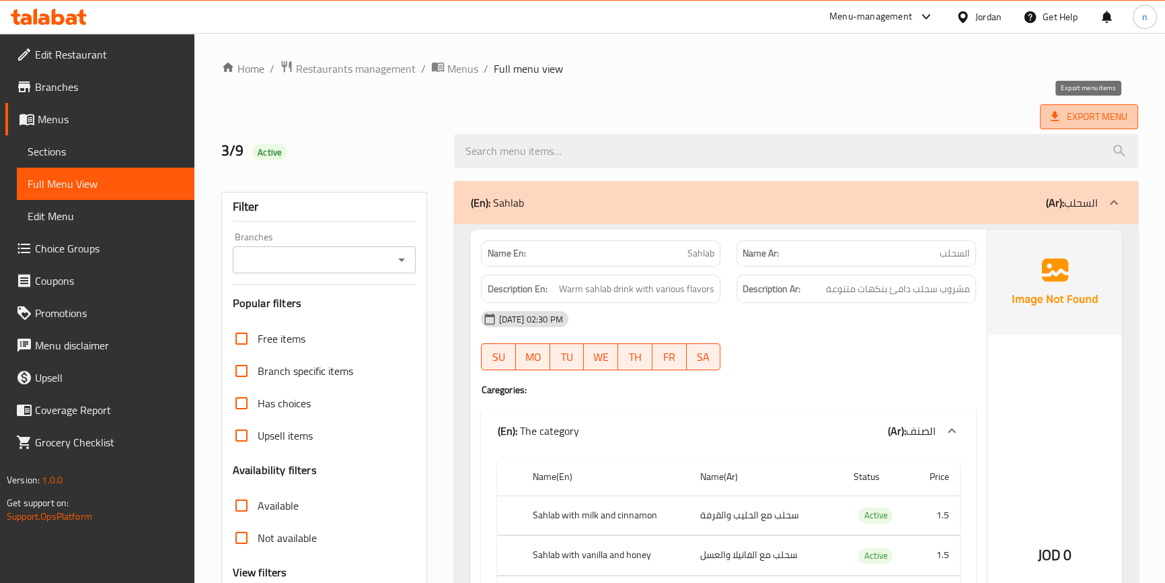
click at [1049, 122] on icon at bounding box center [1054, 116] width 13 height 13
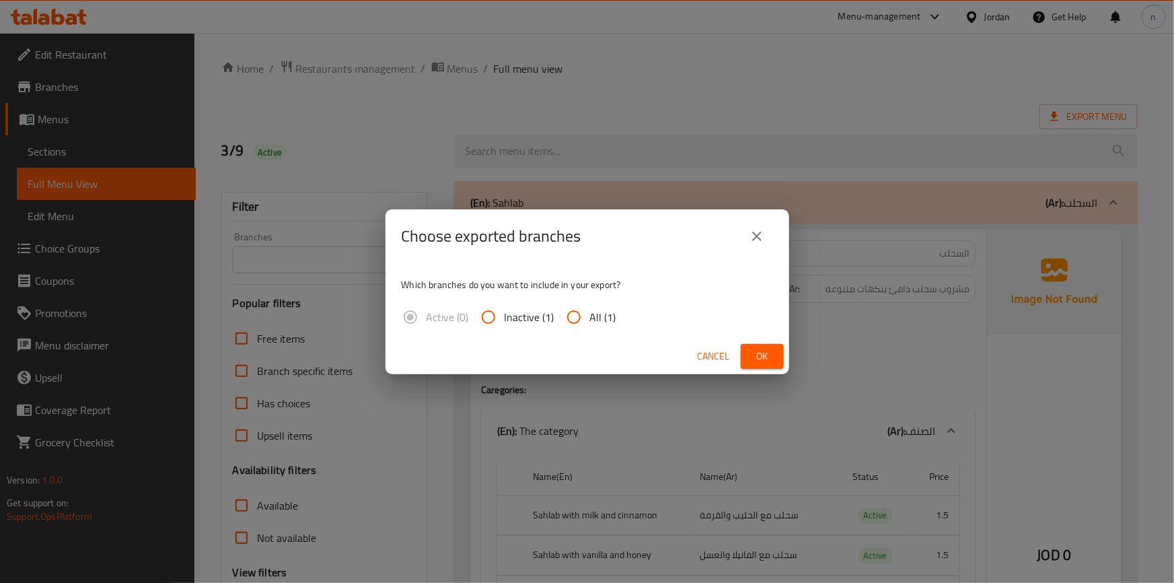
click at [572, 311] on input "All (1)" at bounding box center [574, 317] width 32 height 32
radio input "true"
click at [767, 357] on span "Ok" at bounding box center [762, 356] width 22 height 17
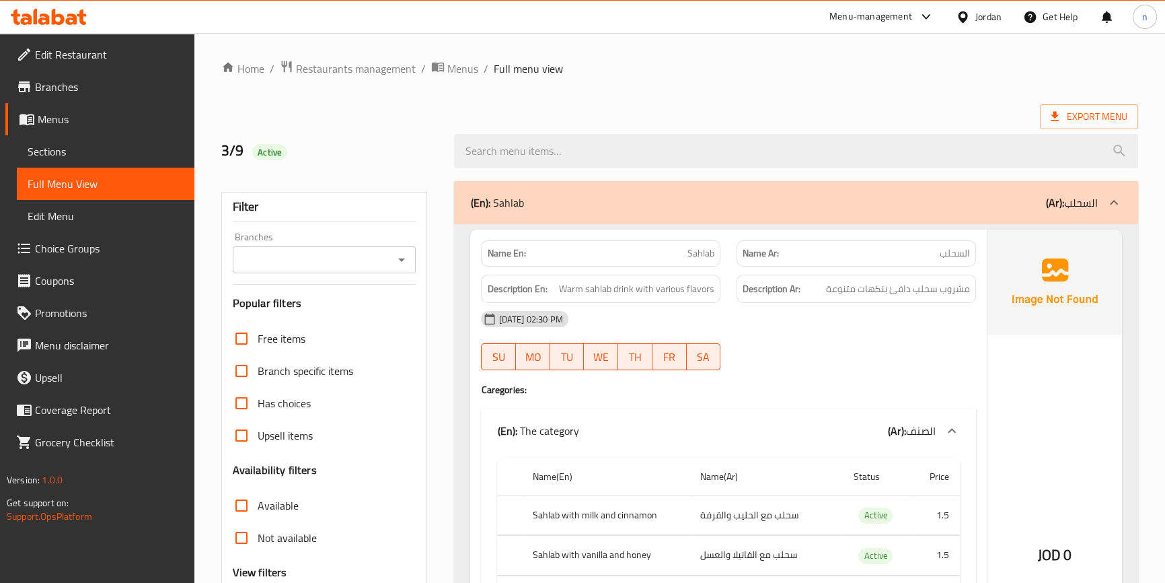
click at [884, 65] on ol "Home / Restaurants management / Menus / Full menu view" at bounding box center [679, 68] width 917 height 17
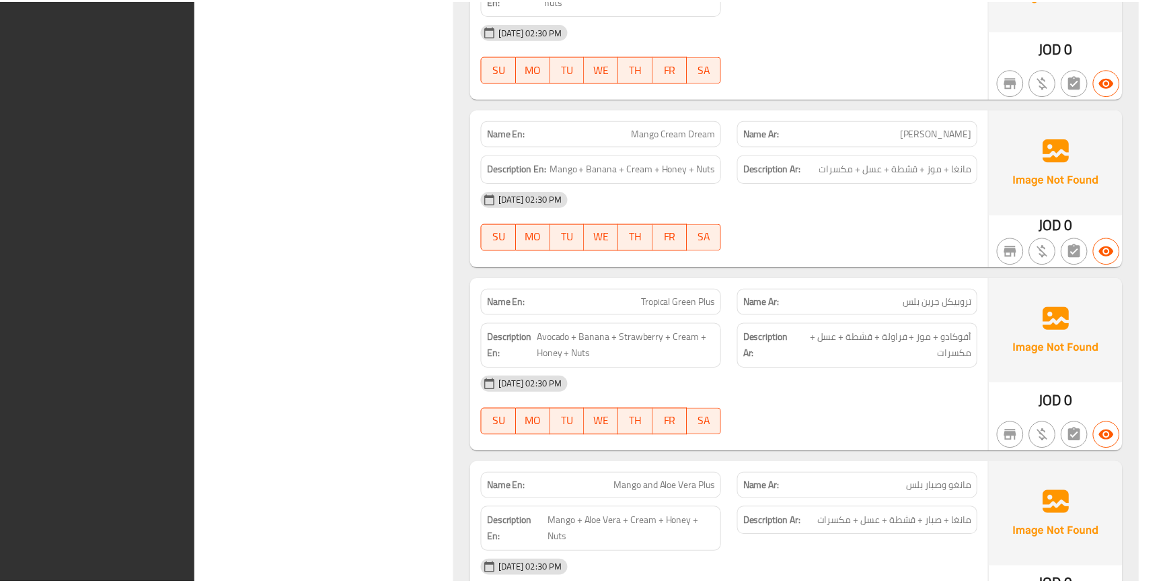
scroll to position [10782, 0]
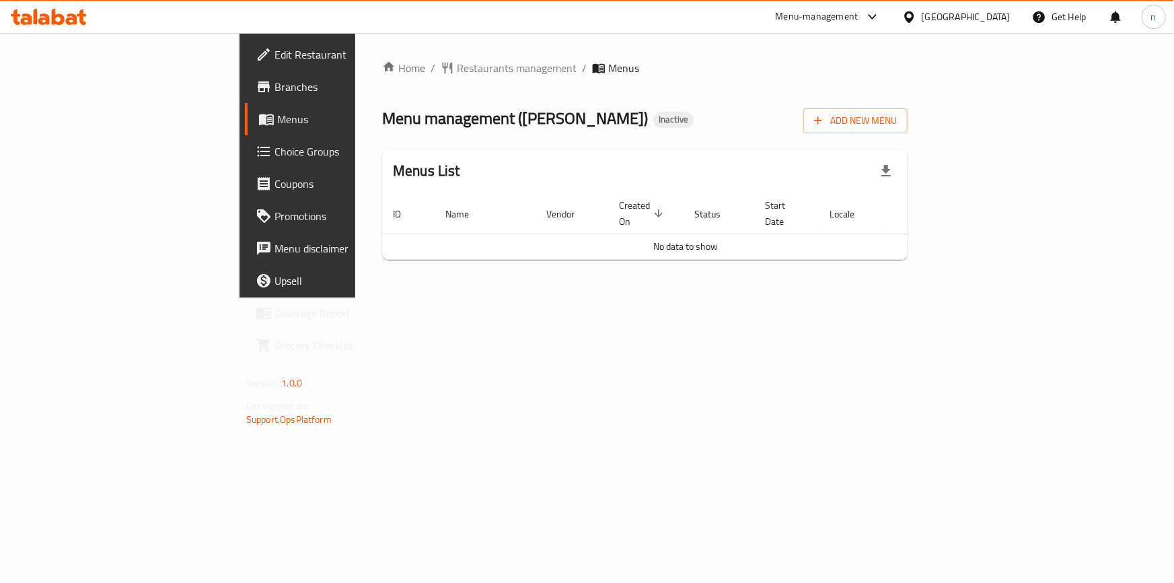
click at [274, 47] on span "Edit Restaurant" at bounding box center [349, 54] width 150 height 16
